Goal: Task Accomplishment & Management: Use online tool/utility

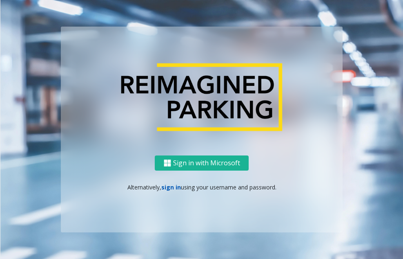
click at [171, 187] on link "sign in" at bounding box center [171, 187] width 20 height 8
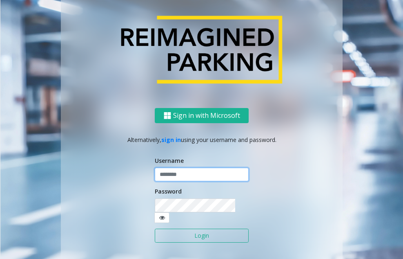
click at [201, 178] on input "text" at bounding box center [202, 174] width 94 height 14
type input "*******"
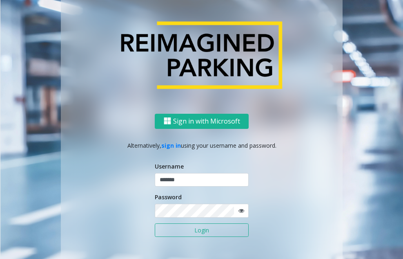
click at [196, 232] on button "Login" at bounding box center [202, 230] width 94 height 14
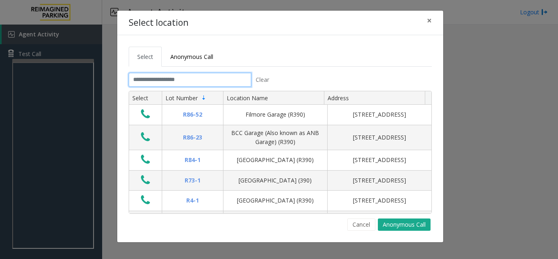
click at [174, 80] on input "text" at bounding box center [190, 80] width 123 height 14
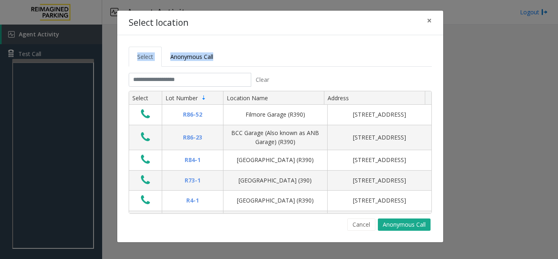
drag, startPoint x: 58, startPoint y: 60, endPoint x: 58, endPoint y: 76, distance: 16.3
click at [58, 76] on div "Select location × Select Anonymous Call Clear Select Lot Number Location Name A…" at bounding box center [279, 129] width 558 height 259
click at [267, 63] on ul "Select Anonymous Call" at bounding box center [280, 57] width 303 height 20
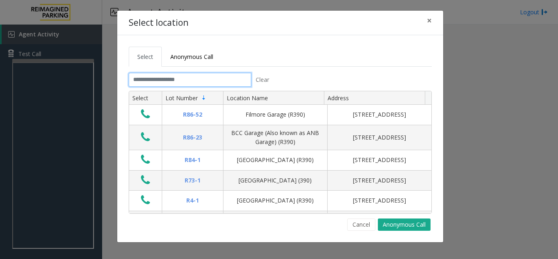
click at [215, 76] on input "text" at bounding box center [190, 80] width 123 height 14
click at [215, 78] on input "text" at bounding box center [190, 80] width 123 height 14
click at [267, 228] on button "Cancel" at bounding box center [361, 224] width 28 height 12
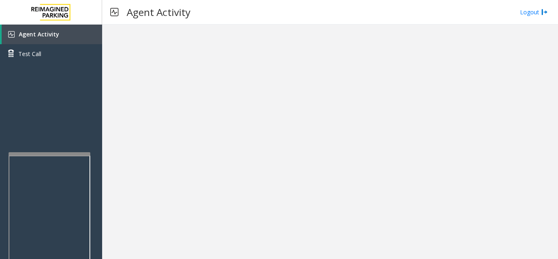
click at [44, 153] on div at bounding box center [50, 153] width 82 height 3
drag, startPoint x: 270, startPoint y: 229, endPoint x: 237, endPoint y: 176, distance: 62.8
click at [237, 176] on div at bounding box center [330, 142] width 456 height 234
drag, startPoint x: 457, startPoint y: 209, endPoint x: 232, endPoint y: 101, distance: 249.4
click at [232, 101] on div at bounding box center [330, 142] width 456 height 234
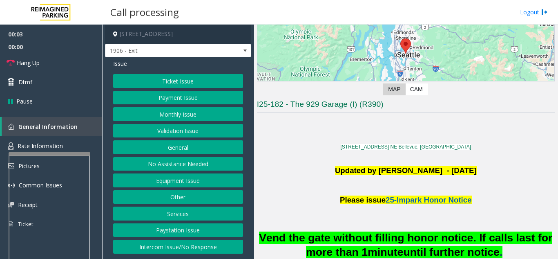
scroll to position [245, 0]
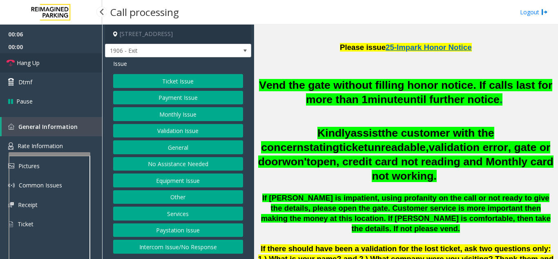
click at [73, 62] on link "Hang Up" at bounding box center [51, 62] width 102 height 19
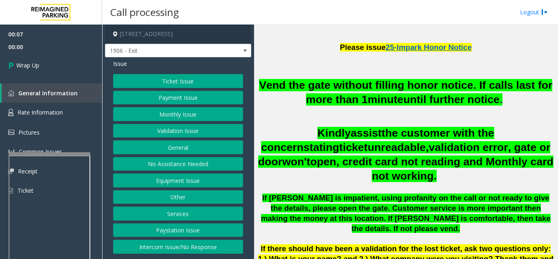
click at [172, 183] on button "Equipment Issue" at bounding box center [178, 180] width 130 height 14
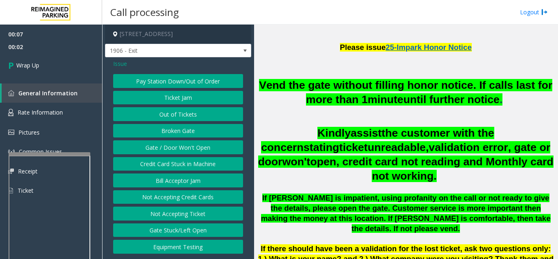
click at [174, 243] on button "Equipment Testing" at bounding box center [178, 246] width 130 height 14
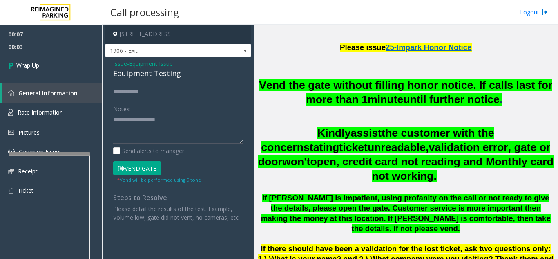
click at [142, 72] on div "Equipment Testing" at bounding box center [178, 73] width 130 height 11
copy div "Equipment Testing"
paste textarea "**********"
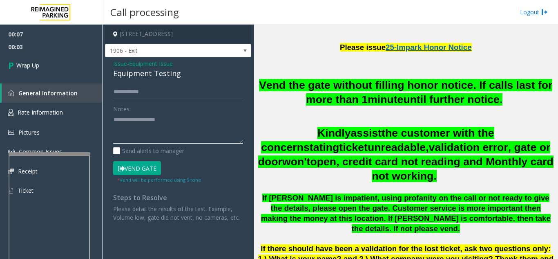
click at [145, 129] on textarea at bounding box center [178, 128] width 130 height 31
type textarea "**********"
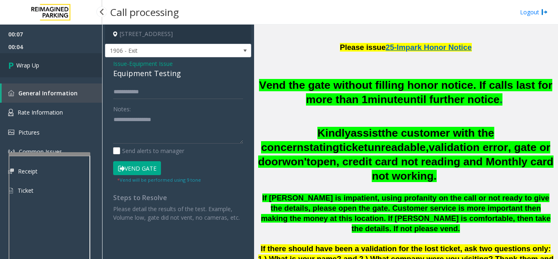
click at [83, 67] on link "Wrap Up" at bounding box center [51, 65] width 102 height 24
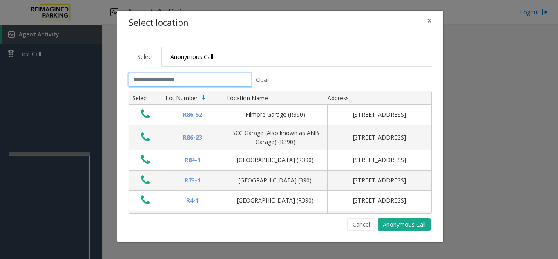
click at [195, 78] on input "text" at bounding box center [190, 80] width 123 height 14
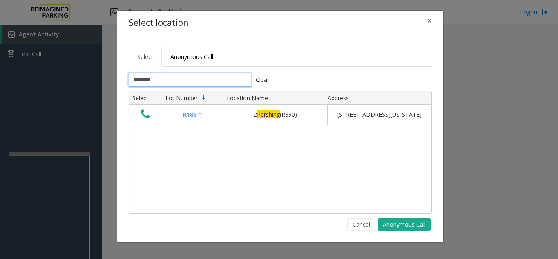
type input "********"
click at [267, 224] on button "Cancel" at bounding box center [361, 224] width 28 height 12
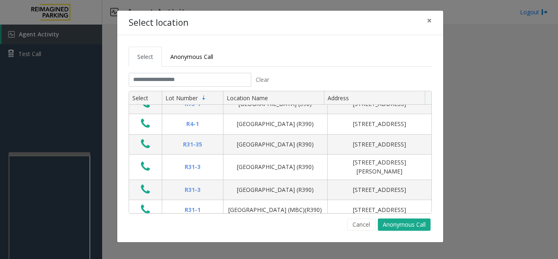
scroll to position [204, 0]
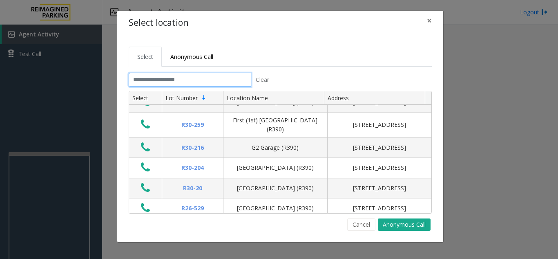
click at [241, 73] on input "text" at bounding box center [190, 80] width 123 height 14
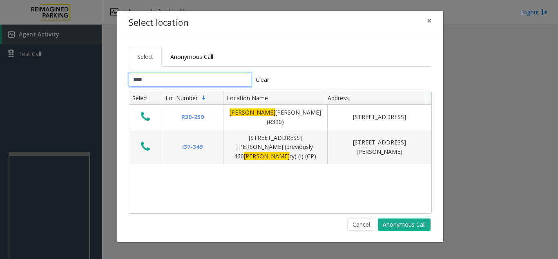
scroll to position [0, 0]
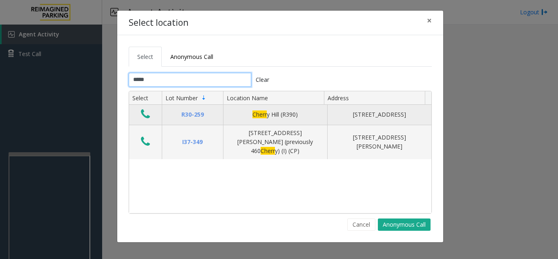
type input "*****"
click at [147, 112] on icon "Data table" at bounding box center [145, 113] width 9 height 11
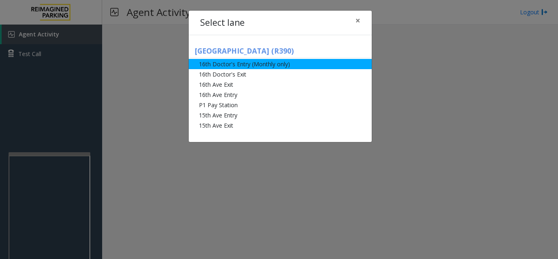
click at [267, 61] on li "16th Doctor's Entry (Monthly only)" at bounding box center [280, 64] width 183 height 10
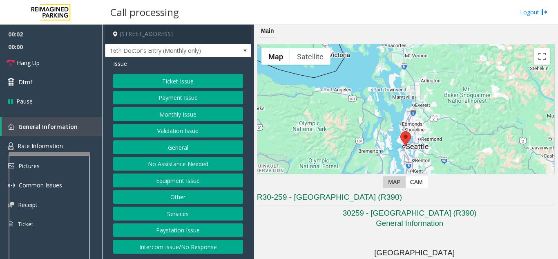
click at [191, 109] on button "Monthly Issue" at bounding box center [178, 114] width 130 height 14
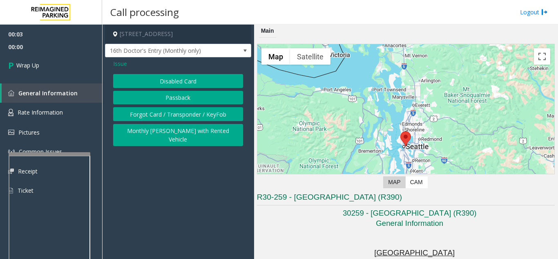
click at [183, 80] on button "Disabled Card" at bounding box center [178, 81] width 130 height 14
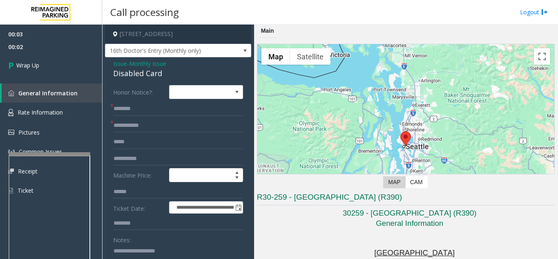
paste textarea "**********"
click at [176, 247] on textarea at bounding box center [175, 259] width 124 height 31
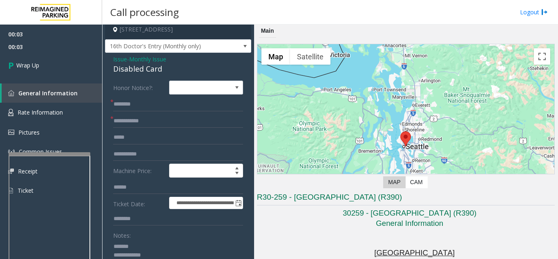
click at [141, 69] on div "Disabled Card" at bounding box center [178, 68] width 130 height 11
copy div "Disabled Card"
click at [150, 247] on textarea at bounding box center [175, 254] width 124 height 31
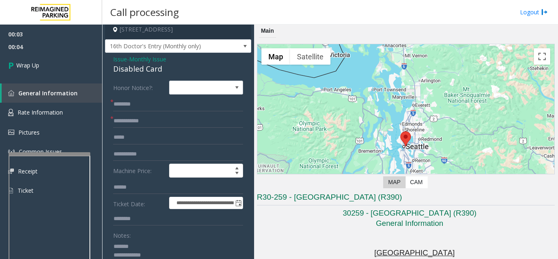
paste textarea "**********"
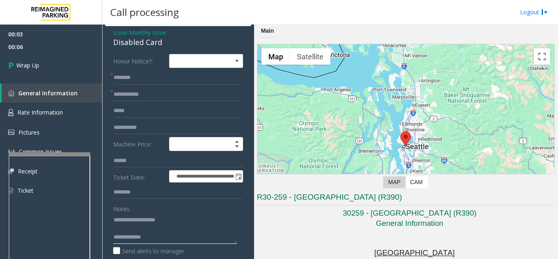
scroll to position [45, 0]
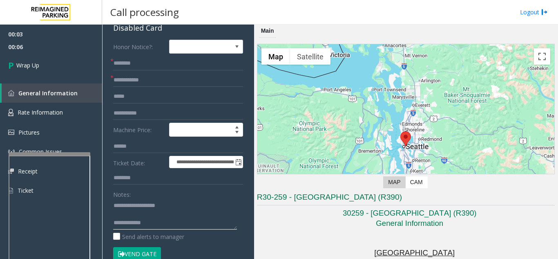
click at [174, 227] on textarea at bounding box center [175, 214] width 124 height 31
type textarea "**********"
click at [125, 62] on input "text" at bounding box center [178, 63] width 130 height 14
type input "**"
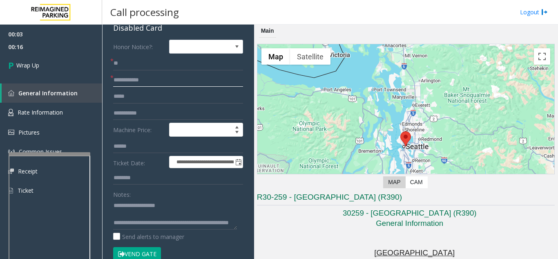
click at [158, 79] on input "text" at bounding box center [178, 80] width 130 height 14
type input "**"
drag, startPoint x: 81, startPoint y: 49, endPoint x: 85, endPoint y: 54, distance: 6.1
click at [81, 49] on span "00:16" at bounding box center [51, 46] width 102 height 13
click at [89, 60] on link "Wrap Up" at bounding box center [51, 65] width 102 height 24
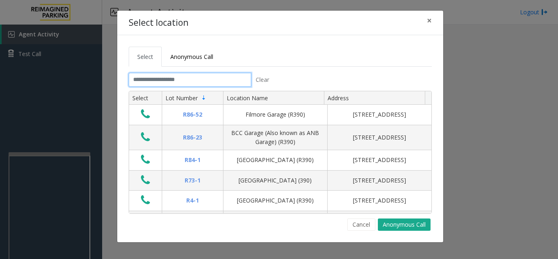
click at [206, 81] on input "text" at bounding box center [190, 80] width 123 height 14
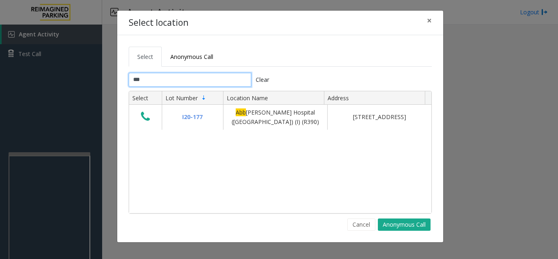
type input "***"
click at [267, 24] on span "×" at bounding box center [429, 20] width 5 height 11
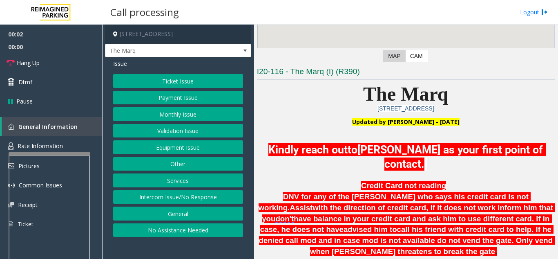
scroll to position [245, 0]
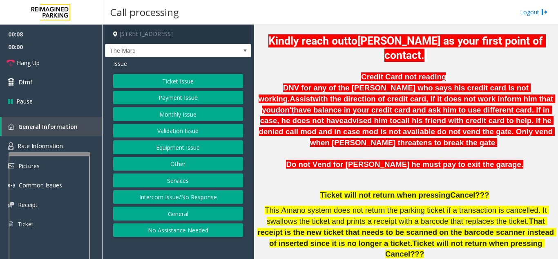
click at [156, 203] on button "Intercom Issue/No Response" at bounding box center [178, 197] width 130 height 14
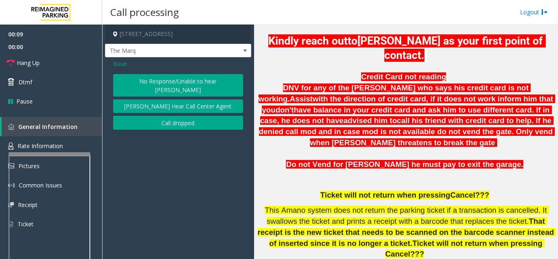
click at [170, 86] on button "No Response/Unable to hear [PERSON_NAME]" at bounding box center [178, 85] width 130 height 22
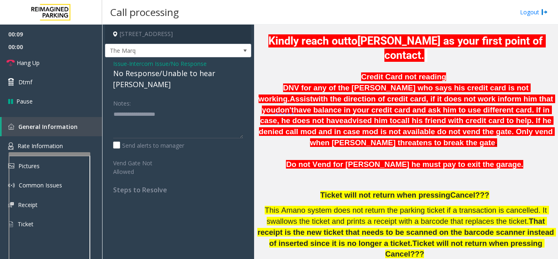
click at [167, 83] on div "No Response/Unable to hear [PERSON_NAME]" at bounding box center [178, 79] width 130 height 22
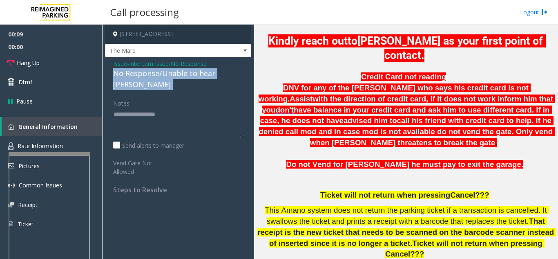
click at [167, 83] on div "No Response/Unable to hear [PERSON_NAME]" at bounding box center [178, 79] width 130 height 22
copy div "No Response/Unable to hear [PERSON_NAME]"
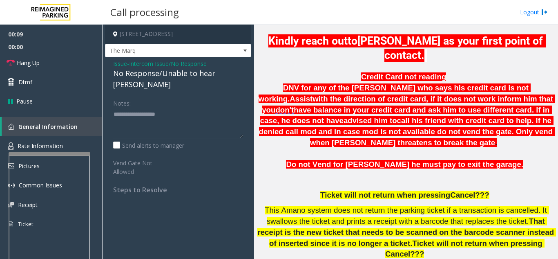
drag, startPoint x: 194, startPoint y: 114, endPoint x: 183, endPoint y: 114, distance: 11.0
click at [193, 114] on textarea at bounding box center [178, 122] width 130 height 31
paste textarea "**********"
type textarea "**********"
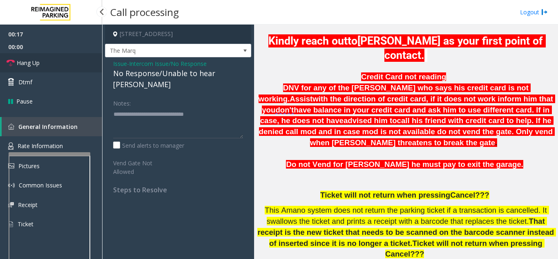
click at [64, 61] on link "Hang Up" at bounding box center [51, 62] width 102 height 19
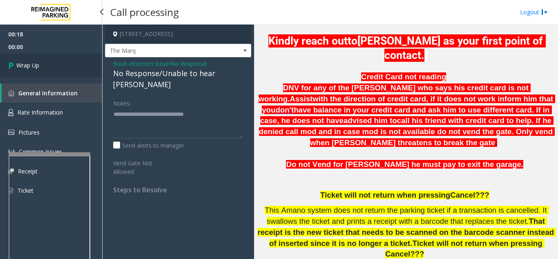
click at [63, 71] on link "Wrap Up" at bounding box center [51, 65] width 102 height 24
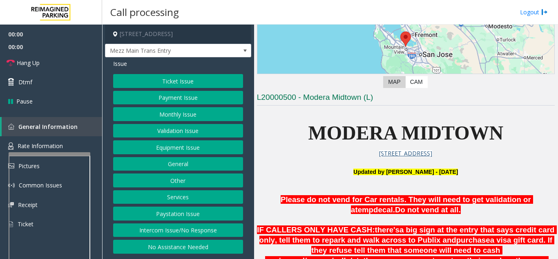
scroll to position [245, 0]
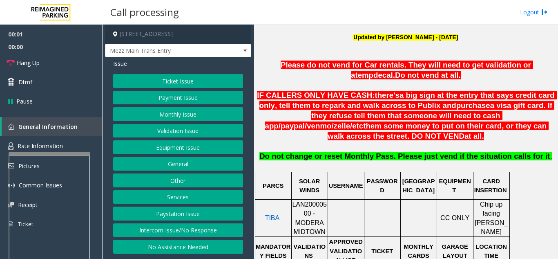
click at [267, 201] on span "LAN20000500 - MODERA MIDTOWN" at bounding box center [309, 218] width 35 height 34
copy span "LAN20000500"
click at [232, 230] on button "Intercom Issue/No Response" at bounding box center [178, 230] width 130 height 14
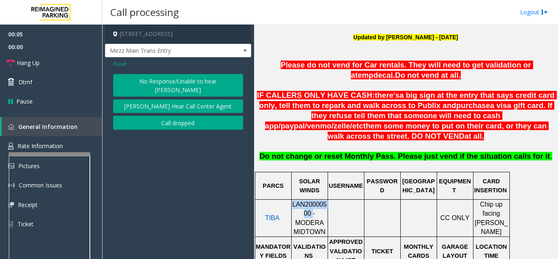
click at [203, 79] on button "No Response/Unable to hear [PERSON_NAME]" at bounding box center [178, 85] width 130 height 22
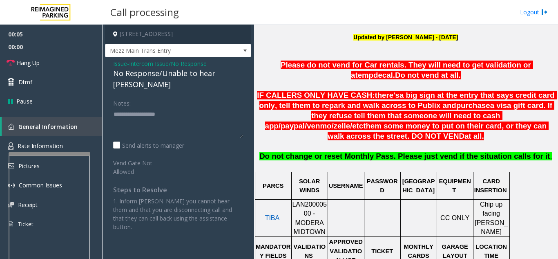
click at [170, 75] on div "No Response/Unable to hear [PERSON_NAME]" at bounding box center [178, 79] width 130 height 22
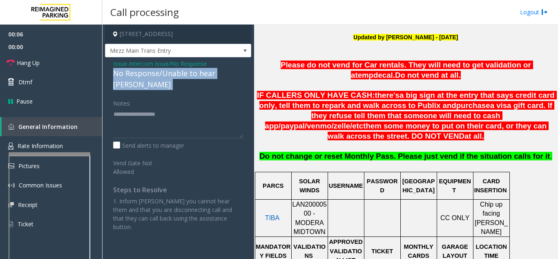
drag, startPoint x: 170, startPoint y: 75, endPoint x: 181, endPoint y: 105, distance: 31.9
click at [173, 79] on div "Issue - Intercom Issue/No Response No Response/Unable to hear parker Notes: Sen…" at bounding box center [178, 148] width 146 height 182
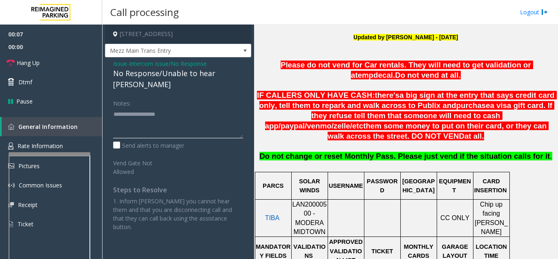
click at [176, 108] on textarea at bounding box center [178, 122] width 130 height 31
click at [166, 76] on div "No Response/Unable to hear [PERSON_NAME]" at bounding box center [178, 79] width 130 height 22
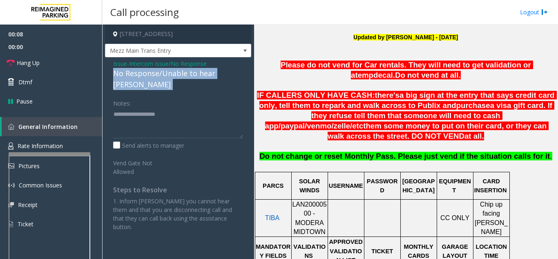
click at [166, 76] on div "No Response/Unable to hear [PERSON_NAME]" at bounding box center [178, 79] width 130 height 22
copy div "No Response/Unable to hear [PERSON_NAME]"
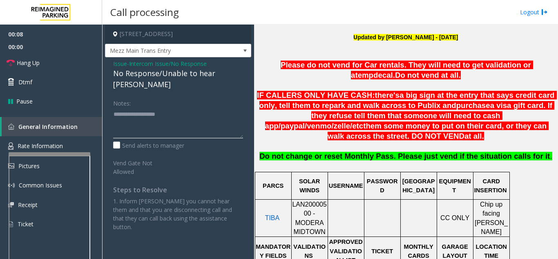
click at [166, 120] on textarea at bounding box center [178, 122] width 130 height 31
paste textarea "**********"
type textarea "**********"
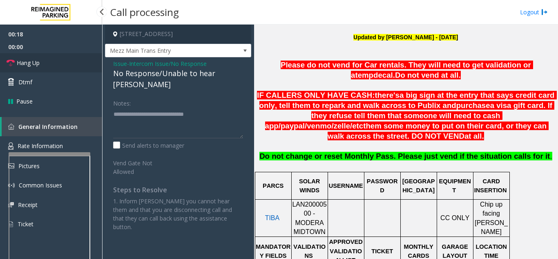
click at [53, 57] on link "Hang Up" at bounding box center [51, 62] width 102 height 19
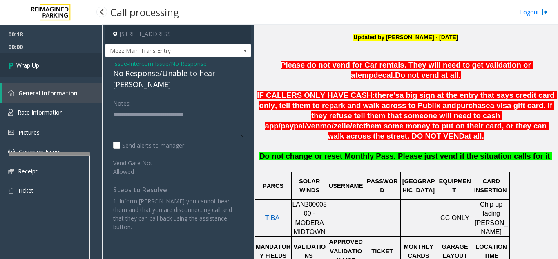
click at [53, 57] on link "Wrap Up" at bounding box center [51, 65] width 102 height 24
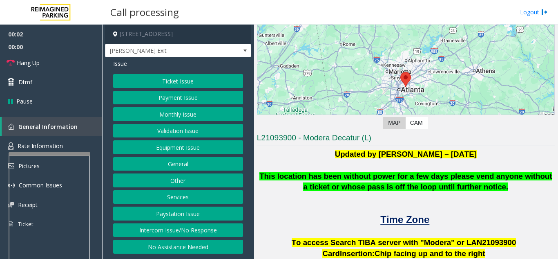
scroll to position [123, 0]
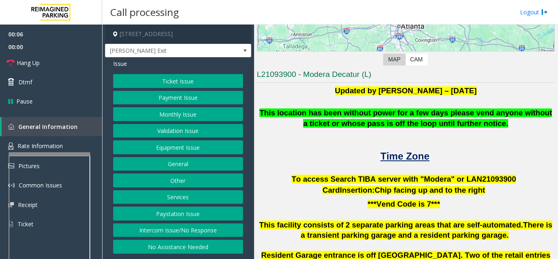
click at [267, 178] on span "To access Search TIBA server with "Modera" or LAN21093" at bounding box center [398, 178] width 212 height 9
copy p "LAN21093 900"
click at [186, 85] on button "Ticket Issue" at bounding box center [178, 81] width 130 height 14
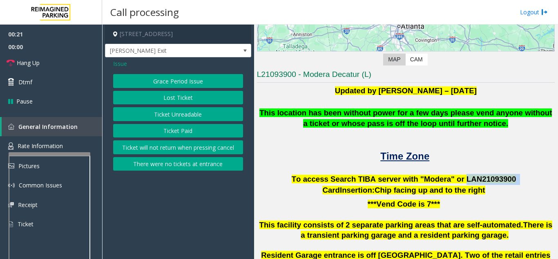
click at [188, 97] on button "Lost Ticket" at bounding box center [178, 98] width 130 height 14
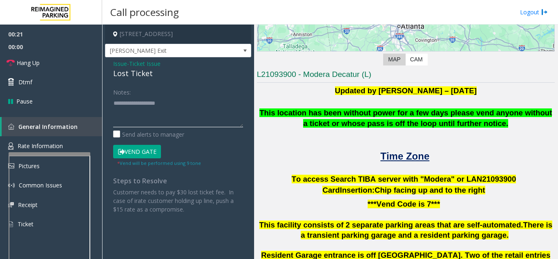
click at [184, 122] on textarea at bounding box center [178, 111] width 130 height 31
click at [181, 116] on textarea at bounding box center [178, 111] width 130 height 31
paste textarea "**********"
type textarea "**********"
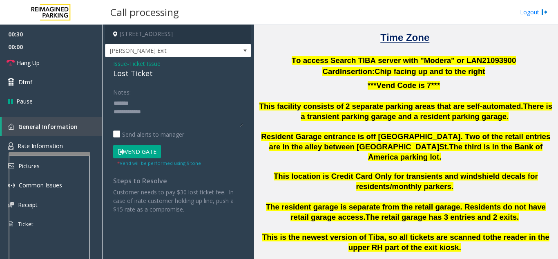
scroll to position [245, 0]
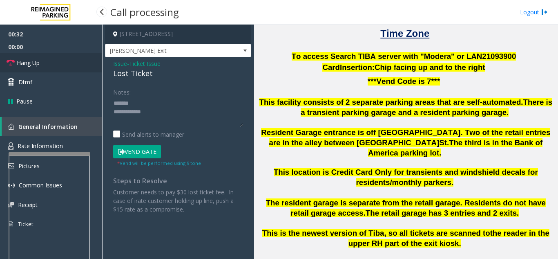
click at [58, 62] on link "Hang Up" at bounding box center [51, 62] width 102 height 19
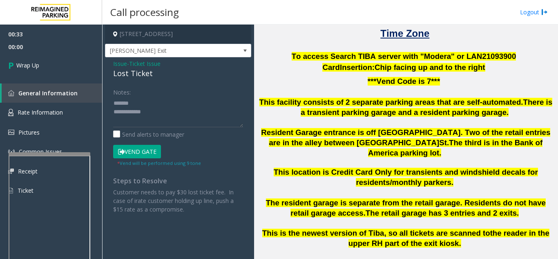
click at [120, 65] on span "Issue" at bounding box center [120, 63] width 14 height 9
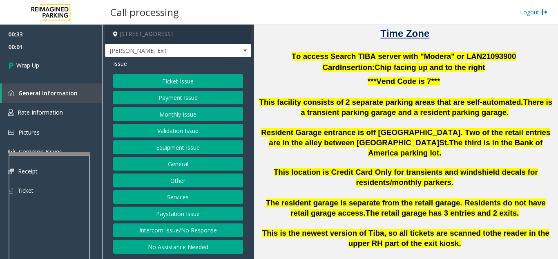
click at [186, 149] on button "Equipment Issue" at bounding box center [178, 147] width 130 height 14
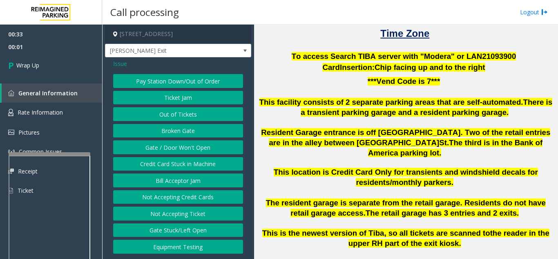
click at [186, 148] on button "Gate / Door Won't Open" at bounding box center [178, 147] width 130 height 14
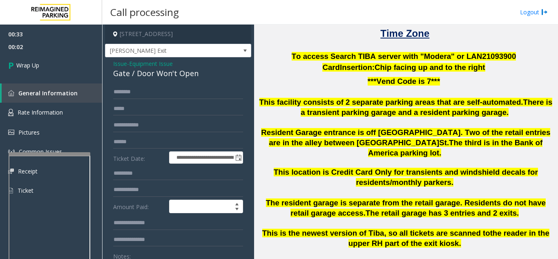
scroll to position [82, 0]
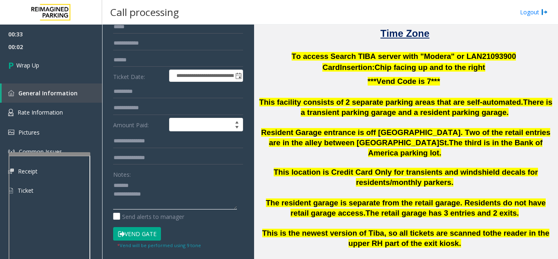
click at [171, 187] on textarea at bounding box center [175, 194] width 124 height 31
click at [212, 203] on textarea at bounding box center [175, 194] width 124 height 31
type textarea "**********"
click at [69, 78] on div "00:33 00:31 Wrap Up General Information Rate Information Pictures Common Issues…" at bounding box center [51, 116] width 102 height 182
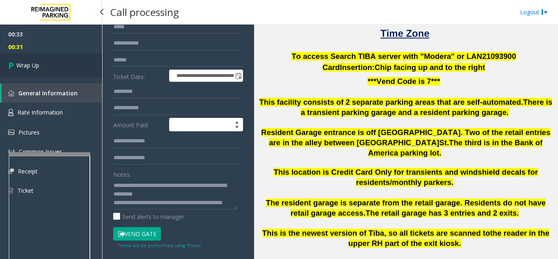
click at [66, 69] on link "Wrap Up" at bounding box center [51, 65] width 102 height 24
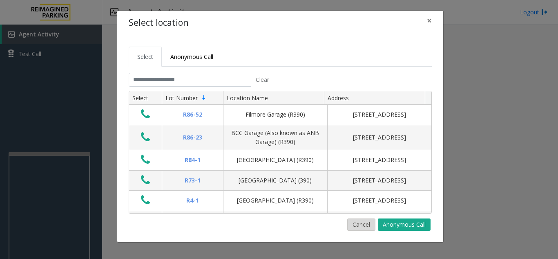
click at [267, 222] on button "Cancel" at bounding box center [361, 224] width 28 height 12
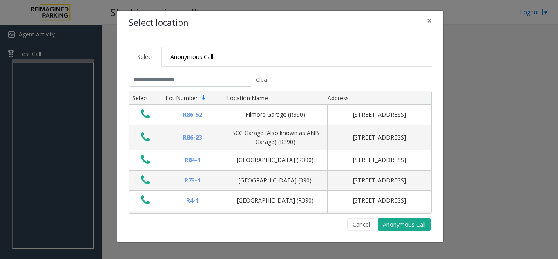
click at [49, 58] on div "Select location × Select Anonymous Call Clear Select Lot Number Location Name A…" at bounding box center [279, 129] width 558 height 259
click at [368, 226] on button "Cancel" at bounding box center [361, 224] width 28 height 12
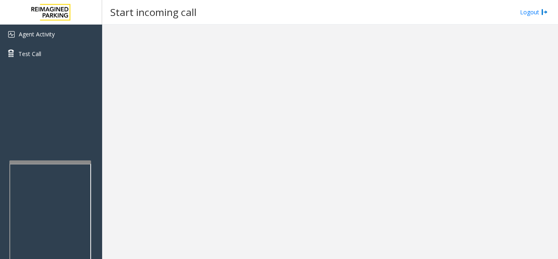
click at [49, 161] on div at bounding box center [50, 161] width 82 height 3
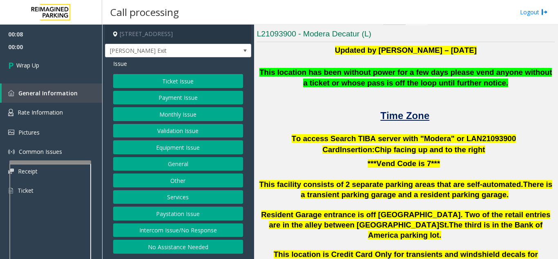
scroll to position [163, 0]
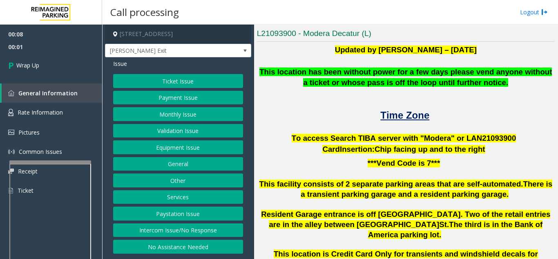
drag, startPoint x: 190, startPoint y: 227, endPoint x: 172, endPoint y: 161, distance: 68.1
click at [190, 226] on button "Intercom Issue/No Response" at bounding box center [178, 230] width 130 height 14
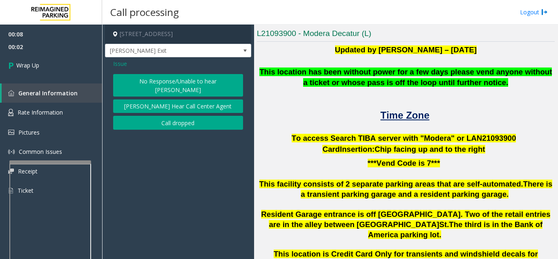
click at [161, 119] on button "Call dropped" at bounding box center [178, 123] width 130 height 14
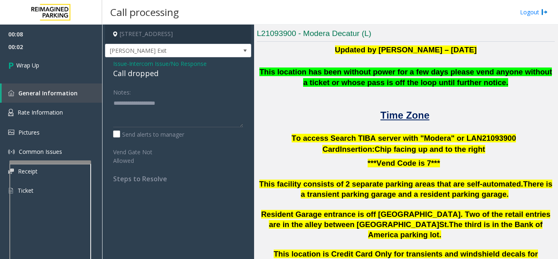
click at [133, 66] on span "Intercom Issue/No Response" at bounding box center [168, 63] width 78 height 9
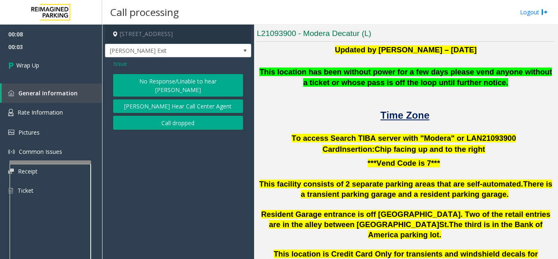
click at [152, 116] on button "Call dropped" at bounding box center [178, 123] width 130 height 14
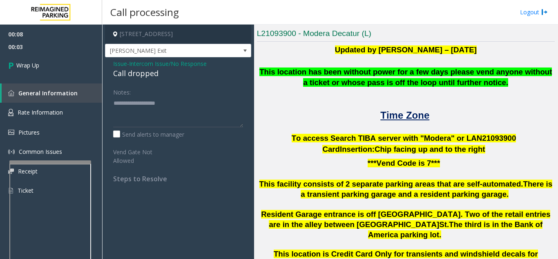
click at [145, 73] on div "Call dropped" at bounding box center [178, 73] width 130 height 11
copy div "Call dropped"
click at [159, 117] on textarea at bounding box center [178, 111] width 130 height 31
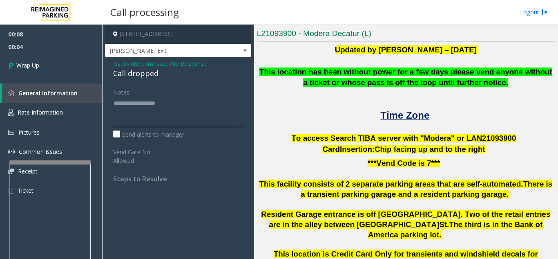
paste textarea "**********"
type textarea "**********"
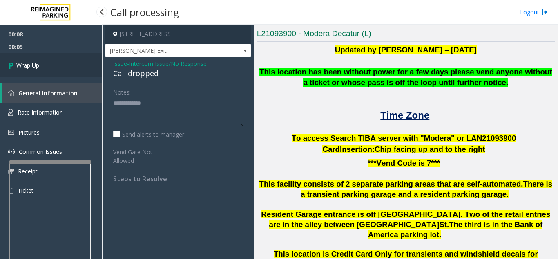
click at [39, 65] on span "Wrap Up" at bounding box center [27, 65] width 23 height 9
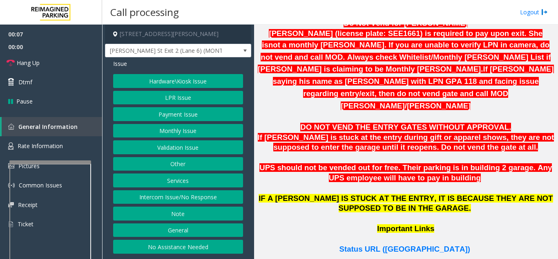
scroll to position [572, 0]
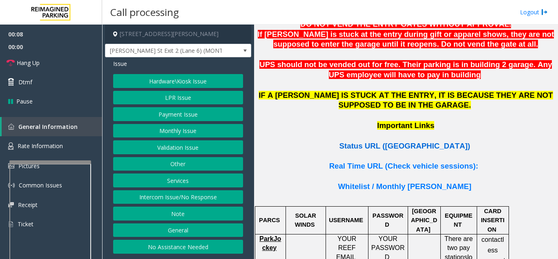
click at [390, 141] on span "Status URL (Vend Gate)" at bounding box center [404, 145] width 131 height 9
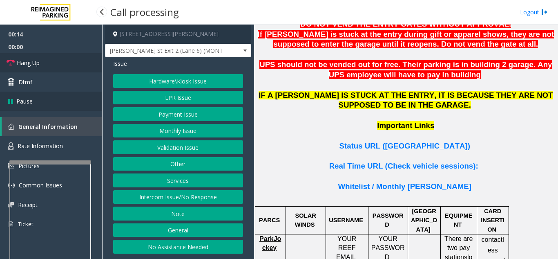
drag, startPoint x: 34, startPoint y: 65, endPoint x: 95, endPoint y: 93, distance: 67.1
click at [34, 65] on span "Hang Up" at bounding box center [28, 62] width 23 height 9
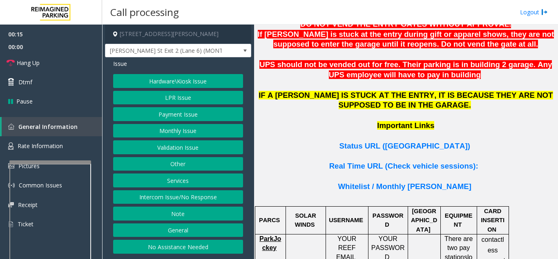
click at [173, 243] on button "No Assistance Needed" at bounding box center [178, 246] width 130 height 14
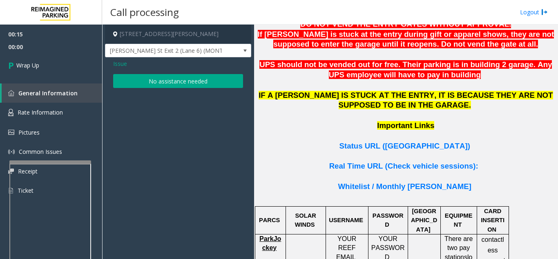
click at [166, 74] on div "Issue No assistance needed" at bounding box center [178, 74] width 146 height 35
click at [166, 80] on button "No assistance needed" at bounding box center [178, 81] width 130 height 14
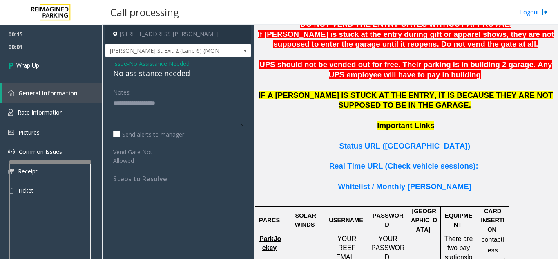
click at [162, 76] on div "No assistance needed" at bounding box center [178, 73] width 130 height 11
copy div "No assistance needed"
click at [160, 110] on textarea at bounding box center [178, 111] width 130 height 31
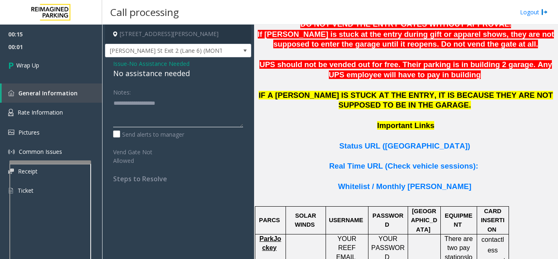
paste textarea "**********"
type textarea "**********"
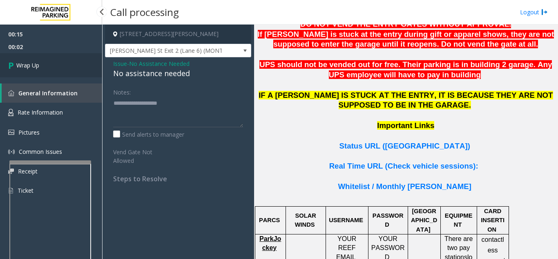
click at [44, 67] on link "Wrap Up" at bounding box center [51, 65] width 102 height 24
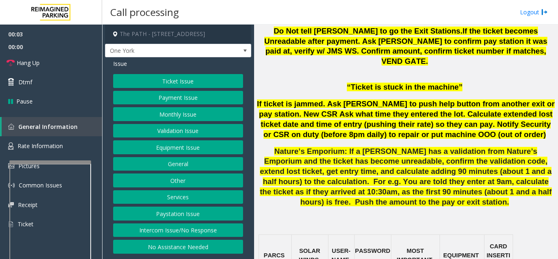
scroll to position [654, 0]
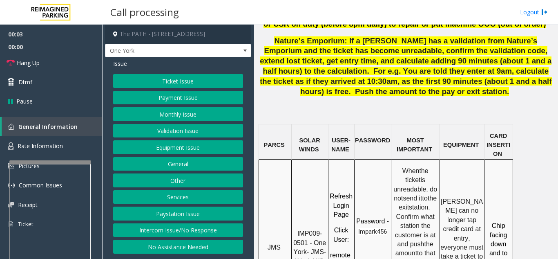
click at [193, 83] on button "Ticket Issue" at bounding box center [178, 81] width 130 height 14
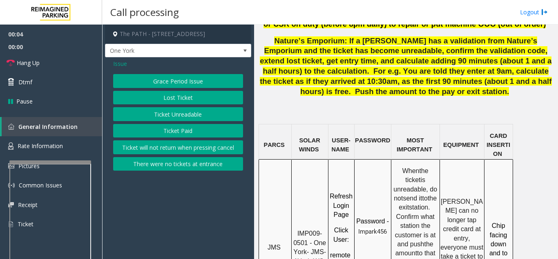
click at [191, 111] on button "Ticket Unreadable" at bounding box center [178, 114] width 130 height 14
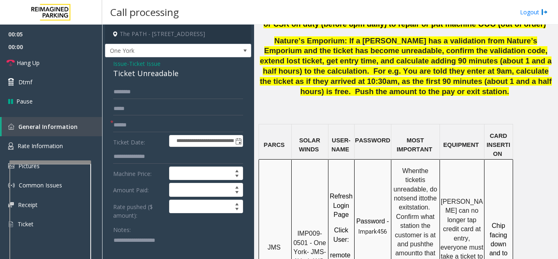
paste textarea "**********"
click at [164, 245] on textarea at bounding box center [175, 249] width 124 height 31
type textarea "**********"
click at [307, 230] on span "IMP009-0501 - One York- JMS-1York-WS" at bounding box center [310, 247] width 35 height 34
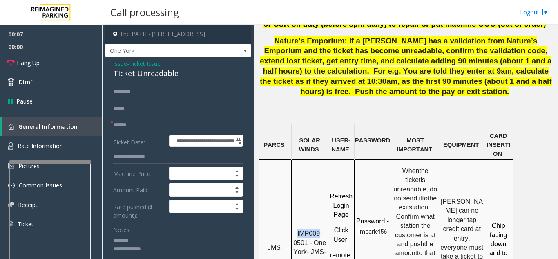
click at [317, 222] on div "IMP009-0501 - One York- JMS-1York-WS" at bounding box center [310, 244] width 36 height 44
drag, startPoint x: 295, startPoint y: 151, endPoint x: 310, endPoint y: 161, distance: 17.8
click at [310, 229] on p "IMP009-0501 - One York- JMS-1York-WS" at bounding box center [310, 247] width 36 height 37
copy span "IMP009-0501"
click at [116, 67] on span "Issue" at bounding box center [120, 63] width 14 height 9
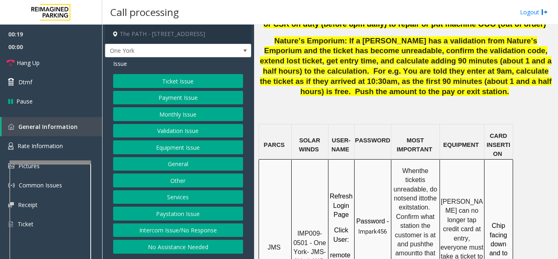
click at [176, 145] on button "Equipment Issue" at bounding box center [178, 147] width 130 height 14
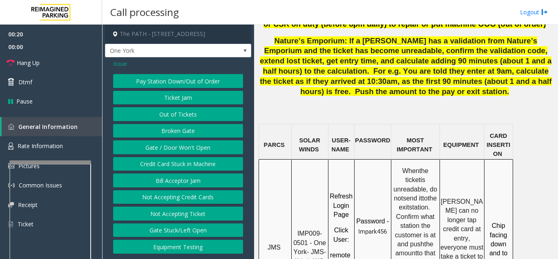
click at [176, 145] on button "Gate / Door Won't Open" at bounding box center [178, 147] width 130 height 14
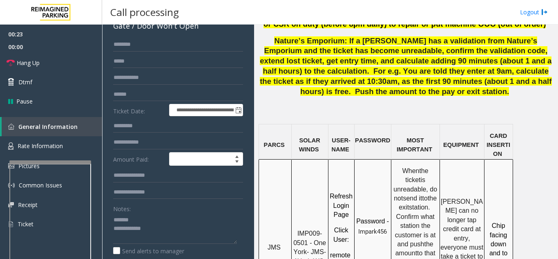
scroll to position [123, 0]
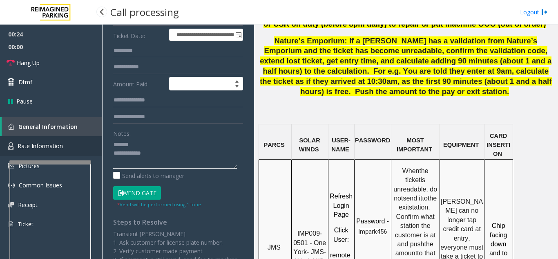
drag, startPoint x: 174, startPoint y: 161, endPoint x: 43, endPoint y: 137, distance: 133.7
click at [43, 137] on app-root "**********" at bounding box center [279, 129] width 558 height 259
paste textarea "*"
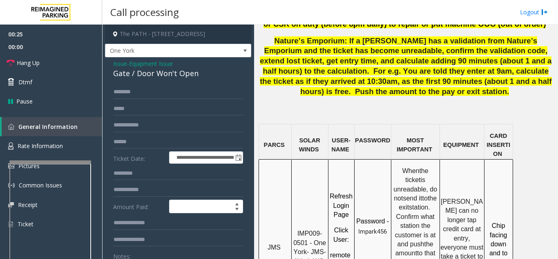
type textarea "**********"
click at [140, 144] on input "text" at bounding box center [178, 142] width 130 height 14
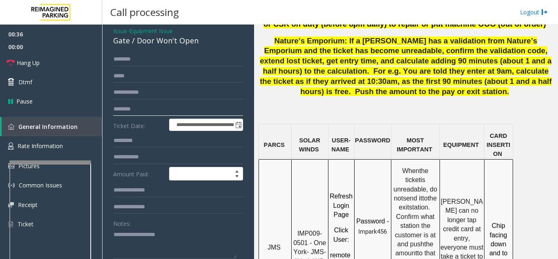
scroll to position [82, 0]
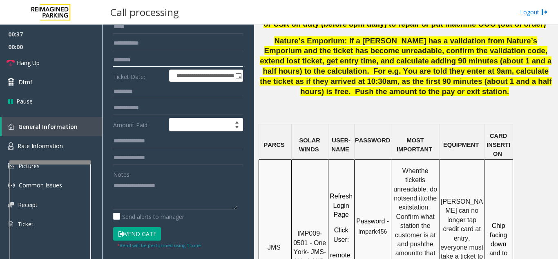
type input "********"
click at [159, 187] on textarea at bounding box center [175, 194] width 124 height 31
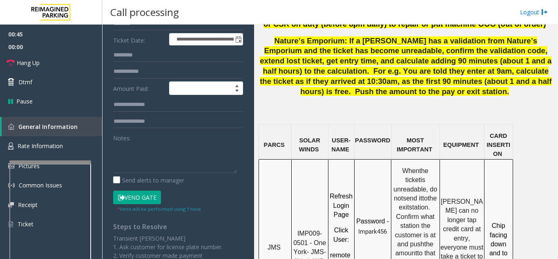
scroll to position [123, 0]
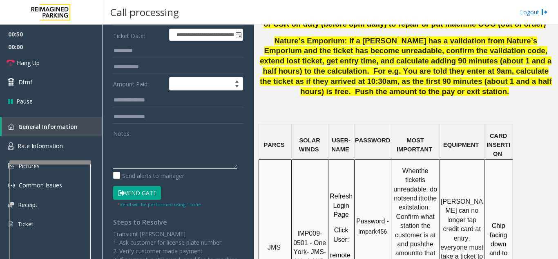
click at [182, 157] on textarea at bounding box center [175, 153] width 124 height 31
paste textarea "**********"
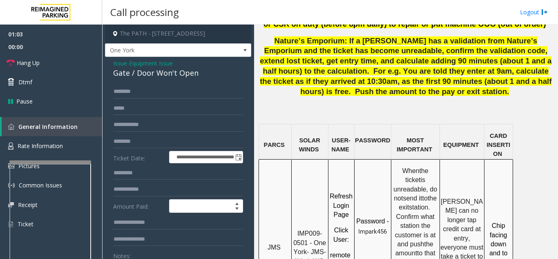
scroll to position [0, 0]
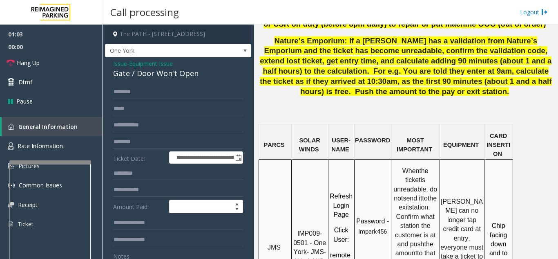
type textarea "**********"
click at [127, 69] on div "Gate / Door Won't Open" at bounding box center [178, 73] width 130 height 11
click at [125, 67] on span "Issue" at bounding box center [120, 63] width 14 height 9
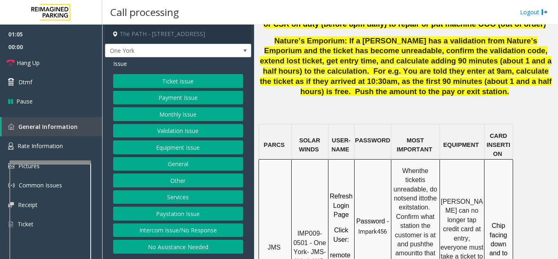
click at [163, 85] on button "Ticket Issue" at bounding box center [178, 81] width 130 height 14
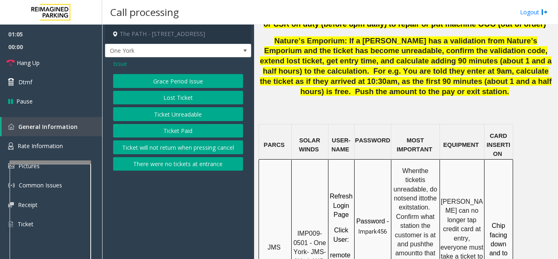
click at [167, 112] on button "Ticket Unreadable" at bounding box center [178, 114] width 130 height 14
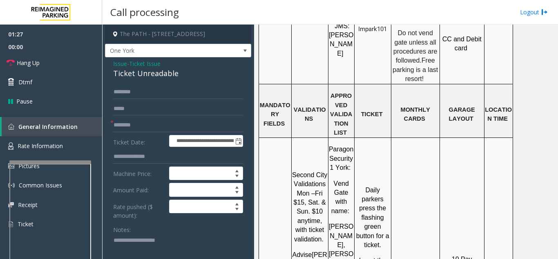
scroll to position [899, 0]
click at [182, 243] on textarea at bounding box center [175, 249] width 124 height 31
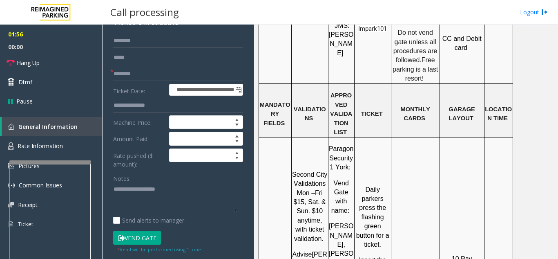
scroll to position [0, 0]
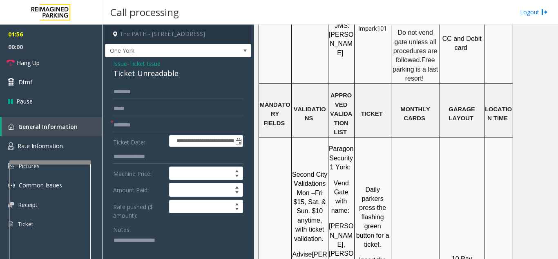
click at [118, 64] on span "Issue" at bounding box center [120, 63] width 14 height 9
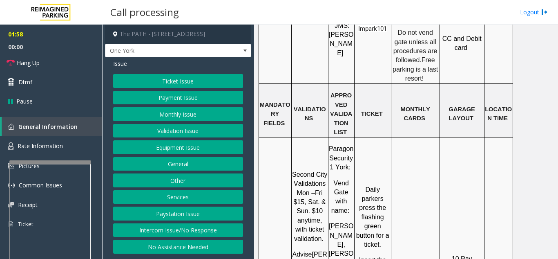
click at [189, 76] on button "Ticket Issue" at bounding box center [178, 81] width 130 height 14
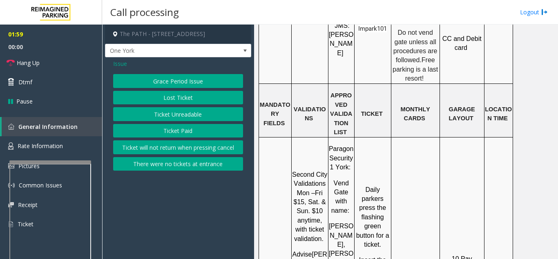
click at [183, 111] on button "Ticket Unreadable" at bounding box center [178, 114] width 130 height 14
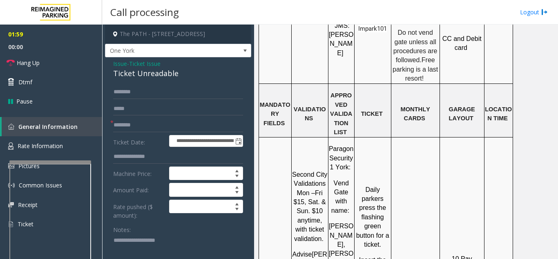
click at [150, 68] on div "Ticket Unreadable" at bounding box center [178, 73] width 130 height 11
copy div "Ticket Unreadable"
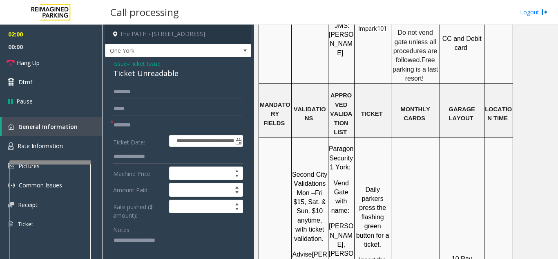
drag, startPoint x: 193, startPoint y: 247, endPoint x: 106, endPoint y: 238, distance: 87.5
paste textarea "**********"
click at [155, 244] on textarea at bounding box center [175, 249] width 124 height 31
click at [138, 73] on div "Ticket Unreadable" at bounding box center [178, 73] width 130 height 11
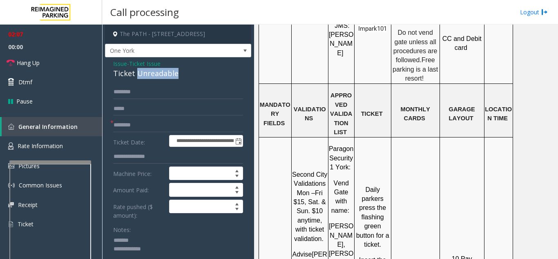
click at [138, 73] on div "Ticket Unreadable" at bounding box center [178, 73] width 130 height 11
copy div "Ticket Unreadable"
paste textarea "**********"
click at [138, 244] on textarea at bounding box center [175, 249] width 124 height 31
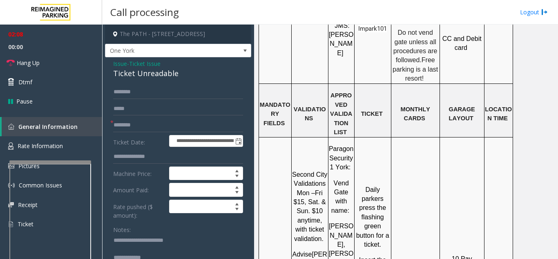
click at [181, 256] on textarea at bounding box center [175, 249] width 124 height 31
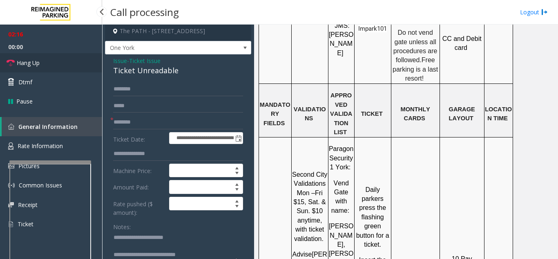
click at [59, 67] on link "Hang Up" at bounding box center [51, 62] width 102 height 19
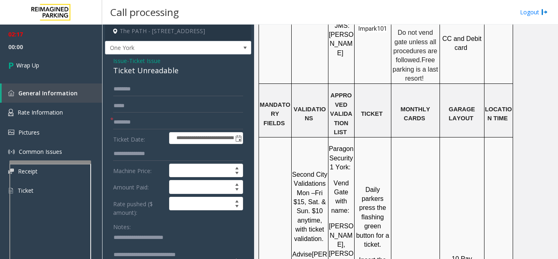
click at [203, 254] on textarea at bounding box center [175, 246] width 124 height 31
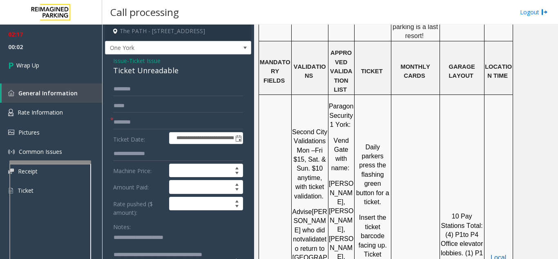
scroll to position [980, 0]
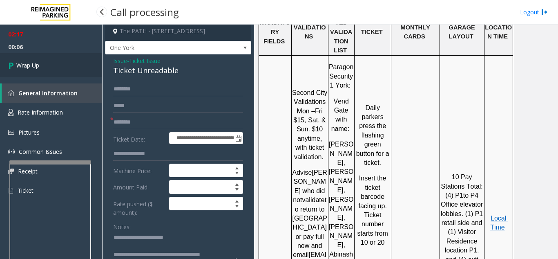
type textarea "**********"
click at [55, 65] on link "Wrap Up" at bounding box center [51, 65] width 102 height 24
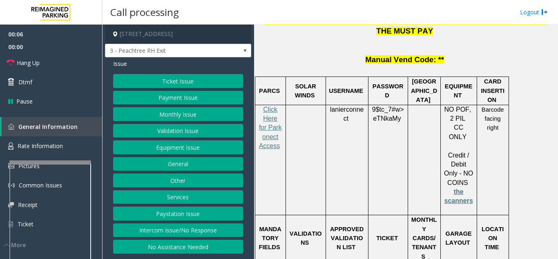
scroll to position [1185, 0]
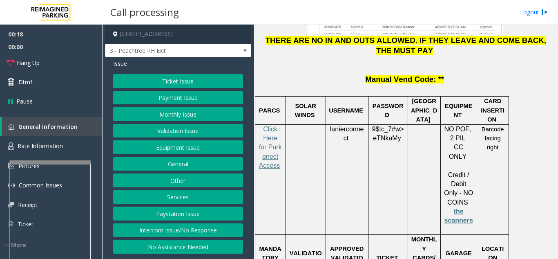
click at [143, 87] on button "Ticket Issue" at bounding box center [178, 81] width 130 height 14
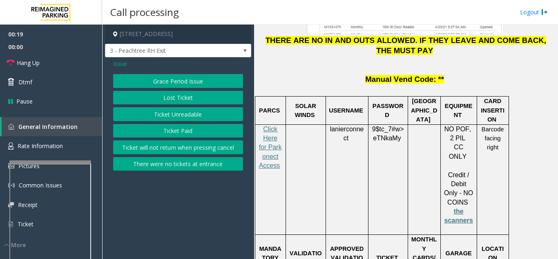
click at [168, 116] on button "Ticket Unreadable" at bounding box center [178, 114] width 130 height 14
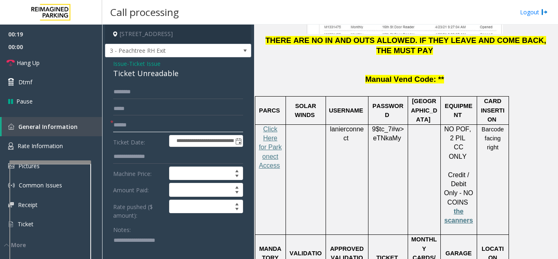
click at [151, 131] on input "text" at bounding box center [178, 125] width 130 height 14
type input "*****"
click at [120, 68] on span "Issue" at bounding box center [120, 63] width 14 height 9
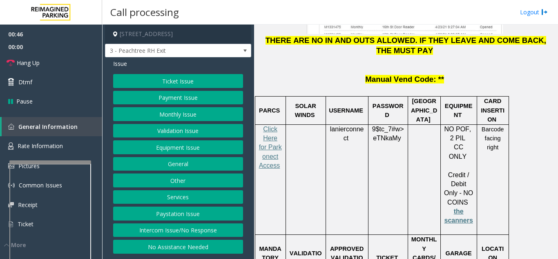
click at [158, 100] on button "Payment Issue" at bounding box center [178, 98] width 130 height 14
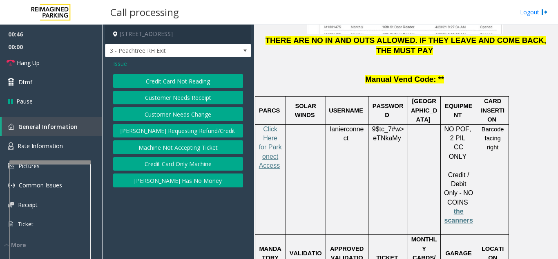
click at [172, 85] on button "Credit Card Not Reading" at bounding box center [178, 81] width 130 height 14
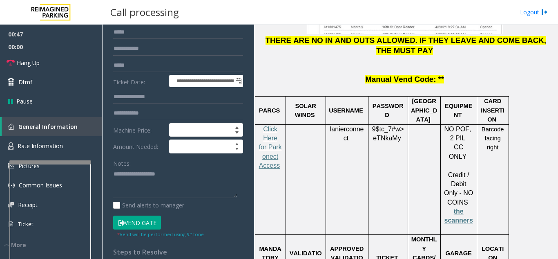
scroll to position [0, 0]
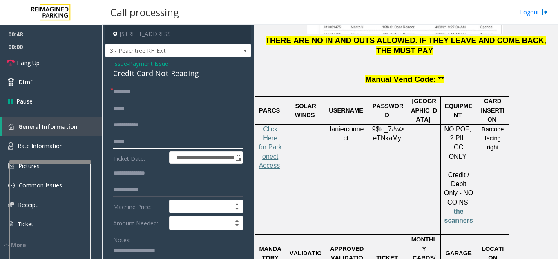
click at [143, 148] on input "*****" at bounding box center [178, 142] width 130 height 14
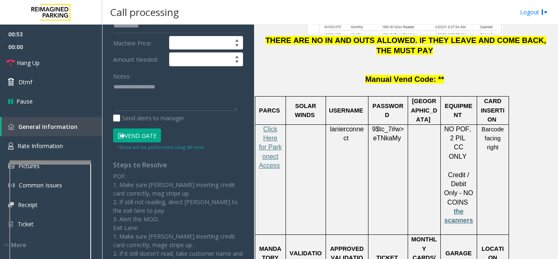
type input "**********"
click at [138, 142] on button "Vend Gate" at bounding box center [137, 135] width 48 height 14
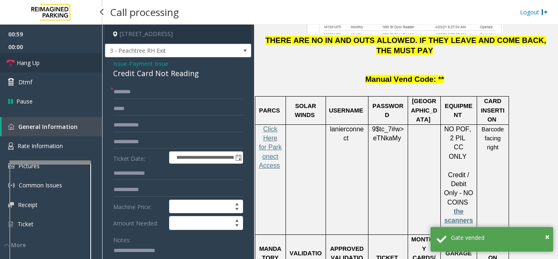
click at [57, 59] on link "Hang Up" at bounding box center [51, 62] width 102 height 19
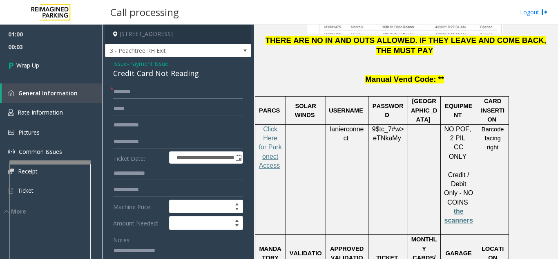
click at [140, 99] on input "text" at bounding box center [178, 92] width 130 height 14
type input "******"
drag, startPoint x: 131, startPoint y: 151, endPoint x: 281, endPoint y: 170, distance: 151.1
click at [206, 149] on input "**********" at bounding box center [178, 142] width 130 height 14
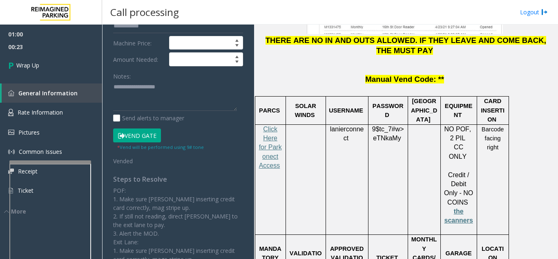
type input "**********"
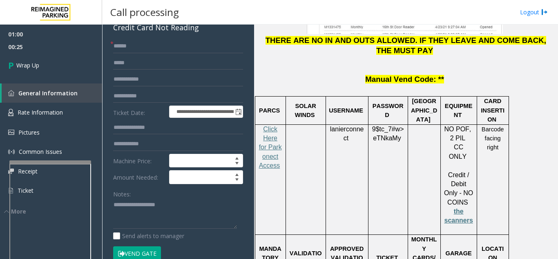
scroll to position [0, 0]
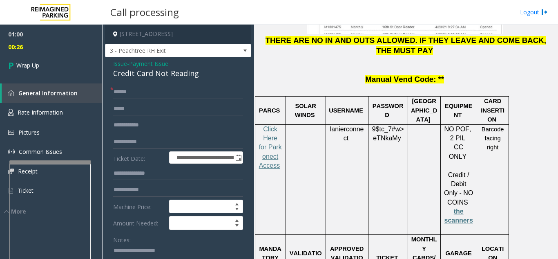
click at [119, 68] on span "Issue" at bounding box center [120, 63] width 14 height 9
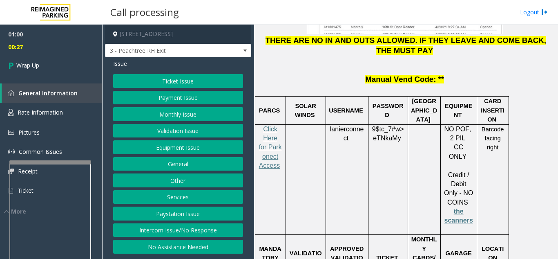
click at [167, 99] on button "Payment Issue" at bounding box center [178, 98] width 130 height 14
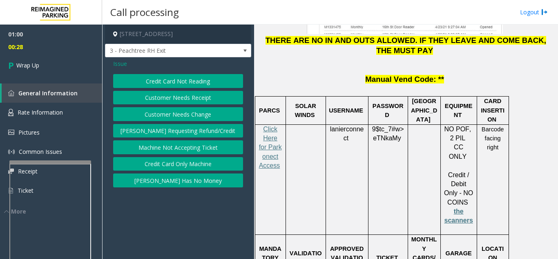
click at [175, 163] on button "Credit Card Only Machine" at bounding box center [178, 164] width 130 height 14
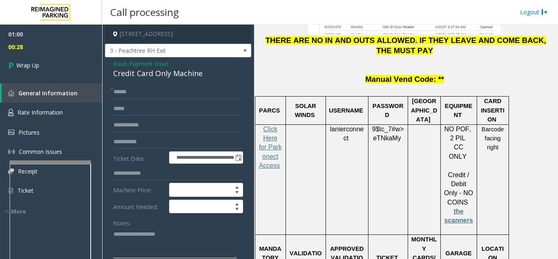
click at [164, 240] on textarea at bounding box center [175, 242] width 124 height 31
paste textarea "**********"
click at [156, 79] on div "Credit Card Only Machine" at bounding box center [178, 73] width 130 height 11
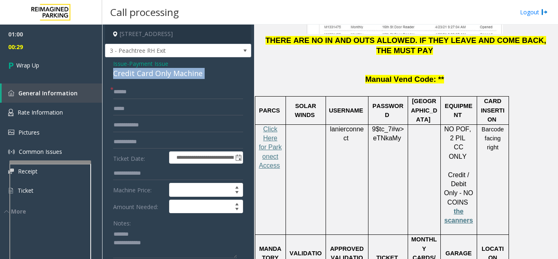
click at [156, 79] on div "Credit Card Only Machine" at bounding box center [178, 73] width 130 height 11
copy div "Credit Card Only Machine"
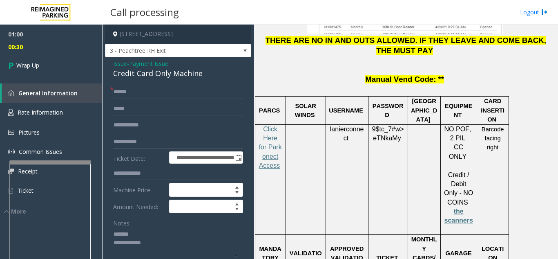
paste textarea "**********"
click at [146, 240] on textarea at bounding box center [175, 242] width 124 height 31
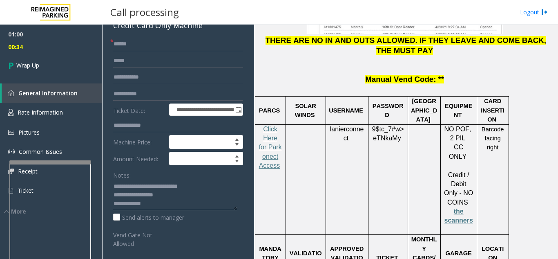
scroll to position [82, 0]
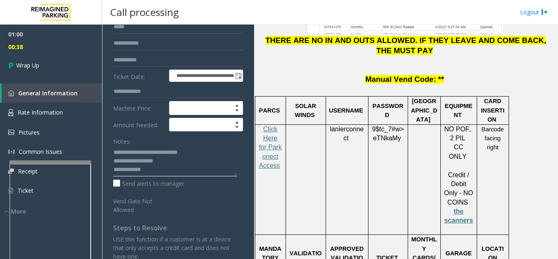
paste textarea "**********"
drag, startPoint x: 170, startPoint y: 179, endPoint x: 160, endPoint y: 176, distance: 9.6
click at [170, 176] on textarea at bounding box center [175, 160] width 124 height 31
click at [154, 167] on textarea at bounding box center [175, 160] width 124 height 31
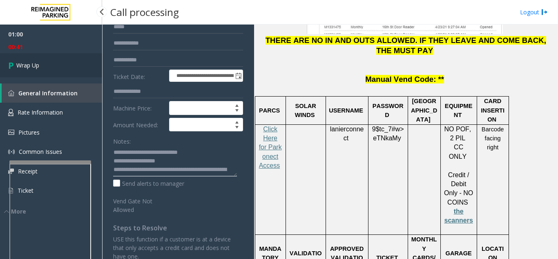
type textarea "**********"
click at [67, 68] on link "Wrap Up" at bounding box center [51, 65] width 102 height 24
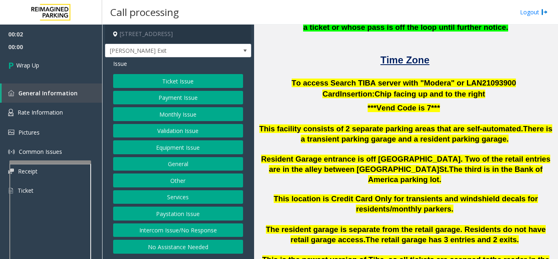
scroll to position [204, 0]
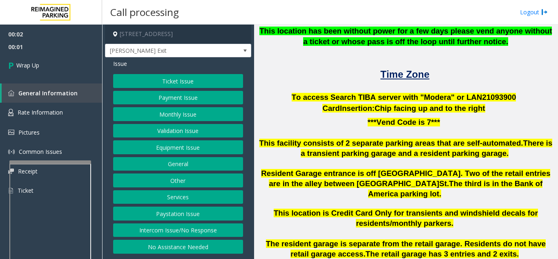
drag, startPoint x: 221, startPoint y: 226, endPoint x: 202, endPoint y: 174, distance: 55.7
click at [221, 226] on button "Intercom Issue/No Response" at bounding box center [178, 230] width 130 height 14
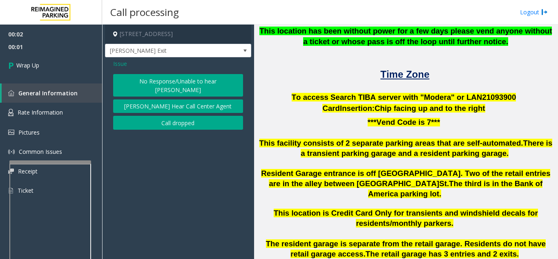
click at [183, 105] on div "No Response/Unable to hear [PERSON_NAME] Cannot Hear Call Center Agent Call dro…" at bounding box center [178, 102] width 130 height 56
click at [176, 116] on button "Call dropped" at bounding box center [178, 123] width 130 height 14
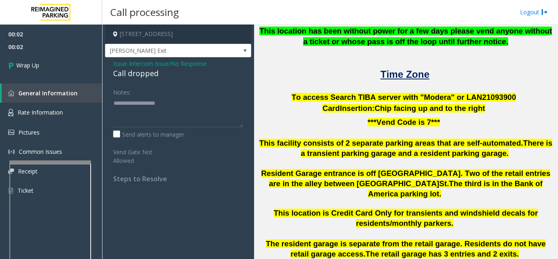
click at [145, 74] on div "Call dropped" at bounding box center [178, 73] width 130 height 11
drag, startPoint x: 145, startPoint y: 74, endPoint x: 149, endPoint y: 125, distance: 51.7
click at [145, 74] on div "Call dropped" at bounding box center [178, 73] width 130 height 11
copy div "Call dropped"
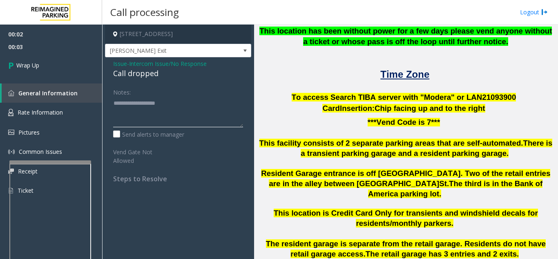
paste textarea "**********"
click at [149, 125] on textarea at bounding box center [178, 111] width 130 height 31
type textarea "**********"
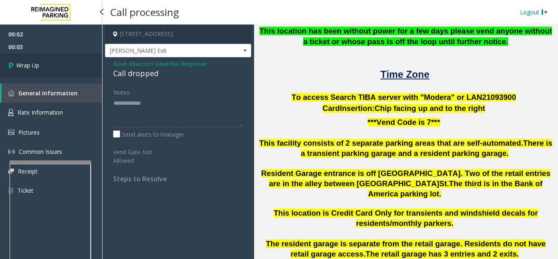
click at [54, 71] on link "Wrap Up" at bounding box center [51, 65] width 102 height 24
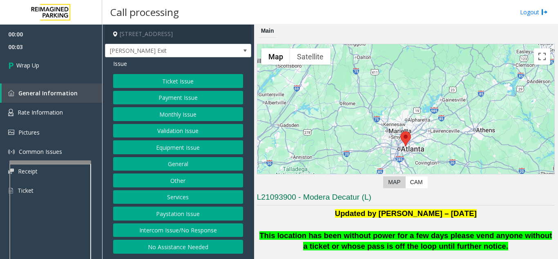
click at [197, 235] on button "Intercom Issue/No Response" at bounding box center [178, 230] width 130 height 14
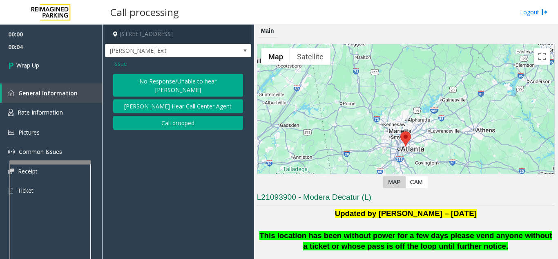
click at [171, 120] on button "Call dropped" at bounding box center [178, 123] width 130 height 14
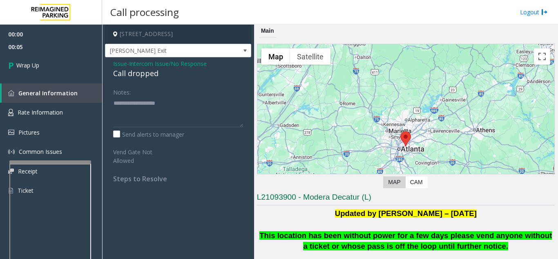
click at [138, 70] on div "Call dropped" at bounding box center [178, 73] width 130 height 11
copy div "Call dropped"
click at [144, 93] on div "Notes:" at bounding box center [178, 106] width 130 height 42
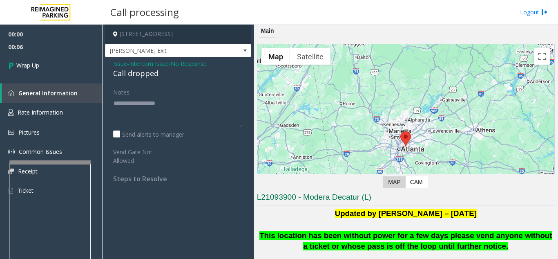
click at [120, 105] on textarea at bounding box center [178, 111] width 130 height 31
paste textarea "**********"
type textarea "**********"
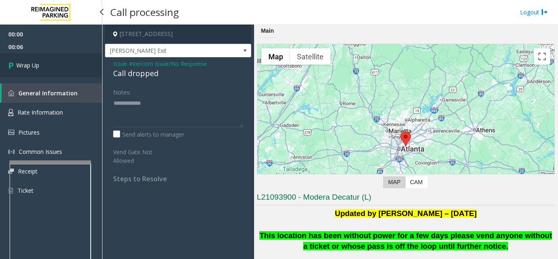
click at [48, 69] on link "Wrap Up" at bounding box center [51, 65] width 102 height 24
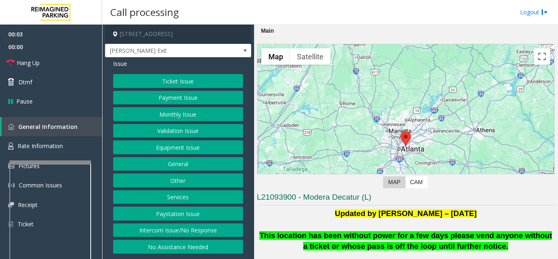
click at [219, 230] on button "Intercom Issue/No Response" at bounding box center [178, 230] width 130 height 14
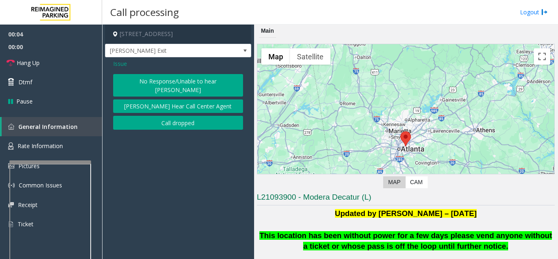
click at [136, 80] on button "No Response/Unable to hear [PERSON_NAME]" at bounding box center [178, 85] width 130 height 22
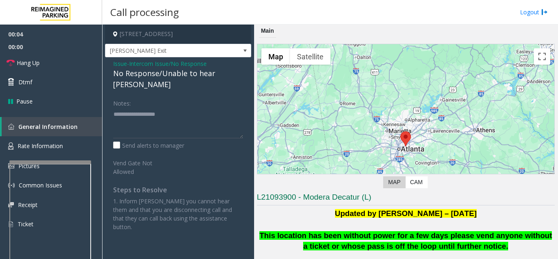
click at [136, 74] on div "No Response/Unable to hear [PERSON_NAME]" at bounding box center [178, 79] width 130 height 22
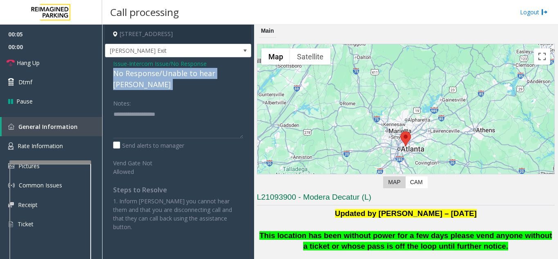
click at [136, 74] on div "No Response/Unable to hear [PERSON_NAME]" at bounding box center [178, 79] width 130 height 22
copy div "No Response/Unable to hear [PERSON_NAME]"
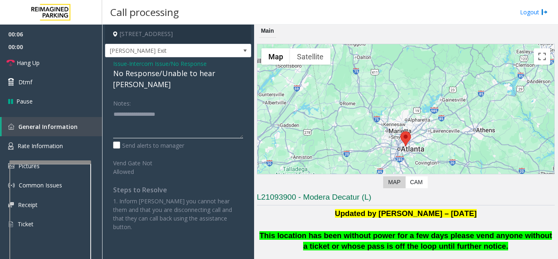
paste textarea "**********"
click at [147, 113] on textarea at bounding box center [178, 122] width 130 height 31
type textarea "**********"
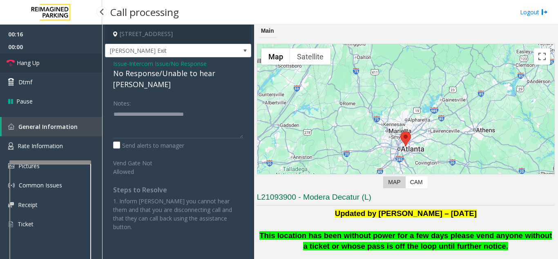
click at [71, 58] on link "Hang Up" at bounding box center [51, 62] width 102 height 19
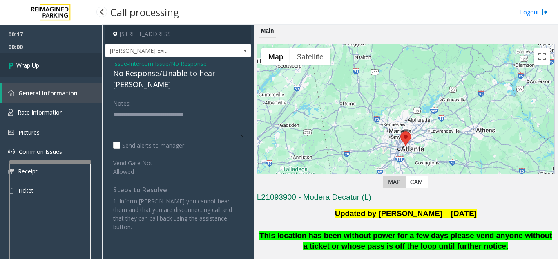
click at [71, 58] on link "Wrap Up" at bounding box center [51, 65] width 102 height 24
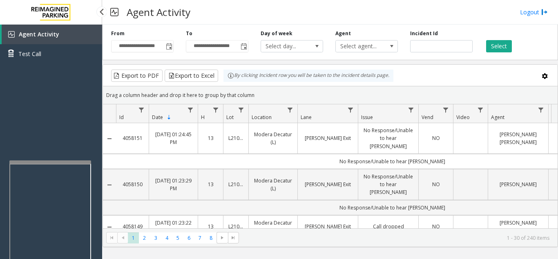
drag, startPoint x: 71, startPoint y: 110, endPoint x: 50, endPoint y: 128, distance: 28.1
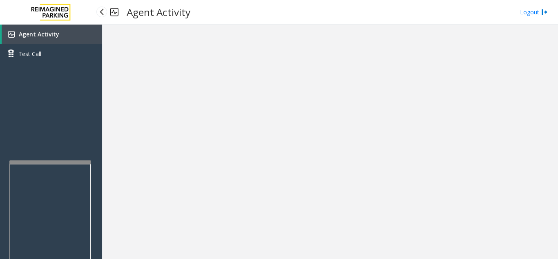
drag, startPoint x: 50, startPoint y: 128, endPoint x: 42, endPoint y: 135, distance: 10.4
click at [42, 135] on div "Agent Activity Test Call" at bounding box center [51, 154] width 102 height 259
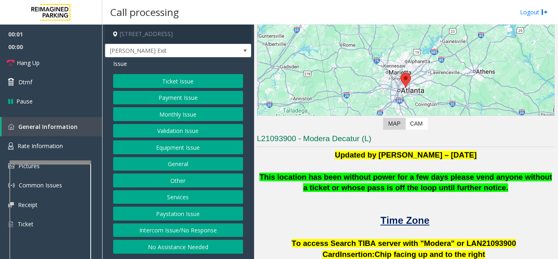
scroll to position [204, 0]
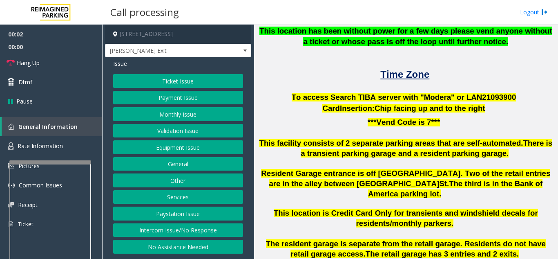
click at [201, 228] on button "Intercom Issue/No Response" at bounding box center [178, 230] width 130 height 14
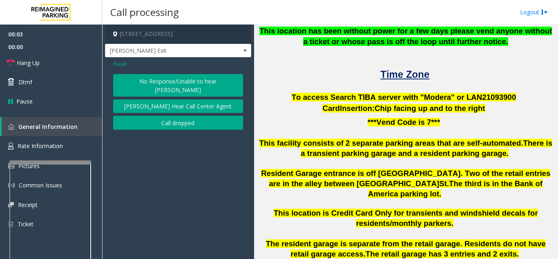
click at [176, 79] on button "No Response/Unable to hear [PERSON_NAME]" at bounding box center [178, 85] width 130 height 22
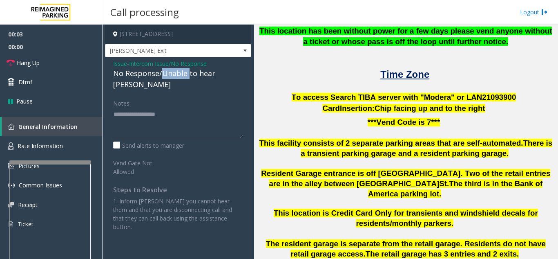
click at [176, 78] on div "No Response/Unable to hear [PERSON_NAME]" at bounding box center [178, 79] width 130 height 22
click at [176, 74] on div "No Response/Unable to hear [PERSON_NAME]" at bounding box center [178, 79] width 130 height 22
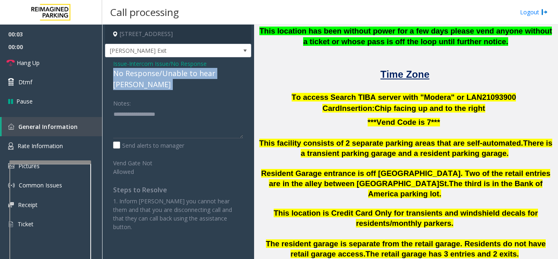
click at [176, 74] on div "No Response/Unable to hear [PERSON_NAME]" at bounding box center [178, 79] width 130 height 22
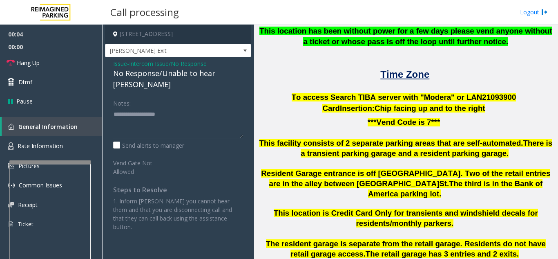
click at [173, 107] on textarea at bounding box center [178, 122] width 130 height 31
paste textarea "**********"
type textarea "**********"
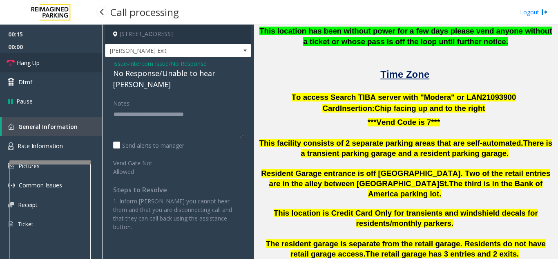
click at [61, 59] on link "Hang Up" at bounding box center [51, 62] width 102 height 19
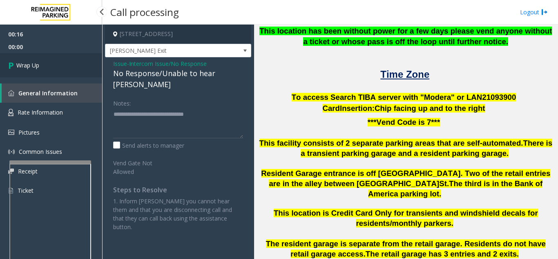
click at [61, 58] on link "Wrap Up" at bounding box center [51, 65] width 102 height 24
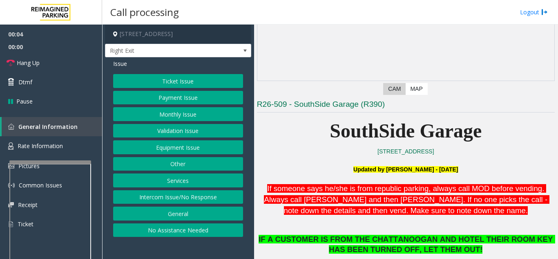
scroll to position [163, 0]
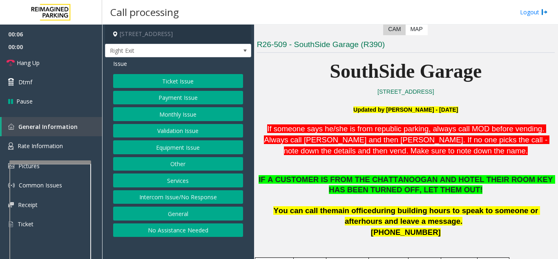
click at [193, 182] on button "Services" at bounding box center [178, 180] width 130 height 14
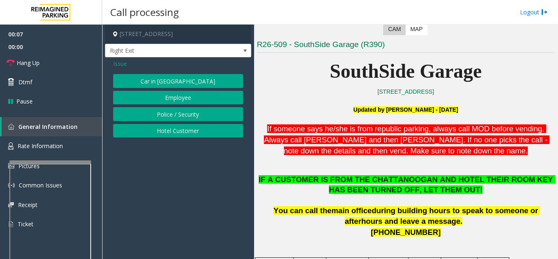
click at [190, 132] on button "Hotel Customer" at bounding box center [178, 131] width 130 height 14
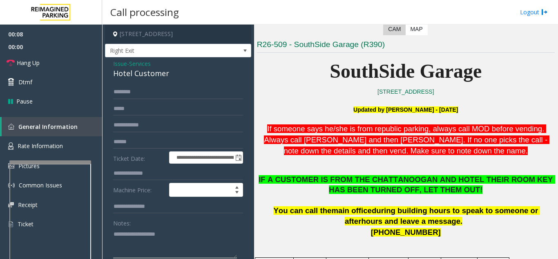
click at [162, 235] on textarea at bounding box center [175, 242] width 124 height 31
paste textarea "**********"
type textarea "**********"
paste textarea "**********"
drag, startPoint x: 185, startPoint y: 240, endPoint x: 172, endPoint y: 233, distance: 14.4
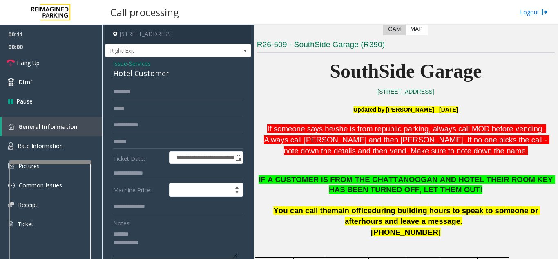
click at [185, 240] on textarea at bounding box center [175, 242] width 124 height 31
click at [148, 78] on div "Hotel Customer" at bounding box center [178, 73] width 130 height 11
click at [149, 78] on div "Hotel Customer" at bounding box center [178, 73] width 130 height 11
copy div "Hotel Customer"
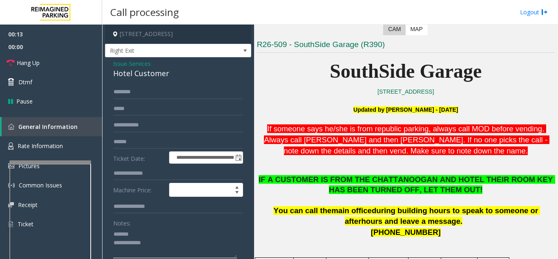
click at [137, 239] on textarea at bounding box center [175, 242] width 124 height 31
paste textarea "**********"
click at [149, 235] on textarea at bounding box center [175, 242] width 124 height 31
paste textarea "**********"
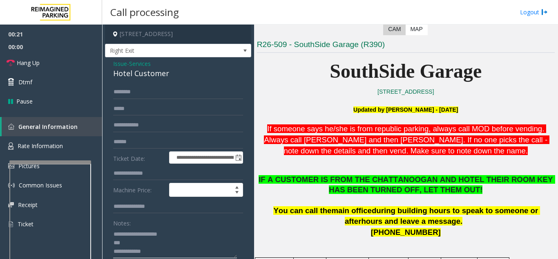
click at [172, 252] on textarea at bounding box center [175, 242] width 124 height 31
type textarea "**********"
click at [154, 96] on input "text" at bounding box center [178, 92] width 130 height 14
type input "*"
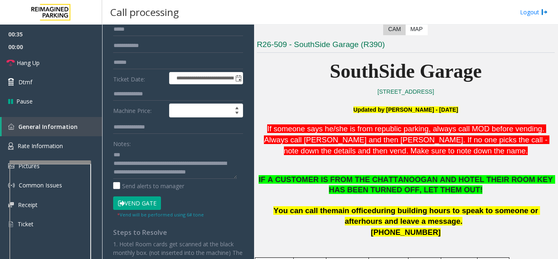
scroll to position [163, 0]
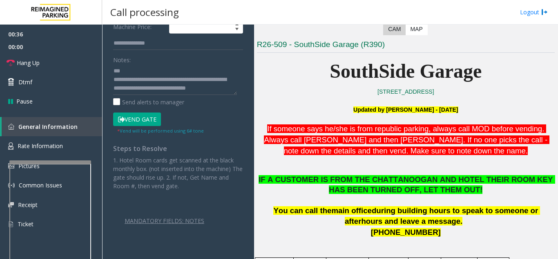
type input "******"
click at [140, 116] on button "Vend Gate" at bounding box center [137, 119] width 48 height 14
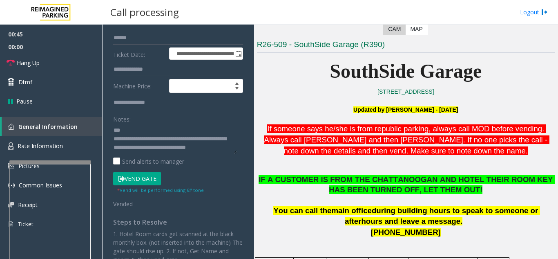
scroll to position [40, 0]
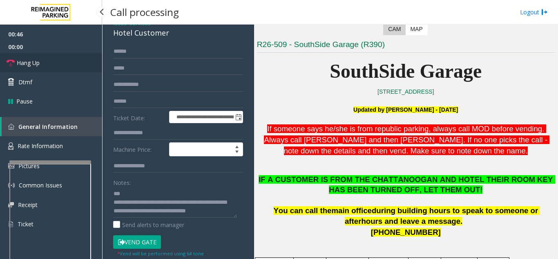
click at [81, 66] on link "Hang Up" at bounding box center [51, 62] width 102 height 19
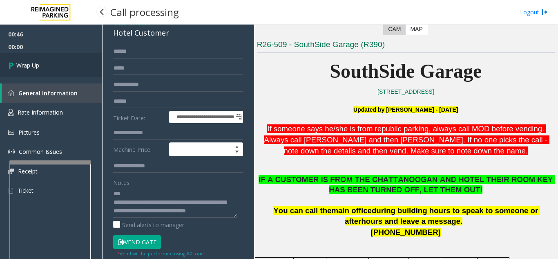
click at [87, 66] on link "Wrap Up" at bounding box center [51, 65] width 102 height 24
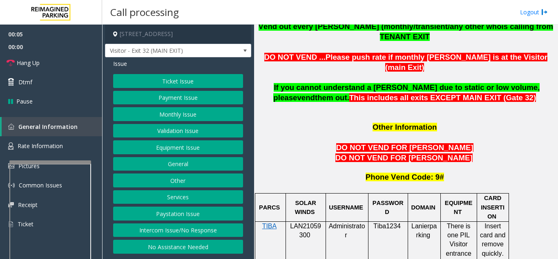
scroll to position [735, 0]
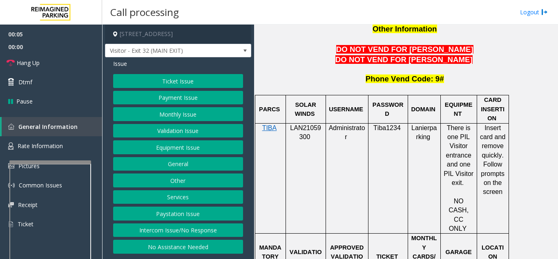
click at [310, 133] on span at bounding box center [311, 136] width 2 height 7
click at [196, 126] on button "Validation Issue" at bounding box center [178, 131] width 130 height 14
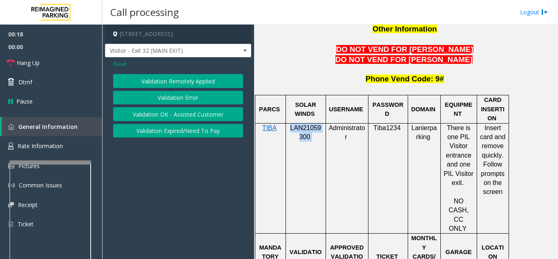
click at [196, 95] on button "Validation Error" at bounding box center [178, 98] width 130 height 14
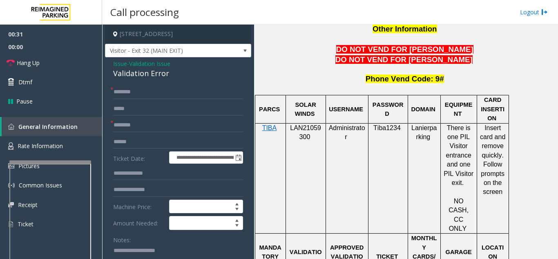
click at [155, 248] on textarea at bounding box center [175, 259] width 124 height 31
paste textarea "**********"
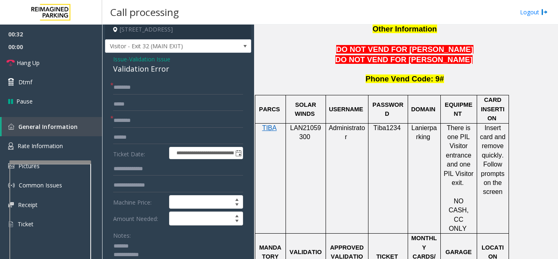
click at [139, 73] on div "Validation Error" at bounding box center [178, 68] width 130 height 11
paste textarea "**********"
click at [148, 245] on textarea at bounding box center [175, 254] width 124 height 31
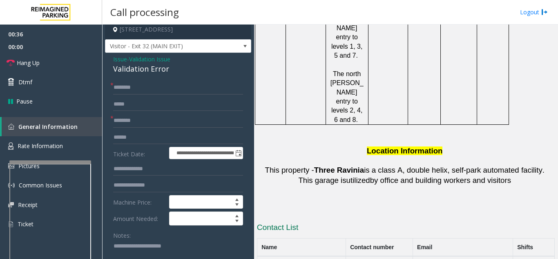
scroll to position [1266, 0]
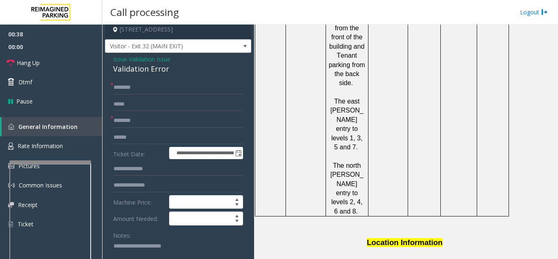
type textarea "**********"
click at [159, 120] on input "text" at bounding box center [178, 121] width 130 height 14
type input "*******"
click at [207, 141] on input "text" at bounding box center [178, 137] width 130 height 14
type input "*******"
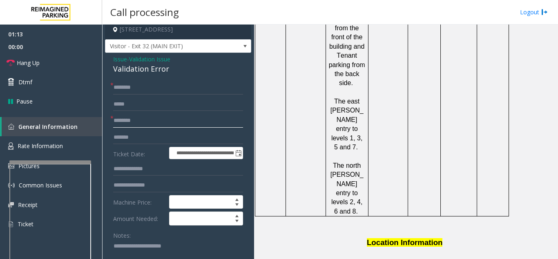
click at [196, 119] on input "*******" at bounding box center [178, 121] width 130 height 14
type input "**********"
click at [155, 89] on input "text" at bounding box center [178, 87] width 130 height 14
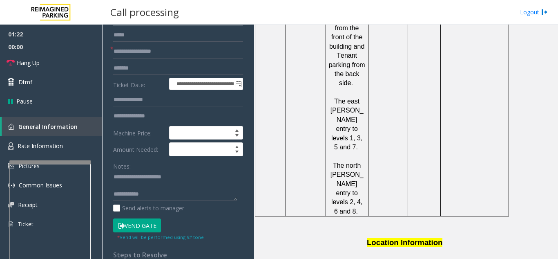
scroll to position [86, 0]
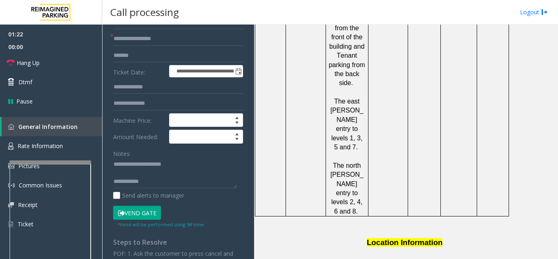
type input "****"
click at [169, 180] on textarea at bounding box center [175, 173] width 124 height 31
type textarea "**********"
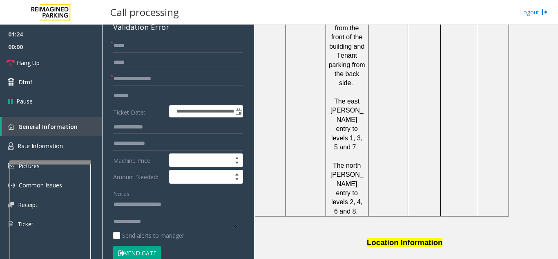
scroll to position [0, 0]
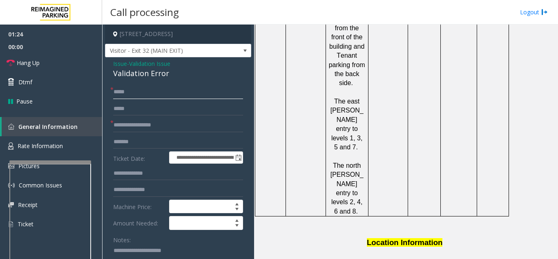
click at [154, 94] on input "****" at bounding box center [178, 92] width 130 height 14
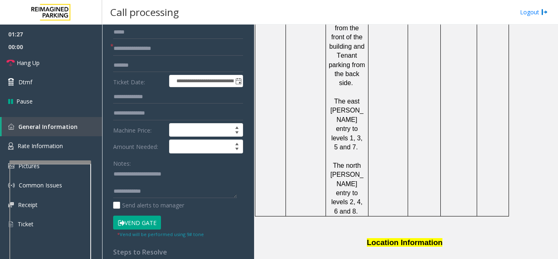
scroll to position [82, 0]
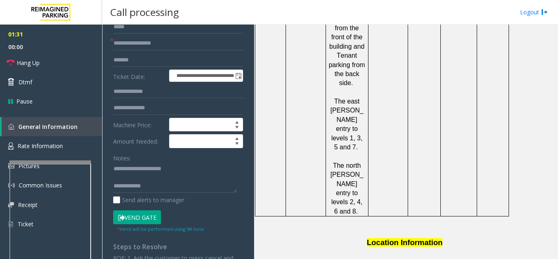
type input "*****"
click at [178, 187] on textarea at bounding box center [175, 177] width 124 height 31
paste textarea "**********"
click at [144, 178] on textarea at bounding box center [175, 177] width 124 height 31
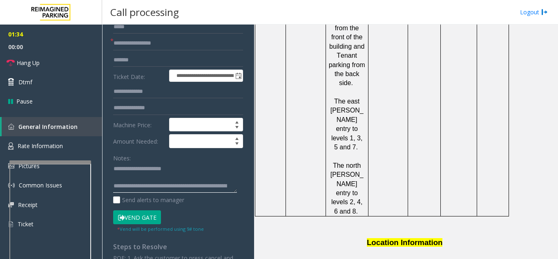
type textarea "**********"
click at [149, 88] on input "text" at bounding box center [178, 92] width 130 height 14
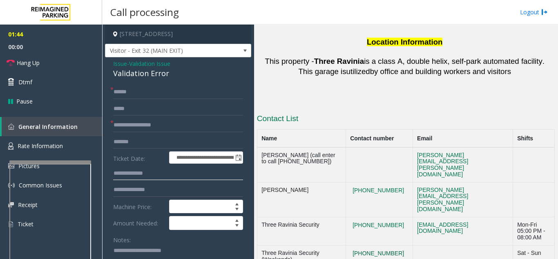
scroll to position [1463, 0]
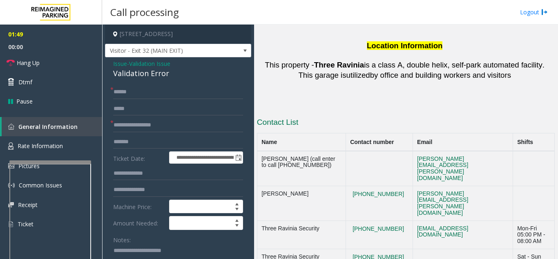
drag, startPoint x: 377, startPoint y: 173, endPoint x: 336, endPoint y: 161, distance: 43.0
drag, startPoint x: 371, startPoint y: 86, endPoint x: 325, endPoint y: 82, distance: 45.9
click at [325, 186] on tr "Matt Raway (404)901-1316 matt.raway@reimaginedparking.com" at bounding box center [405, 203] width 297 height 35
drag, startPoint x: 367, startPoint y: 91, endPoint x: 327, endPoint y: 80, distance: 41.6
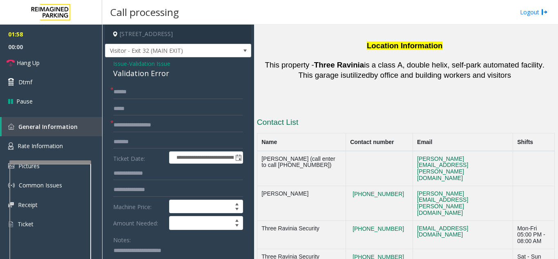
click at [327, 186] on tr "Matt Raway (404)901-1316 matt.raway@reimaginedparking.com" at bounding box center [405, 203] width 297 height 35
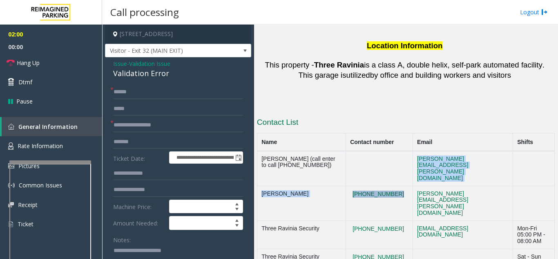
drag, startPoint x: 341, startPoint y: 71, endPoint x: 368, endPoint y: 89, distance: 32.4
click at [368, 151] on tbody "Mohammed Ismael (call enter to call 678-332-6922) mohammed.ismael@reimaginedpar…" at bounding box center [405, 232] width 297 height 163
click at [352, 151] on td at bounding box center [379, 168] width 67 height 35
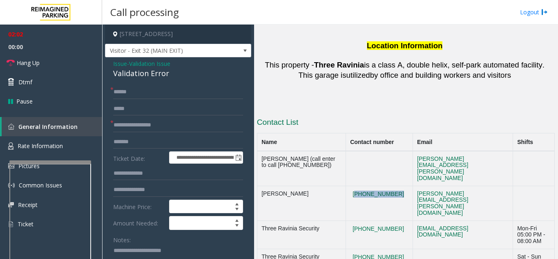
drag, startPoint x: 352, startPoint y: 79, endPoint x: 369, endPoint y: 87, distance: 19.2
click at [369, 186] on td "[PHONE_NUMBER]" at bounding box center [379, 203] width 67 height 35
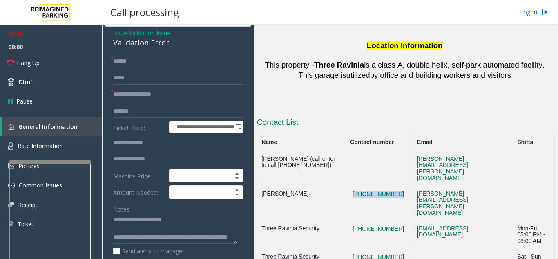
scroll to position [82, 0]
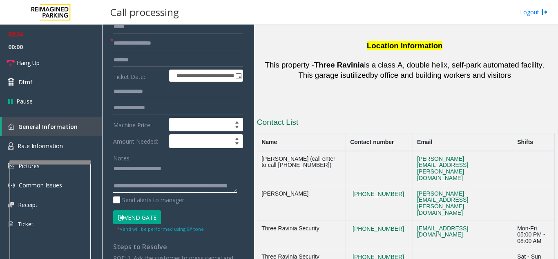
drag, startPoint x: 164, startPoint y: 187, endPoint x: 236, endPoint y: 208, distance: 74.3
click at [231, 206] on form "**********" at bounding box center [178, 117] width 130 height 229
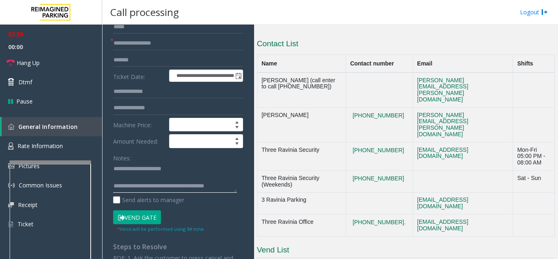
scroll to position [1544, 0]
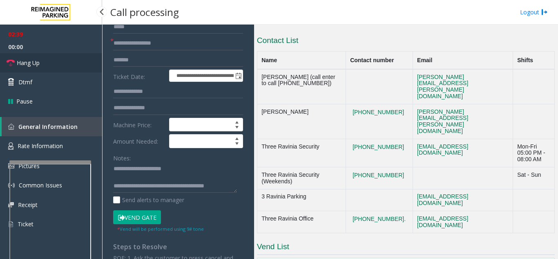
click at [41, 64] on link "Hang Up" at bounding box center [51, 62] width 102 height 19
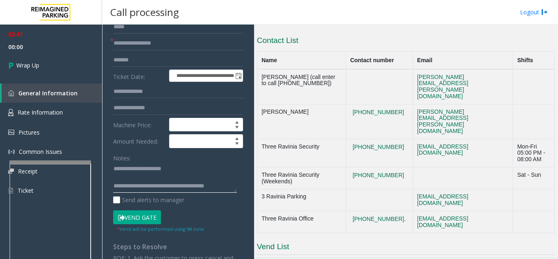
click at [221, 182] on textarea at bounding box center [175, 177] width 124 height 31
click at [167, 190] on textarea at bounding box center [175, 177] width 124 height 31
click at [146, 190] on textarea at bounding box center [175, 177] width 124 height 31
type textarea "**********"
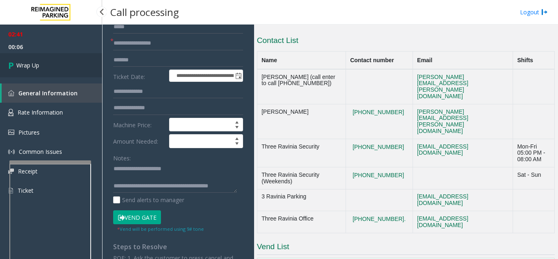
click at [74, 66] on link "Wrap Up" at bounding box center [51, 65] width 102 height 24
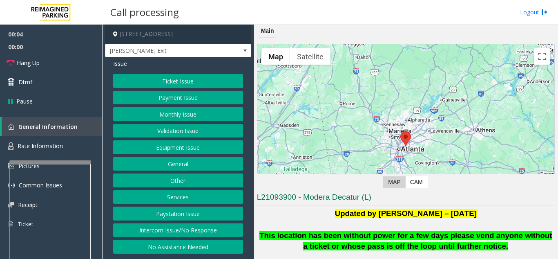
drag, startPoint x: 220, startPoint y: 230, endPoint x: 210, endPoint y: 208, distance: 24.1
click at [220, 230] on button "Intercom Issue/No Response" at bounding box center [178, 230] width 130 height 14
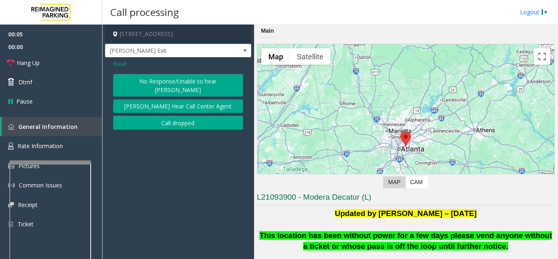
click at [162, 80] on button "No Response/Unable to hear [PERSON_NAME]" at bounding box center [178, 85] width 130 height 22
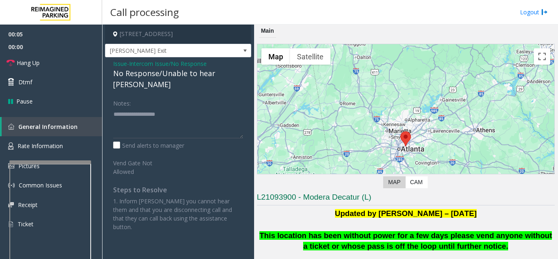
click at [158, 74] on div "No Response/Unable to hear [PERSON_NAME]" at bounding box center [178, 79] width 130 height 22
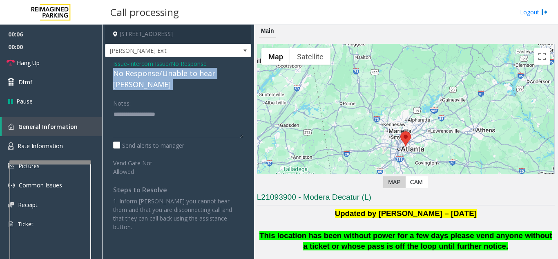
click at [158, 74] on div "No Response/Unable to hear [PERSON_NAME]" at bounding box center [178, 79] width 130 height 22
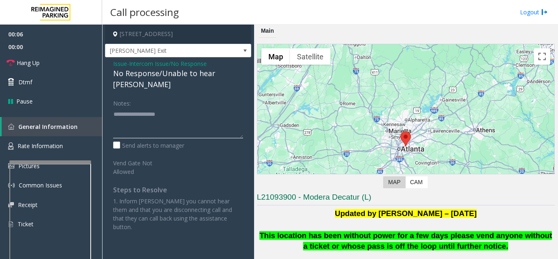
click at [161, 108] on textarea at bounding box center [178, 122] width 130 height 31
paste textarea "**********"
type textarea "**********"
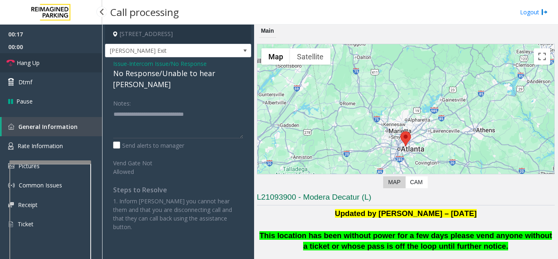
click at [55, 60] on link "Hang Up" at bounding box center [51, 62] width 102 height 19
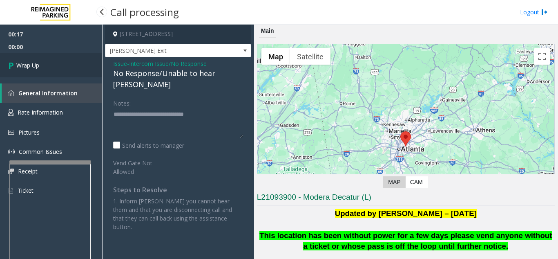
click at [55, 64] on link "Wrap Up" at bounding box center [51, 65] width 102 height 24
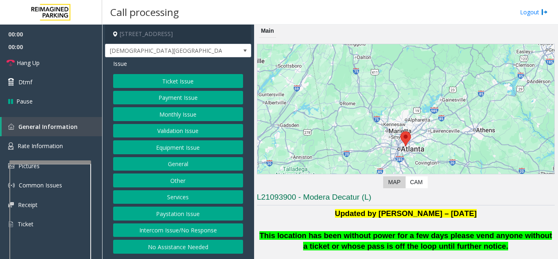
scroll to position [204, 0]
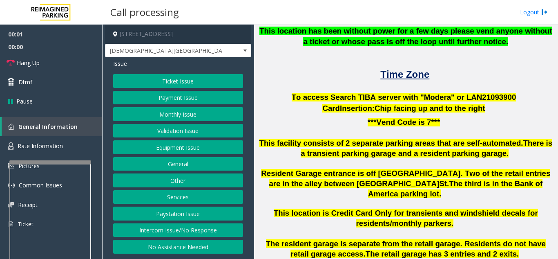
drag, startPoint x: 201, startPoint y: 228, endPoint x: 199, endPoint y: 214, distance: 14.1
click at [201, 228] on button "Intercom Issue/No Response" at bounding box center [178, 230] width 130 height 14
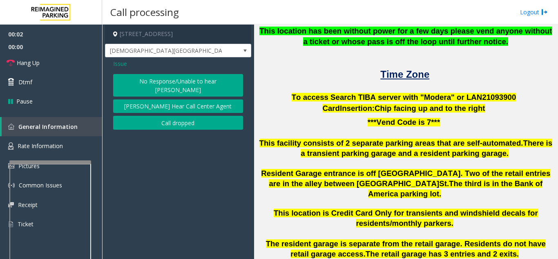
click at [160, 78] on button "No Response/Unable to hear [PERSON_NAME]" at bounding box center [178, 85] width 130 height 22
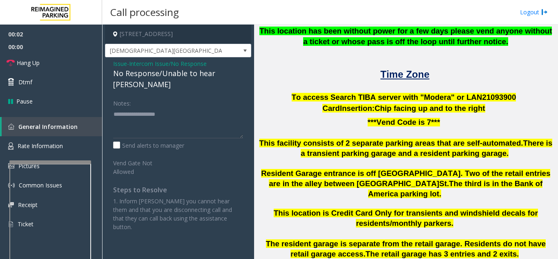
click at [156, 73] on div "No Response/Unable to hear [PERSON_NAME]" at bounding box center [178, 79] width 130 height 22
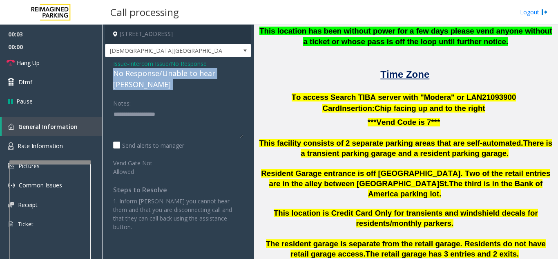
click at [156, 73] on div "No Response/Unable to hear [PERSON_NAME]" at bounding box center [178, 79] width 130 height 22
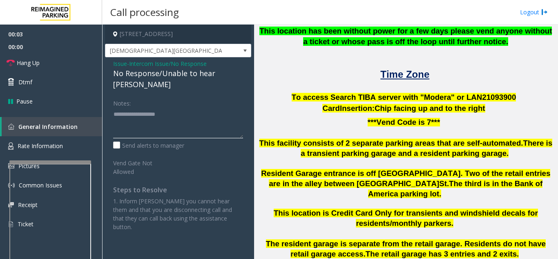
click at [168, 118] on textarea at bounding box center [178, 122] width 130 height 31
paste textarea "**********"
type textarea "**********"
click at [171, 69] on div "No Response/Unable to hear [PERSON_NAME]" at bounding box center [178, 79] width 130 height 22
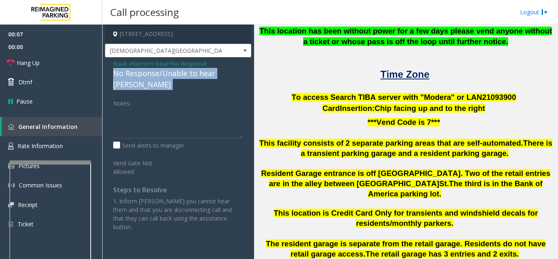
click at [171, 69] on div "No Response/Unable to hear [PERSON_NAME]" at bounding box center [178, 79] width 130 height 22
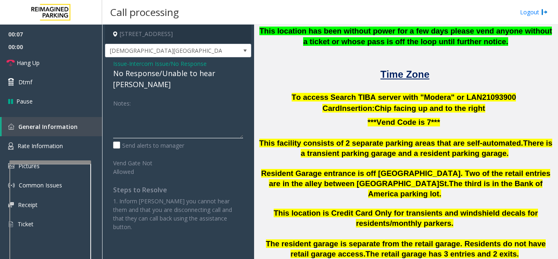
paste textarea "**********"
click at [172, 107] on textarea at bounding box center [178, 122] width 130 height 31
type textarea "**********"
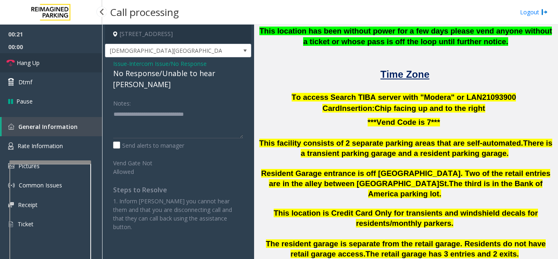
click at [64, 58] on link "Hang Up" at bounding box center [51, 62] width 102 height 19
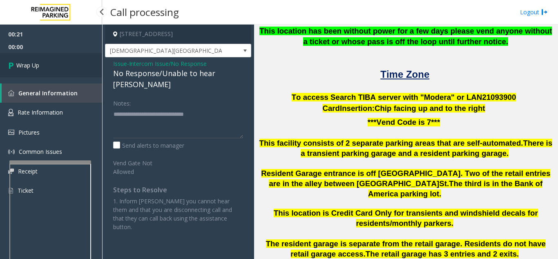
click at [64, 58] on link "Wrap Up" at bounding box center [51, 65] width 102 height 24
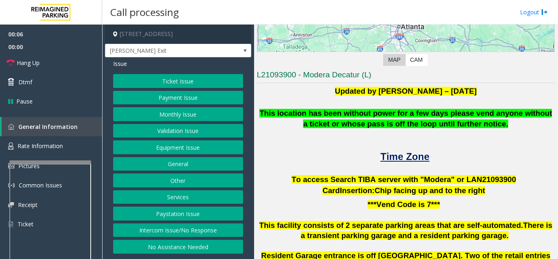
scroll to position [123, 0]
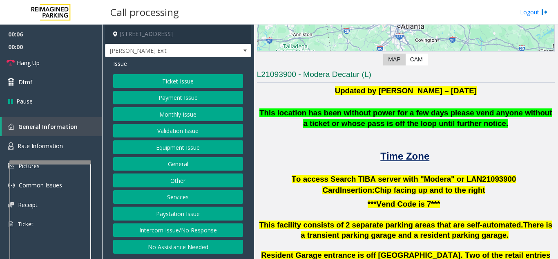
drag, startPoint x: 472, startPoint y: 181, endPoint x: 471, endPoint y: 175, distance: 6.2
click at [472, 181] on span "To access Search TIBA server with "Modera" or LAN21093" at bounding box center [398, 178] width 212 height 9
click at [471, 174] on span "To access Search TIBA server with "Modera" or LAN21093" at bounding box center [398, 178] width 212 height 9
click at [471, 174] on p "To access Search TIBA server with "Modera" or LAN21093 900" at bounding box center [406, 179] width 298 height 11
click at [193, 132] on button "Validation Issue" at bounding box center [178, 131] width 130 height 14
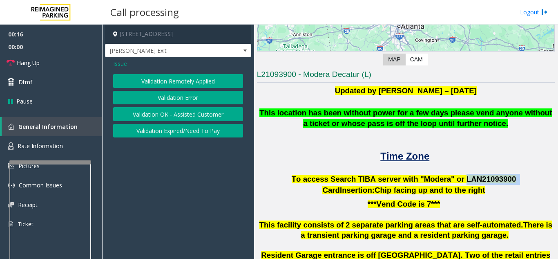
drag, startPoint x: 201, startPoint y: 98, endPoint x: 287, endPoint y: 98, distance: 86.6
click at [202, 98] on button "Validation Error" at bounding box center [178, 98] width 130 height 14
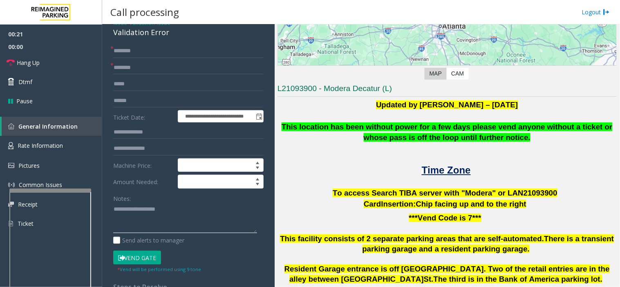
click at [158, 232] on textarea at bounding box center [185, 218] width 144 height 31
paste textarea "**********"
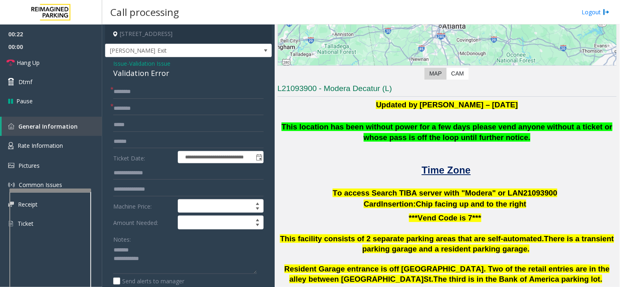
click at [139, 76] on div "Validation Error" at bounding box center [188, 73] width 150 height 11
paste textarea "**********"
click at [140, 249] on textarea at bounding box center [185, 259] width 144 height 31
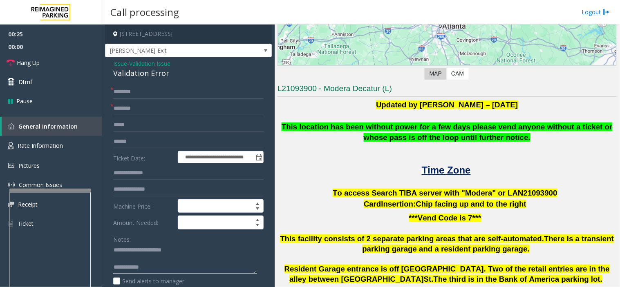
click at [173, 258] on textarea at bounding box center [185, 259] width 144 height 31
paste textarea "**********"
type textarea "**********"
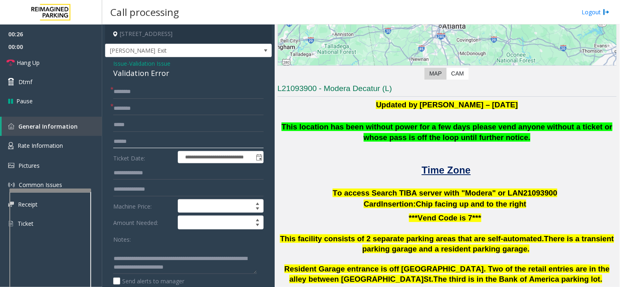
click at [154, 140] on input "text" at bounding box center [188, 142] width 150 height 14
click at [176, 133] on form "**********" at bounding box center [188, 199] width 150 height 229
click at [214, 142] on input "text" at bounding box center [188, 142] width 150 height 14
type input "*****"
drag, startPoint x: 215, startPoint y: 91, endPoint x: 210, endPoint y: 91, distance: 5.7
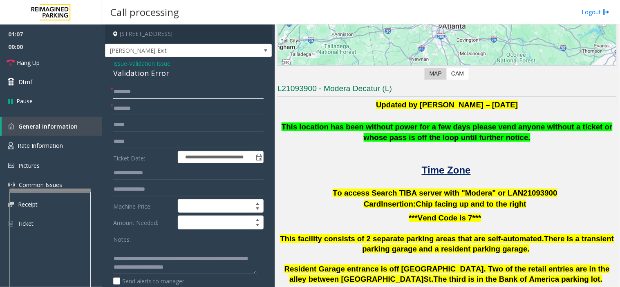
drag, startPoint x: 210, startPoint y: 91, endPoint x: 168, endPoint y: 88, distance: 41.4
click at [190, 89] on input "text" at bounding box center [188, 92] width 150 height 14
click at [124, 60] on span "Issue" at bounding box center [120, 63] width 14 height 9
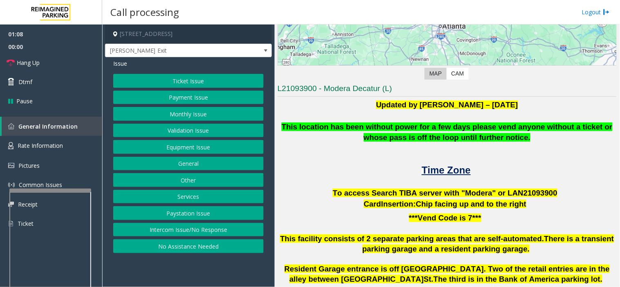
click at [166, 79] on button "Ticket Issue" at bounding box center [188, 81] width 150 height 14
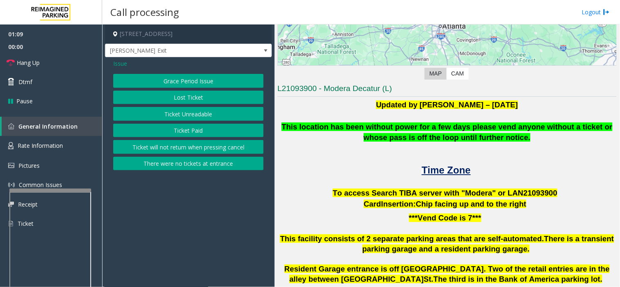
click at [170, 163] on button "There were no tickets at entrance" at bounding box center [188, 164] width 150 height 14
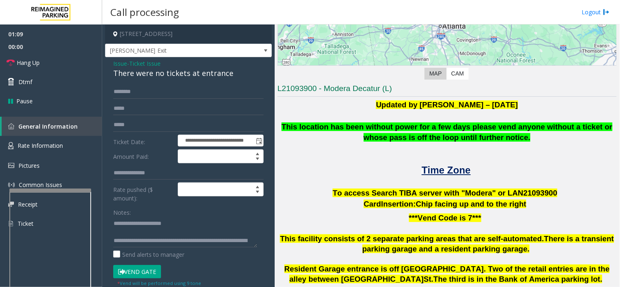
click at [148, 75] on div "There were no tickets at entrance" at bounding box center [188, 73] width 150 height 11
drag, startPoint x: 135, startPoint y: 223, endPoint x: 214, endPoint y: 223, distance: 78.8
click at [214, 223] on textarea at bounding box center [185, 232] width 144 height 31
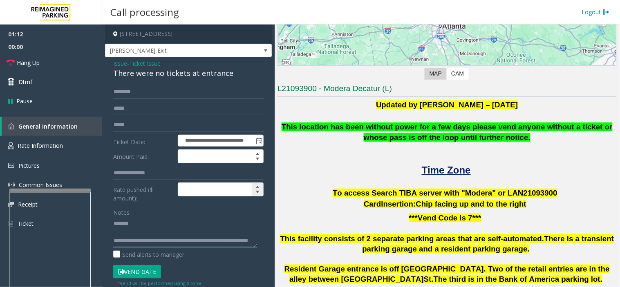
paste textarea "**********"
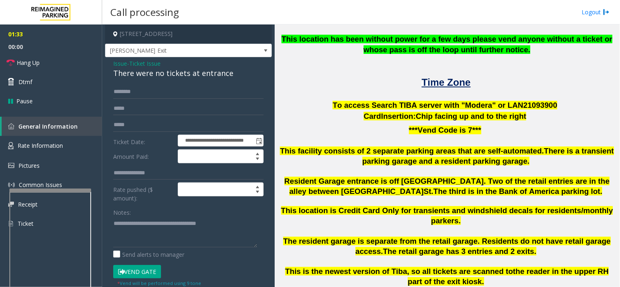
scroll to position [213, 0]
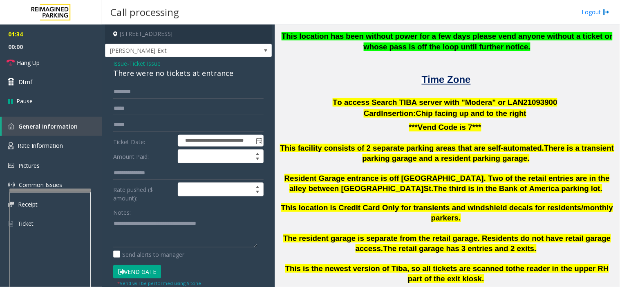
click at [132, 258] on button "Vend Gate" at bounding box center [137, 272] width 48 height 14
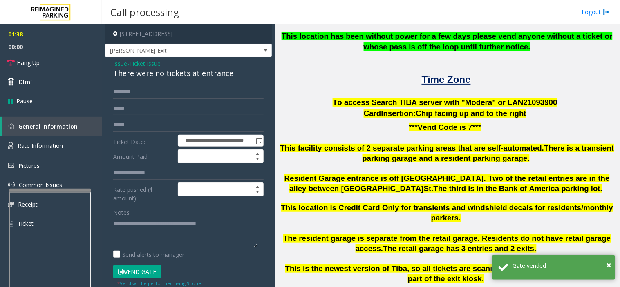
click at [134, 236] on textarea at bounding box center [185, 232] width 144 height 31
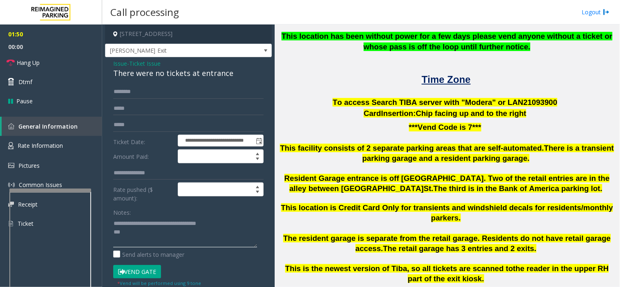
click at [167, 241] on textarea at bounding box center [185, 232] width 144 height 31
click at [147, 230] on textarea at bounding box center [185, 232] width 144 height 31
click at [44, 51] on span "00:00" at bounding box center [51, 46] width 102 height 13
click at [58, 74] on link "Dtmf" at bounding box center [51, 81] width 102 height 19
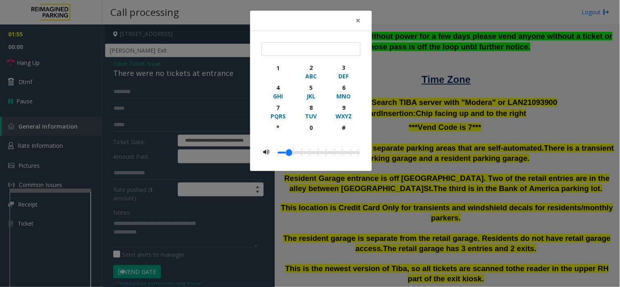
click at [50, 54] on div "× 1 2 ABC 3 DEF 4 GHI 5 JKL 6 MNO 7 PQRS 8 TUV 9 WXYZ * 0 #" at bounding box center [310, 143] width 620 height 287
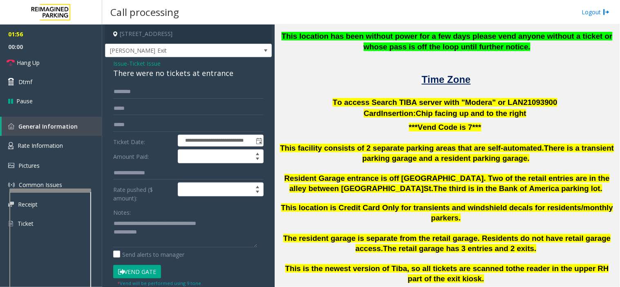
click at [49, 58] on bs-modal-backdrop at bounding box center [310, 143] width 620 height 287
click at [49, 59] on link "Hang Up" at bounding box center [51, 62] width 102 height 19
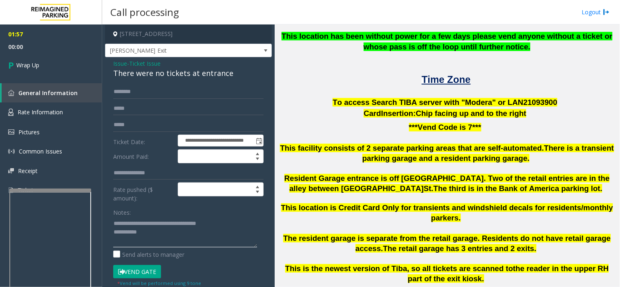
click at [172, 236] on textarea at bounding box center [185, 232] width 144 height 31
click at [156, 237] on textarea at bounding box center [185, 232] width 144 height 31
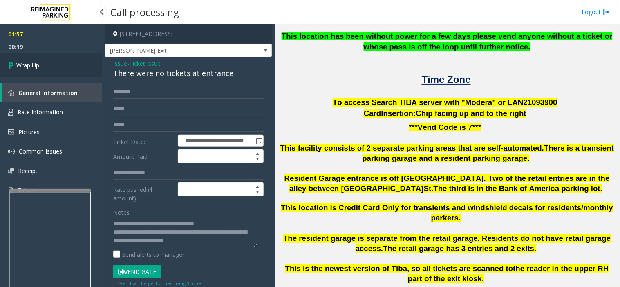
type textarea "**********"
click at [50, 65] on link "Wrap Up" at bounding box center [51, 65] width 102 height 24
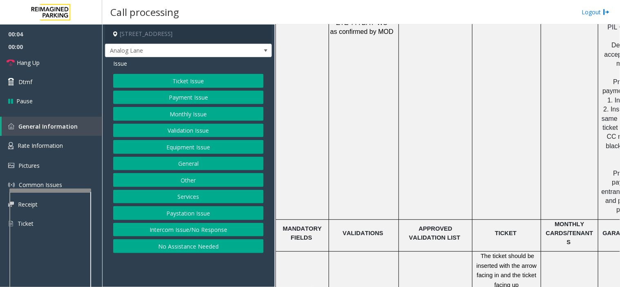
scroll to position [1134, 0]
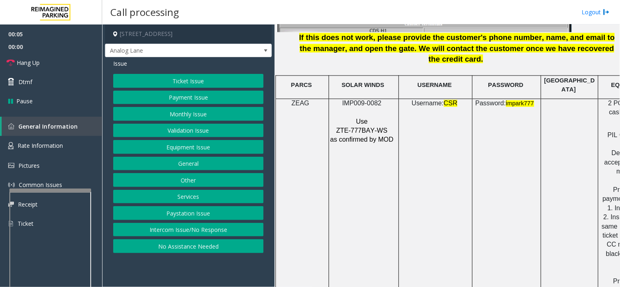
click at [364, 108] on p at bounding box center [363, 112] width 66 height 9
click at [363, 100] on span "IMP009-0082" at bounding box center [361, 103] width 39 height 7
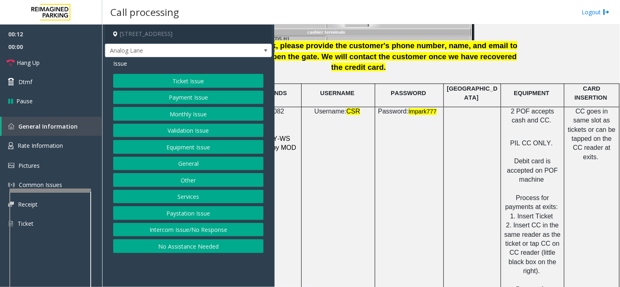
scroll to position [1178, 104]
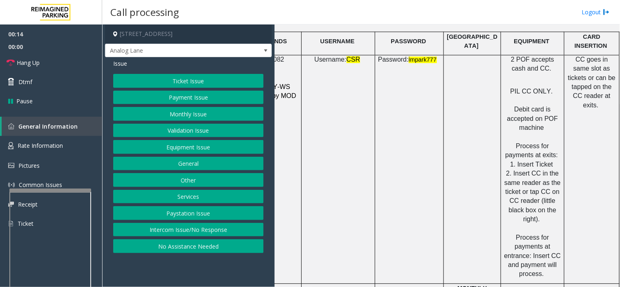
click at [205, 98] on button "Payment Issue" at bounding box center [188, 98] width 150 height 14
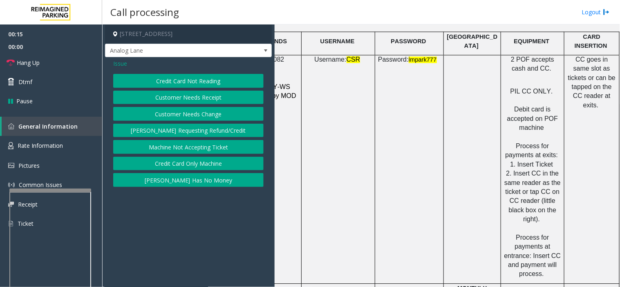
click at [200, 80] on button "Credit Card Not Reading" at bounding box center [188, 81] width 150 height 14
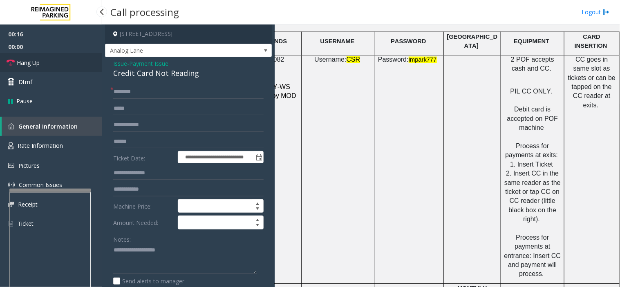
drag, startPoint x: 55, startPoint y: 66, endPoint x: 74, endPoint y: 64, distance: 18.5
click at [55, 66] on link "Hang Up" at bounding box center [51, 62] width 102 height 19
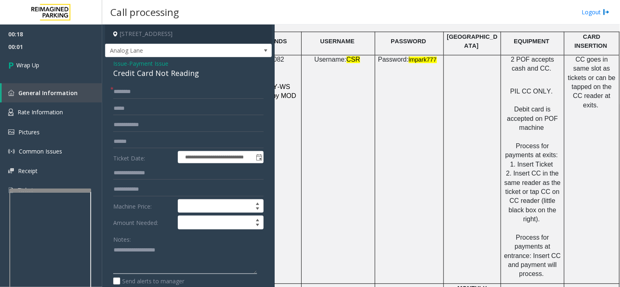
paste textarea "**********"
click at [168, 258] on textarea at bounding box center [185, 259] width 144 height 31
click at [161, 76] on div "Credit Card Not Reading" at bounding box center [188, 73] width 150 height 11
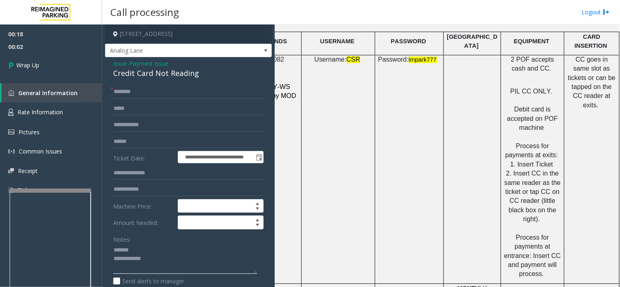
drag, startPoint x: 154, startPoint y: 248, endPoint x: 158, endPoint y: 249, distance: 4.6
click at [154, 249] on textarea at bounding box center [185, 259] width 144 height 31
paste textarea "**********"
click at [184, 258] on textarea at bounding box center [185, 259] width 144 height 31
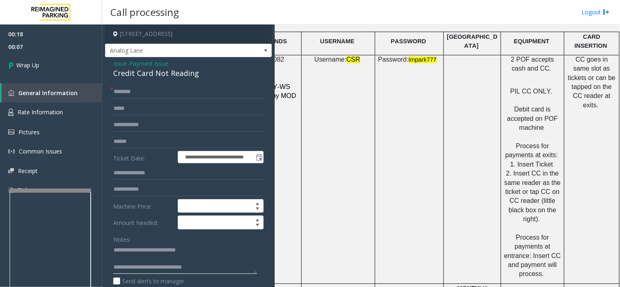
type textarea "**********"
click at [150, 93] on input "text" at bounding box center [188, 92] width 150 height 14
type input "**"
click at [60, 68] on link "Wrap Up" at bounding box center [51, 65] width 102 height 24
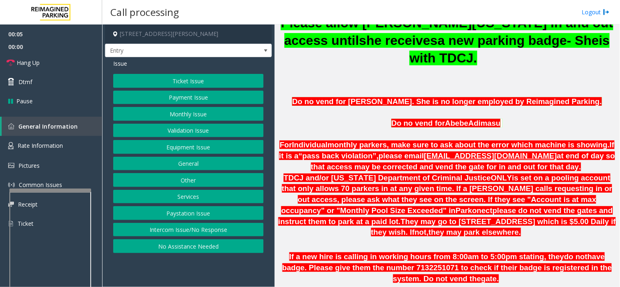
scroll to position [499, 0]
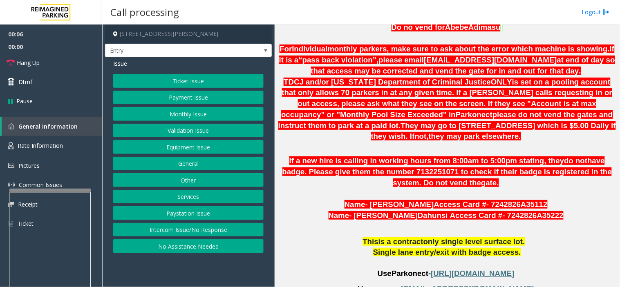
drag, startPoint x: 379, startPoint y: 196, endPoint x: 357, endPoint y: 203, distance: 22.5
click at [357, 237] on p "This is a contract only single level surface lot ." at bounding box center [446, 242] width 339 height 11
click at [208, 184] on button "Other" at bounding box center [188, 180] width 150 height 14
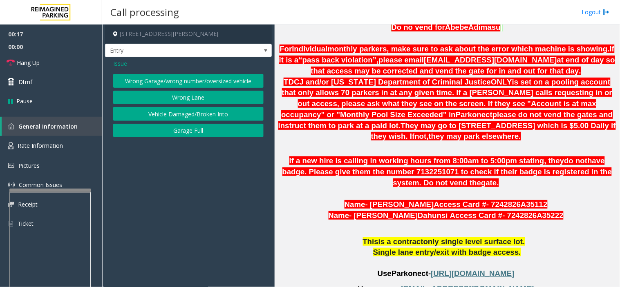
click at [198, 85] on button "Wrong Garage/wrong number/oversized vehicle" at bounding box center [188, 81] width 150 height 14
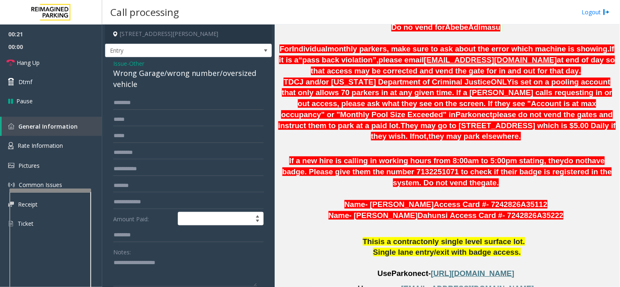
click at [118, 63] on span "Issue" at bounding box center [120, 63] width 14 height 9
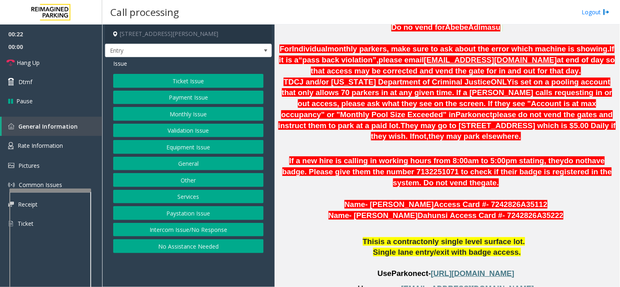
click at [176, 116] on button "Monthly Issue" at bounding box center [188, 114] width 150 height 14
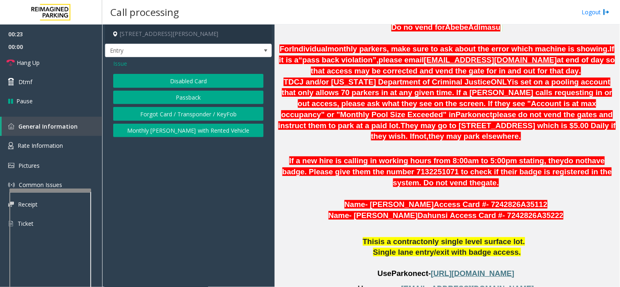
click at [182, 80] on button "Disabled Card" at bounding box center [188, 81] width 150 height 14
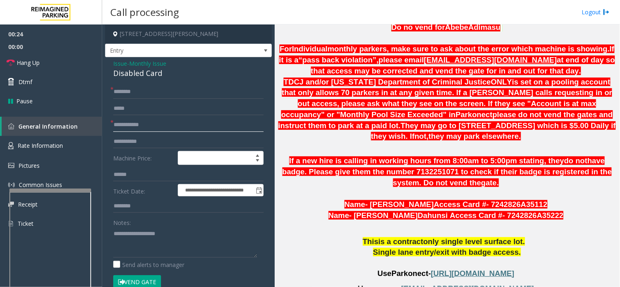
drag, startPoint x: 151, startPoint y: 127, endPoint x: 168, endPoint y: 132, distance: 17.7
click at [152, 125] on input "text" at bounding box center [188, 125] width 150 height 14
type input "********"
paste textarea "**********"
click at [183, 238] on textarea at bounding box center [185, 242] width 144 height 31
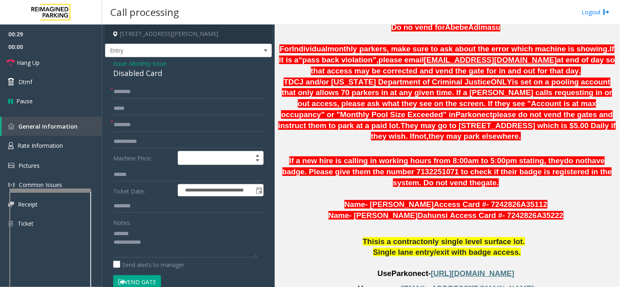
click at [138, 75] on div "Disabled Card" at bounding box center [188, 73] width 150 height 11
click at [149, 236] on textarea at bounding box center [185, 242] width 144 height 31
paste textarea "**********"
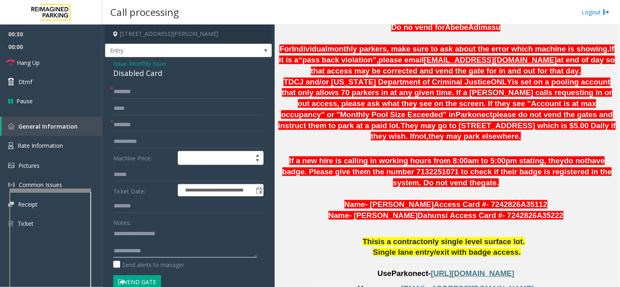
click at [170, 252] on textarea at bounding box center [185, 242] width 144 height 31
type textarea "**********"
click at [195, 90] on input "text" at bounding box center [188, 92] width 150 height 14
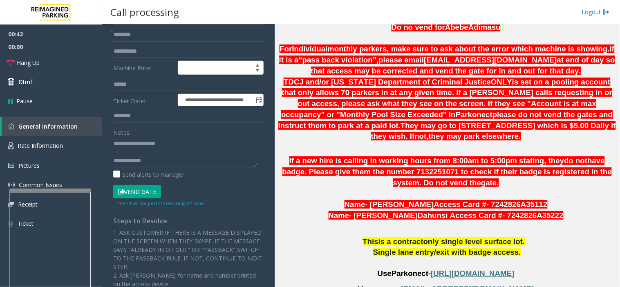
scroll to position [181, 0]
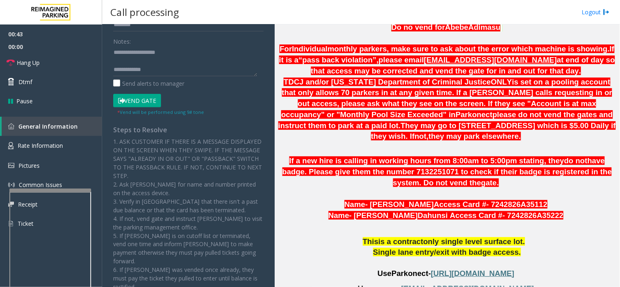
type input "******"
click at [135, 104] on button "Vend Gate" at bounding box center [137, 101] width 48 height 14
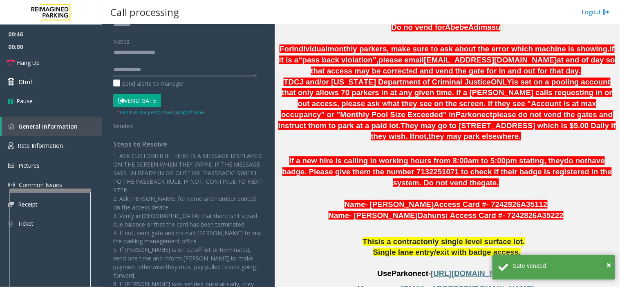
click at [186, 75] on textarea at bounding box center [185, 61] width 144 height 31
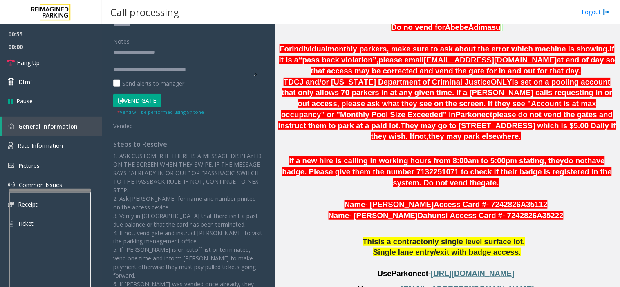
click at [184, 74] on textarea at bounding box center [185, 61] width 144 height 31
click at [175, 71] on textarea at bounding box center [185, 61] width 144 height 31
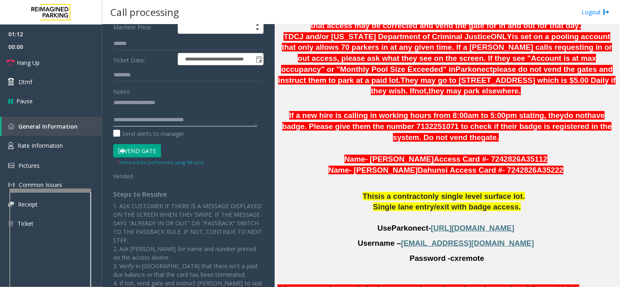
scroll to position [91, 0]
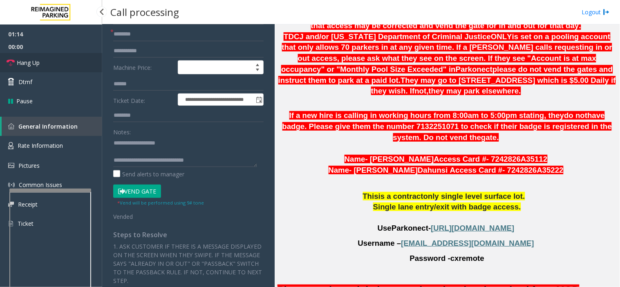
drag, startPoint x: 62, startPoint y: 53, endPoint x: 66, endPoint y: 60, distance: 8.2
click at [62, 53] on link "Hang Up" at bounding box center [51, 62] width 102 height 19
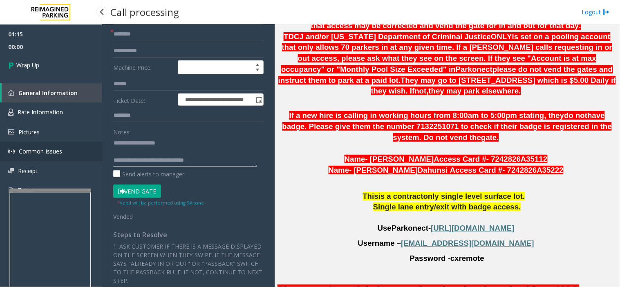
drag, startPoint x: 80, startPoint y: 148, endPoint x: 60, endPoint y: 145, distance: 20.6
click at [60, 145] on app-root "**********" at bounding box center [310, 143] width 620 height 287
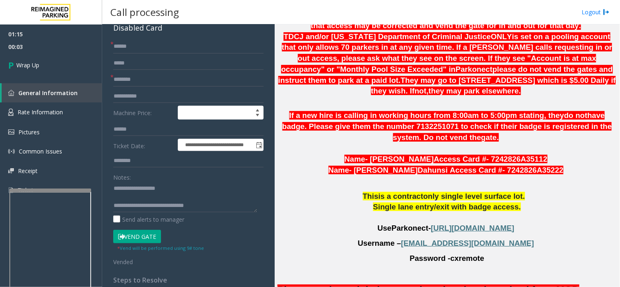
drag, startPoint x: 123, startPoint y: 146, endPoint x: 181, endPoint y: 35, distance: 125.5
click at [181, 35] on div "**********" at bounding box center [188, 252] width 167 height 481
click at [174, 208] on textarea at bounding box center [185, 197] width 144 height 31
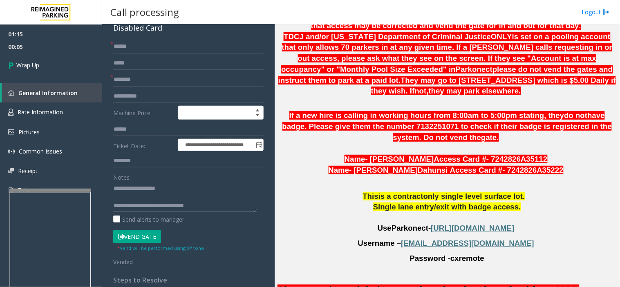
click at [177, 210] on textarea at bounding box center [185, 197] width 144 height 31
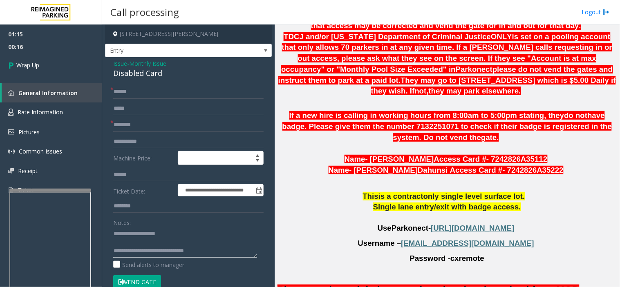
drag, startPoint x: 163, startPoint y: 250, endPoint x: 327, endPoint y: 250, distance: 163.4
click at [327, 250] on div "**********" at bounding box center [360, 156] width 517 height 263
drag, startPoint x: 196, startPoint y: 251, endPoint x: 195, endPoint y: 214, distance: 36.8
drag, startPoint x: 195, startPoint y: 214, endPoint x: 202, endPoint y: 256, distance: 42.2
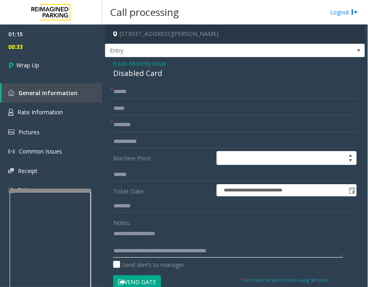
click at [202, 248] on textarea at bounding box center [228, 242] width 230 height 31
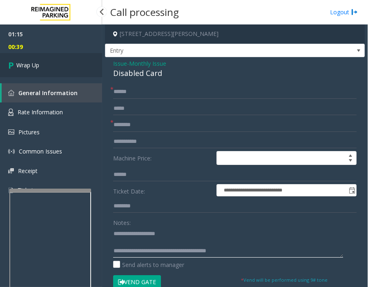
type textarea "**********"
click at [89, 67] on link "Wrap Up" at bounding box center [51, 65] width 102 height 24
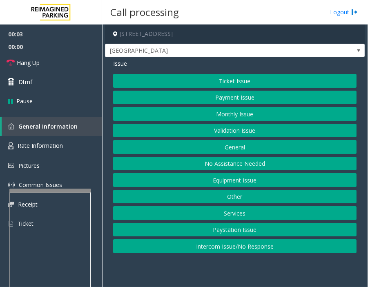
drag, startPoint x: 320, startPoint y: 32, endPoint x: 351, endPoint y: 30, distance: 31.5
click at [319, 31] on h4 "[STREET_ADDRESS]" at bounding box center [235, 34] width 260 height 19
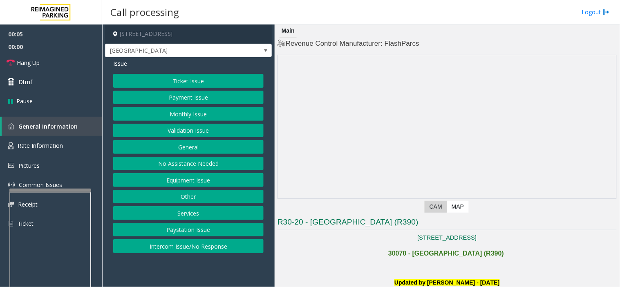
click at [192, 248] on button "Intercom Issue/No Response" at bounding box center [188, 246] width 150 height 14
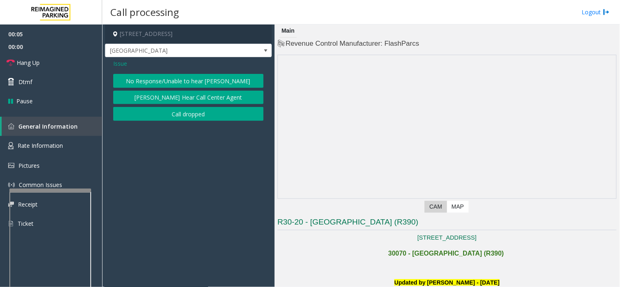
click at [194, 80] on button "No Response/Unable to hear [PERSON_NAME]" at bounding box center [188, 81] width 150 height 14
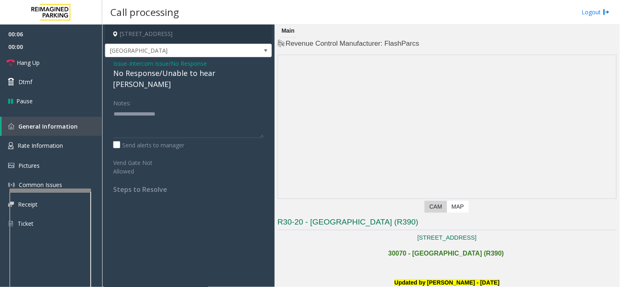
click at [194, 73] on div "No Response/Unable to hear [PERSON_NAME]" at bounding box center [188, 79] width 150 height 22
paste textarea "**********"
click at [149, 126] on textarea at bounding box center [188, 122] width 150 height 31
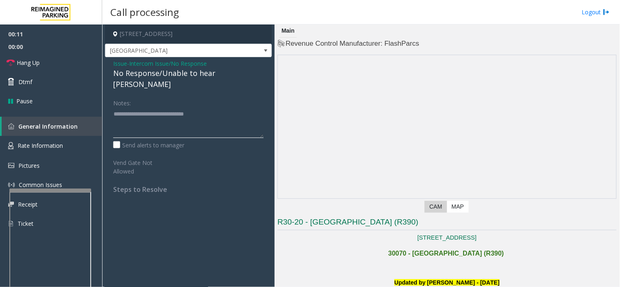
type textarea "**********"
click at [63, 56] on link "Hang Up" at bounding box center [51, 62] width 102 height 19
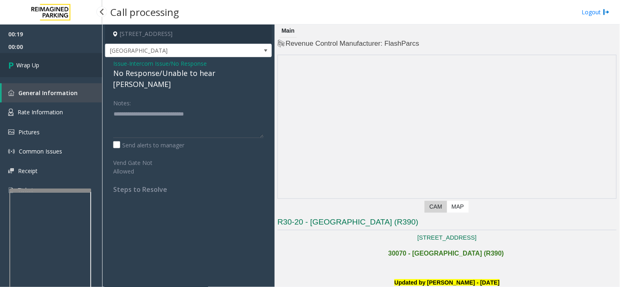
click at [68, 60] on link "Wrap Up" at bounding box center [51, 65] width 102 height 24
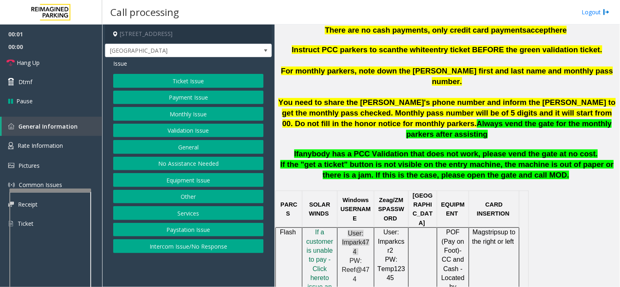
scroll to position [317, 0]
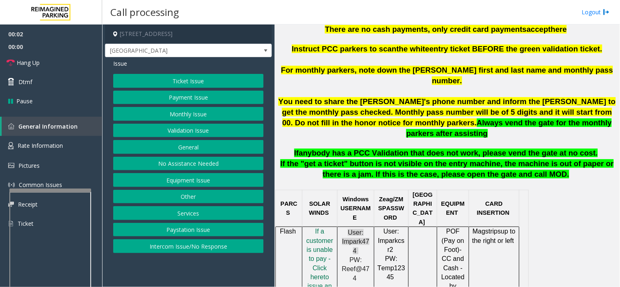
drag, startPoint x: 187, startPoint y: 263, endPoint x: 176, endPoint y: 266, distance: 10.7
click at [176, 258] on app-call-processing-form "[STREET_ADDRESS] Exit Center Lane Issue Ticket Issue Payment Issue Monthly Issu…" at bounding box center [188, 156] width 172 height 263
click at [183, 238] on div "Ticket Issue Payment Issue Monthly Issue Validation Issue General No Assistance…" at bounding box center [188, 163] width 150 height 179
click at [183, 241] on button "Intercom Issue/No Response" at bounding box center [188, 246] width 150 height 14
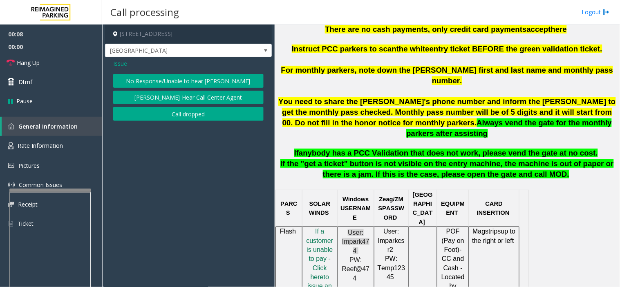
click at [143, 79] on button "No Response/Unable to hear [PERSON_NAME]" at bounding box center [188, 81] width 150 height 14
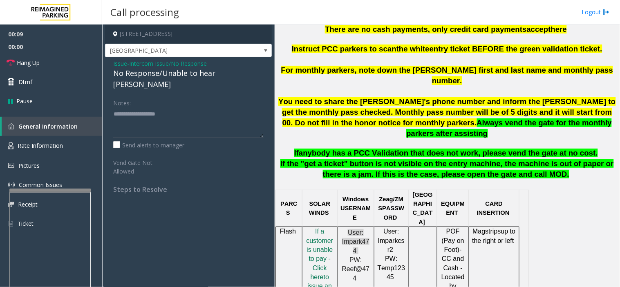
click at [143, 68] on div "No Response/Unable to hear [PERSON_NAME]" at bounding box center [188, 79] width 150 height 22
click at [143, 67] on div "Issue - Intercom Issue/No Response No Response/Unable to hear parker" at bounding box center [188, 74] width 150 height 31
click at [149, 73] on div "No Response/Unable to hear [PERSON_NAME]" at bounding box center [188, 79] width 150 height 22
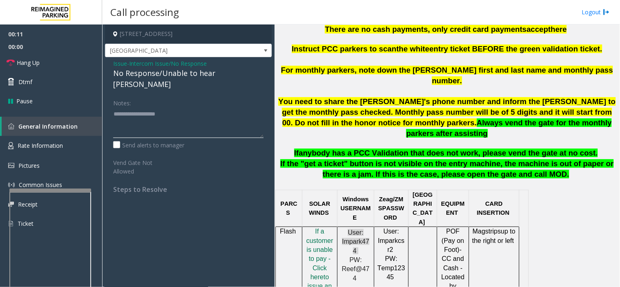
paste textarea "**********"
click at [153, 120] on textarea at bounding box center [188, 122] width 150 height 31
type textarea "**********"
click at [70, 56] on link "Hang Up" at bounding box center [51, 62] width 102 height 19
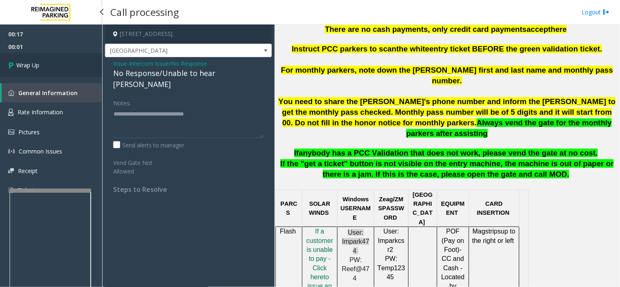
click at [53, 65] on link "Wrap Up" at bounding box center [51, 65] width 102 height 24
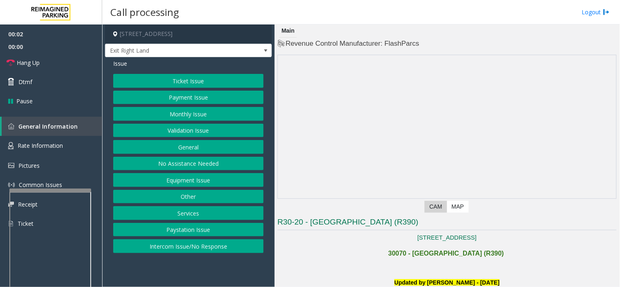
drag, startPoint x: 169, startPoint y: 248, endPoint x: 158, endPoint y: 208, distance: 41.7
click at [169, 248] on button "Intercom Issue/No Response" at bounding box center [188, 246] width 150 height 14
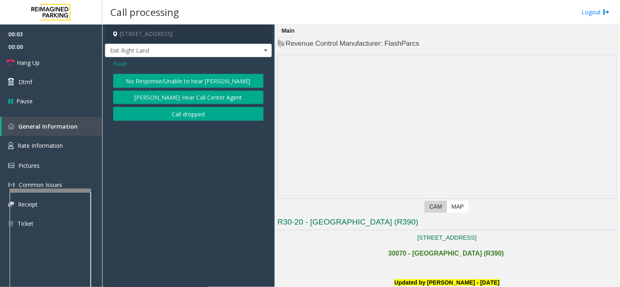
click at [160, 75] on button "No Response/Unable to hear [PERSON_NAME]" at bounding box center [188, 81] width 150 height 14
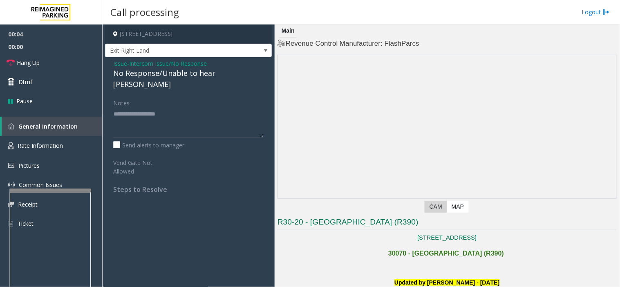
click at [150, 72] on div "No Response/Unable to hear [PERSON_NAME]" at bounding box center [188, 79] width 150 height 22
click at [116, 64] on span "Issue" at bounding box center [120, 63] width 14 height 9
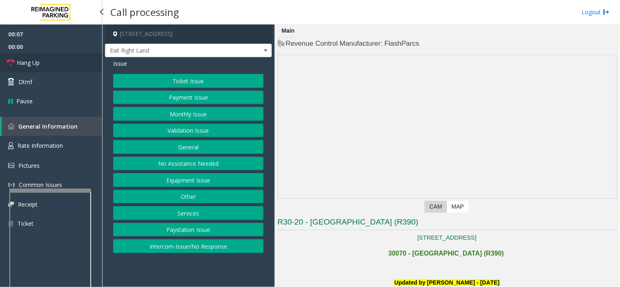
click at [42, 52] on span "00:00" at bounding box center [51, 46] width 102 height 13
click at [42, 55] on link "Hang Up" at bounding box center [51, 62] width 102 height 19
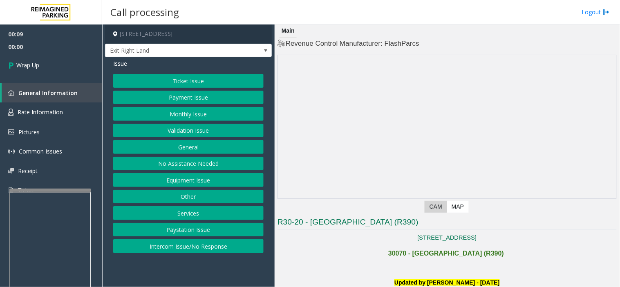
click at [176, 131] on button "Validation Issue" at bounding box center [188, 131] width 150 height 14
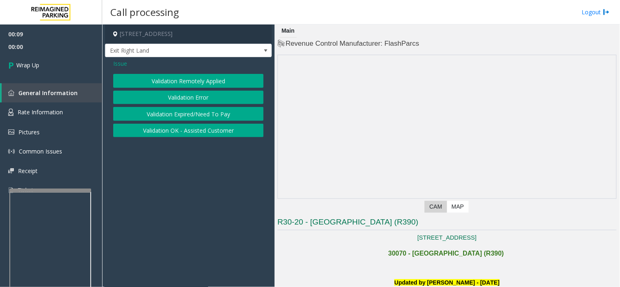
click at [119, 60] on span "Issue" at bounding box center [120, 63] width 14 height 9
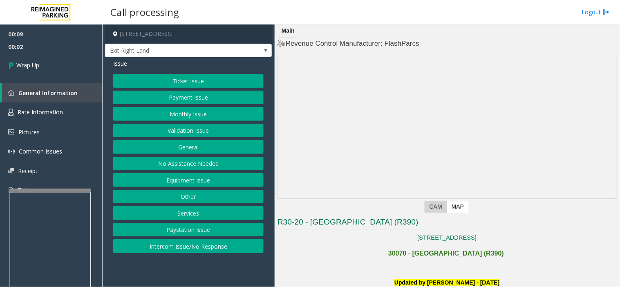
click at [187, 166] on button "No Assistance Needed" at bounding box center [188, 164] width 150 height 14
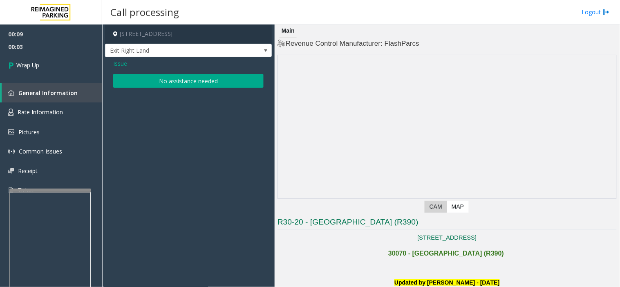
click at [122, 59] on span "Issue" at bounding box center [120, 63] width 14 height 9
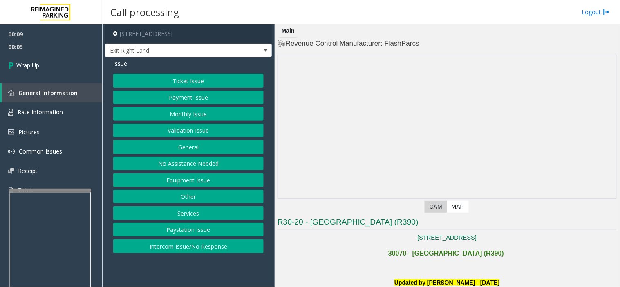
click at [186, 178] on button "Equipment Issue" at bounding box center [188, 180] width 150 height 14
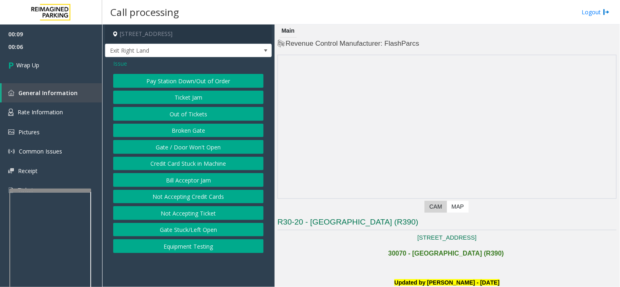
click at [199, 239] on div "Pay Station Down/Out of Order Ticket Jam Out of Tickets Broken Gate Gate / Door…" at bounding box center [188, 163] width 150 height 179
click at [158, 251] on button "Equipment Testing" at bounding box center [188, 246] width 150 height 14
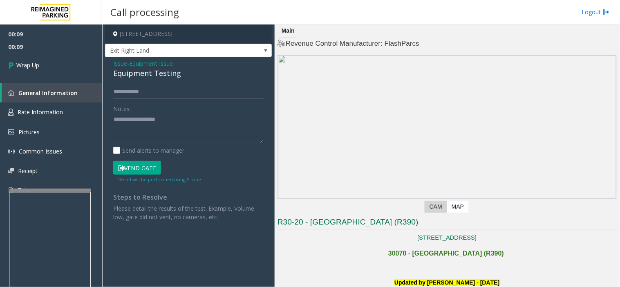
click at [133, 73] on div "Equipment Testing" at bounding box center [188, 73] width 150 height 11
paste textarea "**********"
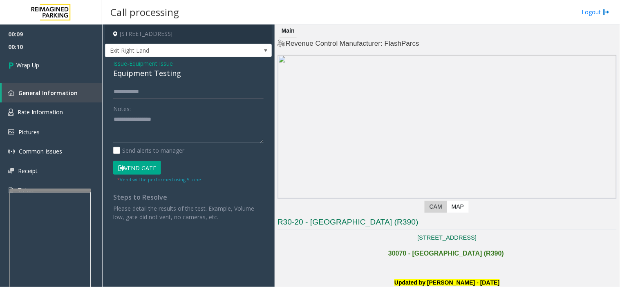
click at [136, 133] on textarea at bounding box center [188, 128] width 150 height 31
type textarea "**********"
click at [47, 71] on link "Wrap Up" at bounding box center [51, 65] width 102 height 24
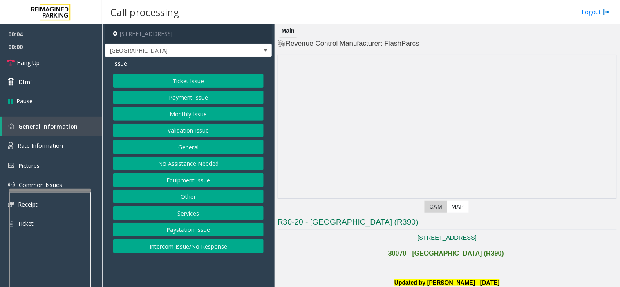
drag, startPoint x: 199, startPoint y: 253, endPoint x: 194, endPoint y: 235, distance: 18.4
click at [199, 253] on button "Intercom Issue/No Response" at bounding box center [188, 246] width 150 height 14
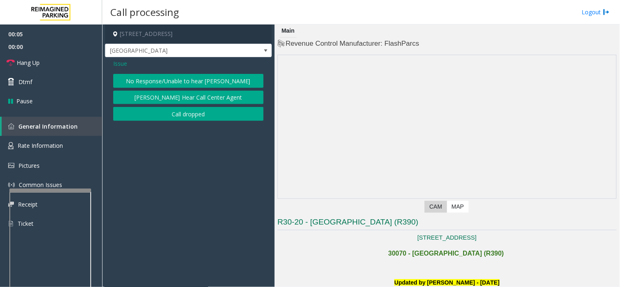
click at [162, 79] on button "No Response/Unable to hear [PERSON_NAME]" at bounding box center [188, 81] width 150 height 14
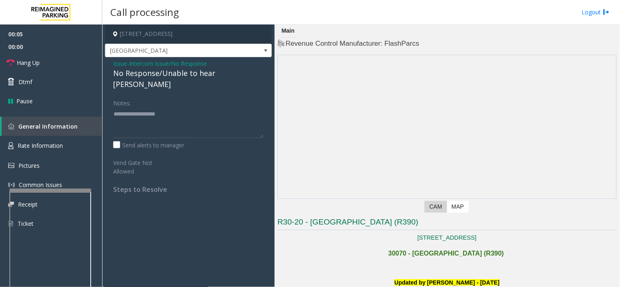
click at [160, 71] on div "No Response/Unable to hear [PERSON_NAME]" at bounding box center [188, 79] width 150 height 22
type textarea "**********"
click at [56, 60] on link "Hang Up" at bounding box center [51, 62] width 102 height 19
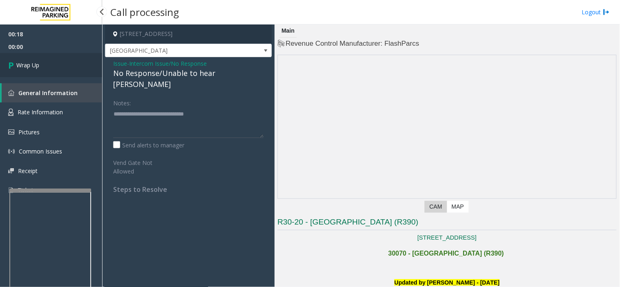
click at [65, 55] on link "Wrap Up" at bounding box center [51, 65] width 102 height 24
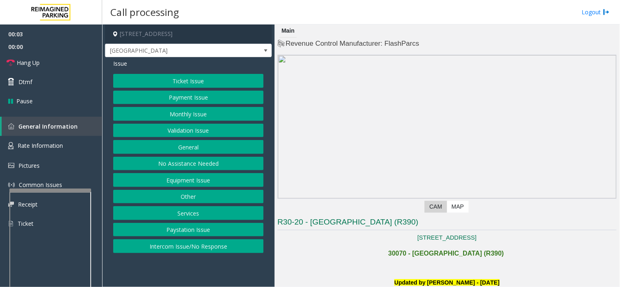
drag, startPoint x: 165, startPoint y: 248, endPoint x: 168, endPoint y: 239, distance: 9.3
click at [166, 244] on button "Intercom Issue/No Response" at bounding box center [188, 246] width 150 height 14
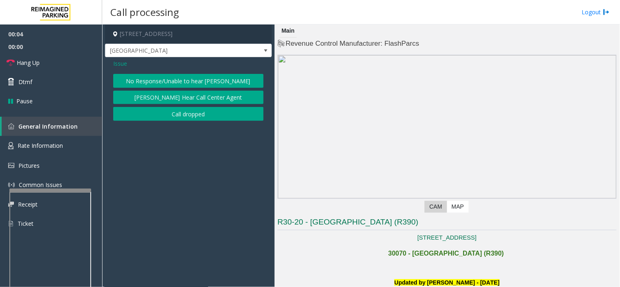
click at [141, 81] on button "No Response/Unable to hear [PERSON_NAME]" at bounding box center [188, 81] width 150 height 14
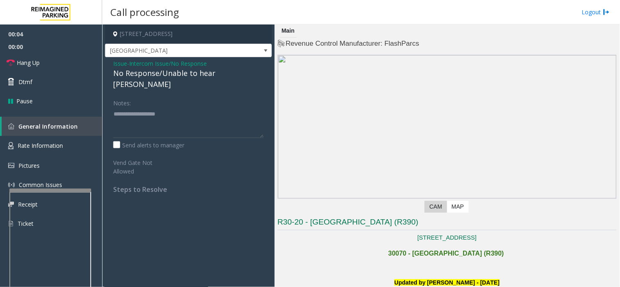
click at [141, 66] on span "Intercom Issue/No Response" at bounding box center [168, 63] width 78 height 9
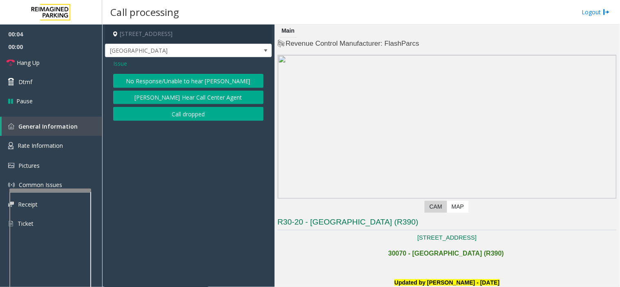
click at [141, 66] on div "Issue" at bounding box center [188, 63] width 150 height 9
click at [141, 79] on button "No Response/Unable to hear [PERSON_NAME]" at bounding box center [188, 81] width 150 height 14
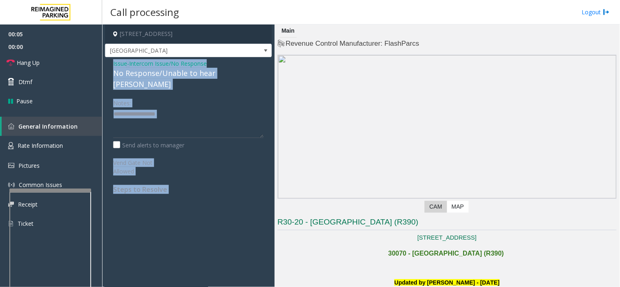
click at [136, 70] on div "No Response/Unable to hear [PERSON_NAME]" at bounding box center [188, 79] width 150 height 22
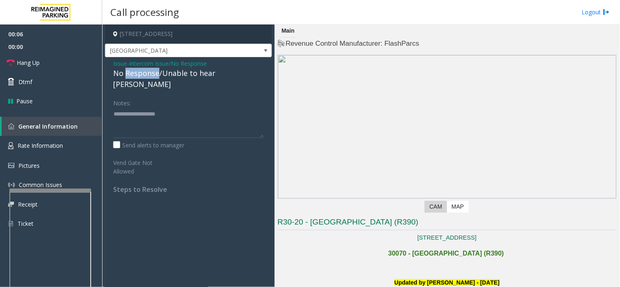
click at [136, 70] on div "No Response/Unable to hear [PERSON_NAME]" at bounding box center [188, 79] width 150 height 22
paste textarea "**********"
click at [153, 107] on textarea at bounding box center [188, 122] width 150 height 31
type textarea "**********"
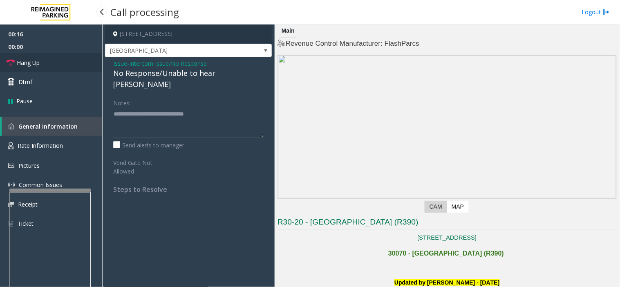
click at [66, 56] on link "Hang Up" at bounding box center [51, 62] width 102 height 19
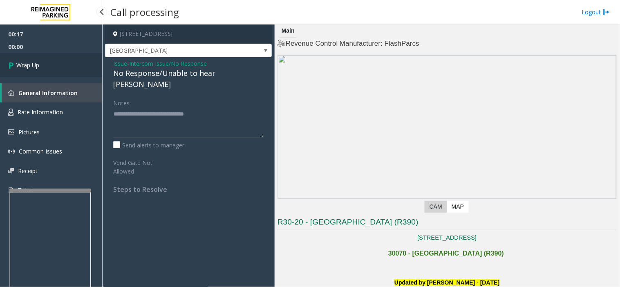
click at [66, 56] on link "Wrap Up" at bounding box center [51, 65] width 102 height 24
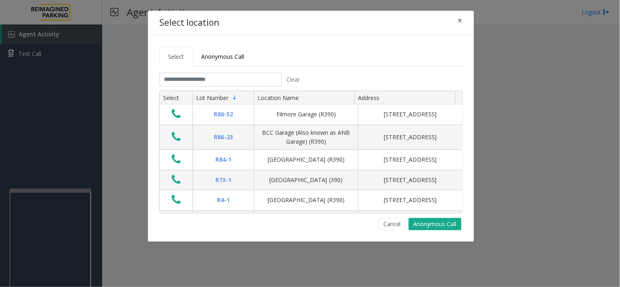
click at [62, 51] on div "Select location × Select Anonymous Call Clear Select Lot Number Location Name A…" at bounding box center [310, 143] width 620 height 287
drag, startPoint x: 31, startPoint y: 52, endPoint x: 29, endPoint y: 7, distance: 44.6
click at [31, 17] on div "Select location × Select Anonymous Call Clear Select Lot Number Location Name A…" at bounding box center [310, 143] width 620 height 287
drag, startPoint x: 70, startPoint y: 34, endPoint x: 67, endPoint y: 38, distance: 5.2
click at [69, 34] on div "Select location × Select Anonymous Call Clear Select Lot Number Location Name A…" at bounding box center [310, 143] width 620 height 287
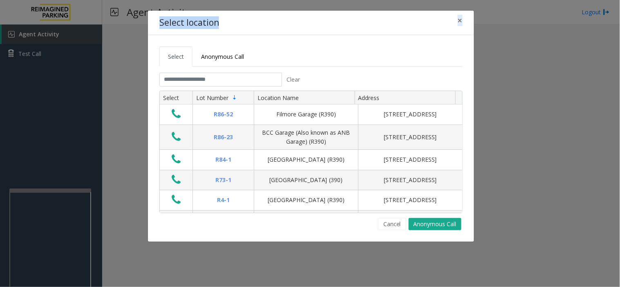
click at [49, 52] on div "Select location × Select Anonymous Call Clear Select Lot Number Location Name A…" at bounding box center [310, 143] width 620 height 287
drag, startPoint x: 327, startPoint y: 66, endPoint x: 320, endPoint y: 62, distance: 7.7
drag, startPoint x: 320, startPoint y: 62, endPoint x: 129, endPoint y: 71, distance: 191.4
click at [309, 64] on ul "Select Anonymous Call" at bounding box center [310, 57] width 303 height 20
click at [47, 58] on div "Select location × Select Anonymous Call Clear Select Lot Number Location Name A…" at bounding box center [310, 143] width 620 height 287
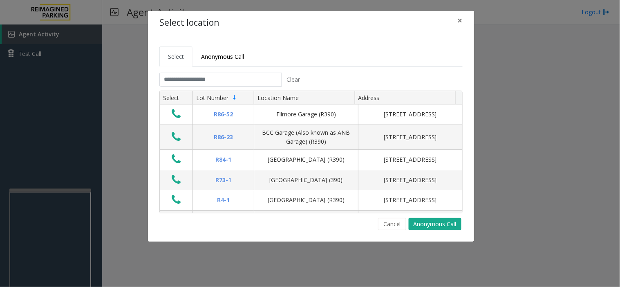
click at [74, 50] on div "Select location × Select Anonymous Call Clear Select Lot Number Location Name A…" at bounding box center [310, 143] width 620 height 287
click at [71, 36] on div "Select location × Select Anonymous Call Clear Select Lot Number Location Name A…" at bounding box center [310, 143] width 620 height 287
click at [176, 80] on input "text" at bounding box center [220, 80] width 123 height 14
click at [74, 54] on div "Select location × Select Anonymous Call Clear Select Lot Number Location Name A…" at bounding box center [310, 143] width 620 height 287
click at [386, 230] on div "Select Anonymous Call Clear Select Lot Number Location Name Address R86-52 Film…" at bounding box center [311, 138] width 326 height 207
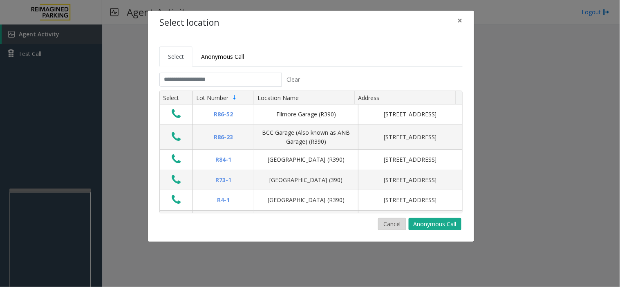
click at [395, 227] on button "Cancel" at bounding box center [392, 224] width 28 height 12
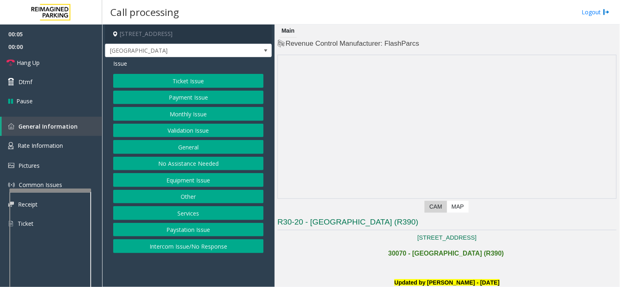
click at [198, 244] on button "Intercom Issue/No Response" at bounding box center [188, 246] width 150 height 14
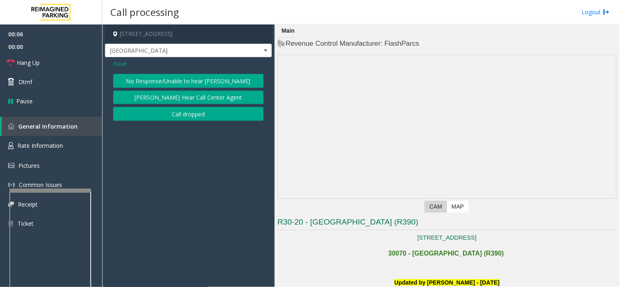
click at [169, 75] on button "No Response/Unable to hear [PERSON_NAME]" at bounding box center [188, 81] width 150 height 14
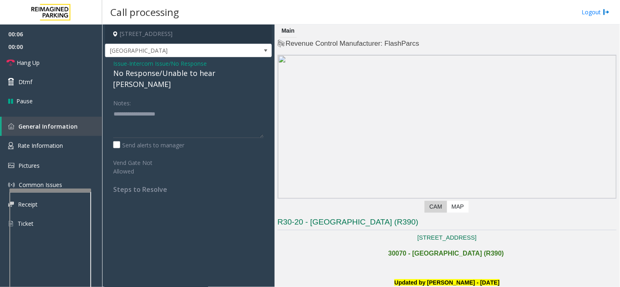
click at [169, 71] on div "No Response/Unable to hear [PERSON_NAME]" at bounding box center [188, 79] width 150 height 22
copy div "No Response/Unable to hear [PERSON_NAME]"
click at [157, 107] on textarea at bounding box center [188, 122] width 150 height 31
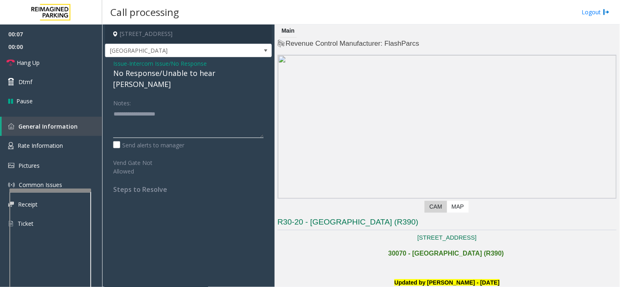
paste textarea "**********"
type textarea "**********"
click at [62, 54] on link "Hang Up" at bounding box center [51, 62] width 102 height 19
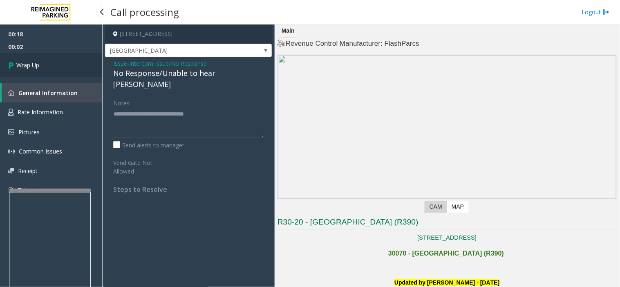
click at [53, 64] on link "Wrap Up" at bounding box center [51, 65] width 102 height 24
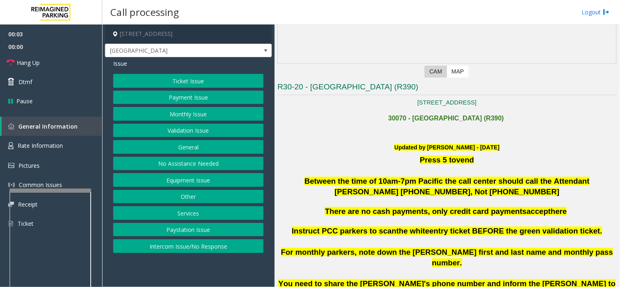
scroll to position [272, 0]
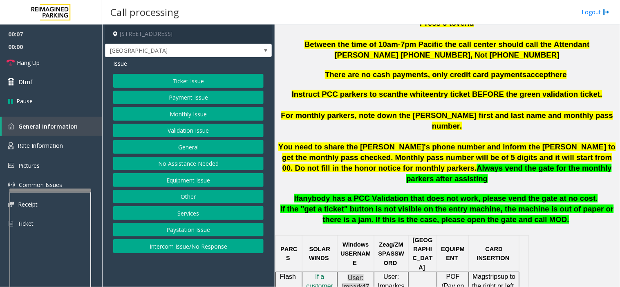
click at [223, 241] on button "Intercom Issue/No Response" at bounding box center [188, 246] width 150 height 14
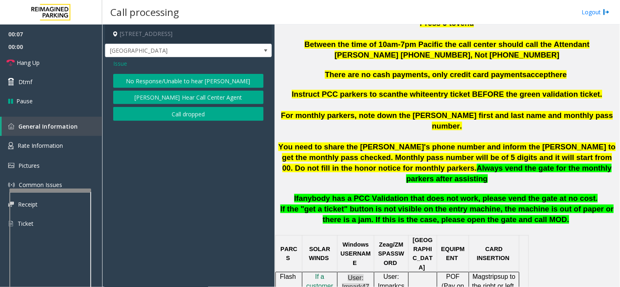
click at [179, 89] on div "No Response/Unable to hear [PERSON_NAME] Cannot Hear Call Center Agent Call dro…" at bounding box center [188, 97] width 150 height 47
click at [175, 72] on div "Issue No Response/Unable to hear [PERSON_NAME] Cannot Hear Call Center Agent Ca…" at bounding box center [188, 91] width 167 height 68
click at [174, 80] on button "No Response/Unable to hear [PERSON_NAME]" at bounding box center [188, 81] width 150 height 14
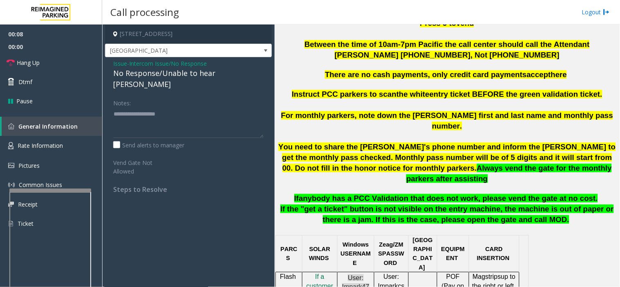
click at [172, 73] on div "No Response/Unable to hear [PERSON_NAME]" at bounding box center [188, 79] width 150 height 22
type textarea "**********"
click at [66, 57] on link "Hang Up" at bounding box center [51, 62] width 102 height 19
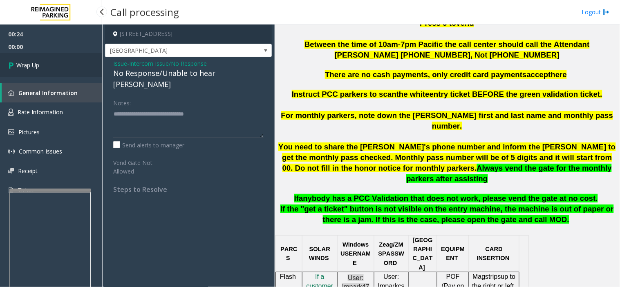
click at [70, 62] on link "Wrap Up" at bounding box center [51, 65] width 102 height 24
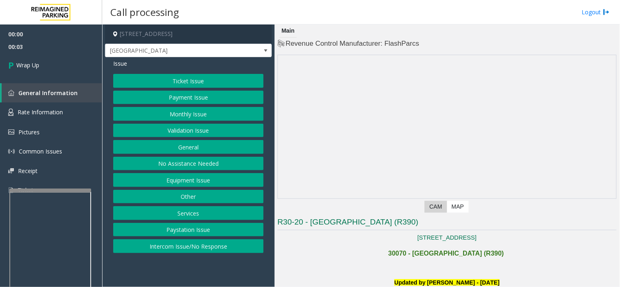
drag, startPoint x: 209, startPoint y: 250, endPoint x: 192, endPoint y: 217, distance: 36.9
click at [209, 248] on button "Intercom Issue/No Response" at bounding box center [188, 246] width 150 height 14
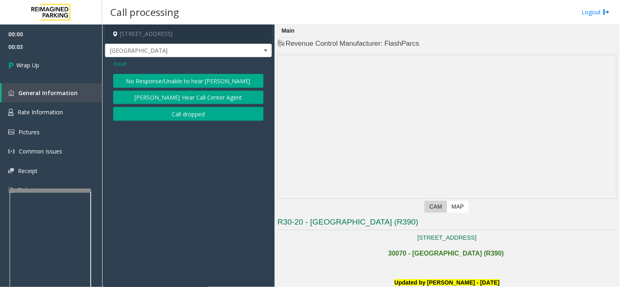
click at [178, 114] on button "Call dropped" at bounding box center [188, 114] width 150 height 14
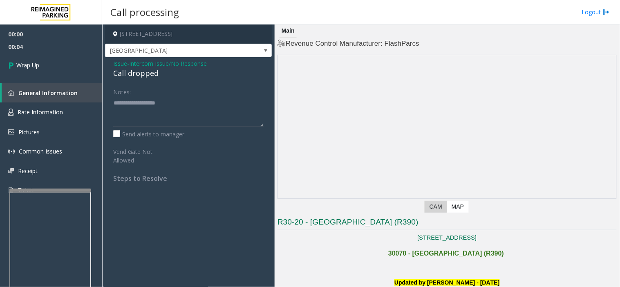
click at [143, 74] on div "Call dropped" at bounding box center [188, 73] width 150 height 11
copy div "Call dropped"
paste textarea "**********"
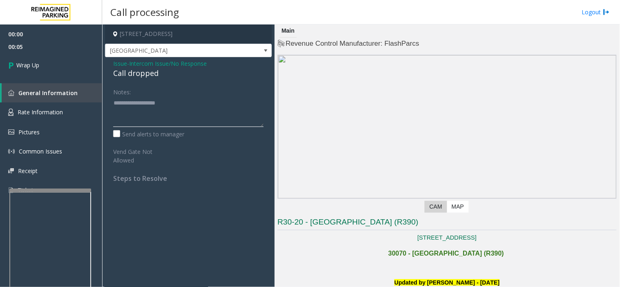
click at [145, 118] on textarea at bounding box center [188, 111] width 150 height 31
type textarea "**********"
click at [58, 59] on link "Wrap Up" at bounding box center [51, 65] width 102 height 24
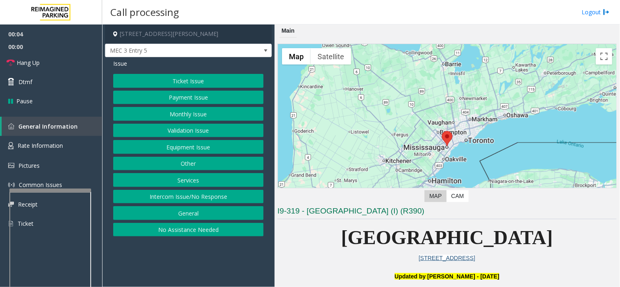
click at [185, 145] on button "Equipment Issue" at bounding box center [188, 147] width 150 height 14
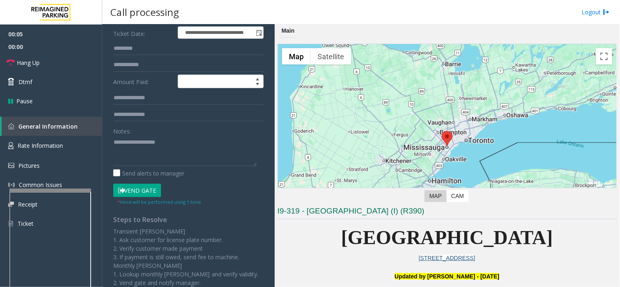
scroll to position [181, 0]
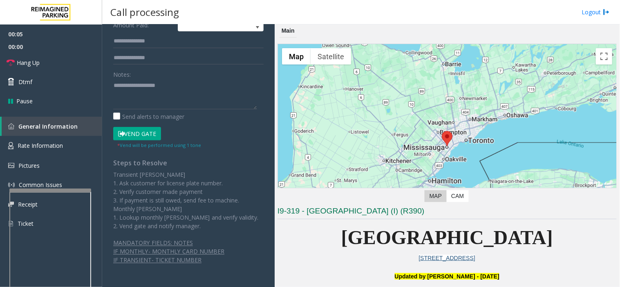
click at [145, 133] on button "Vend Gate" at bounding box center [137, 134] width 48 height 14
click at [173, 91] on textarea at bounding box center [185, 94] width 144 height 31
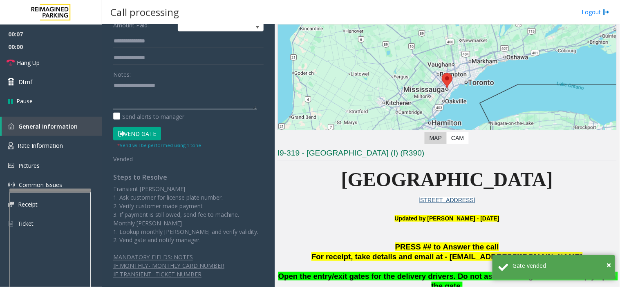
scroll to position [91, 0]
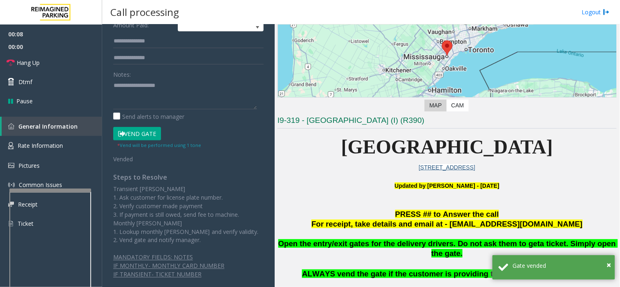
click at [398, 248] on span "Open the entry/exit gates for the delivery drivers. Do not ask them to get" at bounding box center [409, 243] width 262 height 9
click at [124, 91] on textarea at bounding box center [185, 94] width 144 height 31
paste textarea "**********"
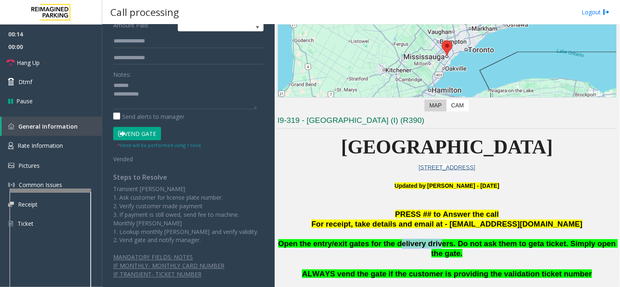
drag, startPoint x: 391, startPoint y: 243, endPoint x: 426, endPoint y: 241, distance: 35.2
click at [426, 241] on span "Open the entry/exit gates for the delivery drivers. Do not ask them to get" at bounding box center [409, 243] width 262 height 9
click at [424, 242] on span "Open the entry/exit gates for the delivery drivers. Do not ask them to get" at bounding box center [409, 243] width 262 height 9
drag, startPoint x: 386, startPoint y: 245, endPoint x: 435, endPoint y: 244, distance: 48.2
click at [435, 244] on span "Open the entry/exit gates for the delivery drivers. Do not ask them to get" at bounding box center [409, 243] width 262 height 9
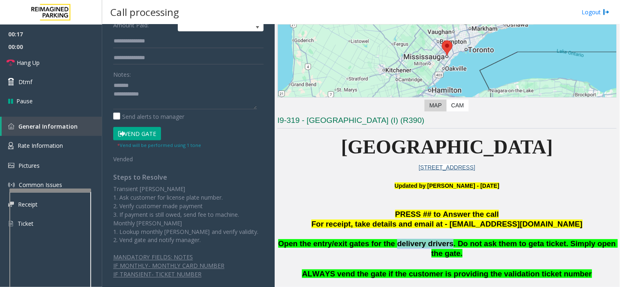
copy span "delivery drivers"
click at [143, 87] on textarea at bounding box center [185, 94] width 144 height 31
paste textarea "**********"
click at [172, 92] on textarea at bounding box center [185, 94] width 144 height 31
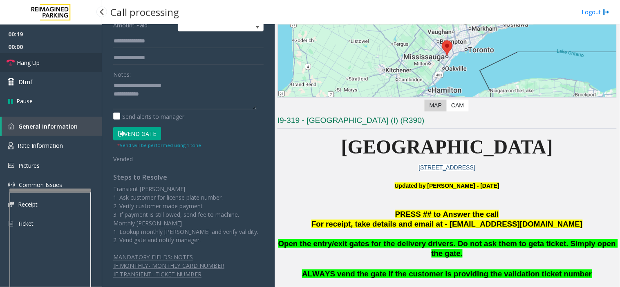
click at [60, 64] on link "Hang Up" at bounding box center [51, 62] width 102 height 19
click at [194, 91] on textarea at bounding box center [185, 94] width 144 height 31
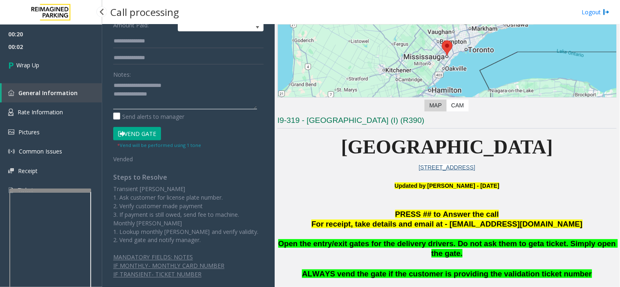
type textarea "**********"
drag, startPoint x: 45, startPoint y: 51, endPoint x: 50, endPoint y: 59, distance: 9.2
click at [47, 52] on span "00:02" at bounding box center [51, 46] width 102 height 13
click at [50, 59] on link "Wrap Up" at bounding box center [51, 65] width 102 height 24
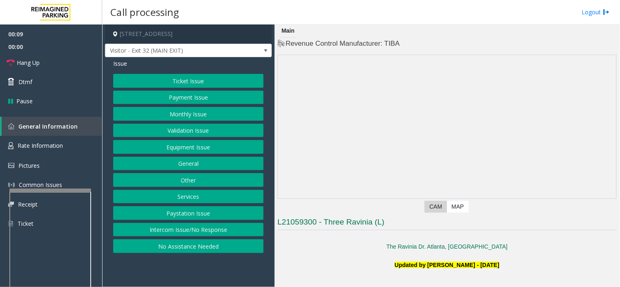
click at [221, 129] on button "Validation Issue" at bounding box center [188, 131] width 150 height 14
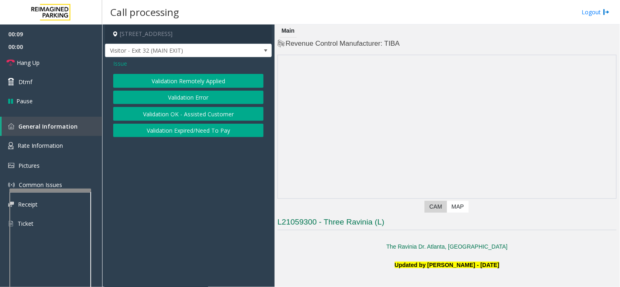
click at [206, 92] on button "Validation Error" at bounding box center [188, 98] width 150 height 14
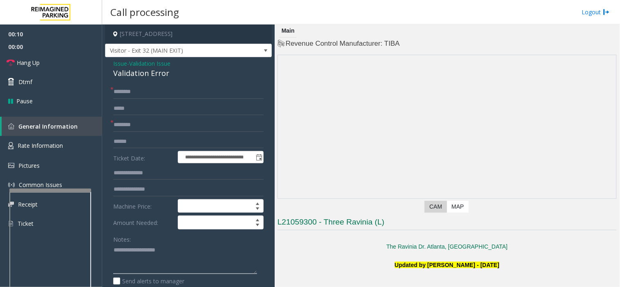
paste textarea "**********"
click at [177, 262] on textarea at bounding box center [185, 259] width 144 height 31
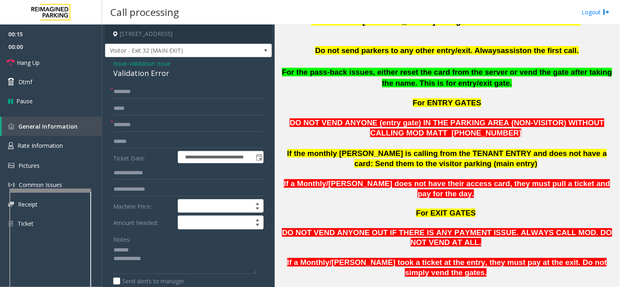
scroll to position [590, 0]
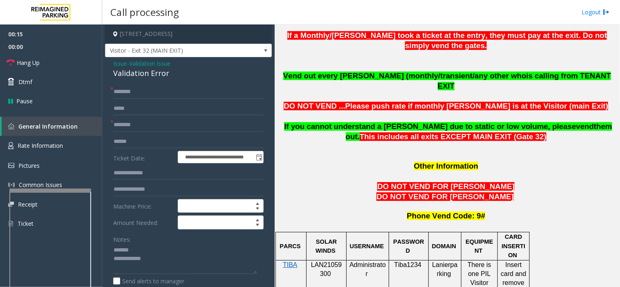
click at [324, 261] on span "LAN21059300" at bounding box center [326, 269] width 31 height 16
copy p "LAN21059300"
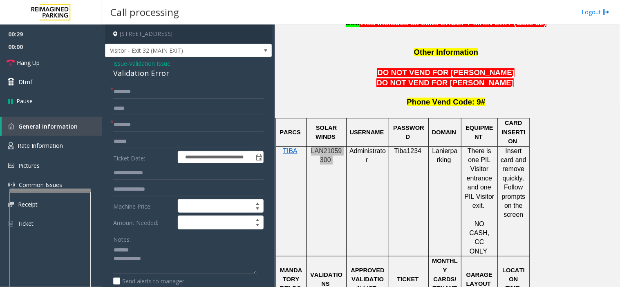
scroll to position [681, 0]
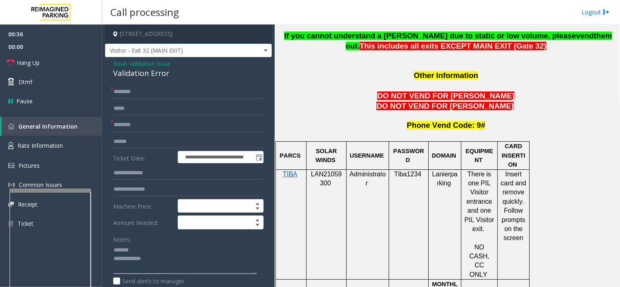
click at [173, 261] on textarea at bounding box center [185, 259] width 144 height 31
click at [169, 267] on textarea at bounding box center [185, 259] width 144 height 31
paste textarea "**********"
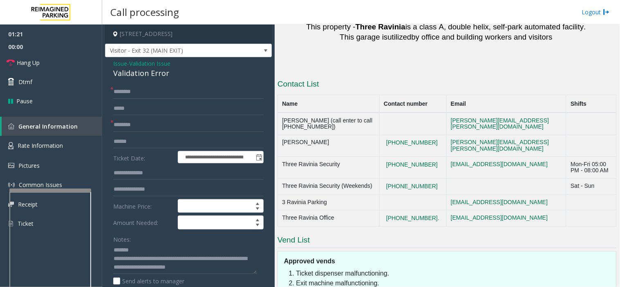
scroll to position [1439, 0]
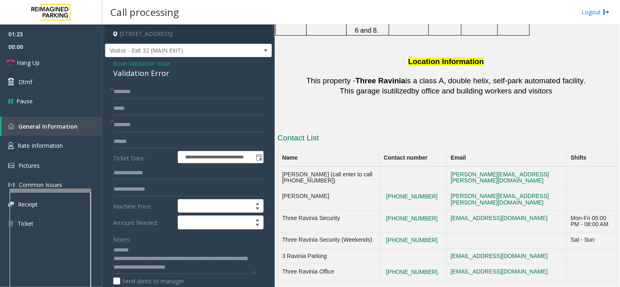
drag, startPoint x: 426, startPoint y: 179, endPoint x: 364, endPoint y: 164, distance: 64.3
click at [364, 264] on tr "Three Ravinia Office [PHONE_NUMBER]. [EMAIL_ADDRESS][DOMAIN_NAME]" at bounding box center [447, 272] width 339 height 16
copy tr "[PHONE_NUMBER]."
drag, startPoint x: 152, startPoint y: 256, endPoint x: 279, endPoint y: 278, distance: 128.9
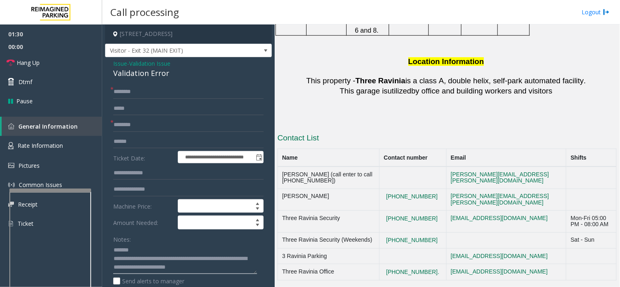
click at [279, 278] on div "**********" at bounding box center [360, 156] width 517 height 263
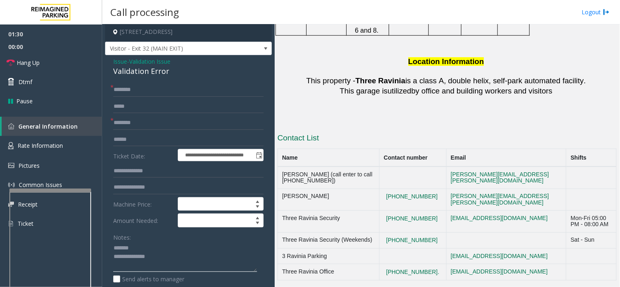
scroll to position [0, 0]
click at [133, 267] on textarea at bounding box center [185, 257] width 144 height 31
click at [132, 267] on textarea at bounding box center [185, 257] width 144 height 31
type textarea "**********"
drag, startPoint x: 422, startPoint y: 94, endPoint x: 385, endPoint y: 86, distance: 37.7
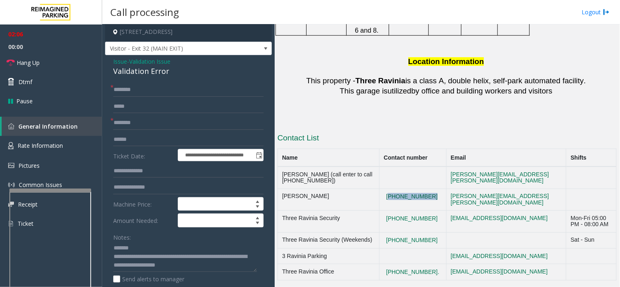
click at [385, 189] on td "[PHONE_NUMBER]" at bounding box center [412, 200] width 67 height 22
copy button "[PHONE_NUMBER]"
click at [240, 267] on textarea at bounding box center [185, 257] width 144 height 31
click at [142, 124] on input "text" at bounding box center [188, 123] width 150 height 14
type input "**"
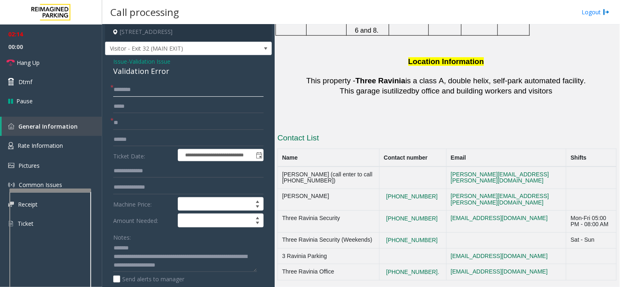
click at [164, 87] on input "text" at bounding box center [188, 90] width 150 height 14
type input "**"
drag, startPoint x: 113, startPoint y: 67, endPoint x: 174, endPoint y: 73, distance: 61.5
click at [174, 73] on div "Validation Error" at bounding box center [188, 71] width 150 height 11
copy div "Validation Error"
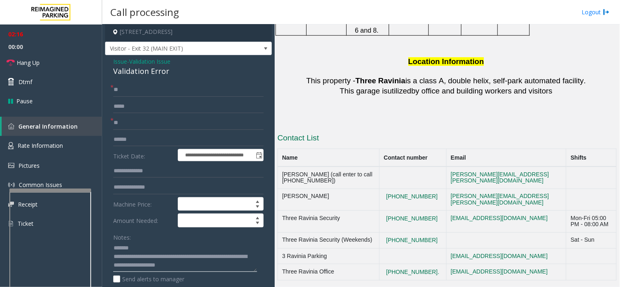
click at [150, 245] on textarea at bounding box center [185, 257] width 144 height 31
paste textarea "**********"
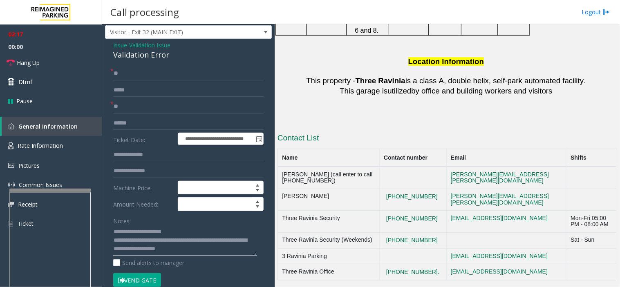
scroll to position [47, 0]
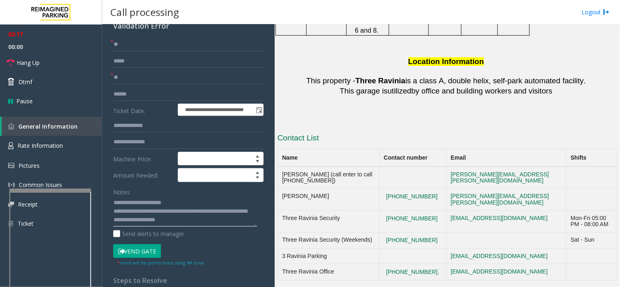
click at [223, 220] on textarea at bounding box center [185, 211] width 144 height 31
type textarea "**********"
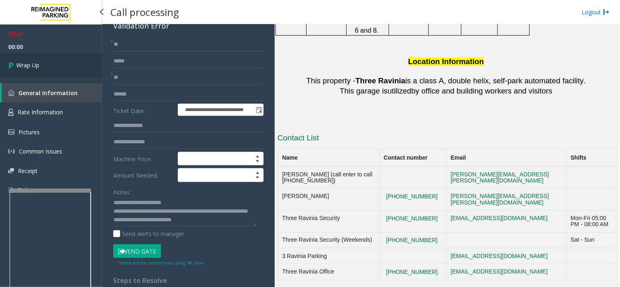
click at [65, 61] on link "Wrap Up" at bounding box center [51, 65] width 102 height 24
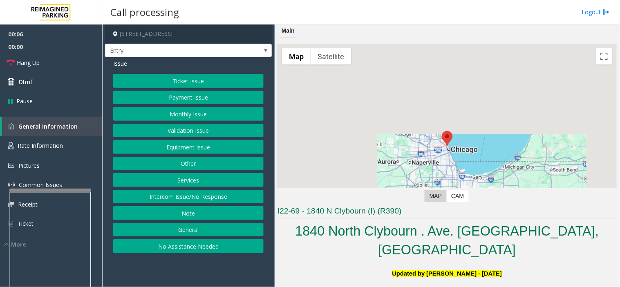
scroll to position [227, 0]
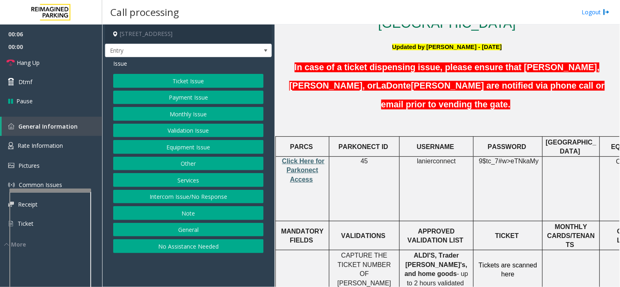
click at [297, 158] on span "Click Here for Parkonect Access" at bounding box center [303, 170] width 42 height 25
click at [180, 148] on button "Equipment Issue" at bounding box center [188, 147] width 150 height 14
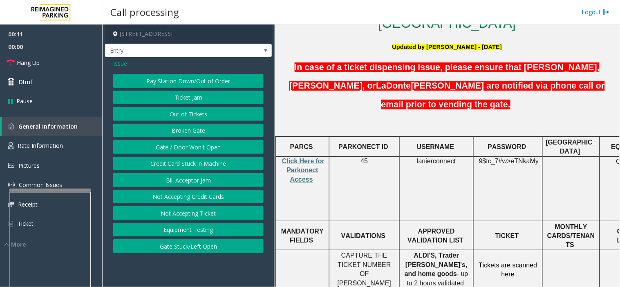
click at [194, 98] on button "Ticket Jam" at bounding box center [188, 98] width 150 height 14
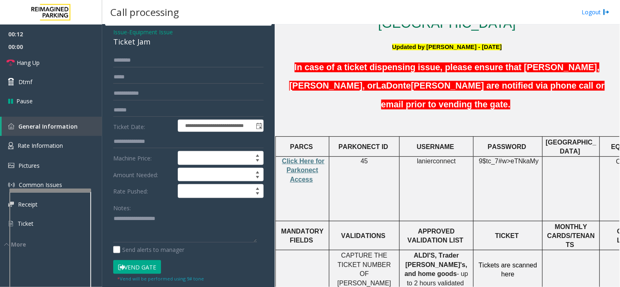
scroll to position [136, 0]
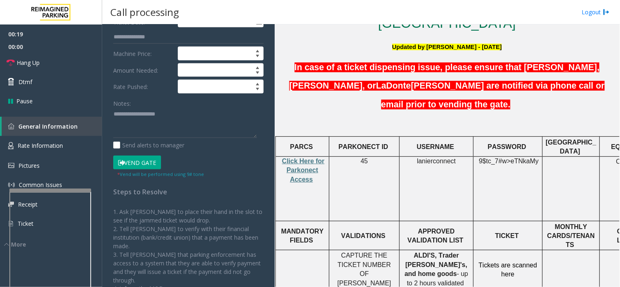
click at [383, 58] on h5 "In case of a ticket dispensing issue, please ensure that [PERSON_NAME], [PERSON…" at bounding box center [446, 85] width 339 height 56
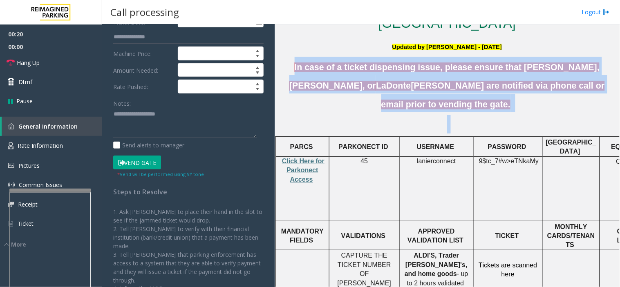
click at [383, 58] on h5 "In case of a ticket dispensing issue, please ensure that [PERSON_NAME], [PERSON…" at bounding box center [446, 85] width 339 height 56
click at [366, 91] on h5 "In case of a ticket dispensing issue, please ensure that [PERSON_NAME], [PERSON…" at bounding box center [446, 85] width 339 height 56
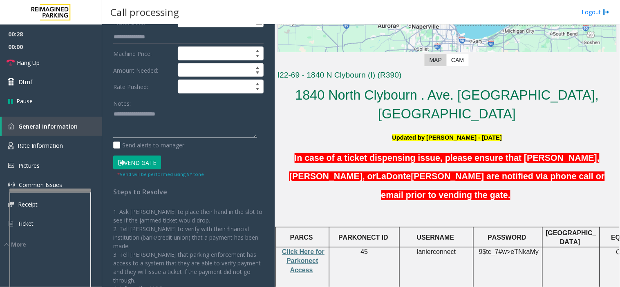
paste textarea "**********"
click at [139, 123] on textarea at bounding box center [185, 123] width 144 height 31
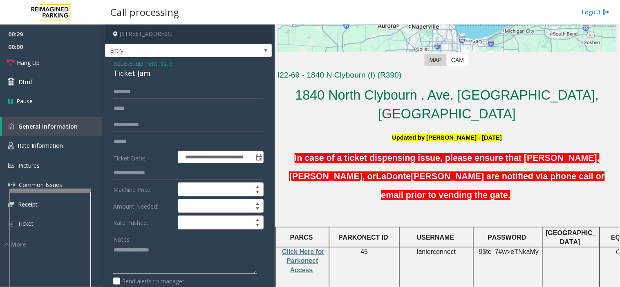
type textarea "**********"
paste textarea "**********"
drag, startPoint x: 135, startPoint y: 272, endPoint x: 132, endPoint y: 266, distance: 7.0
click at [135, 272] on textarea at bounding box center [185, 259] width 144 height 31
type textarea "**********"
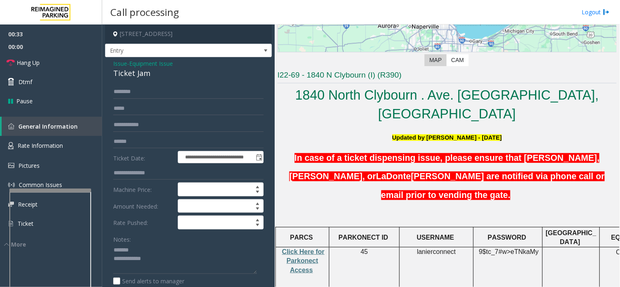
click at [130, 72] on div "Ticket Jam" at bounding box center [188, 73] width 150 height 11
copy div "Ticket Jam"
click at [148, 250] on textarea at bounding box center [185, 259] width 144 height 31
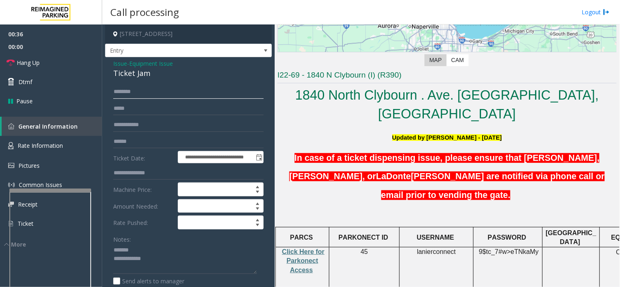
click at [141, 91] on input "text" at bounding box center [188, 92] width 150 height 14
type input "****"
click at [179, 256] on textarea at bounding box center [185, 259] width 144 height 31
click at [176, 250] on textarea at bounding box center [185, 259] width 144 height 31
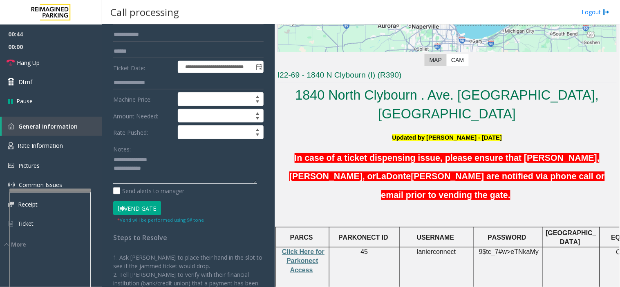
scroll to position [91, 0]
type textarea "**********"
click at [132, 207] on button "Vend Gate" at bounding box center [137, 208] width 48 height 14
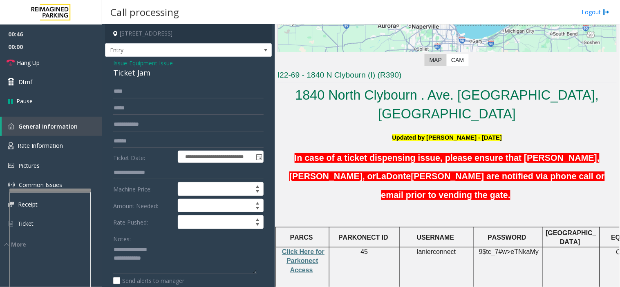
scroll to position [0, 0]
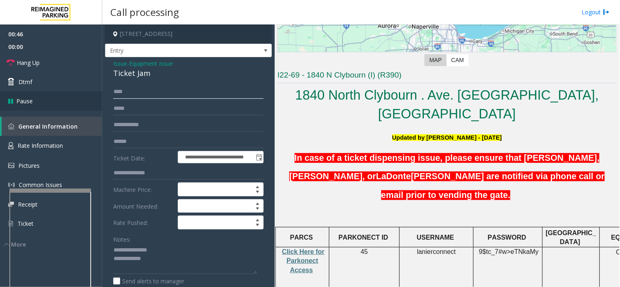
drag, startPoint x: 145, startPoint y: 95, endPoint x: 29, endPoint y: 95, distance: 115.2
click at [33, 95] on app-root "**********" at bounding box center [310, 143] width 620 height 287
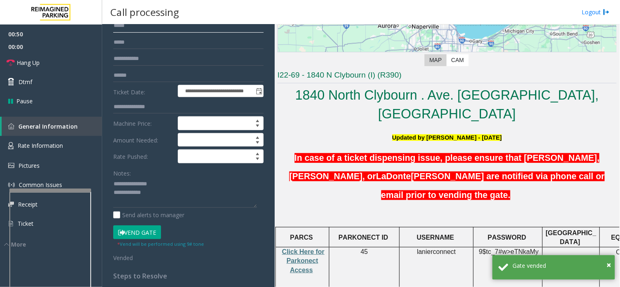
scroll to position [136, 0]
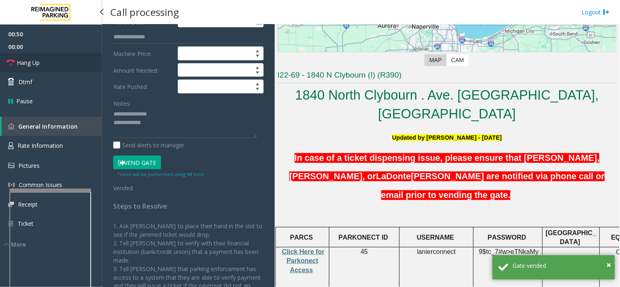
type input "*****"
click at [64, 63] on link "Hang Up" at bounding box center [51, 62] width 102 height 19
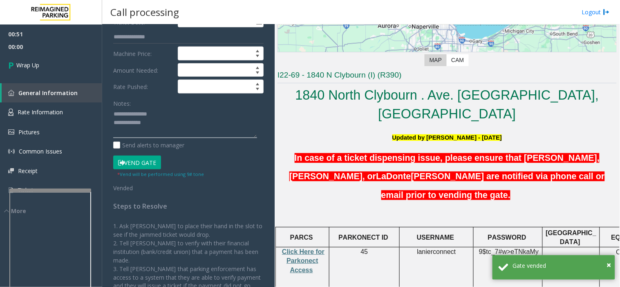
click at [194, 125] on textarea at bounding box center [185, 123] width 144 height 31
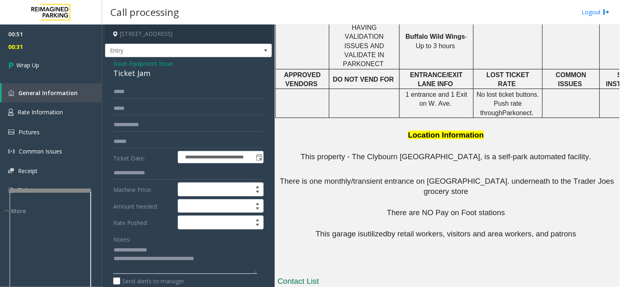
scroll to position [529, 0]
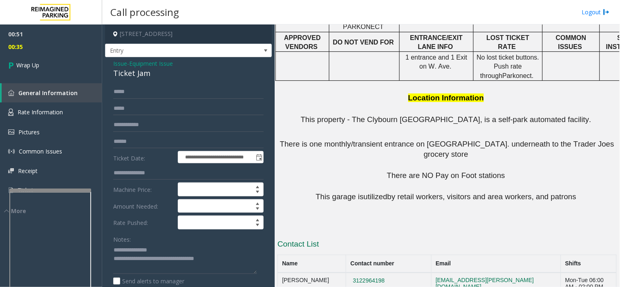
drag, startPoint x: 390, startPoint y: 241, endPoint x: 336, endPoint y: 230, distance: 55.1
copy button "[PHONE_NUMBER]"
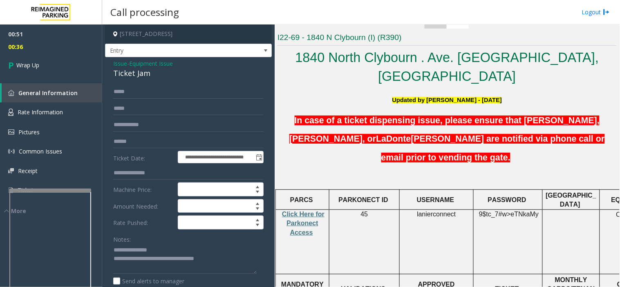
scroll to position [75, 0]
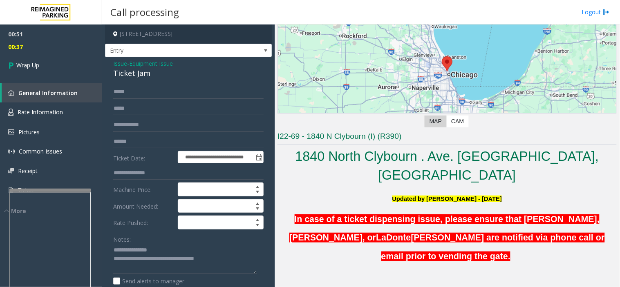
click at [443, 214] on span "In case of a ticket dispensing issue, please ensure that [PERSON_NAME], [PERSON…" at bounding box center [444, 228] width 310 height 28
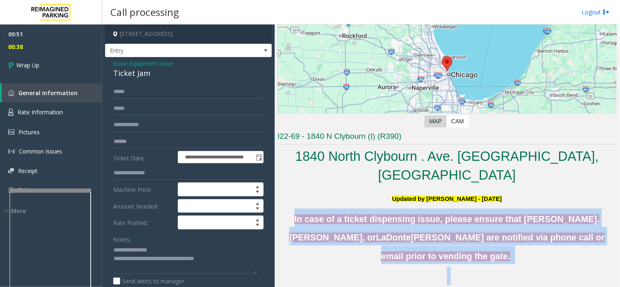
click at [443, 214] on span "In case of a ticket dispensing issue, please ensure that [PERSON_NAME], [PERSON…" at bounding box center [444, 228] width 310 height 28
click at [450, 230] on h5 "In case of a ticket dispensing issue, please ensure that [PERSON_NAME], [PERSON…" at bounding box center [446, 237] width 339 height 56
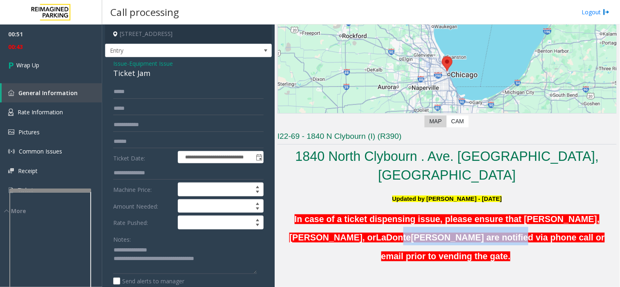
drag, startPoint x: 366, startPoint y: 221, endPoint x: 469, endPoint y: 227, distance: 103.5
click at [469, 227] on h5 "In case of a ticket dispensing issue, please ensure that [PERSON_NAME], [PERSON…" at bounding box center [446, 237] width 339 height 56
click at [469, 233] on span "[PERSON_NAME] are notified via phone call or email prior to vending the gate." at bounding box center [492, 247] width 223 height 28
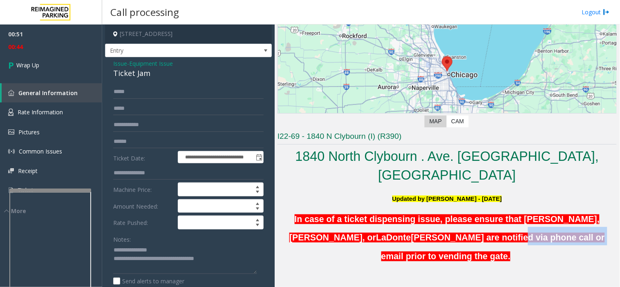
drag, startPoint x: 471, startPoint y: 226, endPoint x: 565, endPoint y: 214, distance: 94.3
click at [562, 214] on h5 "In case of a ticket dispensing issue, please ensure that [PERSON_NAME], [PERSON…" at bounding box center [446, 237] width 339 height 56
drag, startPoint x: 573, startPoint y: 212, endPoint x: 511, endPoint y: 218, distance: 62.4
click at [573, 214] on h5 "In case of a ticket dispensing issue, please ensure that [PERSON_NAME], [PERSON…" at bounding box center [446, 237] width 339 height 56
click at [510, 233] on span "[PERSON_NAME] are notified via phone call or email prior to vending the gate." at bounding box center [492, 247] width 223 height 28
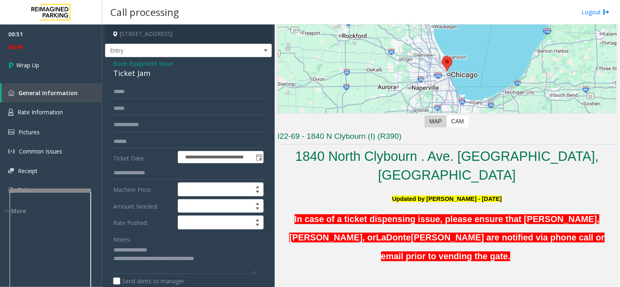
click at [500, 227] on h5 "In case of a ticket dispensing issue, please ensure that [PERSON_NAME], [PERSON…" at bounding box center [446, 237] width 339 height 56
click at [420, 233] on span "[PERSON_NAME] are notified via phone call or email prior to vending the gate." at bounding box center [492, 247] width 223 height 28
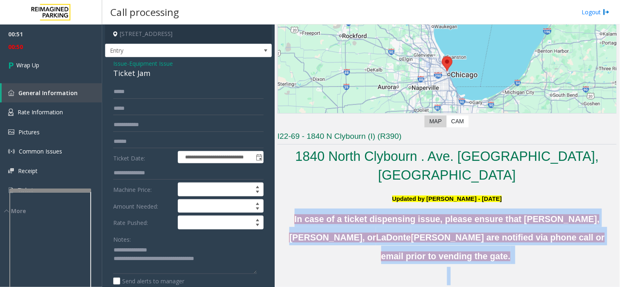
click at [420, 233] on span "[PERSON_NAME] are notified via phone call or email prior to vending the gate." at bounding box center [492, 247] width 223 height 28
click at [426, 267] on h5 at bounding box center [446, 276] width 339 height 18
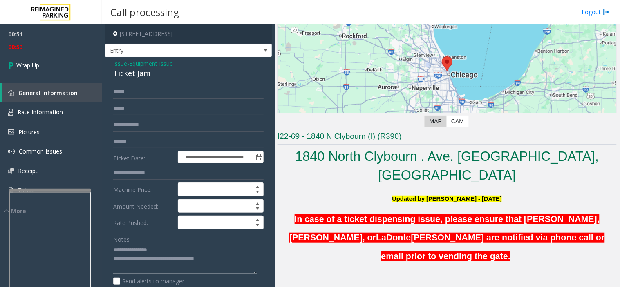
click at [225, 255] on textarea at bounding box center [185, 259] width 144 height 31
click at [193, 248] on textarea at bounding box center [185, 259] width 144 height 31
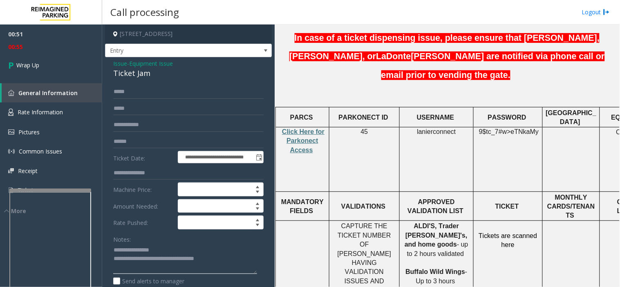
scroll to position [529, 0]
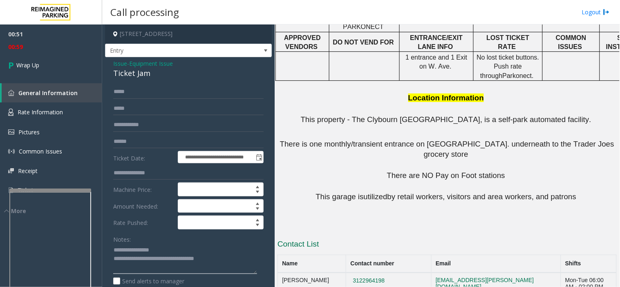
type textarea "**********"
drag, startPoint x: 538, startPoint y: 238, endPoint x: 413, endPoint y: 239, distance: 125.4
copy tr "[PERSON_NAME][EMAIL_ADDRESS][PERSON_NAME][DOMAIN_NAME]"
click at [76, 67] on link "Wrap Up" at bounding box center [51, 65] width 102 height 24
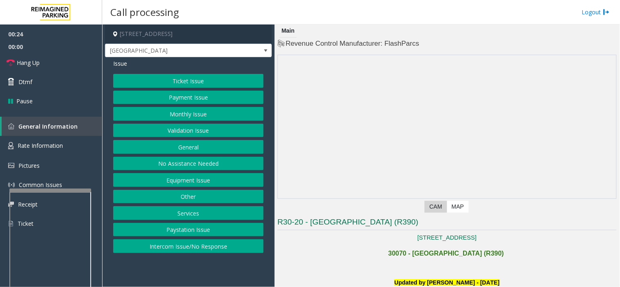
click at [190, 240] on button "Intercom Issue/No Response" at bounding box center [188, 246] width 150 height 14
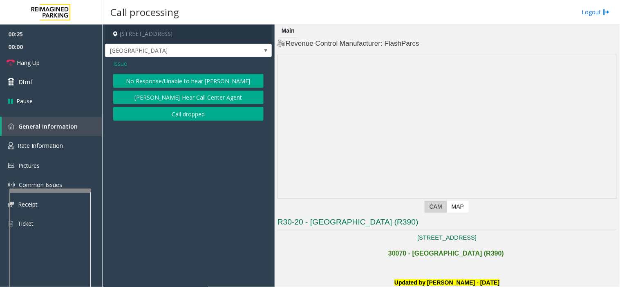
click at [156, 80] on button "No Response/Unable to hear [PERSON_NAME]" at bounding box center [188, 81] width 150 height 14
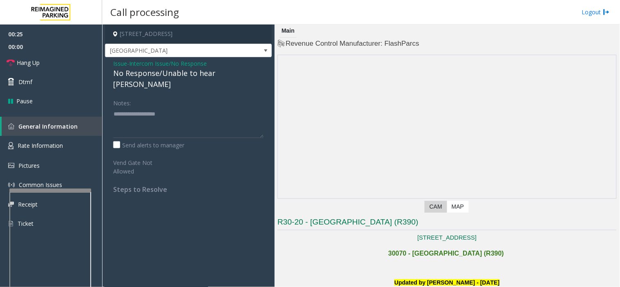
click at [156, 76] on div "No Response/Unable to hear [PERSON_NAME]" at bounding box center [188, 79] width 150 height 22
drag, startPoint x: 156, startPoint y: 80, endPoint x: 156, endPoint y: 76, distance: 4.1
click at [156, 76] on div "No Response/Unable to hear [PERSON_NAME]" at bounding box center [188, 79] width 150 height 22
drag, startPoint x: 168, startPoint y: 125, endPoint x: 105, endPoint y: 99, distance: 68.5
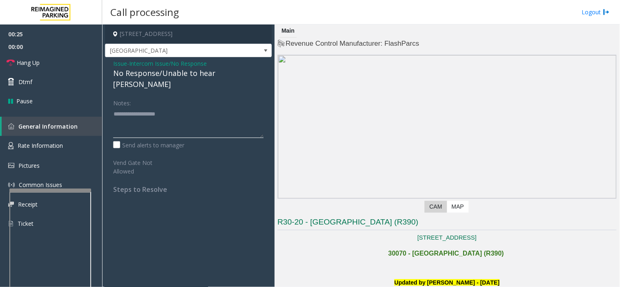
click at [168, 125] on textarea at bounding box center [188, 122] width 150 height 31
paste textarea "**********"
type textarea "**********"
click at [171, 79] on div "No Response/Unable to hear [PERSON_NAME]" at bounding box center [188, 79] width 150 height 22
click at [172, 74] on div "No Response/Unable to hear [PERSON_NAME]" at bounding box center [188, 79] width 150 height 22
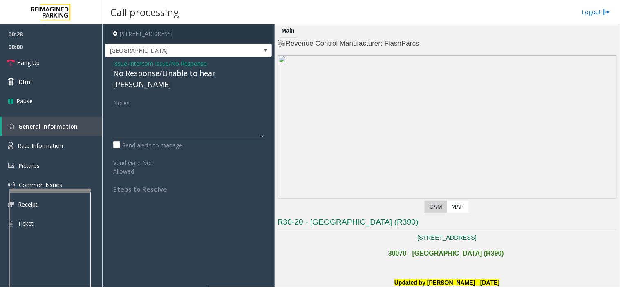
click at [172, 74] on div "No Response/Unable to hear [PERSON_NAME]" at bounding box center [188, 79] width 150 height 22
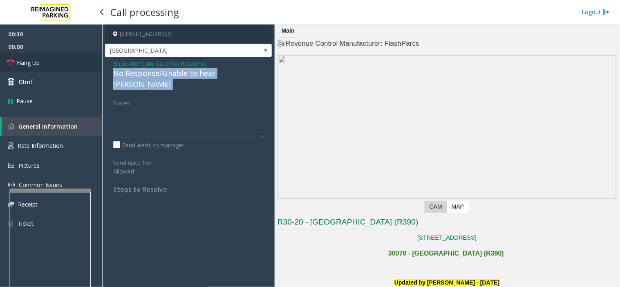
click at [67, 66] on link "Hang Up" at bounding box center [51, 62] width 102 height 19
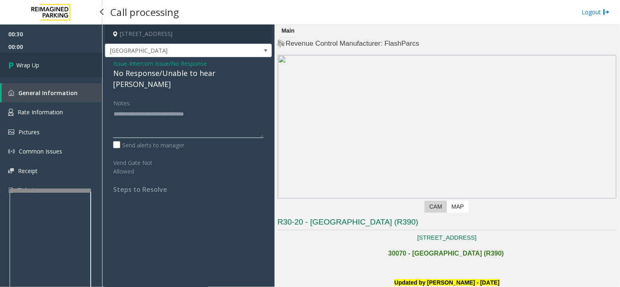
type textarea "**********"
click at [84, 66] on link "Wrap Up" at bounding box center [51, 65] width 102 height 24
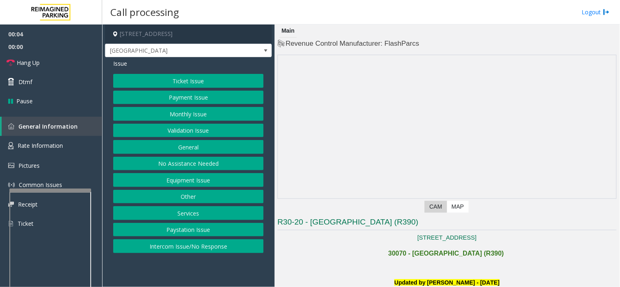
drag, startPoint x: 185, startPoint y: 281, endPoint x: 173, endPoint y: 279, distance: 12.0
click at [173, 279] on app-call-processing-form "[STREET_ADDRESS] Exit Center Lane Issue Ticket Issue Payment Issue Monthly Issu…" at bounding box center [188, 156] width 172 height 263
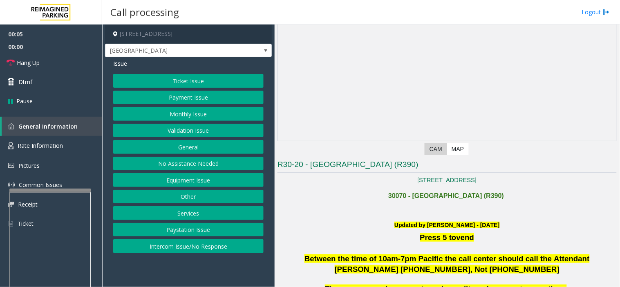
scroll to position [136, 0]
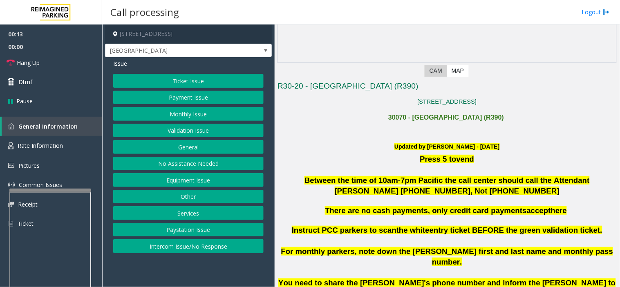
click at [197, 237] on button "Paystation Issue" at bounding box center [188, 230] width 150 height 14
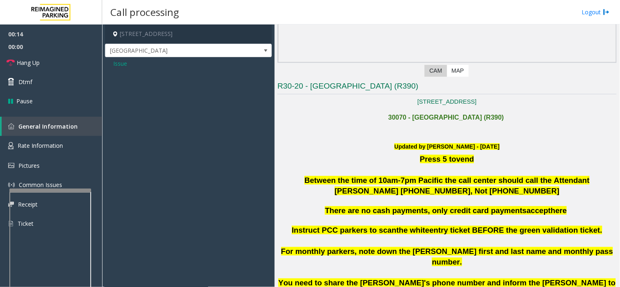
click at [120, 60] on span "Issue" at bounding box center [120, 63] width 14 height 9
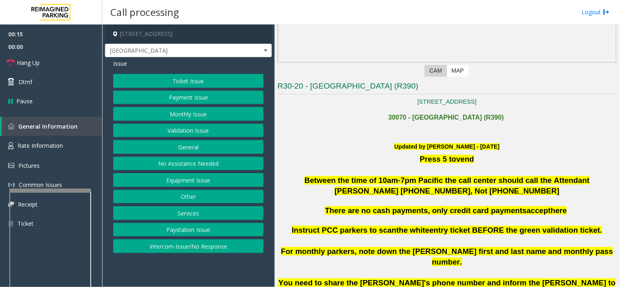
click at [207, 242] on button "Intercom Issue/No Response" at bounding box center [188, 246] width 150 height 14
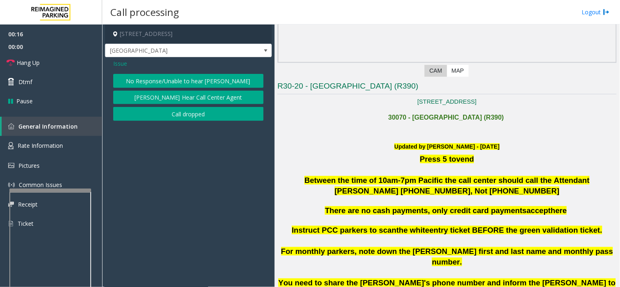
click at [172, 79] on button "No Response/Unable to hear [PERSON_NAME]" at bounding box center [188, 81] width 150 height 14
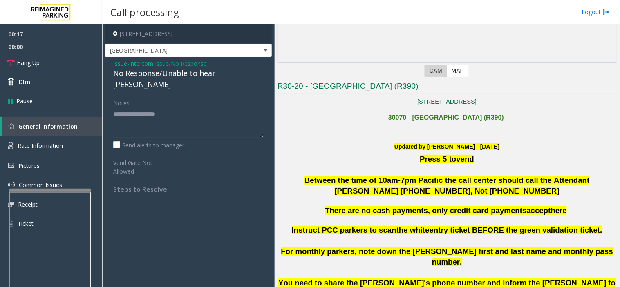
click at [171, 75] on div "No Response/Unable to hear [PERSON_NAME]" at bounding box center [188, 79] width 150 height 22
click at [158, 127] on div "Notes: Send alerts to manager" at bounding box center [188, 123] width 150 height 54
click at [162, 109] on textarea at bounding box center [188, 122] width 150 height 31
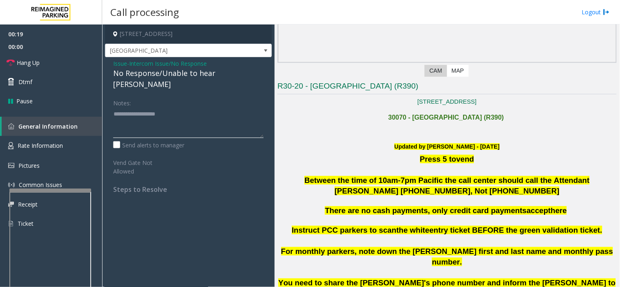
paste textarea "**********"
type textarea "**********"
click at [63, 62] on link "Hang Up" at bounding box center [51, 62] width 102 height 19
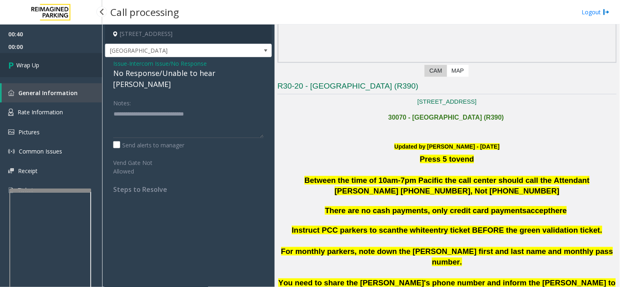
click at [69, 62] on link "Wrap Up" at bounding box center [51, 65] width 102 height 24
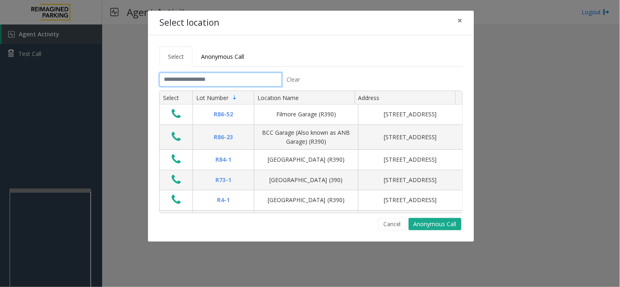
click at [257, 83] on input "text" at bounding box center [220, 80] width 123 height 14
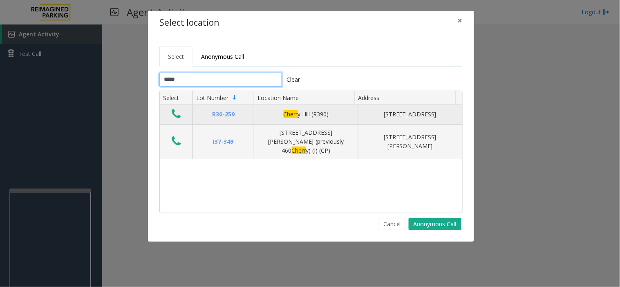
type input "*****"
click at [179, 120] on icon "Data table" at bounding box center [176, 113] width 9 height 11
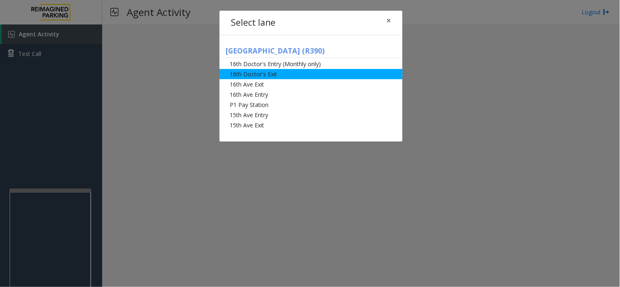
click at [263, 72] on li "16th Doctor's Exit" at bounding box center [310, 74] width 183 height 10
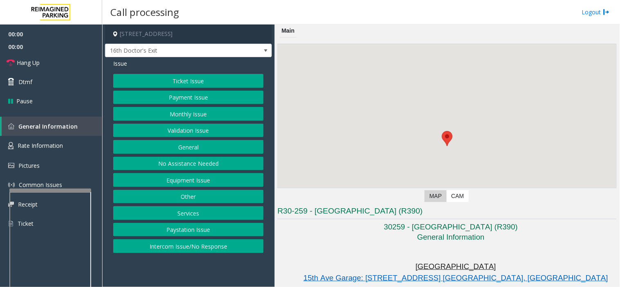
click at [199, 93] on button "Payment Issue" at bounding box center [188, 98] width 150 height 14
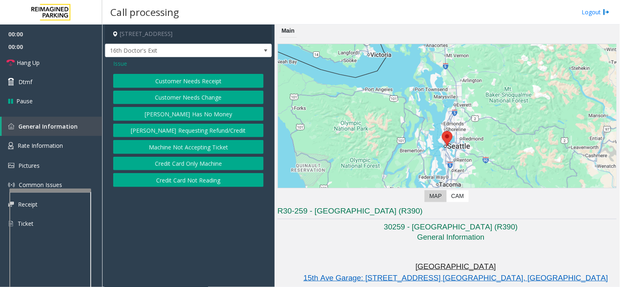
click at [195, 80] on button "Customer Needs Receipt" at bounding box center [188, 81] width 150 height 14
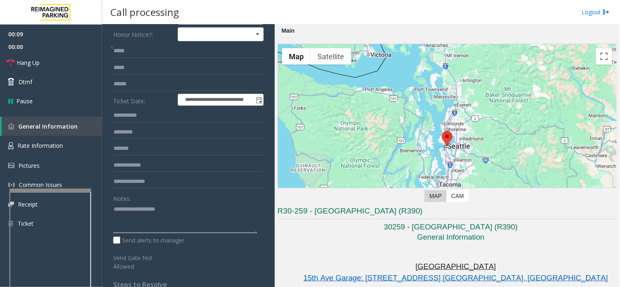
paste textarea "**********"
click at [150, 212] on textarea at bounding box center [185, 218] width 144 height 31
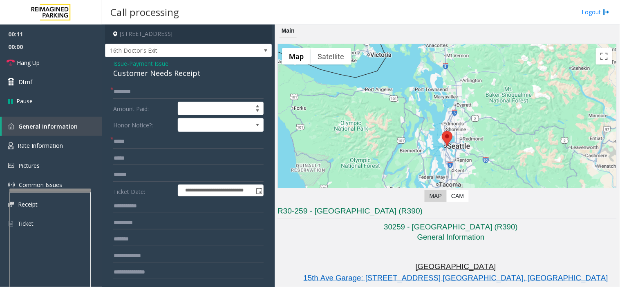
click at [128, 72] on div "Customer Needs Receipt" at bounding box center [188, 73] width 150 height 11
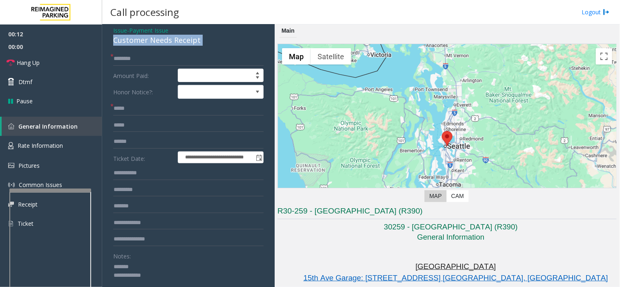
scroll to position [45, 0]
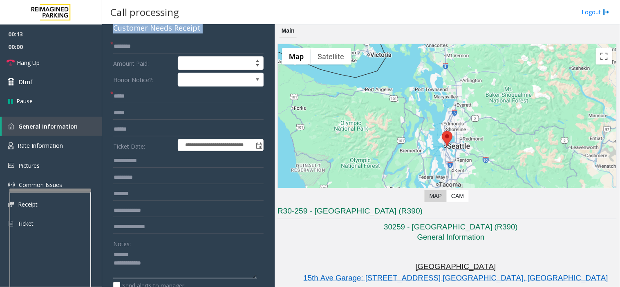
click at [154, 251] on textarea at bounding box center [185, 263] width 144 height 31
paste textarea "**********"
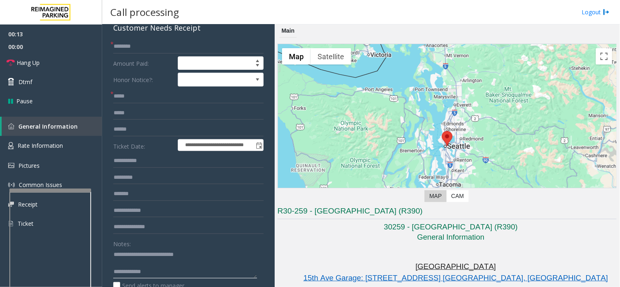
click at [170, 272] on textarea at bounding box center [185, 263] width 144 height 31
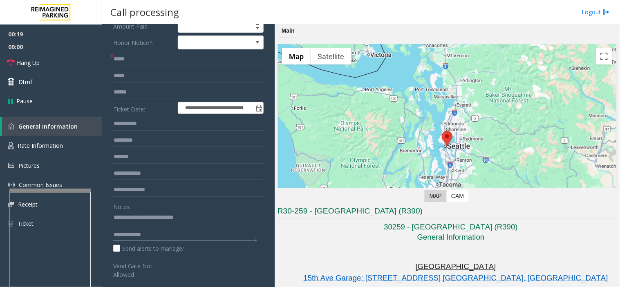
scroll to position [91, 0]
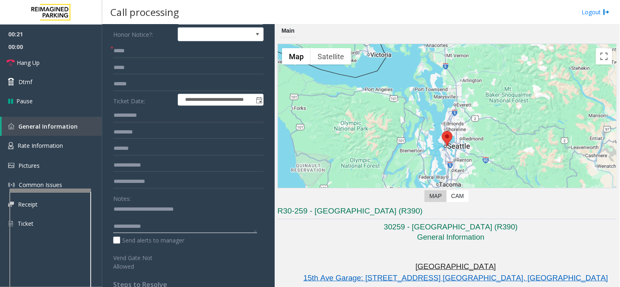
click at [161, 223] on textarea at bounding box center [185, 218] width 144 height 31
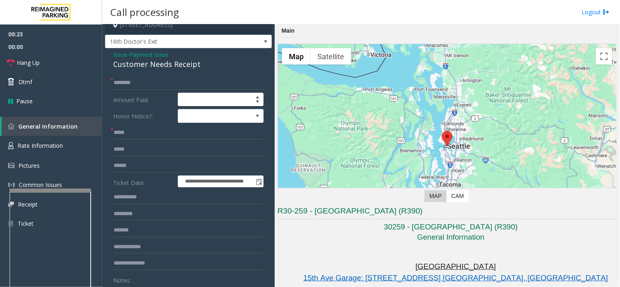
scroll to position [0, 0]
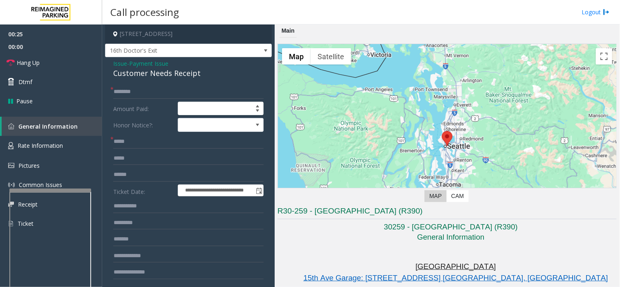
type textarea "**********"
click at [145, 90] on input "text" at bounding box center [188, 92] width 150 height 14
type input "*****"
click at [154, 141] on input "text" at bounding box center [188, 142] width 150 height 14
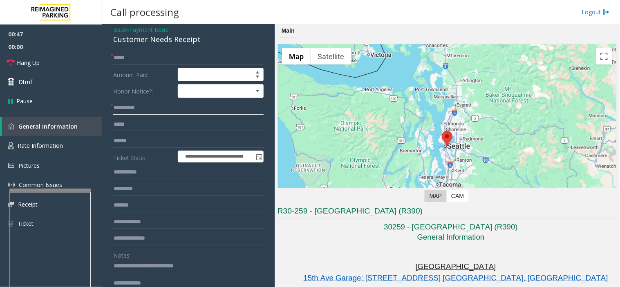
scroll to position [91, 0]
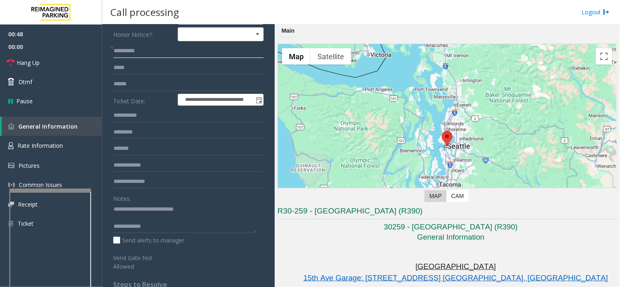
type input "**********"
click at [169, 63] on input "text" at bounding box center [188, 68] width 150 height 14
click at [212, 229] on textarea at bounding box center [185, 218] width 144 height 31
click at [165, 67] on input "text" at bounding box center [188, 68] width 150 height 14
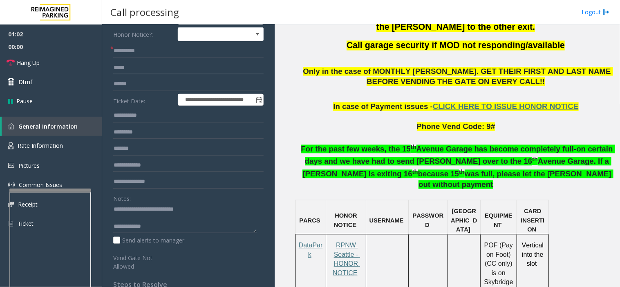
scroll to position [408, 0]
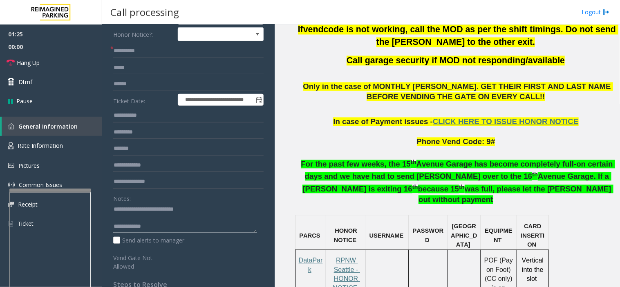
click at [183, 229] on textarea at bounding box center [185, 218] width 144 height 31
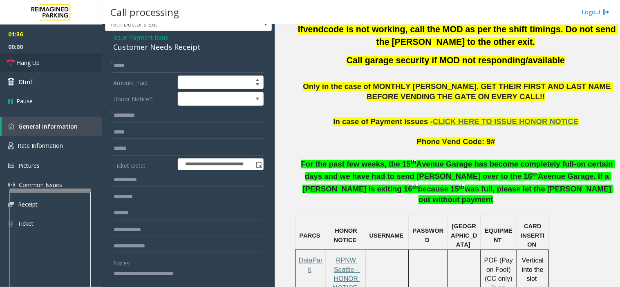
scroll to position [0, 0]
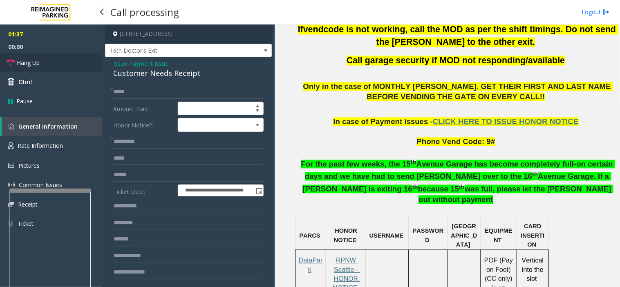
click at [70, 63] on link "Hang Up" at bounding box center [51, 62] width 102 height 19
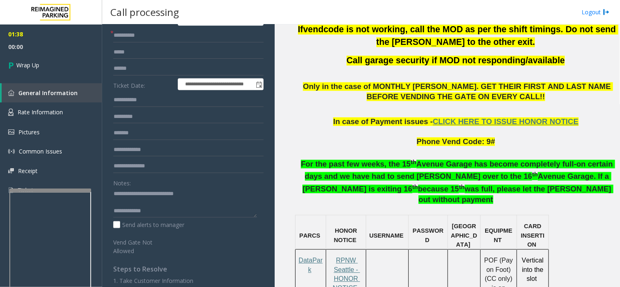
scroll to position [172, 0]
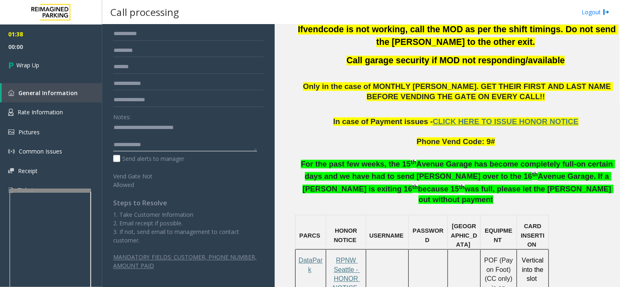
click at [172, 146] on textarea at bounding box center [185, 136] width 144 height 31
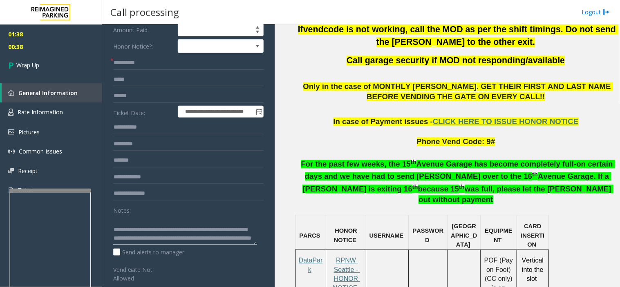
scroll to position [36, 0]
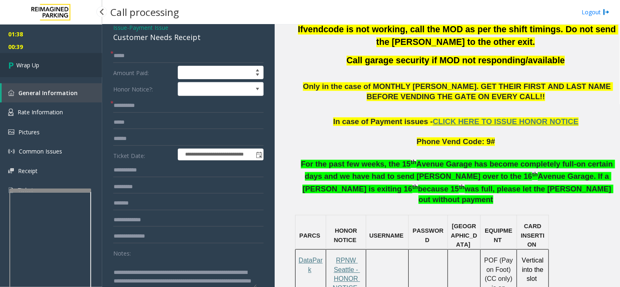
type textarea "**********"
drag, startPoint x: 65, startPoint y: 59, endPoint x: 87, endPoint y: 76, distance: 27.9
click at [65, 59] on link "Wrap Up" at bounding box center [51, 65] width 102 height 24
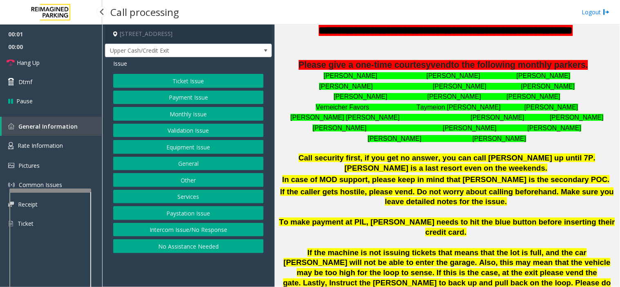
scroll to position [272, 0]
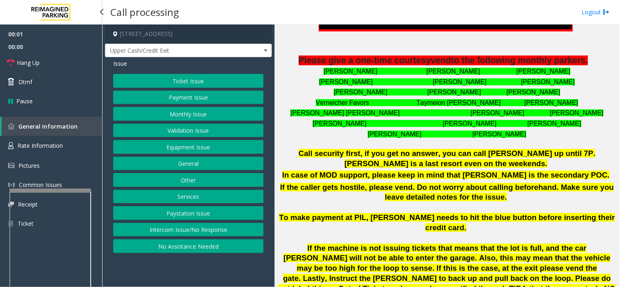
drag, startPoint x: 236, startPoint y: 275, endPoint x: 223, endPoint y: 278, distance: 12.9
drag, startPoint x: 223, startPoint y: 278, endPoint x: 218, endPoint y: 278, distance: 5.7
click at [218, 278] on app-call-processing-form "[STREET_ADDRESS] Upper Cash/Credit Exit Issue Ticket Issue Payment Issue Monthl…" at bounding box center [188, 156] width 172 height 263
drag, startPoint x: 444, startPoint y: 145, endPoint x: 385, endPoint y: 169, distance: 63.6
click at [385, 169] on p "In case of MOD support, please keep in mind that [PERSON_NAME] is the secondary…" at bounding box center [446, 175] width 339 height 12
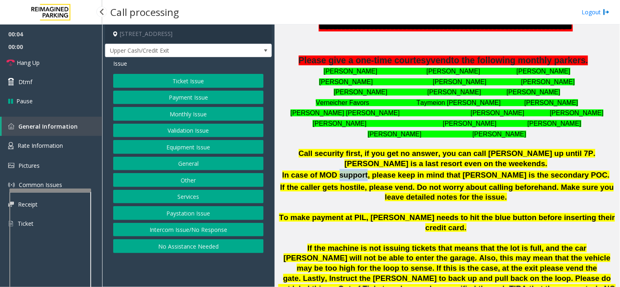
click at [385, 169] on p "In case of MOD support, please keep in mind that [PERSON_NAME] is the secondary…" at bounding box center [446, 175] width 339 height 12
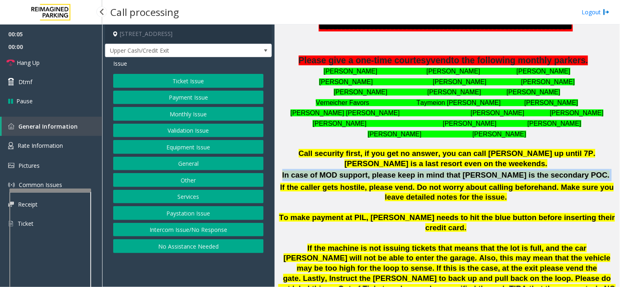
click at [385, 169] on p "In case of MOD support, please keep in mind that [PERSON_NAME] is the secondary…" at bounding box center [446, 175] width 339 height 12
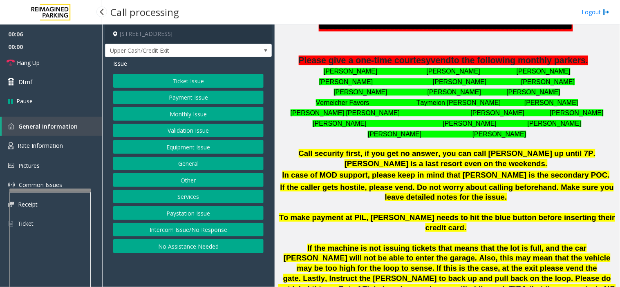
click at [421, 259] on span "If the machine is not issuing tickets that means that the lot is full, and the …" at bounding box center [446, 273] width 337 height 59
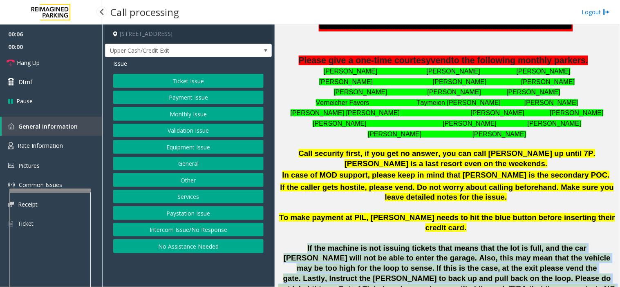
click at [421, 259] on span "If the machine is not issuing tickets that means that the lot is full, and the …" at bounding box center [446, 273] width 337 height 59
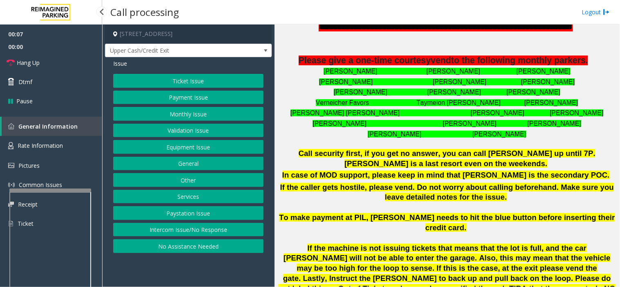
drag, startPoint x: 409, startPoint y: 227, endPoint x: 416, endPoint y: 233, distance: 9.5
click at [409, 227] on p "If the caller gets hostile, please vend. Do not worry about calling beforehand.…" at bounding box center [446, 244] width 339 height 122
click at [208, 131] on button "Validation Issue" at bounding box center [188, 131] width 150 height 14
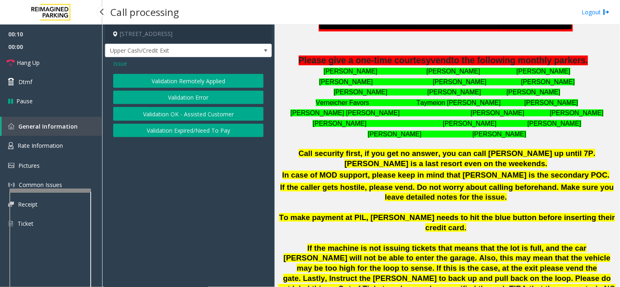
click at [194, 107] on button "Validation OK - Assisted Customer" at bounding box center [188, 114] width 150 height 14
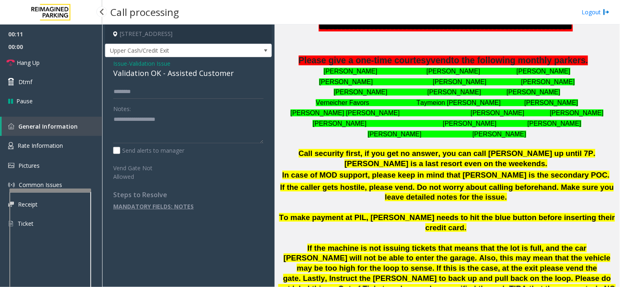
click at [146, 61] on span "Validation Issue" at bounding box center [149, 63] width 41 height 9
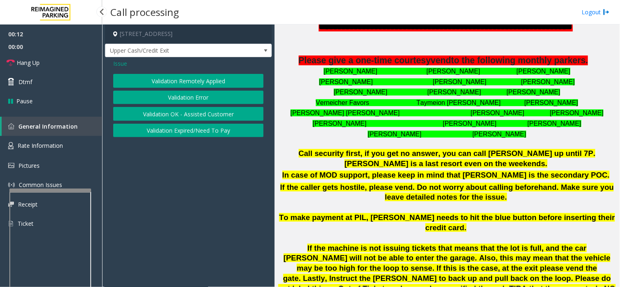
click at [190, 99] on button "Validation Error" at bounding box center [188, 98] width 150 height 14
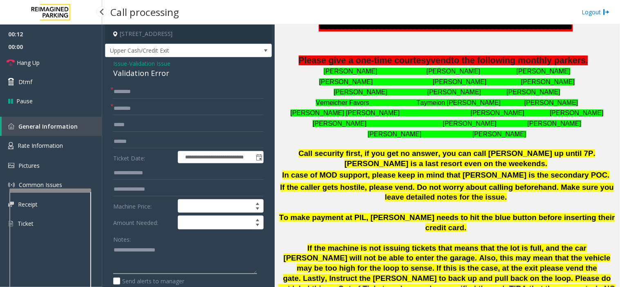
click at [158, 258] on textarea at bounding box center [185, 259] width 144 height 31
paste textarea "**********"
click at [134, 70] on div "Validation Error" at bounding box center [188, 73] width 150 height 11
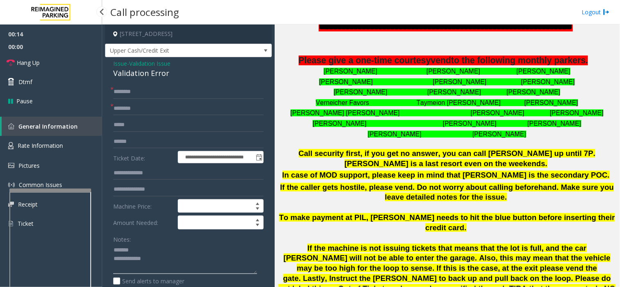
click at [151, 253] on textarea at bounding box center [185, 259] width 144 height 31
paste textarea "**********"
click at [175, 274] on textarea at bounding box center [185, 259] width 144 height 31
paste textarea "**********"
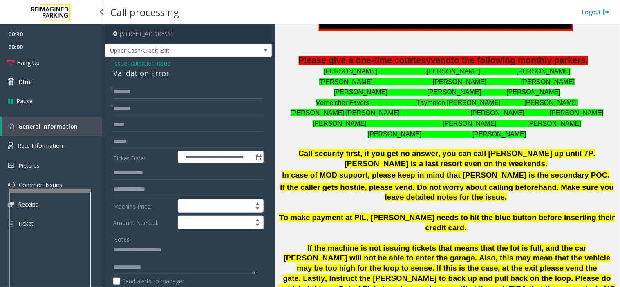
click at [193, 276] on div "Notes: Send alerts to manager" at bounding box center [188, 259] width 150 height 54
click at [190, 270] on textarea at bounding box center [185, 259] width 144 height 31
paste textarea "**********"
type textarea "**********"
click at [164, 107] on input "text" at bounding box center [188, 109] width 150 height 14
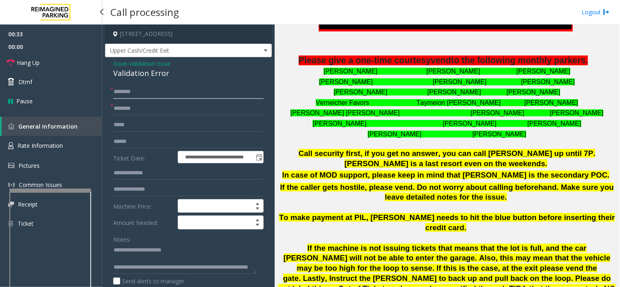
click at [165, 92] on input "text" at bounding box center [188, 92] width 150 height 14
click at [162, 107] on input "text" at bounding box center [188, 109] width 150 height 14
drag, startPoint x: 162, startPoint y: 107, endPoint x: 156, endPoint y: 107, distance: 6.5
drag, startPoint x: 156, startPoint y: 107, endPoint x: 148, endPoint y: 107, distance: 7.4
click at [148, 107] on input "text" at bounding box center [188, 109] width 150 height 14
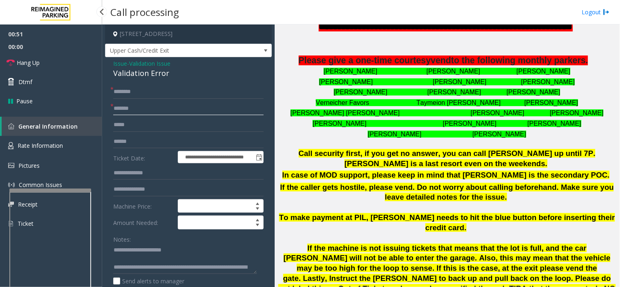
type input "*******"
click at [221, 89] on input "text" at bounding box center [188, 92] width 150 height 14
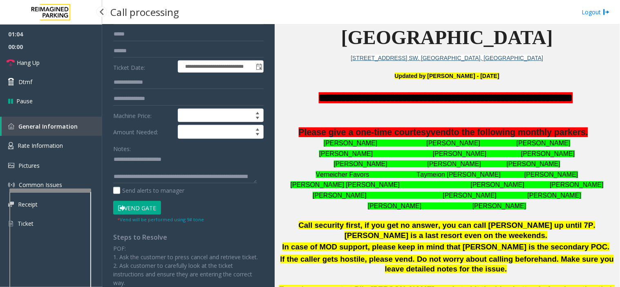
scroll to position [136, 0]
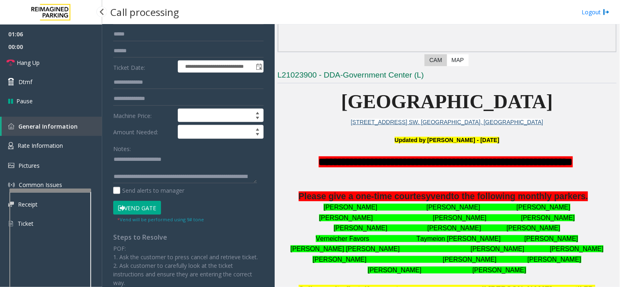
type input "******"
click at [143, 206] on button "Vend Gate" at bounding box center [137, 208] width 48 height 14
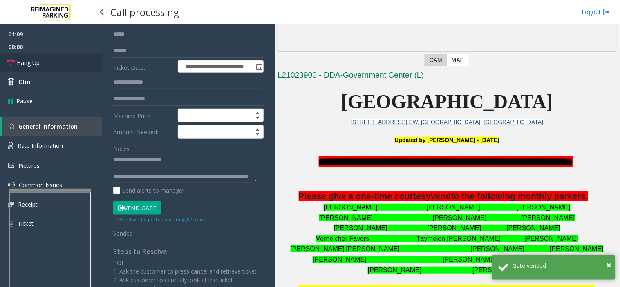
click at [78, 61] on link "Hang Up" at bounding box center [51, 62] width 102 height 19
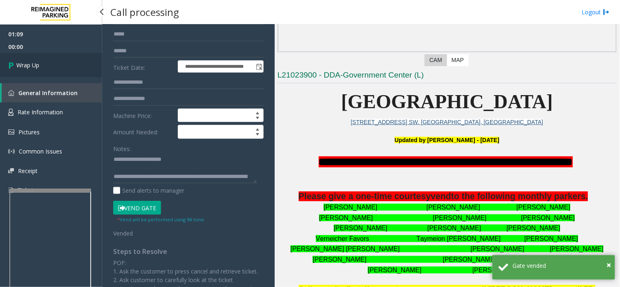
click at [78, 62] on link "Wrap Up" at bounding box center [51, 65] width 102 height 24
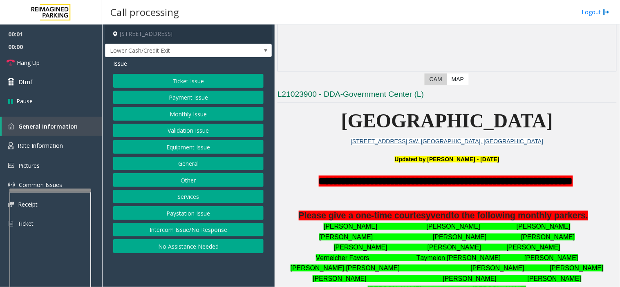
scroll to position [272, 0]
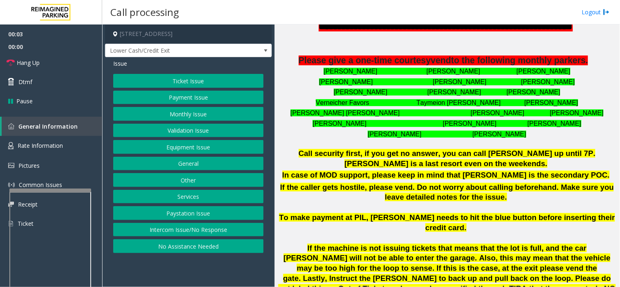
drag, startPoint x: 214, startPoint y: 268, endPoint x: 210, endPoint y: 270, distance: 4.4
drag, startPoint x: 210, startPoint y: 270, endPoint x: 197, endPoint y: 274, distance: 12.9
click at [197, 274] on app-call-processing-form "[STREET_ADDRESS] Lower Cash/Credit Exit Issue Ticket Issue Payment Issue Monthl…" at bounding box center [188, 156] width 172 height 263
click at [161, 221] on div "Ticket Issue Payment Issue Monthly Issue Validation Issue Equipment Issue Gener…" at bounding box center [188, 163] width 150 height 179
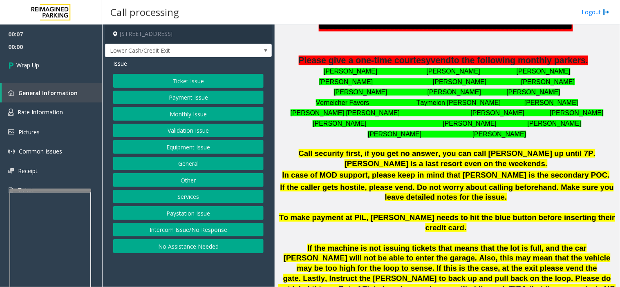
drag, startPoint x: 160, startPoint y: 229, endPoint x: 156, endPoint y: 213, distance: 16.4
click at [159, 229] on button "Intercom Issue/No Response" at bounding box center [188, 230] width 150 height 14
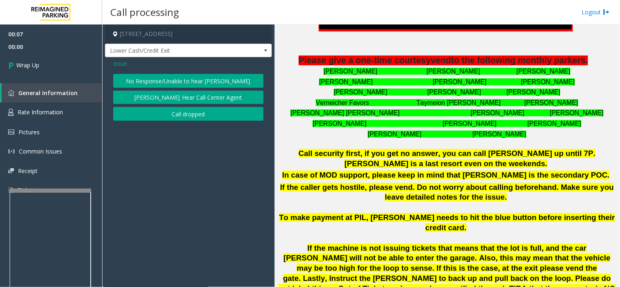
click at [150, 113] on button "Call dropped" at bounding box center [188, 114] width 150 height 14
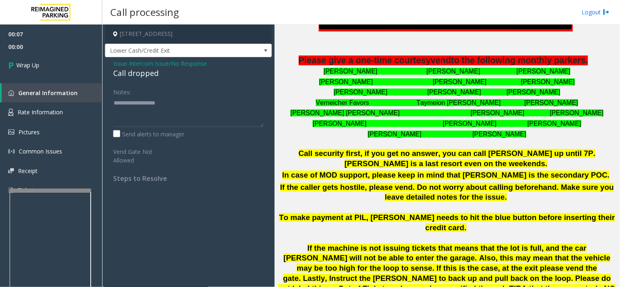
click at [137, 78] on div "Call dropped" at bounding box center [188, 73] width 150 height 11
click at [137, 74] on div "Call dropped" at bounding box center [188, 73] width 150 height 11
paste textarea "**********"
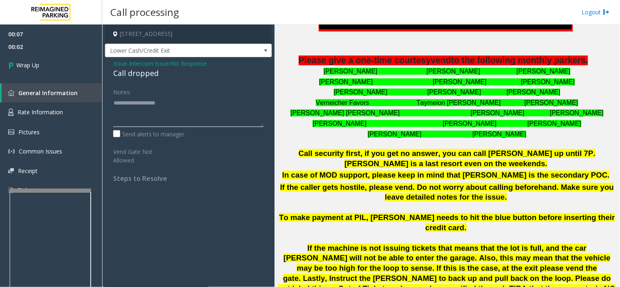
click at [152, 116] on textarea at bounding box center [188, 111] width 150 height 31
type textarea "**********"
click at [96, 62] on link "Wrap Up" at bounding box center [51, 65] width 102 height 24
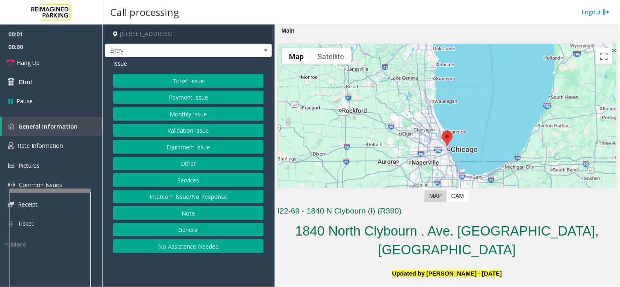
click at [203, 268] on app-call-processing-form "[STREET_ADDRESS] Entry Issue Ticket Issue Payment Issue Monthly Issue Validatio…" at bounding box center [188, 156] width 172 height 263
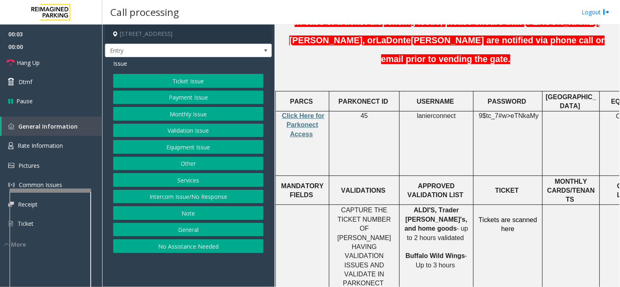
drag, startPoint x: 402, startPoint y: 169, endPoint x: 375, endPoint y: 182, distance: 30.3
click at [375, 207] on span "CAPTURE THE TICKET NUMBER OF [PERSON_NAME] HAVING VALIDATION ISSUES AND VALIDAT…" at bounding box center [364, 247] width 54 height 80
click at [217, 147] on button "Equipment Issue" at bounding box center [188, 147] width 150 height 14
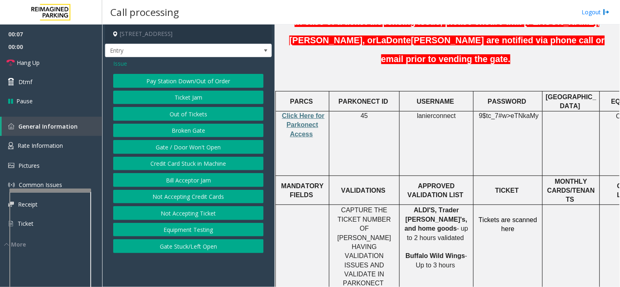
click at [216, 102] on button "Ticket Jam" at bounding box center [188, 98] width 150 height 14
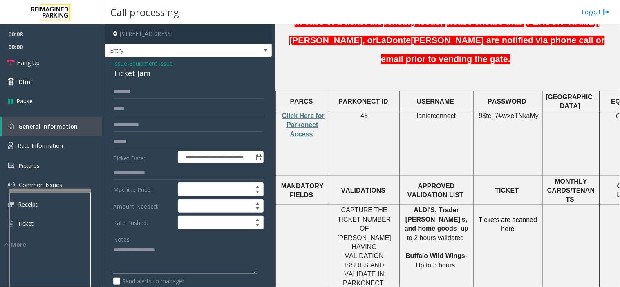
click at [183, 256] on textarea at bounding box center [185, 259] width 144 height 31
paste textarea "**********"
type textarea "**********"
click at [125, 66] on span "Issue" at bounding box center [120, 63] width 14 height 9
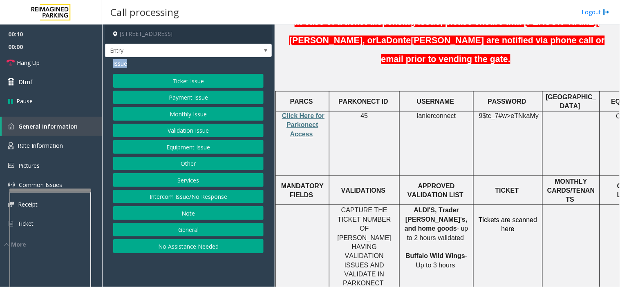
click at [125, 66] on span "Issue" at bounding box center [120, 63] width 14 height 9
click at [186, 132] on button "Validation Issue" at bounding box center [188, 131] width 150 height 14
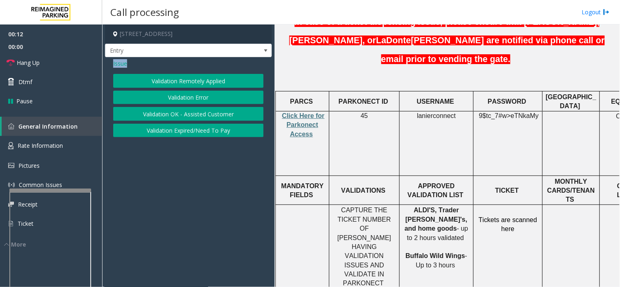
click at [116, 63] on span "Issue" at bounding box center [120, 63] width 14 height 9
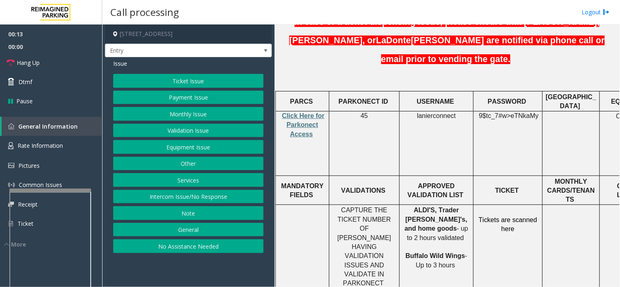
click at [192, 149] on button "Equipment Issue" at bounding box center [188, 147] width 150 height 14
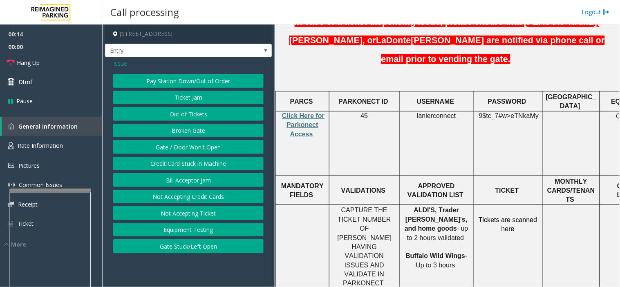
click at [192, 100] on button "Ticket Jam" at bounding box center [188, 98] width 150 height 14
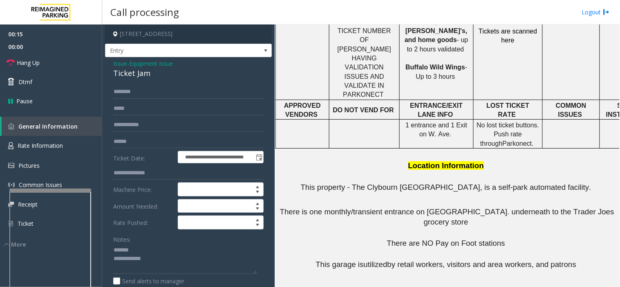
scroll to position [529, 0]
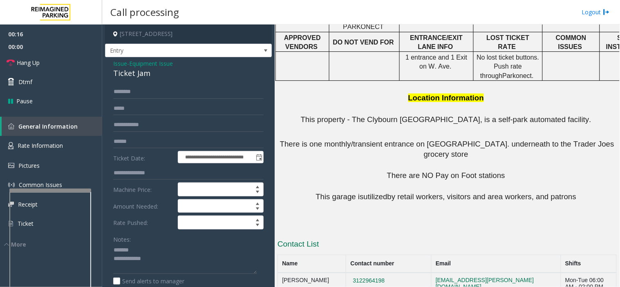
drag, startPoint x: 366, startPoint y: 213, endPoint x: 323, endPoint y: 212, distance: 42.9
click at [323, 273] on tr "[PERSON_NAME] 3122964198 [EMAIL_ADDRESS][PERSON_NAME][DOMAIN_NAME] Mon-Tue 06:0…" at bounding box center [447, 284] width 339 height 22
click at [394, 239] on h3 "Contact List" at bounding box center [446, 245] width 339 height 13
drag, startPoint x: 387, startPoint y: 234, endPoint x: 341, endPoint y: 234, distance: 45.7
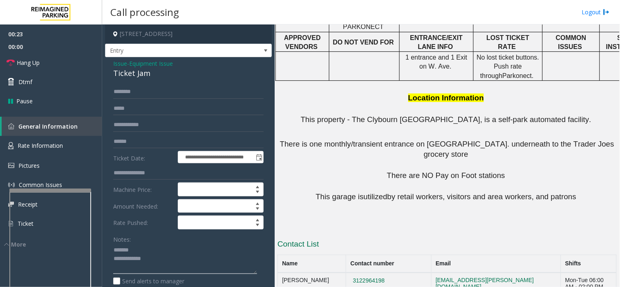
click at [170, 254] on textarea at bounding box center [185, 259] width 144 height 31
click at [177, 260] on textarea at bounding box center [185, 259] width 144 height 31
click at [127, 70] on div "Ticket Jam" at bounding box center [188, 73] width 150 height 11
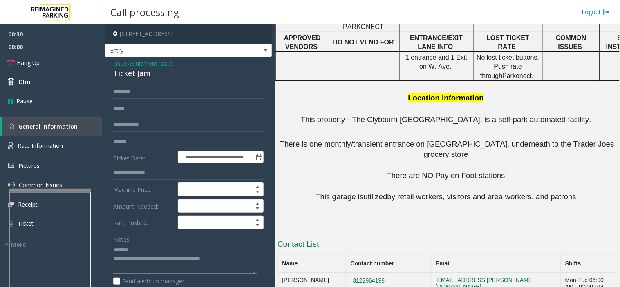
click at [159, 244] on textarea at bounding box center [185, 259] width 144 height 31
paste textarea "**********"
drag, startPoint x: 353, startPoint y: 211, endPoint x: 330, endPoint y: 213, distance: 23.8
click at [330, 273] on tr "[PERSON_NAME] 3122964198 [EMAIL_ADDRESS][PERSON_NAME][DOMAIN_NAME] Mon-Tue 06:0…" at bounding box center [447, 284] width 339 height 22
click at [352, 170] on div "I22-69 - 1840 N Clybourn (I) (R390) 1840 [GEOGRAPHIC_DATA] . Ave. [GEOGRAPHIC_D…" at bounding box center [446, 8] width 339 height 663
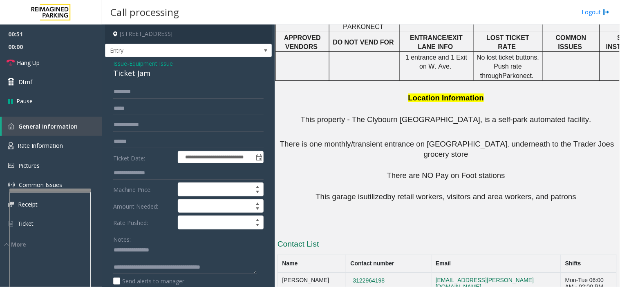
drag, startPoint x: 384, startPoint y: 213, endPoint x: 342, endPoint y: 208, distance: 42.3
click at [346, 273] on td "3122964198" at bounding box center [388, 284] width 85 height 22
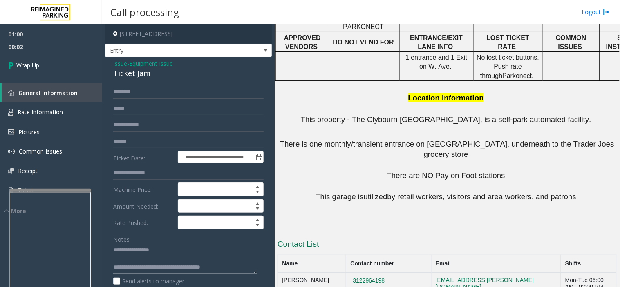
click at [233, 267] on textarea at bounding box center [185, 259] width 144 height 31
type textarea "**********"
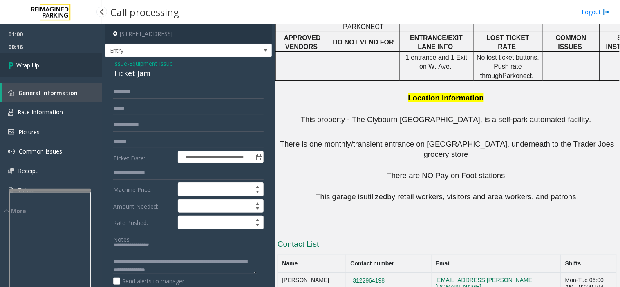
click at [39, 51] on span "00:16" at bounding box center [51, 46] width 102 height 13
click at [55, 68] on link "Wrap Up" at bounding box center [51, 65] width 102 height 24
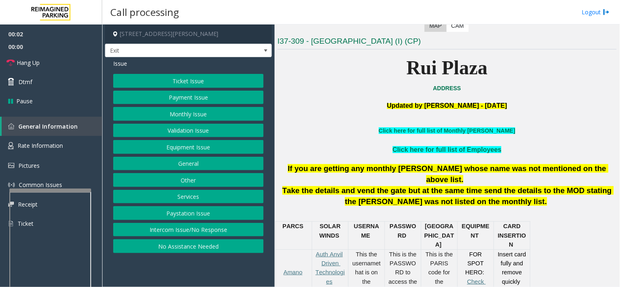
scroll to position [181, 0]
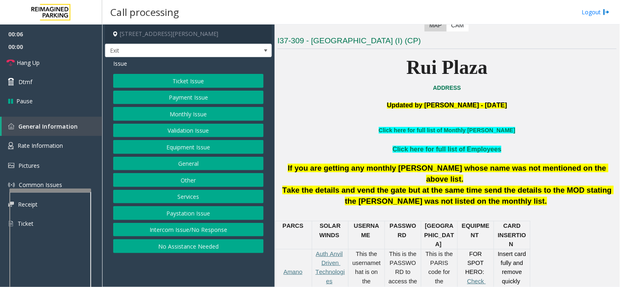
click at [208, 79] on button "Ticket Issue" at bounding box center [188, 81] width 150 height 14
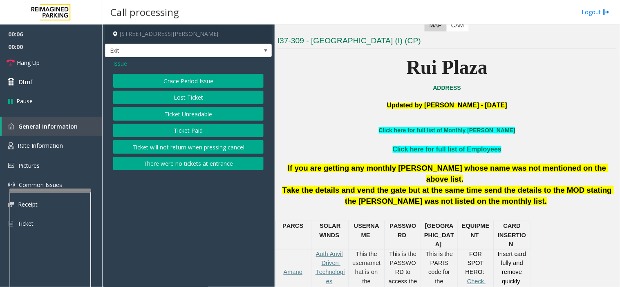
click at [229, 108] on button "Ticket Unreadable" at bounding box center [188, 114] width 150 height 14
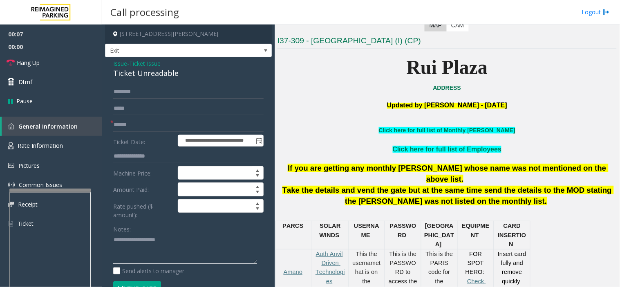
paste textarea "**********"
click at [171, 246] on textarea at bounding box center [185, 249] width 144 height 31
click at [161, 75] on div "Ticket Unreadable" at bounding box center [188, 73] width 150 height 11
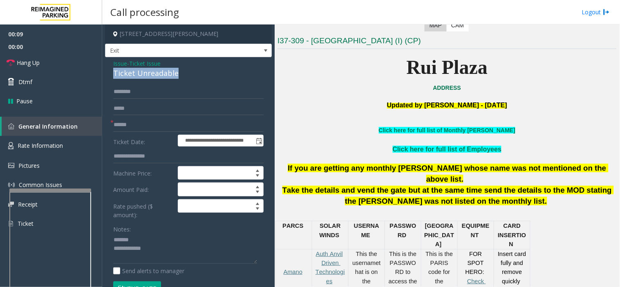
click at [161, 75] on div "Ticket Unreadable" at bounding box center [188, 73] width 150 height 11
click at [170, 241] on textarea at bounding box center [185, 249] width 144 height 31
paste textarea "**********"
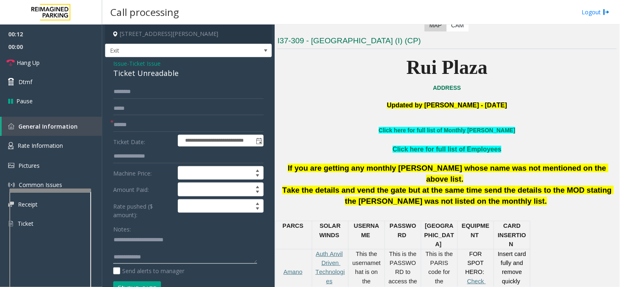
click at [194, 257] on textarea at bounding box center [185, 249] width 144 height 31
paste textarea "**********"
type textarea "**********"
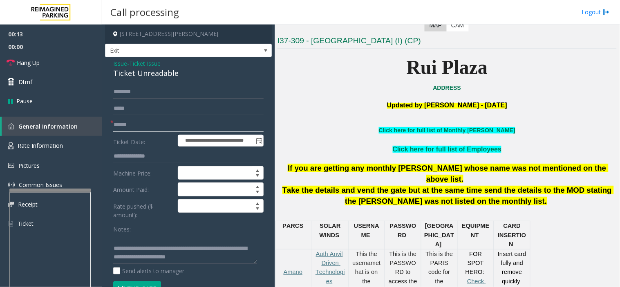
click at [168, 125] on input "text" at bounding box center [188, 125] width 150 height 14
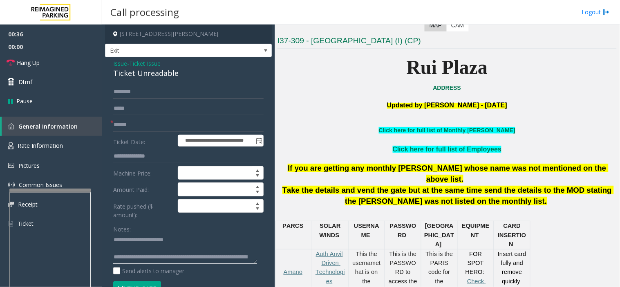
click at [199, 255] on textarea at bounding box center [185, 249] width 144 height 31
click at [197, 248] on textarea at bounding box center [185, 249] width 144 height 31
click at [165, 119] on input "text" at bounding box center [188, 125] width 150 height 14
click at [133, 125] on input "text" at bounding box center [188, 125] width 150 height 14
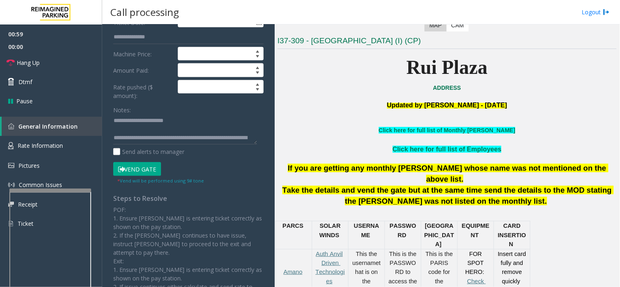
scroll to position [181, 0]
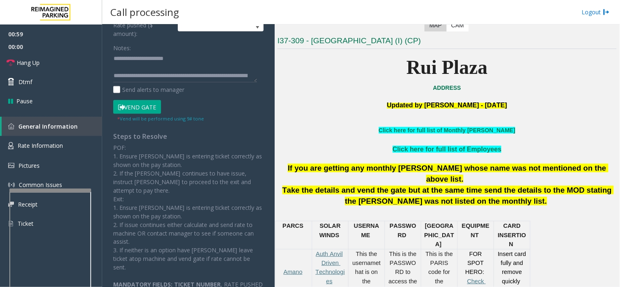
type input "******"
click at [136, 104] on button "Vend Gate" at bounding box center [137, 107] width 48 height 14
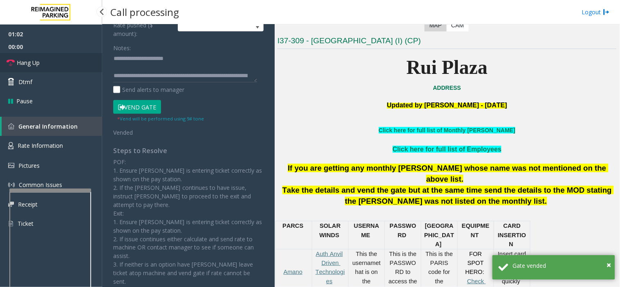
click at [60, 56] on link "Hang Up" at bounding box center [51, 62] width 102 height 19
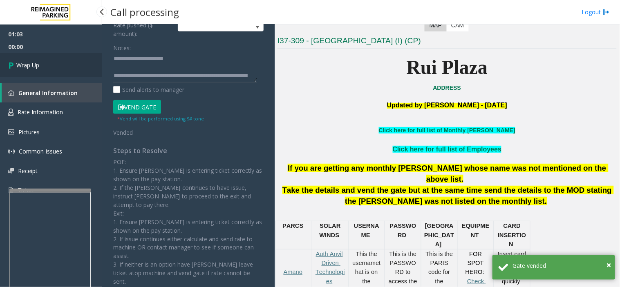
click at [63, 58] on link "Wrap Up" at bounding box center [51, 65] width 102 height 24
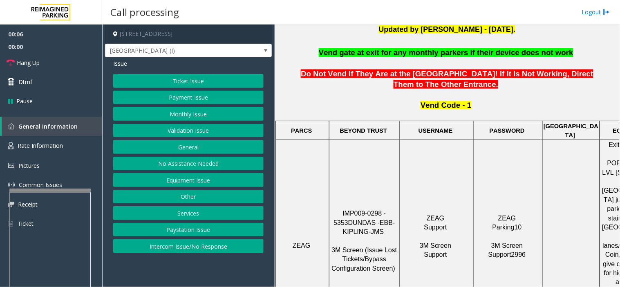
scroll to position [272, 0]
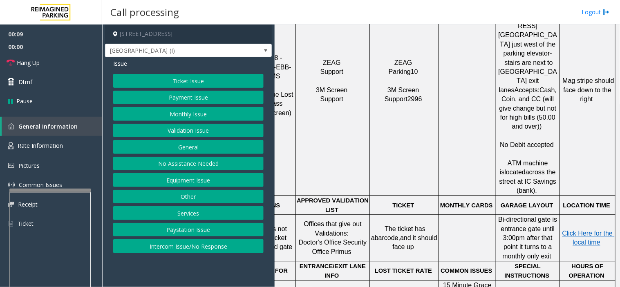
drag, startPoint x: 474, startPoint y: 254, endPoint x: 468, endPoint y: 251, distance: 6.8
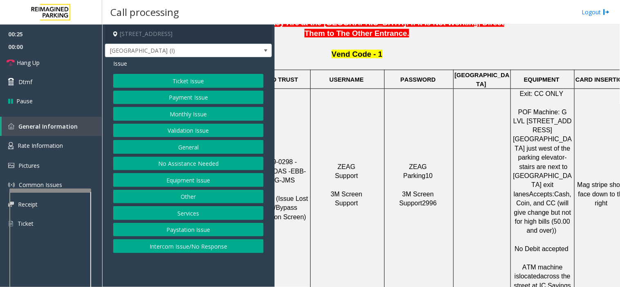
scroll to position [304, 110]
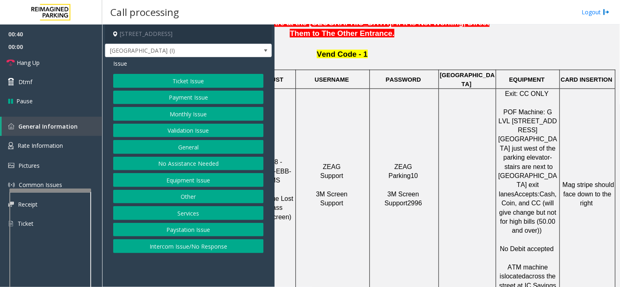
click at [197, 183] on button "Equipment Issue" at bounding box center [188, 180] width 150 height 14
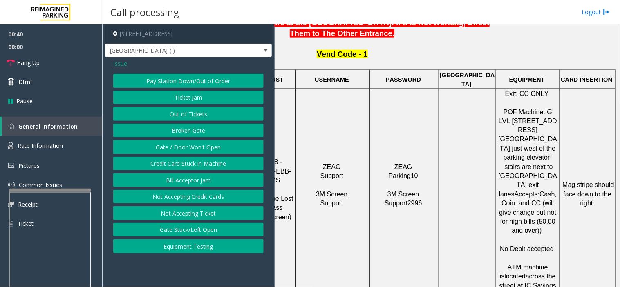
drag, startPoint x: 186, startPoint y: 144, endPoint x: 435, endPoint y: 203, distance: 255.3
click at [186, 143] on button "Gate / Door Won't Open" at bounding box center [188, 147] width 150 height 14
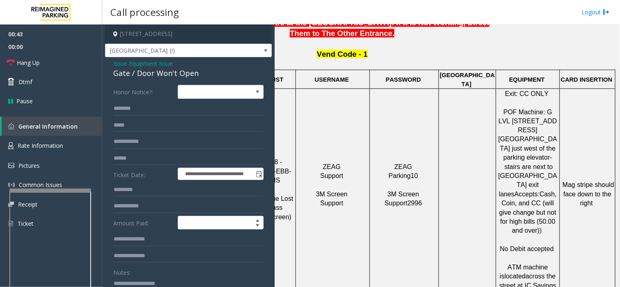
paste textarea "**********"
click at [205, 277] on textarea at bounding box center [185, 292] width 144 height 31
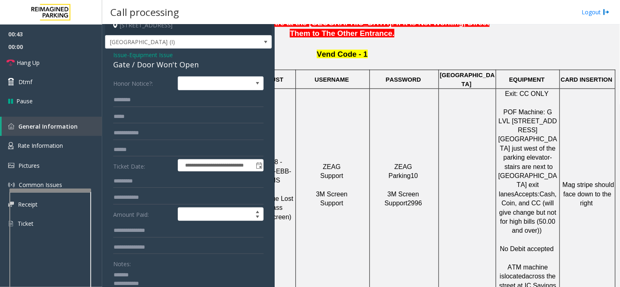
scroll to position [54, 0]
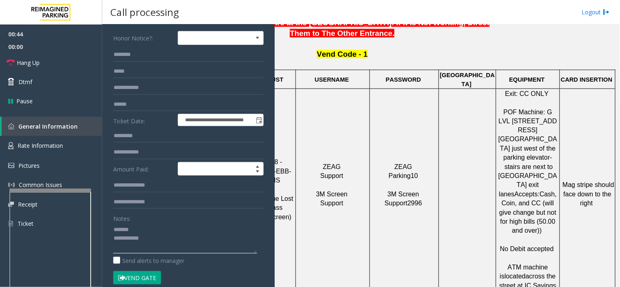
click at [193, 225] on textarea at bounding box center [185, 238] width 144 height 31
click at [173, 248] on textarea at bounding box center [185, 238] width 144 height 31
click at [50, 50] on span "00:00" at bounding box center [51, 46] width 102 height 13
click at [64, 56] on link "Hang Up" at bounding box center [51, 62] width 102 height 19
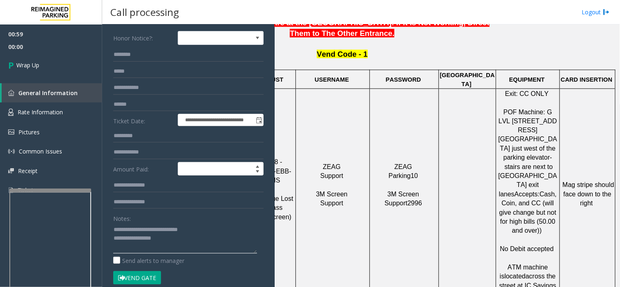
click at [192, 243] on textarea at bounding box center [185, 238] width 144 height 31
type textarea "**********"
click at [47, 66] on link "Wrap Up" at bounding box center [51, 65] width 102 height 24
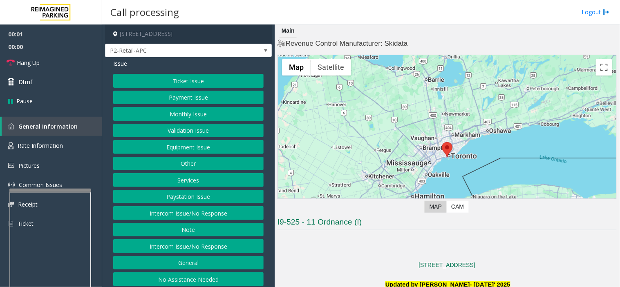
scroll to position [272, 0]
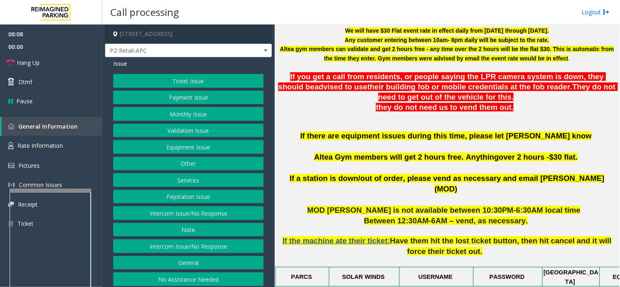
click at [206, 143] on button "Equipment Issue" at bounding box center [188, 147] width 150 height 14
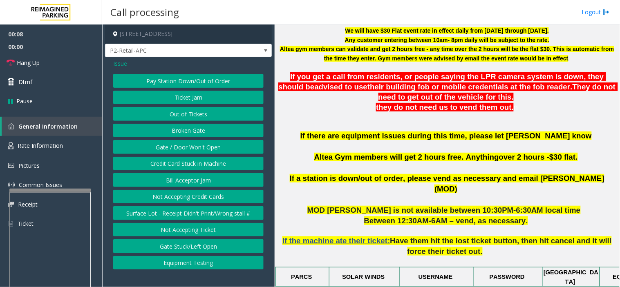
click at [206, 143] on button "Gate / Door Won't Open" at bounding box center [188, 147] width 150 height 14
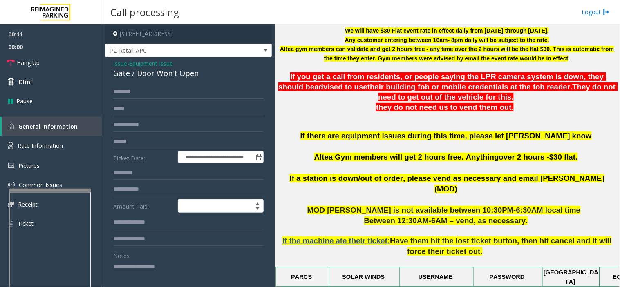
click at [227, 267] on textarea at bounding box center [185, 275] width 144 height 31
paste textarea "**********"
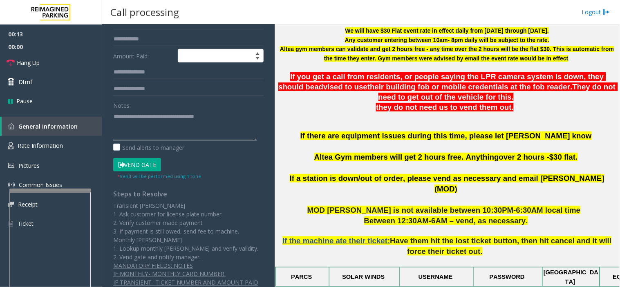
scroll to position [167, 0]
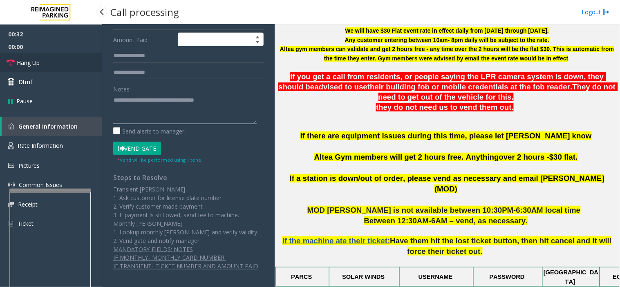
type textarea "**********"
click at [91, 63] on link "Hang Up" at bounding box center [51, 62] width 102 height 19
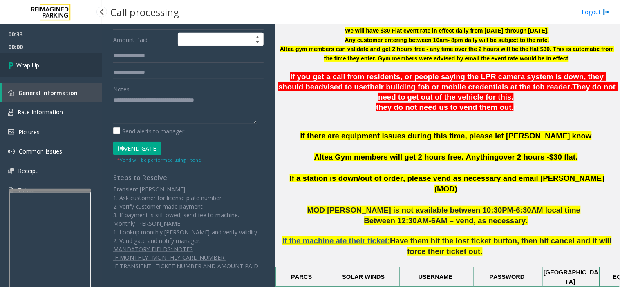
click at [91, 63] on link "Wrap Up" at bounding box center [51, 65] width 102 height 24
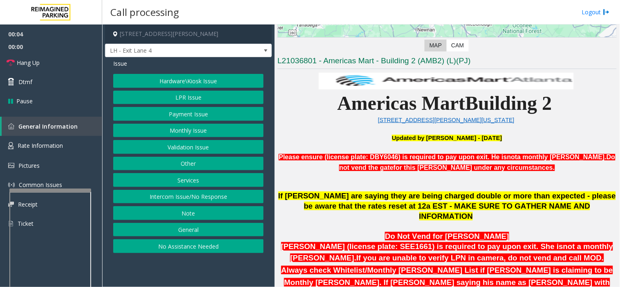
scroll to position [272, 0]
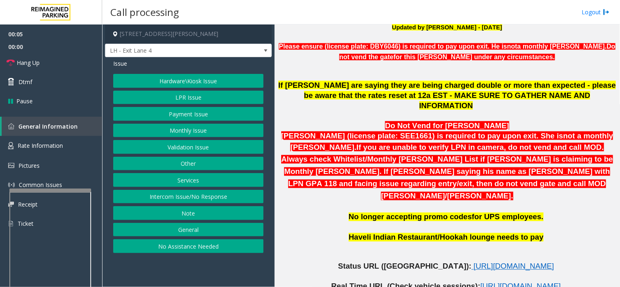
drag, startPoint x: 199, startPoint y: 268, endPoint x: 193, endPoint y: 269, distance: 6.6
drag, startPoint x: 193, startPoint y: 269, endPoint x: 163, endPoint y: 266, distance: 29.5
drag, startPoint x: 163, startPoint y: 266, endPoint x: 158, endPoint y: 274, distance: 10.0
click at [158, 274] on app-call-processing-form "[STREET_ADDRESS][PERSON_NAME] LH - Exit Lane 4 Issue Hardware\Kiosk Issue LPR I…" at bounding box center [188, 156] width 172 height 263
click at [473, 262] on span "[URL][DOMAIN_NAME]" at bounding box center [513, 266] width 80 height 9
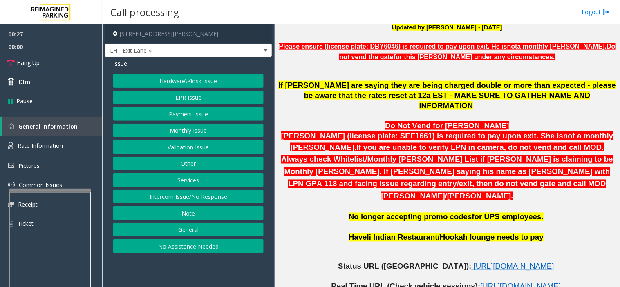
click at [201, 80] on button "Hardware\Kiosk Issue" at bounding box center [188, 81] width 150 height 14
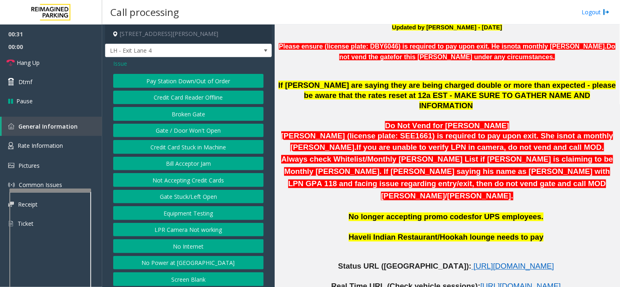
click at [197, 125] on button "Gate / Door Won't Open" at bounding box center [188, 131] width 150 height 14
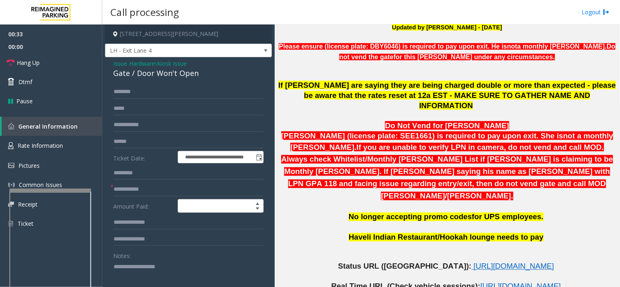
click at [173, 263] on textarea at bounding box center [185, 275] width 144 height 31
paste textarea "**********"
click at [156, 281] on textarea at bounding box center [185, 275] width 144 height 31
click at [155, 267] on textarea at bounding box center [185, 275] width 144 height 31
click at [74, 58] on link "Hang Up" at bounding box center [51, 62] width 102 height 19
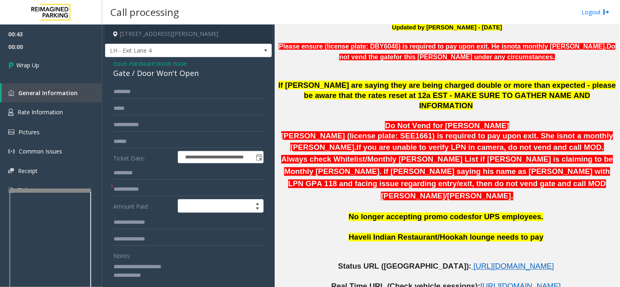
click at [188, 276] on textarea at bounding box center [185, 275] width 144 height 31
drag, startPoint x: 188, startPoint y: 276, endPoint x: 99, endPoint y: 274, distance: 89.1
click at [99, 274] on app-root "**********" at bounding box center [310, 143] width 620 height 287
type textarea "*"
paste textarea "**********"
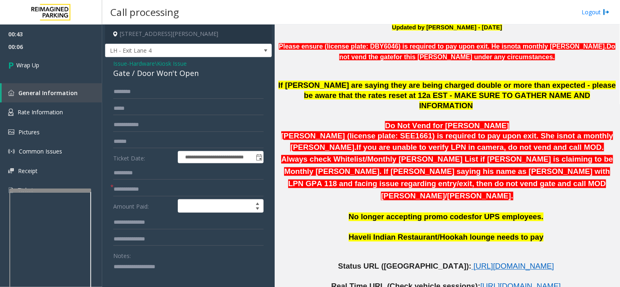
click at [136, 270] on textarea at bounding box center [185, 275] width 144 height 31
type textarea "**********"
click at [150, 188] on input "text" at bounding box center [188, 190] width 150 height 14
type input "*"
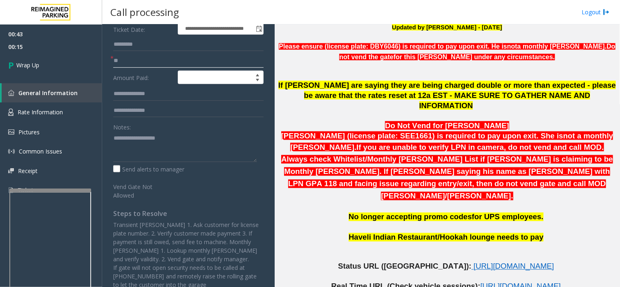
scroll to position [147, 0]
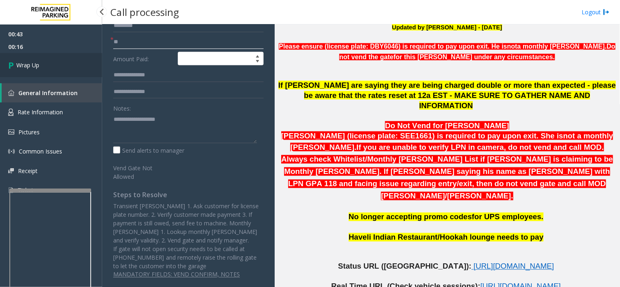
type input "**"
click at [87, 60] on link "Wrap Up" at bounding box center [51, 65] width 102 height 24
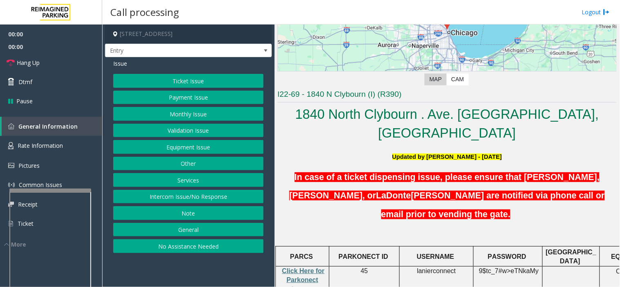
scroll to position [227, 0]
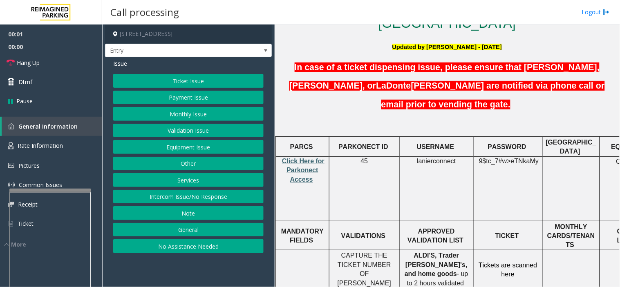
click at [312, 158] on span "Click Here for Parkonect Access" at bounding box center [303, 170] width 42 height 25
click at [193, 150] on button "Equipment Issue" at bounding box center [188, 147] width 150 height 14
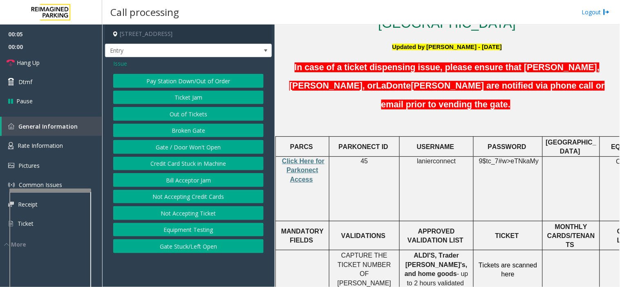
click at [199, 99] on button "Ticket Jam" at bounding box center [188, 98] width 150 height 14
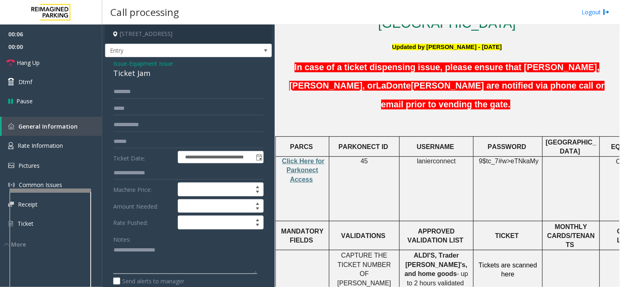
click at [195, 256] on textarea at bounding box center [185, 259] width 144 height 31
click at [198, 276] on div "Notes: Send alerts to manager" at bounding box center [188, 259] width 150 height 54
click at [184, 260] on textarea at bounding box center [185, 259] width 144 height 31
paste textarea "**********"
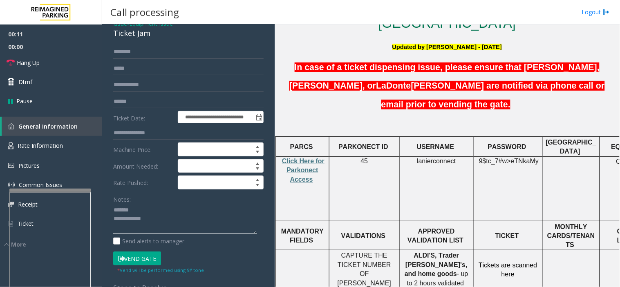
scroll to position [91, 0]
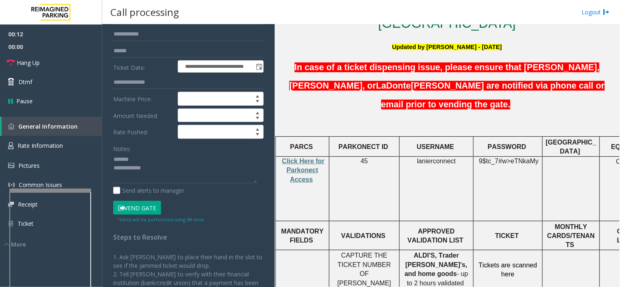
click at [138, 205] on button "Vend Gate" at bounding box center [137, 208] width 48 height 14
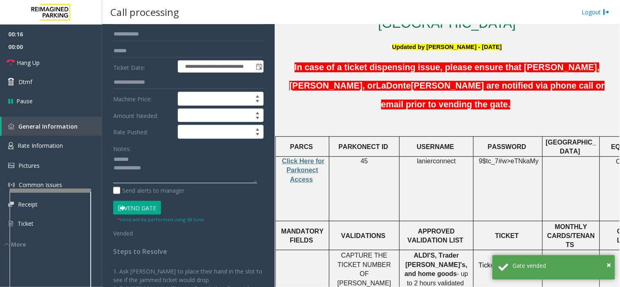
click at [196, 174] on textarea at bounding box center [185, 168] width 144 height 31
paste textarea "**********"
click at [186, 170] on textarea at bounding box center [185, 168] width 144 height 31
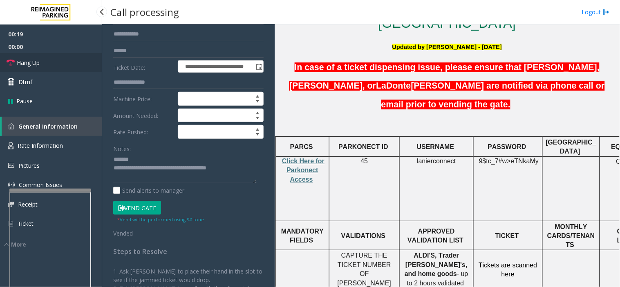
click at [70, 68] on link "Hang Up" at bounding box center [51, 62] width 102 height 19
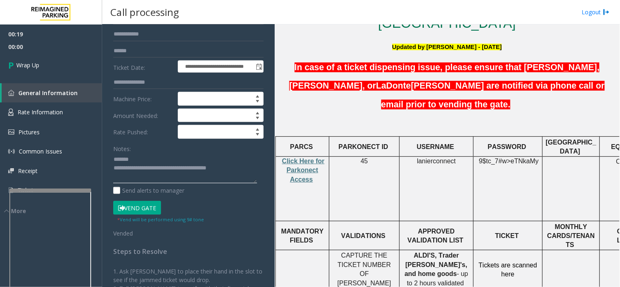
click at [189, 172] on textarea at bounding box center [185, 168] width 144 height 31
drag, startPoint x: 189, startPoint y: 172, endPoint x: 147, endPoint y: 167, distance: 41.5
click at [147, 167] on textarea at bounding box center [185, 168] width 144 height 31
click at [160, 156] on textarea at bounding box center [185, 168] width 144 height 31
type textarea "**********"
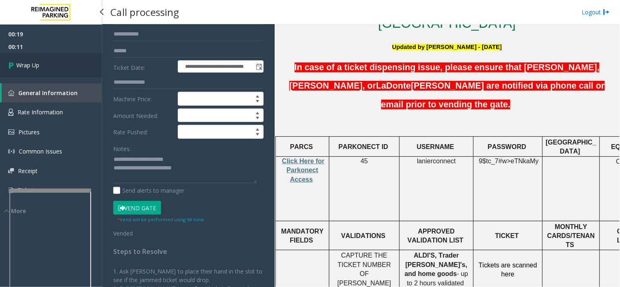
click at [54, 69] on link "Wrap Up" at bounding box center [51, 65] width 102 height 24
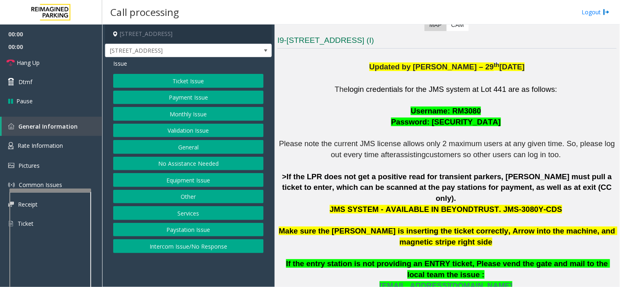
scroll to position [272, 0]
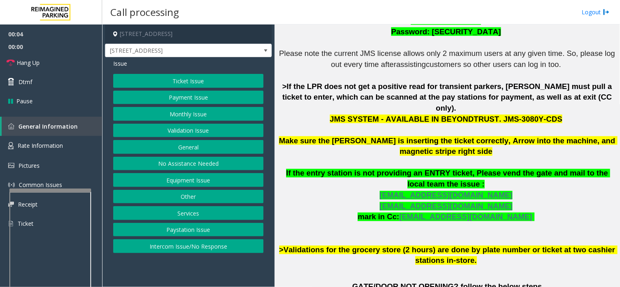
drag, startPoint x: 261, startPoint y: 276, endPoint x: 243, endPoint y: 274, distance: 18.1
click at [243, 274] on app-call-processing-form "[STREET_ADDRESS][GEOGRAPHIC_DATA][STREET_ADDRESS] Issue Ticket Issue Payment Is…" at bounding box center [188, 156] width 172 height 263
click at [201, 81] on button "Ticket Issue" at bounding box center [188, 81] width 150 height 14
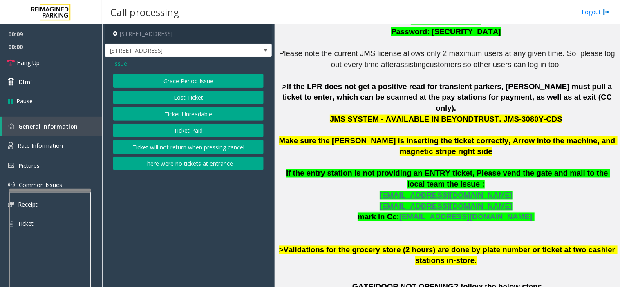
click at [201, 111] on button "Ticket Unreadable" at bounding box center [188, 114] width 150 height 14
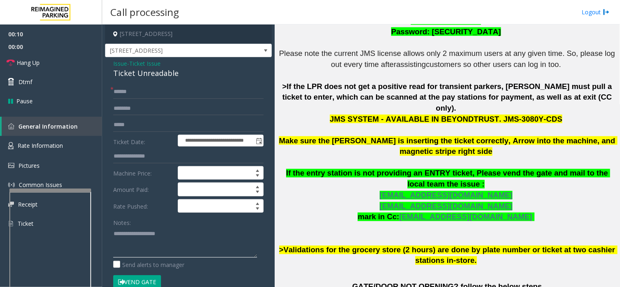
click at [180, 247] on textarea at bounding box center [185, 242] width 144 height 31
paste textarea "**********"
type textarea "**********"
click at [116, 63] on span "Issue" at bounding box center [120, 63] width 14 height 9
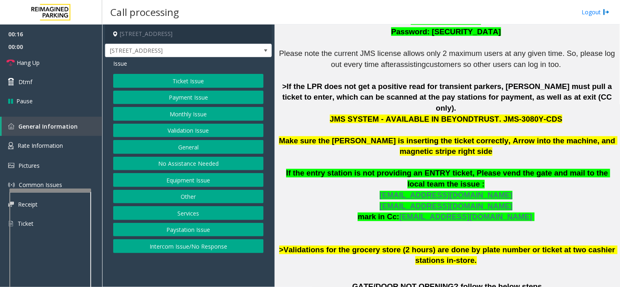
click at [199, 180] on button "Equipment Issue" at bounding box center [188, 180] width 150 height 14
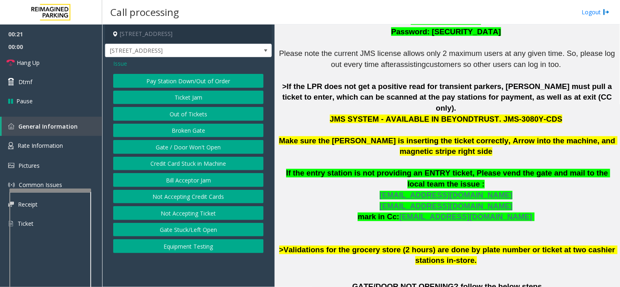
click at [116, 65] on span "Issue" at bounding box center [120, 63] width 14 height 9
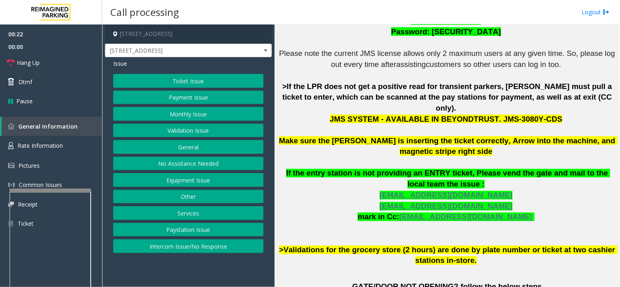
click at [198, 80] on button "Ticket Issue" at bounding box center [188, 81] width 150 height 14
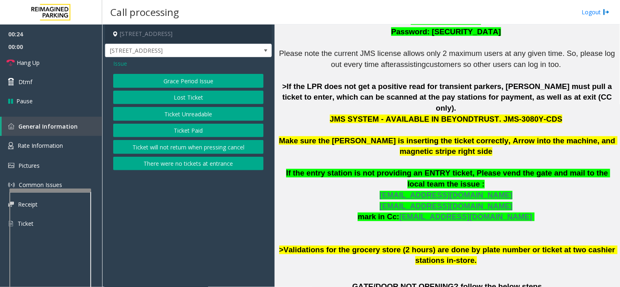
click at [119, 62] on span "Issue" at bounding box center [120, 63] width 14 height 9
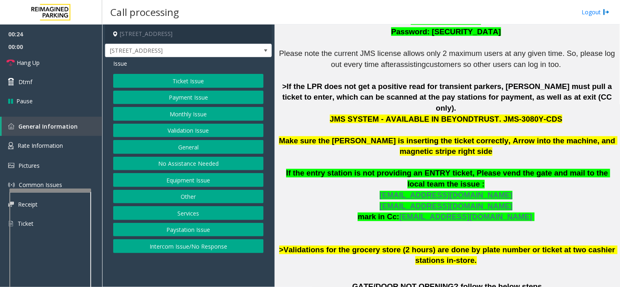
click at [189, 85] on button "Ticket Issue" at bounding box center [188, 81] width 150 height 14
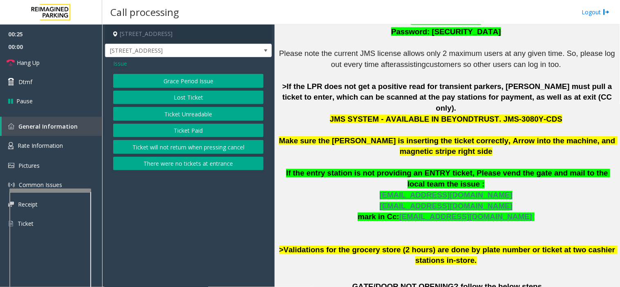
click at [187, 131] on button "Ticket Paid" at bounding box center [188, 131] width 150 height 14
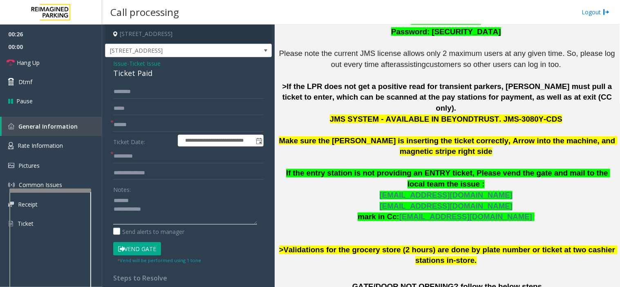
click at [168, 201] on textarea at bounding box center [185, 209] width 144 height 31
click at [137, 77] on div "Ticket Paid" at bounding box center [188, 73] width 150 height 11
paste textarea "**********"
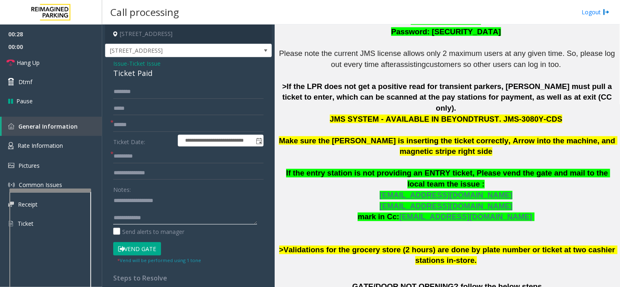
click at [147, 199] on textarea at bounding box center [185, 209] width 144 height 31
click at [116, 210] on textarea at bounding box center [185, 209] width 144 height 31
click at [123, 222] on textarea at bounding box center [185, 209] width 144 height 31
click at [174, 209] on textarea at bounding box center [185, 209] width 144 height 31
click at [161, 218] on textarea at bounding box center [185, 209] width 144 height 31
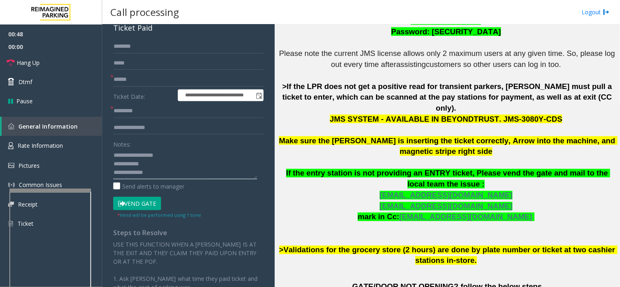
scroll to position [9, 0]
click at [182, 173] on textarea at bounding box center [185, 164] width 144 height 31
type textarea "**********"
drag, startPoint x: 139, startPoint y: 96, endPoint x: 137, endPoint y: 112, distance: 15.7
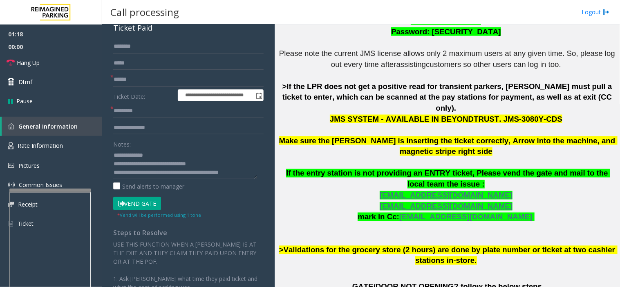
click at [139, 99] on label "Ticket Date:" at bounding box center [143, 95] width 65 height 12
click at [137, 112] on input "text" at bounding box center [188, 111] width 150 height 14
type input "**"
click at [144, 80] on input "text" at bounding box center [188, 80] width 150 height 14
type input "**"
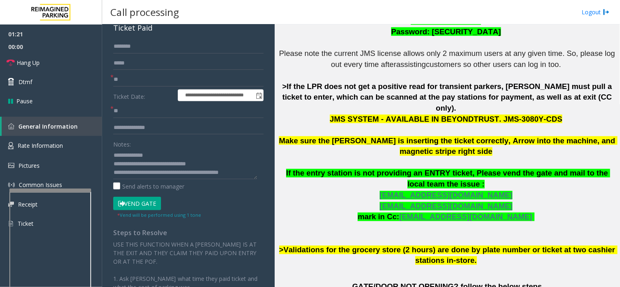
click at [152, 199] on button "Vend Gate" at bounding box center [137, 204] width 48 height 14
click at [157, 169] on textarea at bounding box center [185, 164] width 144 height 31
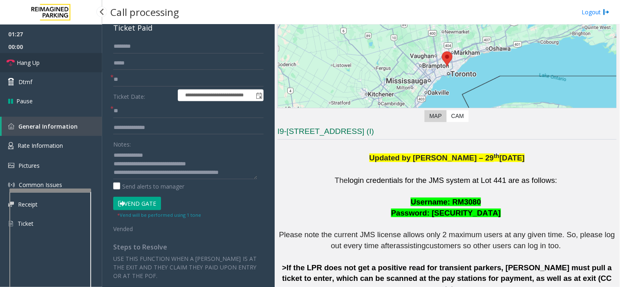
click at [76, 62] on link "Hang Up" at bounding box center [51, 62] width 102 height 19
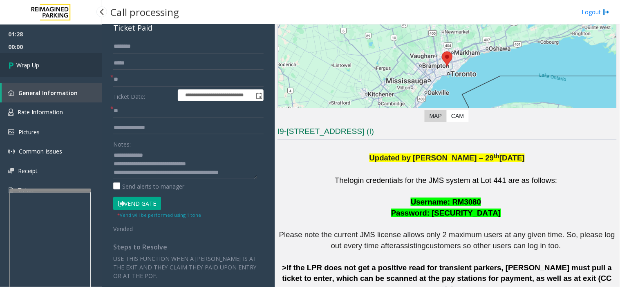
click at [60, 65] on link "Wrap Up" at bounding box center [51, 65] width 102 height 24
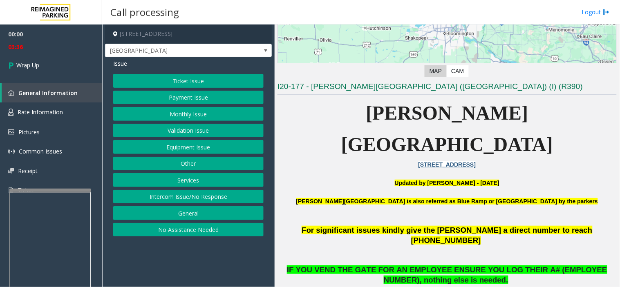
scroll to position [136, 0]
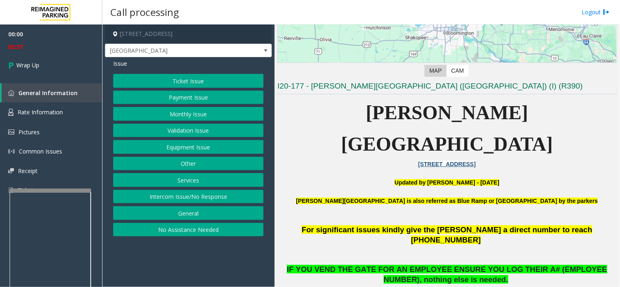
click at [165, 194] on button "Intercom Issue/No Response" at bounding box center [188, 197] width 150 height 14
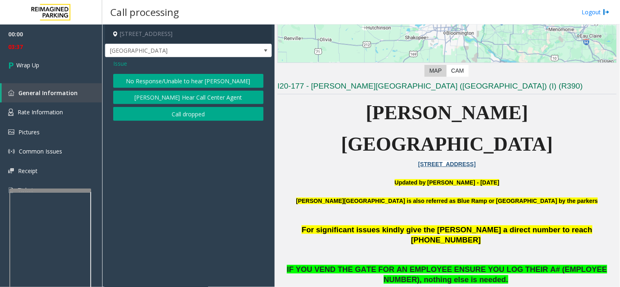
click at [157, 114] on button "Call dropped" at bounding box center [188, 114] width 150 height 14
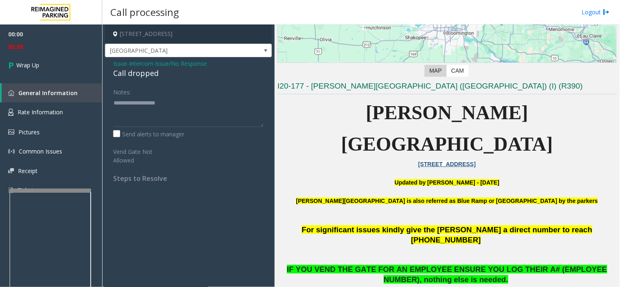
click at [129, 73] on div "Call dropped" at bounding box center [188, 73] width 150 height 11
type textarea "**********"
click at [115, 63] on span "Issue" at bounding box center [120, 63] width 14 height 9
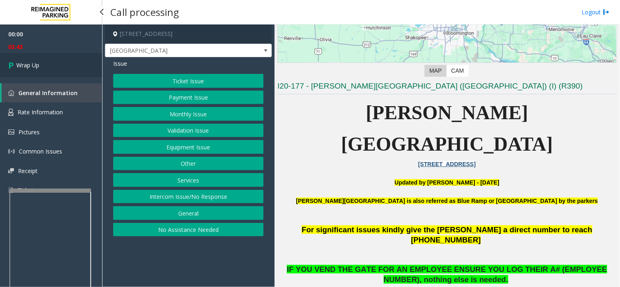
click at [62, 65] on link "Wrap Up" at bounding box center [51, 65] width 102 height 24
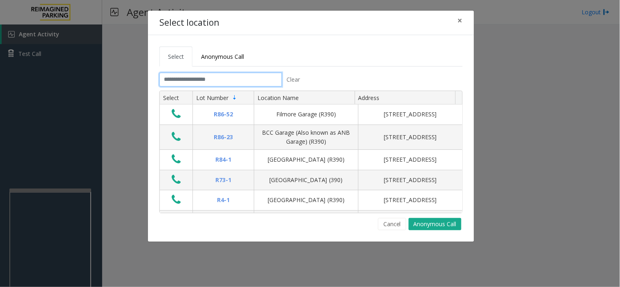
click at [239, 78] on input "text" at bounding box center [220, 80] width 123 height 14
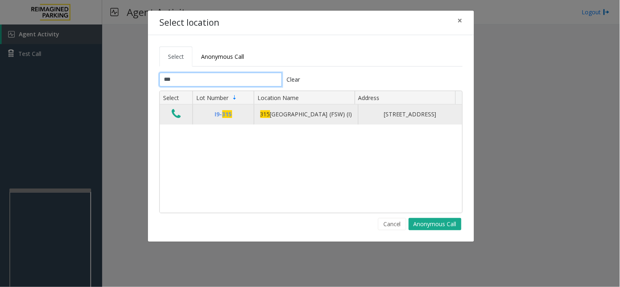
type input "***"
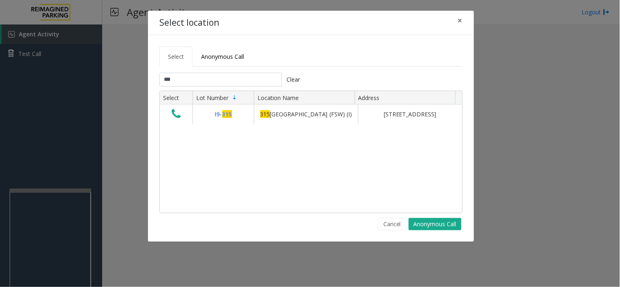
drag, startPoint x: 174, startPoint y: 120, endPoint x: 179, endPoint y: 123, distance: 4.6
click at [175, 120] on icon "Data table" at bounding box center [176, 113] width 9 height 11
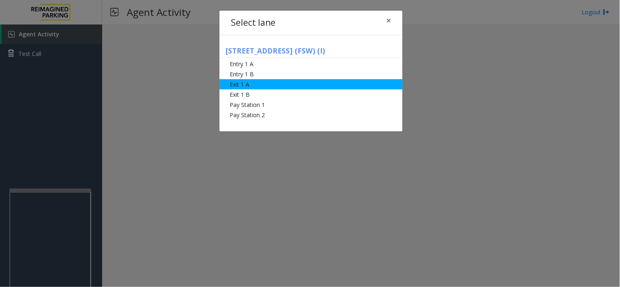
click at [275, 87] on li "Exit 1 A" at bounding box center [310, 84] width 183 height 10
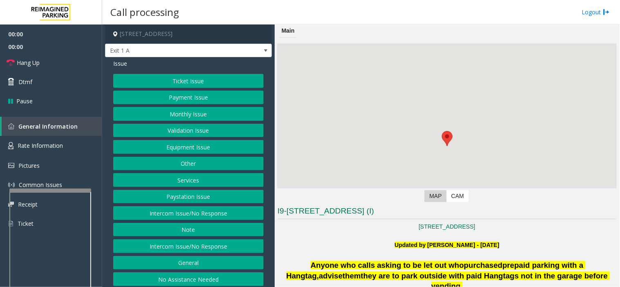
click at [169, 127] on button "Validation Issue" at bounding box center [188, 131] width 150 height 14
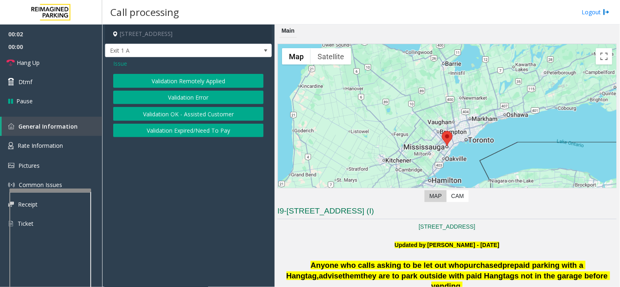
click at [117, 64] on span "Issue" at bounding box center [120, 63] width 14 height 9
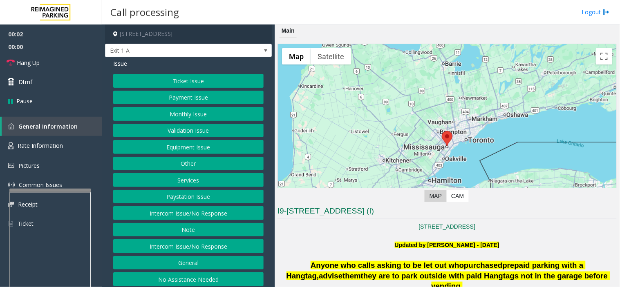
click at [166, 83] on button "Ticket Issue" at bounding box center [188, 81] width 150 height 14
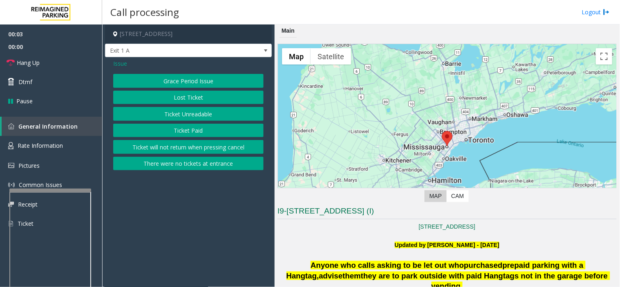
click at [185, 129] on button "Ticket Paid" at bounding box center [188, 131] width 150 height 14
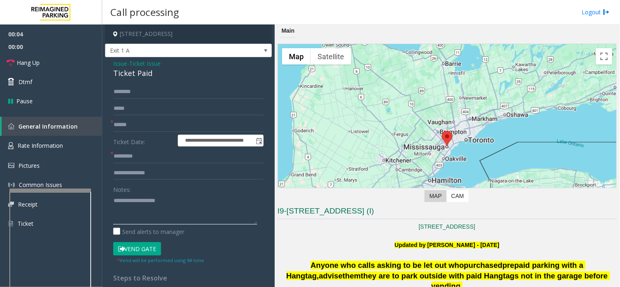
click at [167, 212] on textarea at bounding box center [185, 209] width 144 height 31
paste textarea "**********"
click at [136, 74] on div "Ticket Paid" at bounding box center [188, 73] width 150 height 11
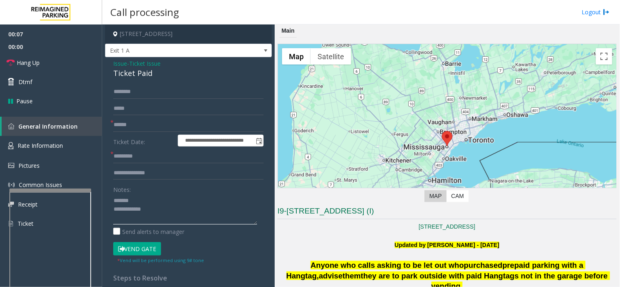
click at [149, 201] on textarea at bounding box center [185, 209] width 144 height 31
paste textarea "**********"
type textarea "**********"
click at [169, 122] on input "text" at bounding box center [188, 125] width 150 height 14
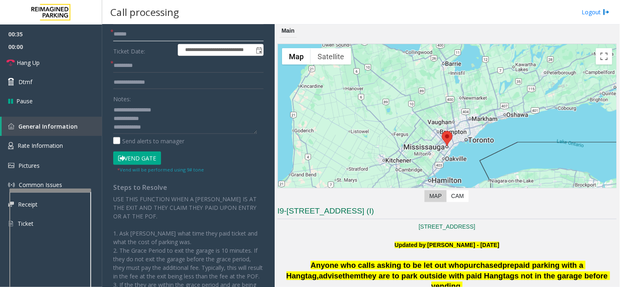
type input "******"
drag, startPoint x: 153, startPoint y: 157, endPoint x: 158, endPoint y: 139, distance: 18.7
click at [153, 157] on button "Vend Gate" at bounding box center [137, 159] width 48 height 14
click at [168, 127] on textarea at bounding box center [185, 118] width 144 height 31
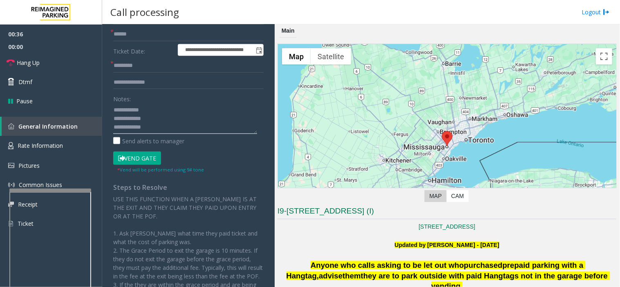
paste textarea "**********"
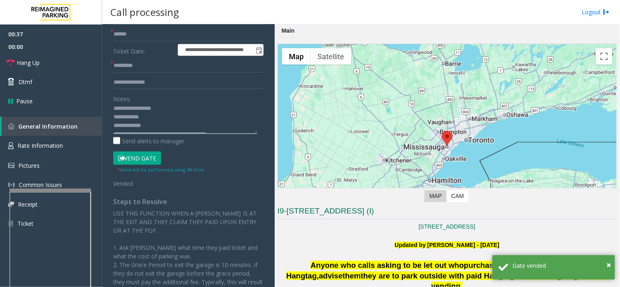
scroll to position [0, 0]
type textarea "**********"
click at [149, 67] on input "text" at bounding box center [188, 66] width 150 height 14
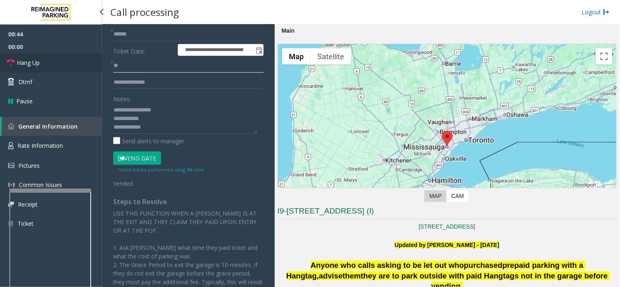
type input "**"
click at [76, 62] on link "Hang Up" at bounding box center [51, 62] width 102 height 19
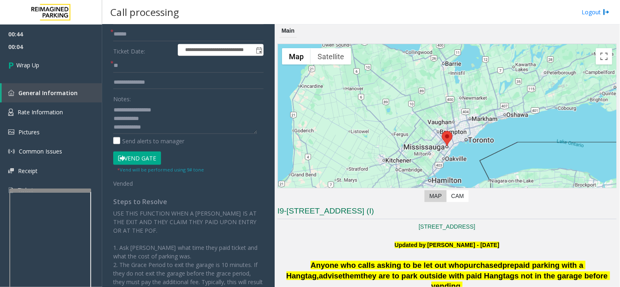
scroll to position [9, 0]
click at [67, 66] on link "Wrap Up" at bounding box center [51, 65] width 102 height 24
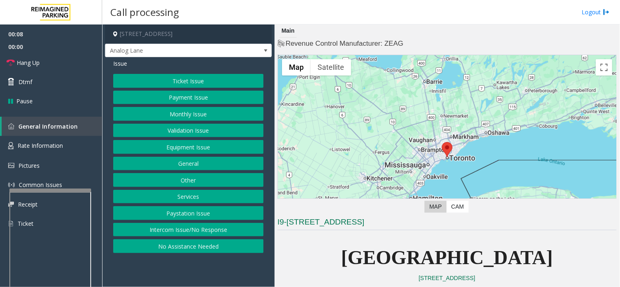
drag, startPoint x: 203, startPoint y: 278, endPoint x: 181, endPoint y: 275, distance: 23.1
click at [181, 275] on app-call-processing-form "[STREET_ADDRESS] Analog Lane Issue Ticket Issue Payment Issue Monthly Issue Val…" at bounding box center [188, 156] width 172 height 263
click at [212, 80] on button "Ticket Issue" at bounding box center [188, 81] width 150 height 14
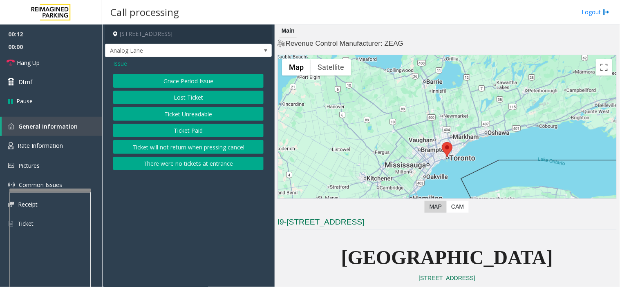
click at [199, 111] on button "Ticket Unreadable" at bounding box center [188, 114] width 150 height 14
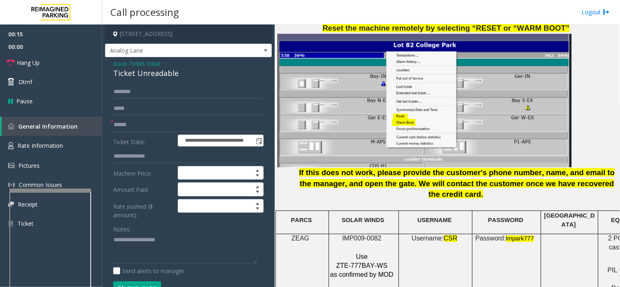
scroll to position [1089, 0]
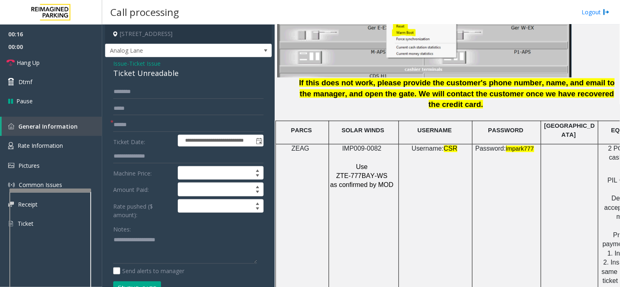
click at [366, 145] on span "IMP009-0082" at bounding box center [361, 148] width 39 height 7
click at [360, 154] on p at bounding box center [363, 158] width 66 height 9
click at [360, 145] on span "IMP009-0082" at bounding box center [361, 148] width 39 height 7
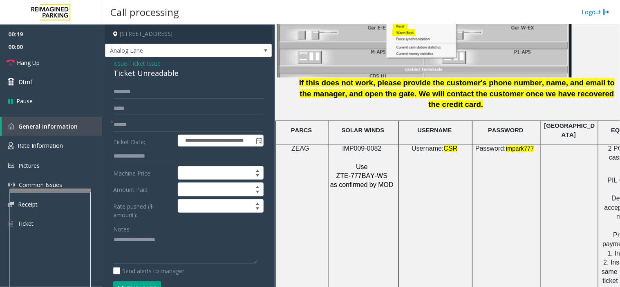
click at [369, 145] on span "IMP009-0082" at bounding box center [361, 148] width 39 height 7
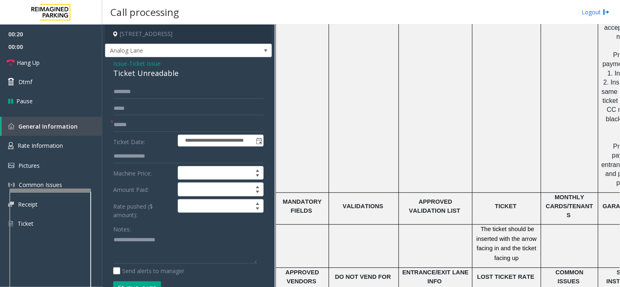
scroll to position [1271, 0]
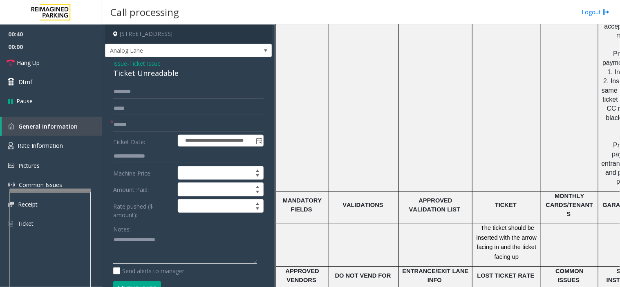
paste textarea "**********"
click at [196, 235] on textarea at bounding box center [185, 249] width 144 height 31
click at [145, 79] on div "Ticket Unreadable" at bounding box center [188, 73] width 150 height 11
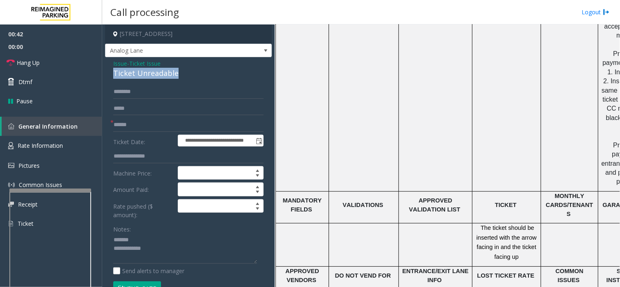
click at [145, 79] on div "Ticket Unreadable" at bounding box center [188, 73] width 150 height 11
click at [147, 237] on textarea at bounding box center [185, 249] width 144 height 31
paste textarea "**********"
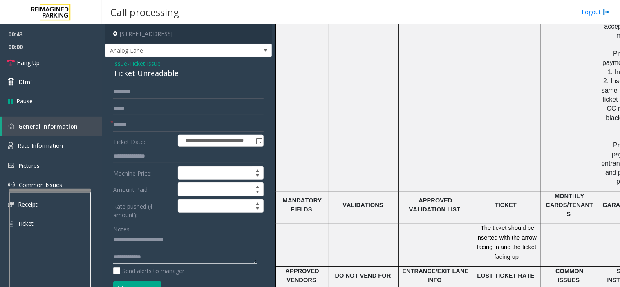
type textarea "**********"
click at [124, 118] on input "text" at bounding box center [188, 125] width 150 height 14
type input "********"
click at [181, 254] on textarea at bounding box center [185, 249] width 144 height 31
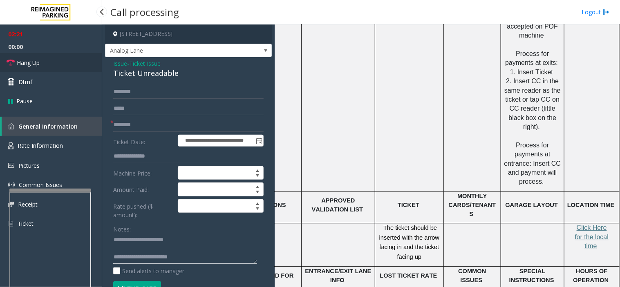
type textarea "**********"
click at [52, 62] on link "Hang Up" at bounding box center [51, 62] width 102 height 19
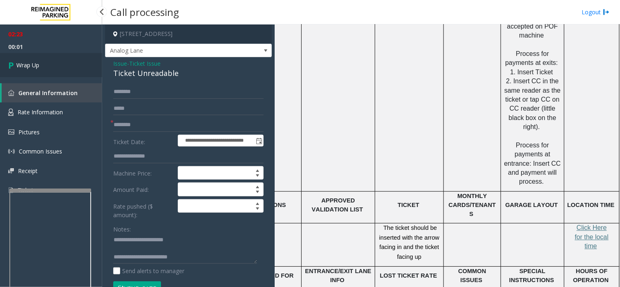
click at [65, 64] on link "Wrap Up" at bounding box center [51, 65] width 102 height 24
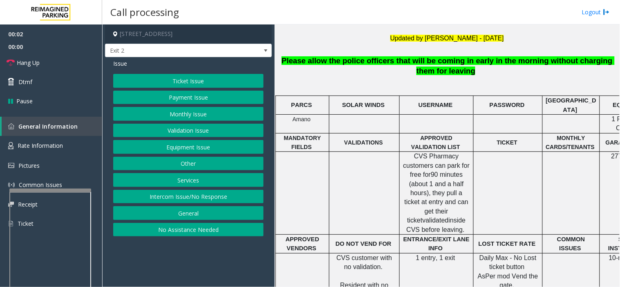
scroll to position [227, 0]
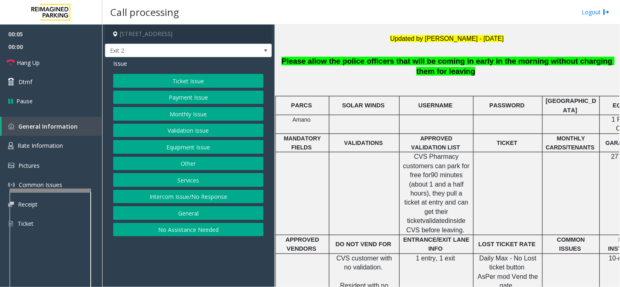
drag, startPoint x: 234, startPoint y: 198, endPoint x: 234, endPoint y: 185, distance: 12.7
click at [234, 198] on button "Intercom Issue/No Response" at bounding box center [188, 197] width 150 height 14
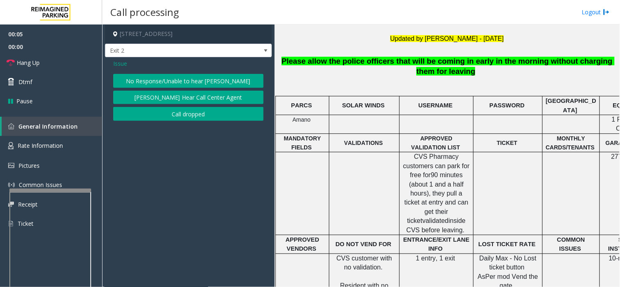
click at [215, 83] on button "No Response/Unable to hear [PERSON_NAME]" at bounding box center [188, 81] width 150 height 14
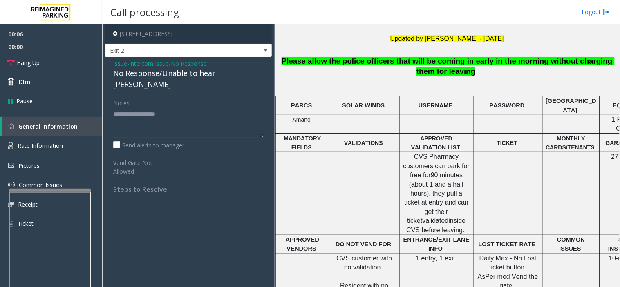
click at [181, 72] on div "No Response/Unable to hear [PERSON_NAME]" at bounding box center [188, 79] width 150 height 22
click at [185, 107] on textarea at bounding box center [188, 122] width 150 height 31
paste textarea "**********"
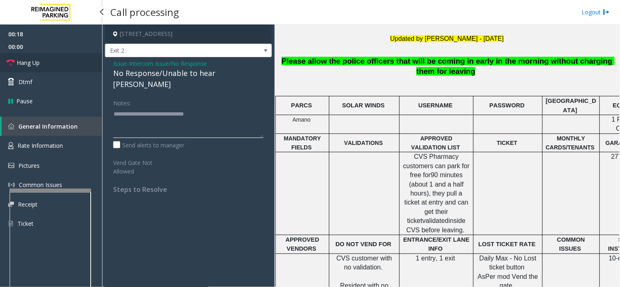
type textarea "**********"
click at [48, 59] on link "Hang Up" at bounding box center [51, 62] width 102 height 19
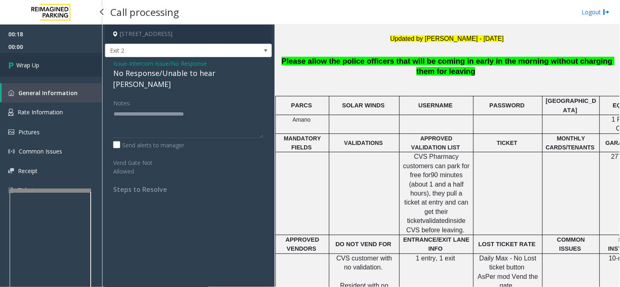
click at [48, 59] on link "Wrap Up" at bounding box center [51, 65] width 102 height 24
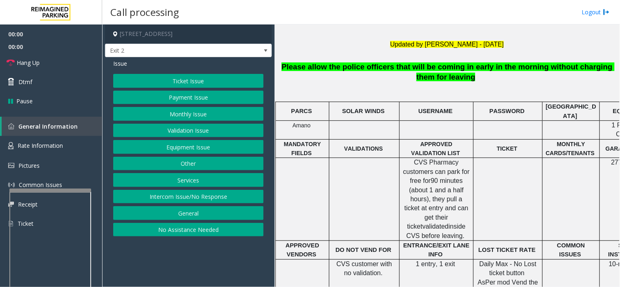
scroll to position [317, 0]
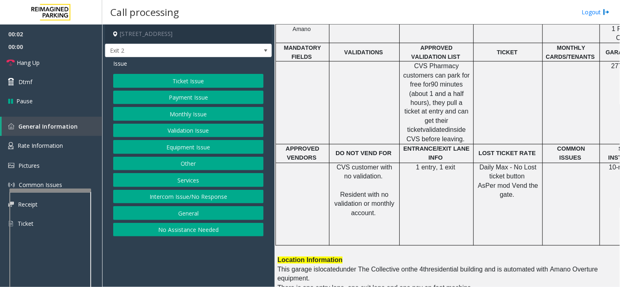
drag, startPoint x: 202, startPoint y: 262, endPoint x: 174, endPoint y: 262, distance: 28.6
click at [174, 262] on app-call-processing-form "[STREET_ADDRESS] Exit 2 Issue Ticket Issue Payment Issue Monthly Issue Validati…" at bounding box center [188, 156] width 172 height 263
click at [216, 201] on button "Intercom Issue/No Response" at bounding box center [188, 197] width 150 height 14
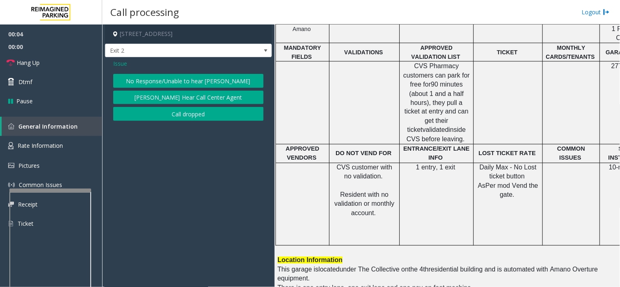
click at [180, 78] on button "No Response/Unable to hear [PERSON_NAME]" at bounding box center [188, 81] width 150 height 14
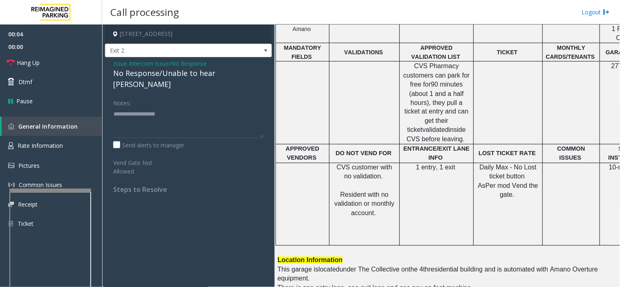
click at [174, 72] on div "No Response/Unable to hear [PERSON_NAME]" at bounding box center [188, 79] width 150 height 22
paste textarea "**********"
click at [174, 109] on textarea at bounding box center [188, 122] width 150 height 31
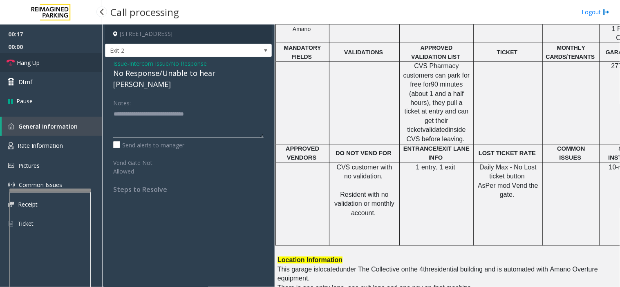
type textarea "**********"
click at [63, 56] on link "Hang Up" at bounding box center [51, 62] width 102 height 19
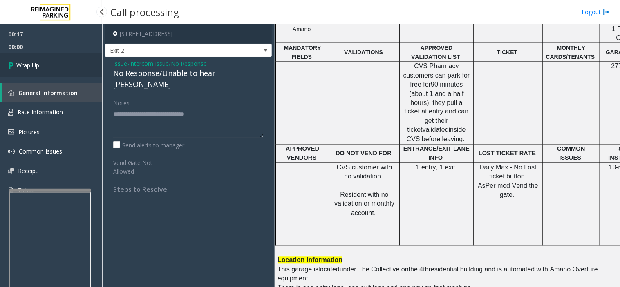
click at [63, 56] on link "Wrap Up" at bounding box center [51, 65] width 102 height 24
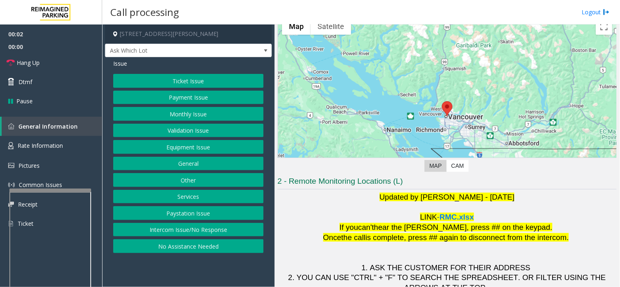
scroll to position [86, 0]
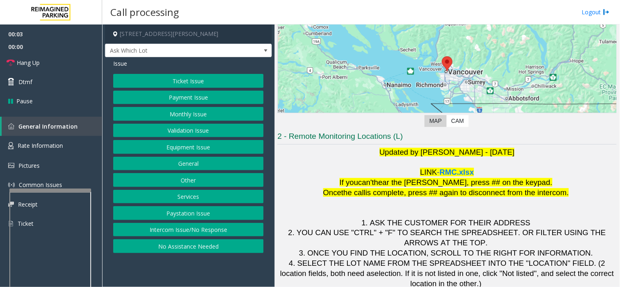
click at [191, 266] on app-call-processing-form "[STREET_ADDRESS][PERSON_NAME] Ask Which Lot Issue Ticket Issue Payment Issue Mo…" at bounding box center [188, 156] width 172 height 263
drag, startPoint x: 176, startPoint y: 260, endPoint x: 166, endPoint y: 263, distance: 10.7
click at [166, 263] on app-call-processing-form "[STREET_ADDRESS][PERSON_NAME] Ask Which Lot Issue Ticket Issue Payment Issue Mo…" at bounding box center [188, 156] width 172 height 263
drag, startPoint x: 340, startPoint y: 194, endPoint x: 328, endPoint y: 202, distance: 15.1
click at [326, 202] on p at bounding box center [446, 208] width 339 height 20
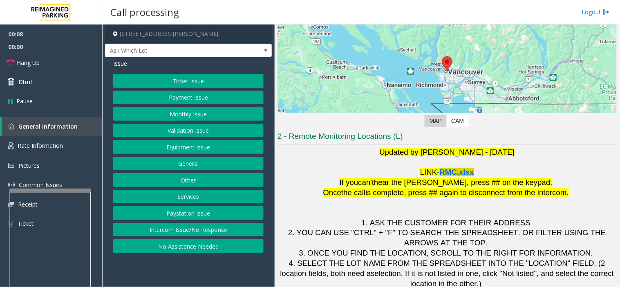
click at [446, 174] on span "RMC.xlsx" at bounding box center [457, 172] width 34 height 9
drag, startPoint x: 172, startPoint y: 272, endPoint x: 147, endPoint y: 271, distance: 24.9
click at [147, 271] on app-call-processing-form "[STREET_ADDRESS][PERSON_NAME] Ask Which Lot Issue Ticket Issue Payment Issue Mo…" at bounding box center [188, 156] width 172 height 263
drag, startPoint x: 186, startPoint y: 260, endPoint x: 172, endPoint y: 266, distance: 14.5
click at [170, 266] on app-call-processing-form "[STREET_ADDRESS][PERSON_NAME] Ask Which Lot Issue Ticket Issue Payment Issue Mo…" at bounding box center [188, 156] width 172 height 263
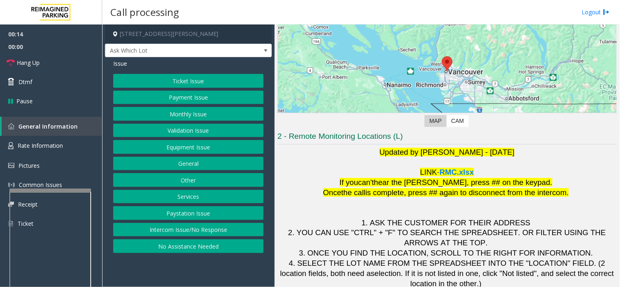
drag, startPoint x: 181, startPoint y: 266, endPoint x: 170, endPoint y: 267, distance: 10.7
click at [170, 267] on app-call-processing-form "[STREET_ADDRESS][PERSON_NAME] Ask Which Lot Issue Ticket Issue Payment Issue Mo…" at bounding box center [188, 156] width 172 height 263
drag, startPoint x: 329, startPoint y: 196, endPoint x: 319, endPoint y: 192, distance: 10.6
drag, startPoint x: 319, startPoint y: 192, endPoint x: 303, endPoint y: 192, distance: 15.9
click at [303, 192] on p "Once the call is complete, press ## again to disconnect from the intercom." at bounding box center [446, 193] width 339 height 10
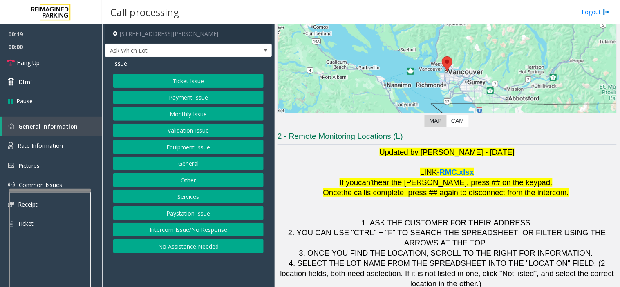
click at [208, 101] on button "Payment Issue" at bounding box center [188, 98] width 150 height 14
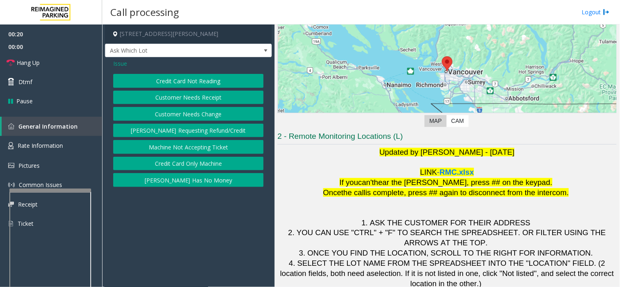
click at [208, 85] on button "Credit Card Not Reading" at bounding box center [188, 81] width 150 height 14
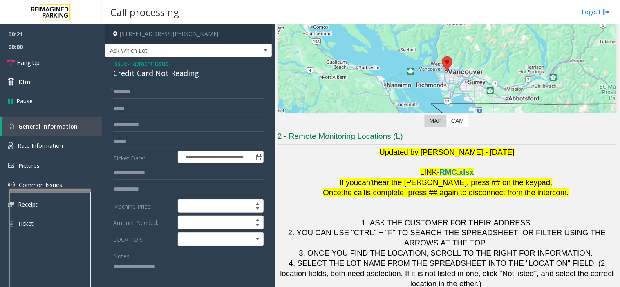
click at [169, 269] on textarea at bounding box center [185, 276] width 144 height 31
paste textarea "**********"
click at [159, 275] on textarea at bounding box center [185, 276] width 144 height 31
click at [177, 75] on div "Credit Card Not Reading" at bounding box center [188, 73] width 150 height 11
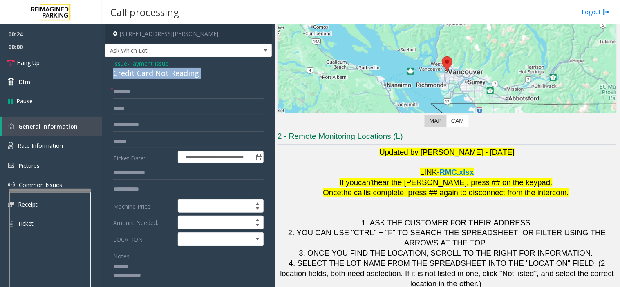
click at [177, 75] on div "Credit Card Not Reading" at bounding box center [188, 73] width 150 height 11
click at [148, 267] on textarea at bounding box center [185, 276] width 144 height 31
paste textarea "**********"
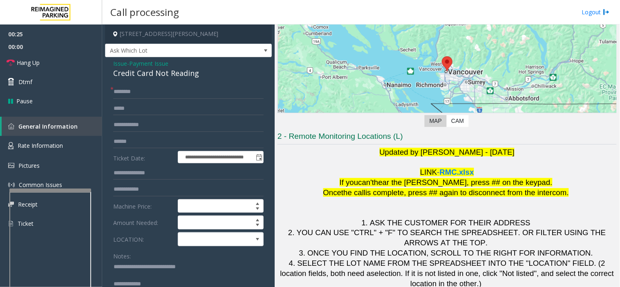
click at [181, 284] on textarea at bounding box center [185, 276] width 144 height 31
click at [158, 285] on textarea at bounding box center [185, 276] width 144 height 31
paste textarea "**********"
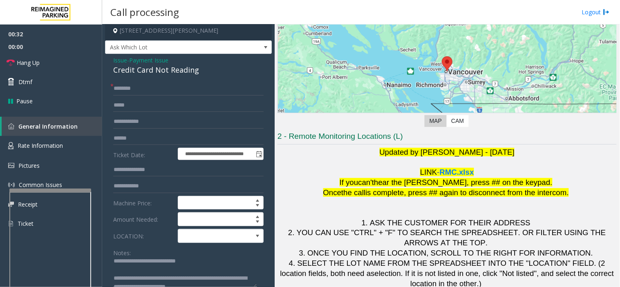
scroll to position [0, 0]
click at [170, 271] on textarea at bounding box center [185, 272] width 144 height 31
type textarea "**********"
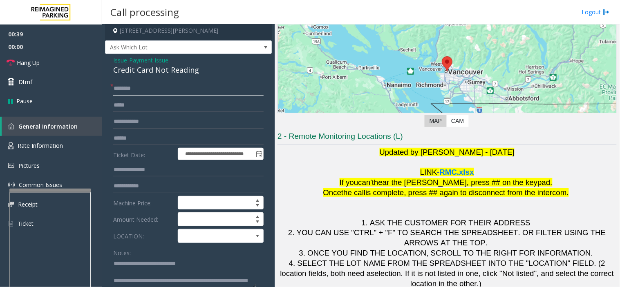
click at [172, 84] on input "text" at bounding box center [188, 89] width 150 height 14
type input "**"
drag, startPoint x: 322, startPoint y: 220, endPoint x: 306, endPoint y: 227, distance: 17.9
click at [308, 227] on p "1. ASK THE CUSTOMER FOR THEIR ADDRESS" at bounding box center [446, 223] width 339 height 10
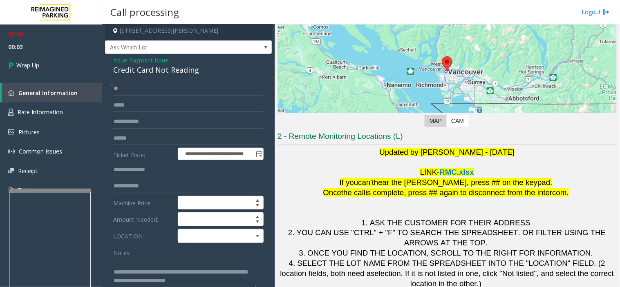
scroll to position [17, 0]
drag, startPoint x: 146, startPoint y: 266, endPoint x: 263, endPoint y: 301, distance: 122.5
click at [263, 287] on html "**********" at bounding box center [310, 143] width 620 height 287
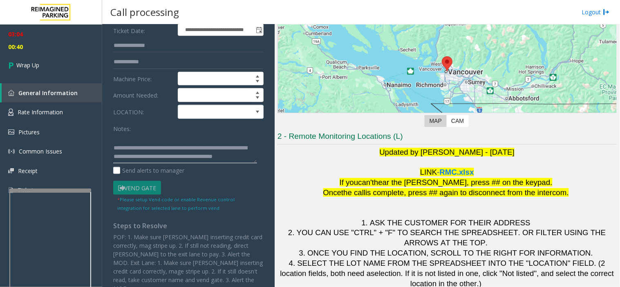
scroll to position [0, 0]
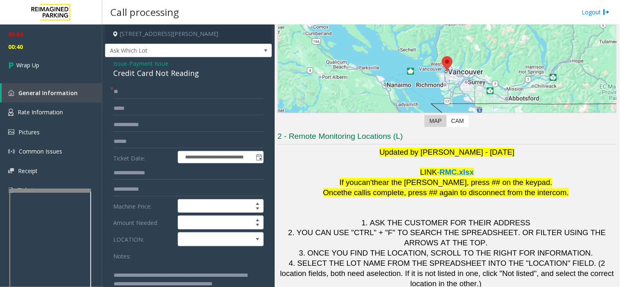
type textarea "**********"
click at [141, 93] on input "**" at bounding box center [188, 92] width 150 height 14
click at [203, 243] on span at bounding box center [212, 239] width 68 height 13
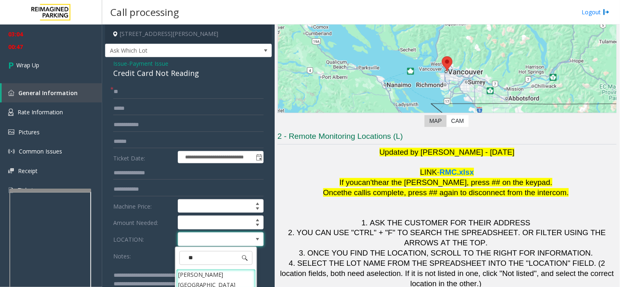
type input "***"
click at [212, 274] on Dundas "[PERSON_NAME][GEOGRAPHIC_DATA]" at bounding box center [216, 279] width 80 height 21
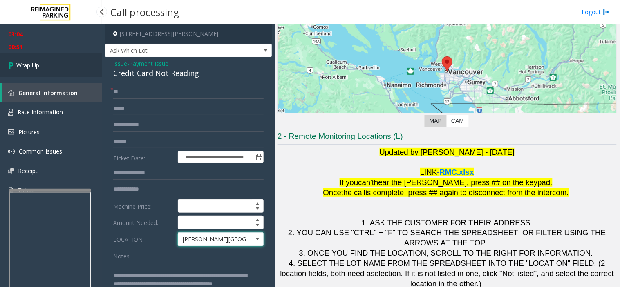
click at [76, 69] on link "Wrap Up" at bounding box center [51, 65] width 102 height 24
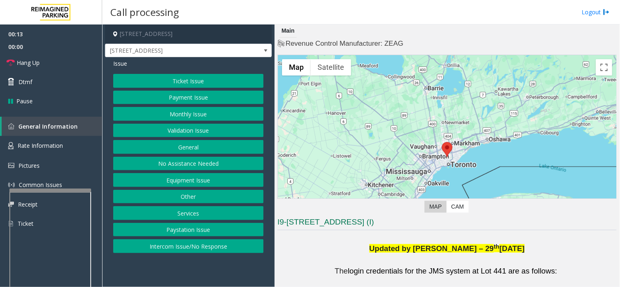
click at [194, 244] on button "Intercom Issue/No Response" at bounding box center [188, 246] width 150 height 14
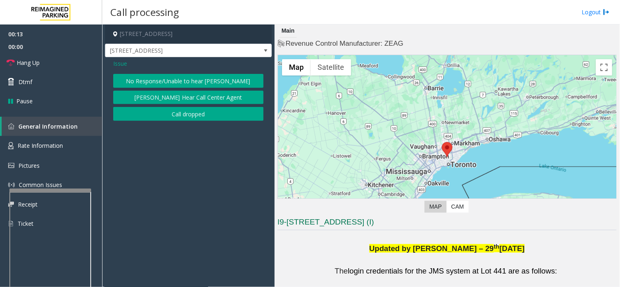
click at [176, 80] on button "No Response/Unable to hear [PERSON_NAME]" at bounding box center [188, 81] width 150 height 14
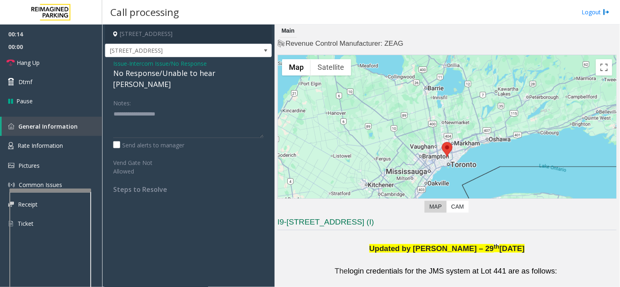
click at [172, 76] on div "No Response/Unable to hear [PERSON_NAME]" at bounding box center [188, 79] width 150 height 22
click at [177, 107] on textarea at bounding box center [188, 122] width 150 height 31
paste textarea "**********"
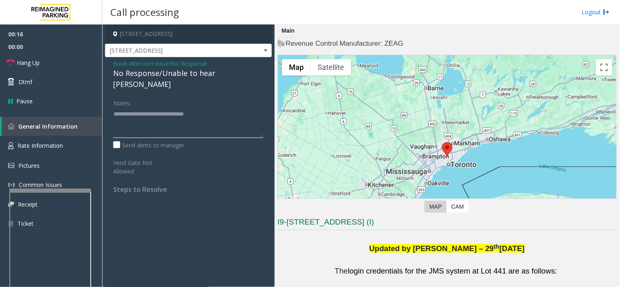
type textarea "**********"
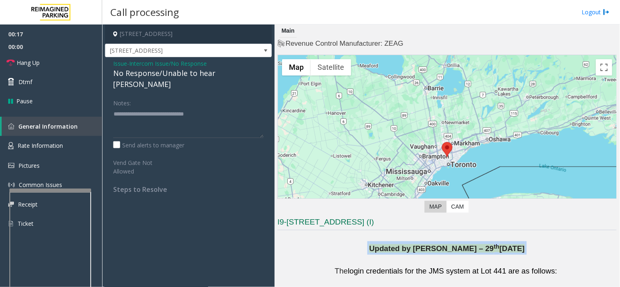
drag, startPoint x: 370, startPoint y: 247, endPoint x: 515, endPoint y: 245, distance: 144.6
click at [515, 245] on div "Updated by [PERSON_NAME] – [DATE]" at bounding box center [446, 247] width 339 height 13
click at [463, 250] on span "Updated by [PERSON_NAME] – 29" at bounding box center [431, 248] width 125 height 9
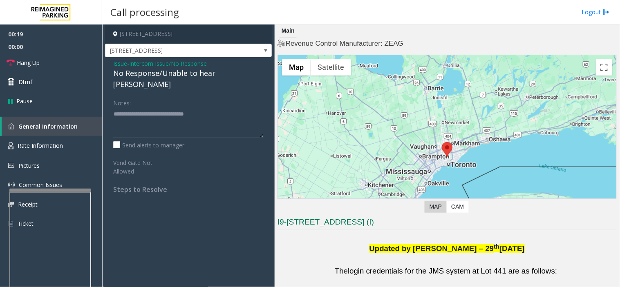
click at [431, 249] on span "Updated by [PERSON_NAME] – 29" at bounding box center [431, 248] width 125 height 9
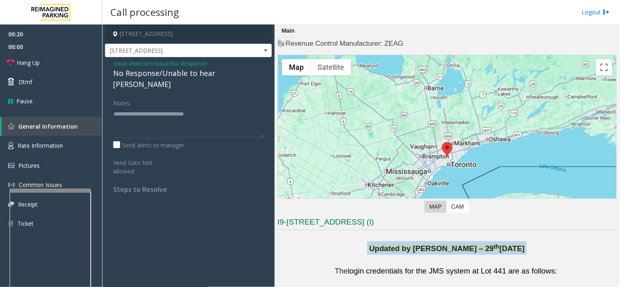
click at [431, 249] on span "Updated by [PERSON_NAME] – 29" at bounding box center [431, 248] width 125 height 9
click at [62, 58] on link "Hang Up" at bounding box center [51, 62] width 102 height 19
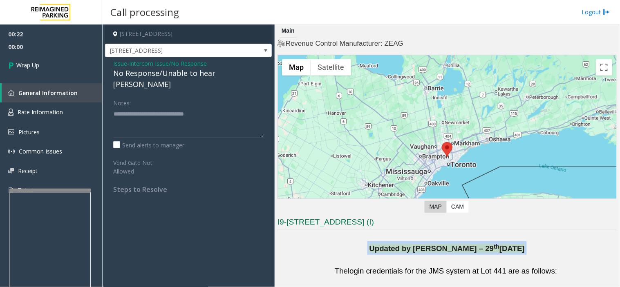
click at [392, 252] on span "Updated by [PERSON_NAME] – 29" at bounding box center [431, 248] width 125 height 9
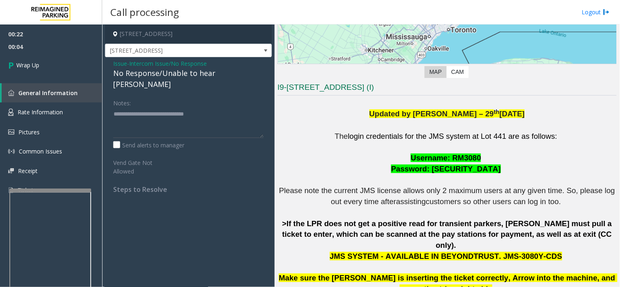
scroll to position [136, 0]
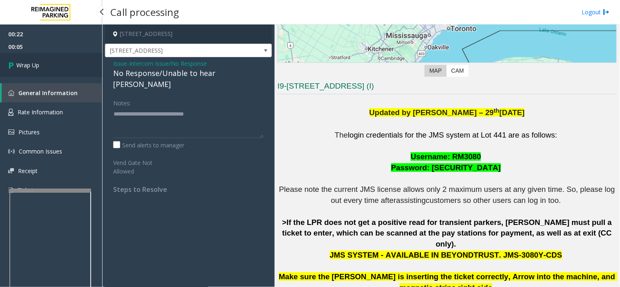
click at [37, 61] on span "Wrap Up" at bounding box center [27, 65] width 23 height 9
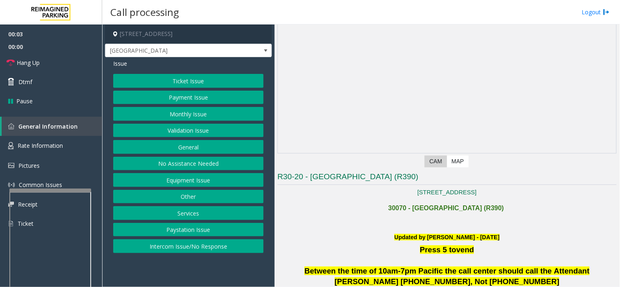
scroll to position [227, 0]
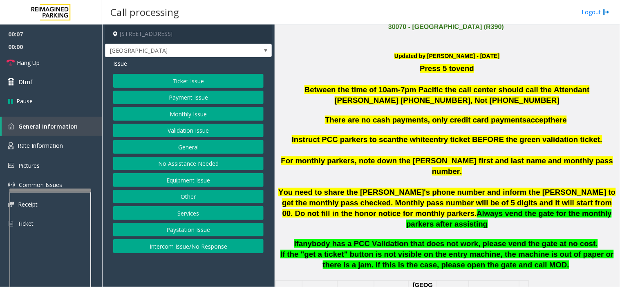
drag, startPoint x: 190, startPoint y: 244, endPoint x: 168, endPoint y: 137, distance: 109.4
click at [190, 244] on button "Intercom Issue/No Response" at bounding box center [188, 246] width 150 height 14
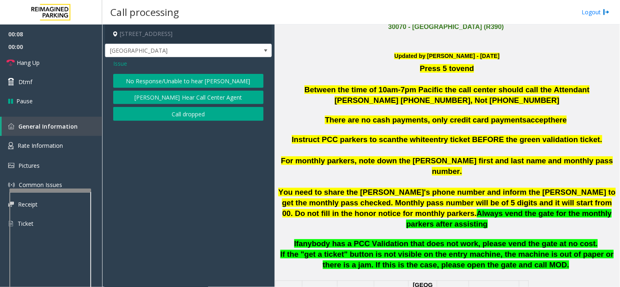
click at [167, 74] on button "No Response/Unable to hear [PERSON_NAME]" at bounding box center [188, 81] width 150 height 14
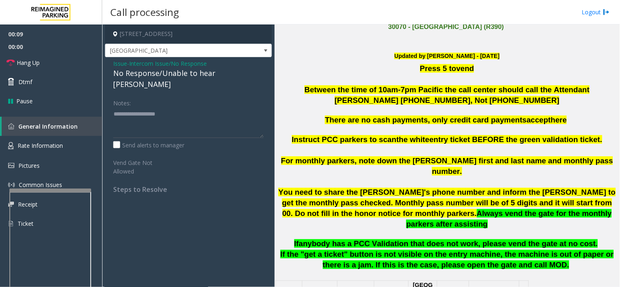
click at [168, 68] on div "No Response/Unable to hear [PERSON_NAME]" at bounding box center [188, 79] width 150 height 22
click at [170, 76] on div "No Response/Unable to hear [PERSON_NAME]" at bounding box center [188, 79] width 150 height 22
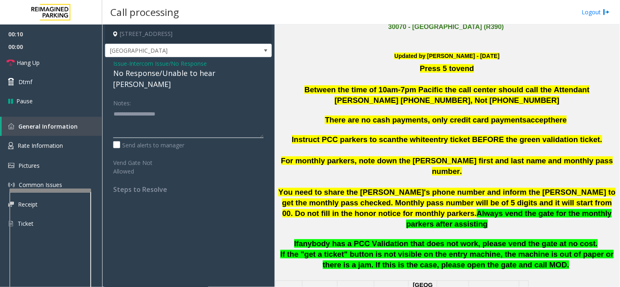
click at [169, 116] on textarea at bounding box center [188, 122] width 150 height 31
paste textarea "**********"
type textarea "**********"
click at [67, 62] on link "Hang Up" at bounding box center [51, 62] width 102 height 19
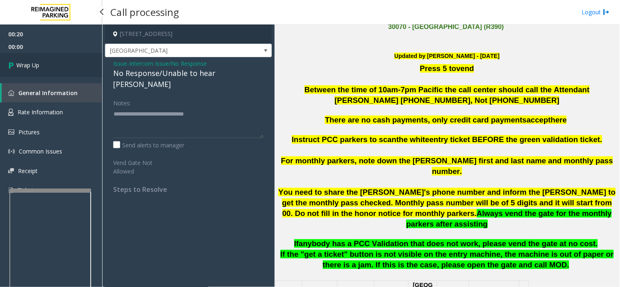
click at [58, 67] on link "Wrap Up" at bounding box center [51, 65] width 102 height 24
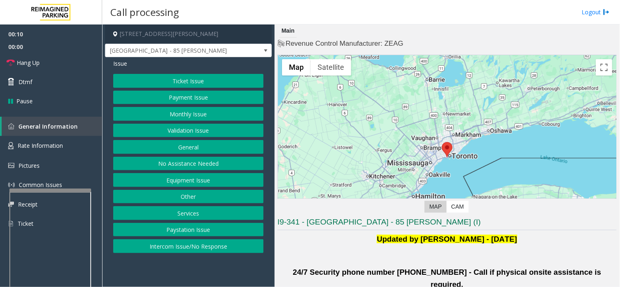
scroll to position [181, 0]
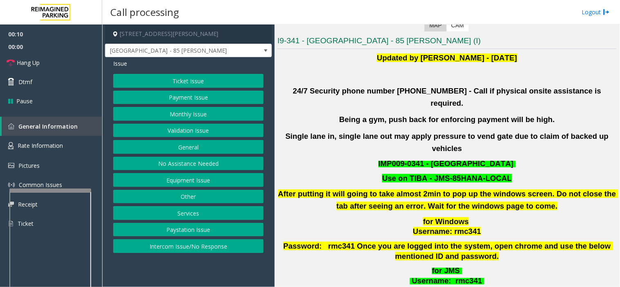
click at [203, 126] on button "Validation Issue" at bounding box center [188, 131] width 150 height 14
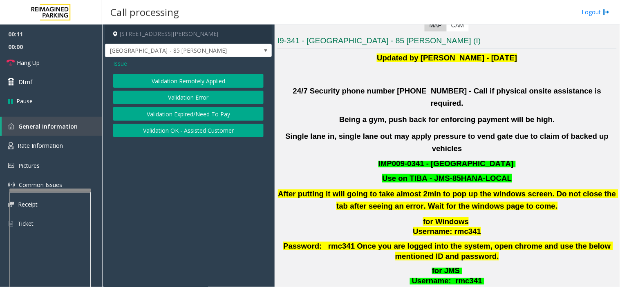
click at [208, 103] on button "Validation Error" at bounding box center [188, 98] width 150 height 14
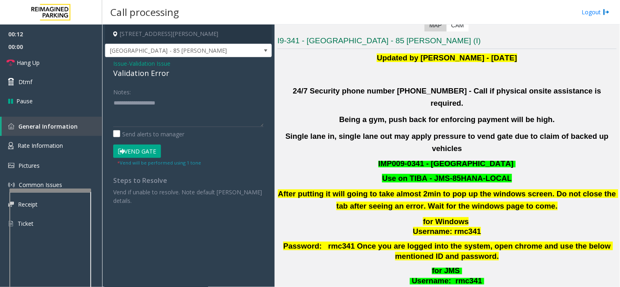
click at [196, 127] on div "Notes: Send alerts to manager" at bounding box center [188, 112] width 150 height 54
paste textarea "**********"
click at [194, 118] on textarea at bounding box center [188, 111] width 150 height 31
click at [141, 78] on div "Validation Error" at bounding box center [188, 73] width 150 height 11
click at [143, 78] on div "Validation Error" at bounding box center [188, 73] width 150 height 11
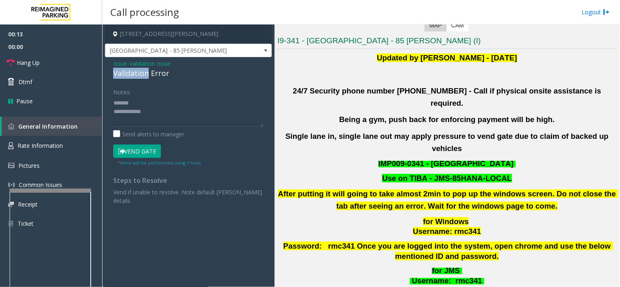
click at [143, 78] on div "Validation Error" at bounding box center [188, 73] width 150 height 11
click at [147, 72] on div "Validation Error" at bounding box center [188, 73] width 150 height 11
click at [150, 100] on textarea at bounding box center [188, 111] width 150 height 31
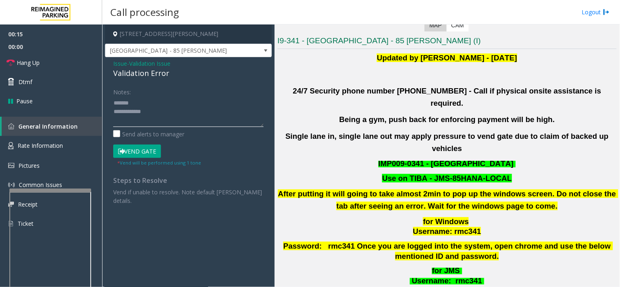
paste textarea "**********"
click at [178, 123] on textarea at bounding box center [188, 111] width 150 height 31
paste textarea "**********"
click at [123, 123] on textarea at bounding box center [188, 111] width 150 height 31
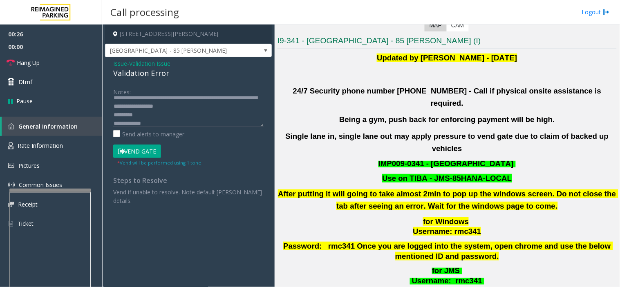
click at [170, 127] on div "Notes: Send alerts to manager" at bounding box center [188, 112] width 150 height 54
click at [154, 119] on textarea at bounding box center [188, 111] width 150 height 31
click at [152, 104] on textarea at bounding box center [188, 111] width 150 height 31
click at [172, 116] on textarea at bounding box center [188, 111] width 150 height 31
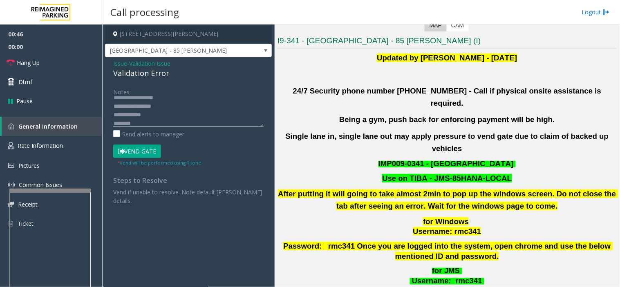
click at [168, 126] on textarea at bounding box center [188, 111] width 150 height 31
click at [180, 112] on textarea at bounding box center [188, 111] width 150 height 31
click at [197, 109] on textarea at bounding box center [188, 111] width 150 height 31
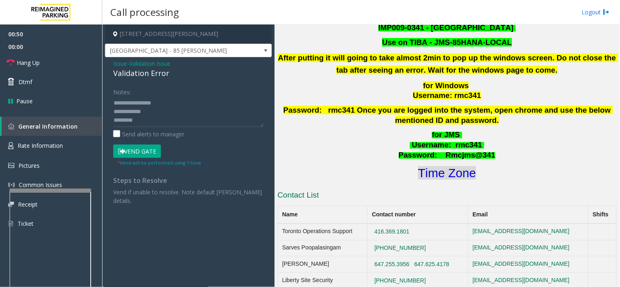
click at [450, 166] on font "Time Zone" at bounding box center [447, 172] width 58 height 13
drag, startPoint x: 168, startPoint y: 105, endPoint x: 335, endPoint y: 152, distance: 174.2
click at [168, 104] on textarea at bounding box center [188, 111] width 150 height 31
click at [143, 121] on textarea at bounding box center [188, 111] width 150 height 31
type textarea "**********"
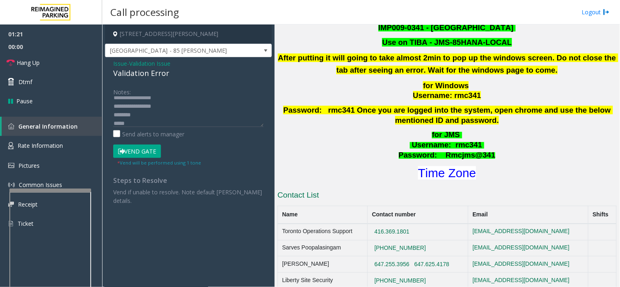
click at [147, 154] on button "Vend Gate" at bounding box center [137, 152] width 48 height 14
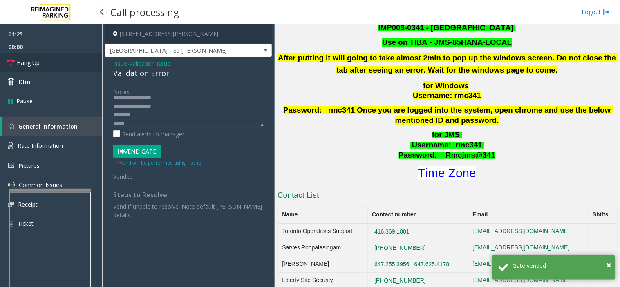
click at [59, 61] on link "Hang Up" at bounding box center [51, 62] width 102 height 19
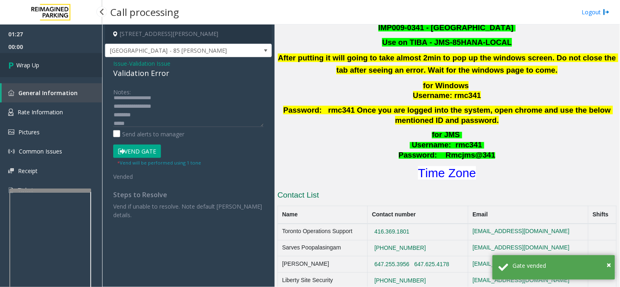
click at [80, 63] on link "Wrap Up" at bounding box center [51, 65] width 102 height 24
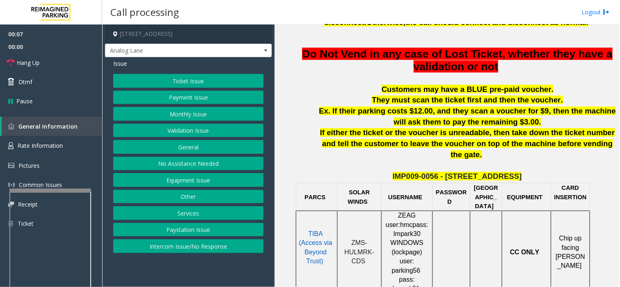
scroll to position [272, 0]
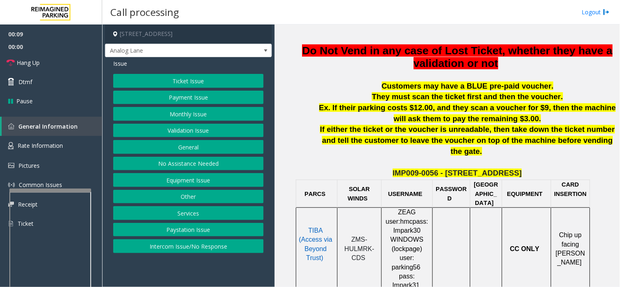
click at [208, 135] on button "Validation Issue" at bounding box center [188, 131] width 150 height 14
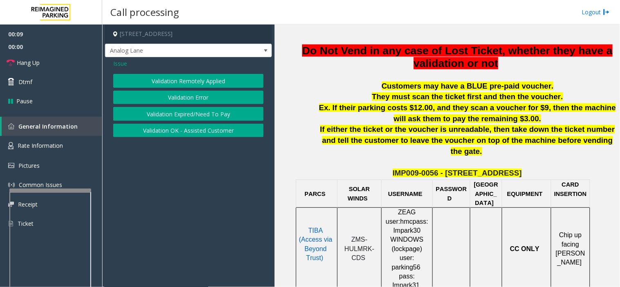
click at [220, 94] on button "Validation Error" at bounding box center [188, 98] width 150 height 14
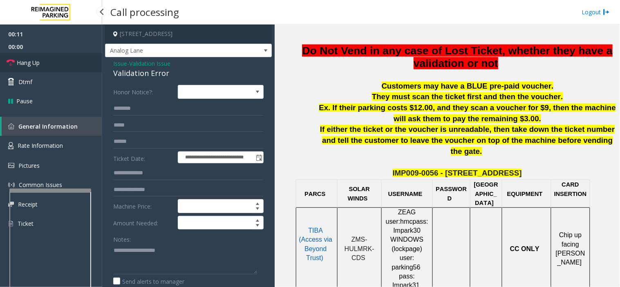
click at [95, 62] on link "Hang Up" at bounding box center [51, 62] width 102 height 19
click at [181, 248] on textarea at bounding box center [185, 259] width 144 height 31
paste textarea "**********"
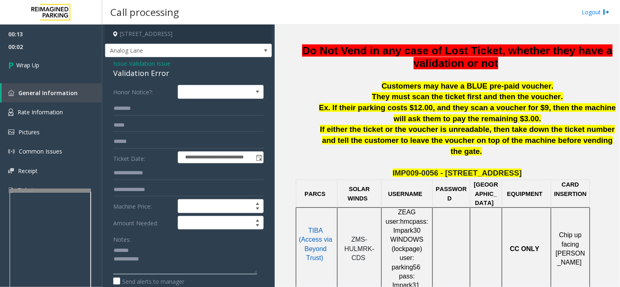
click at [160, 260] on textarea at bounding box center [185, 259] width 144 height 31
paste textarea "**********"
click at [141, 70] on div "Validation Error" at bounding box center [188, 73] width 150 height 11
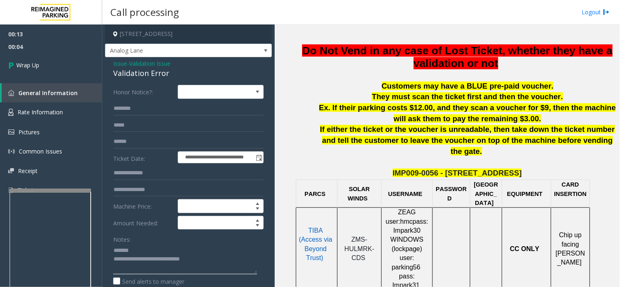
click at [153, 245] on textarea at bounding box center [185, 259] width 144 height 31
paste textarea "**********"
type textarea "**********"
click at [76, 63] on link "Wrap Up" at bounding box center [51, 65] width 102 height 24
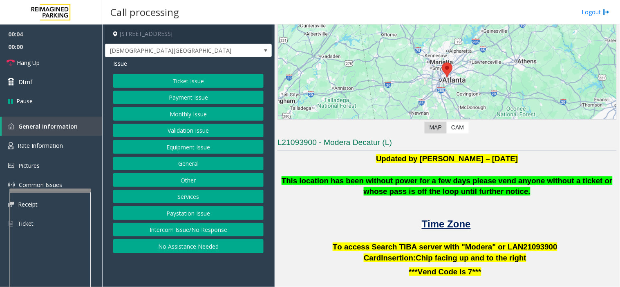
scroll to position [181, 0]
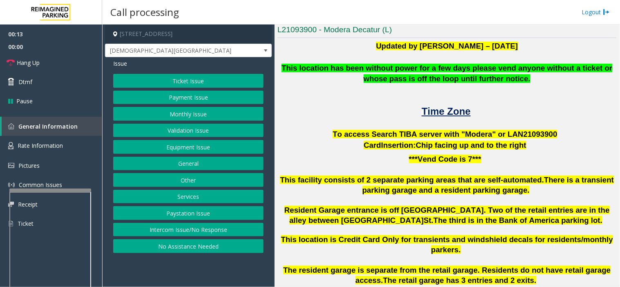
click at [191, 80] on button "Ticket Issue" at bounding box center [188, 81] width 150 height 14
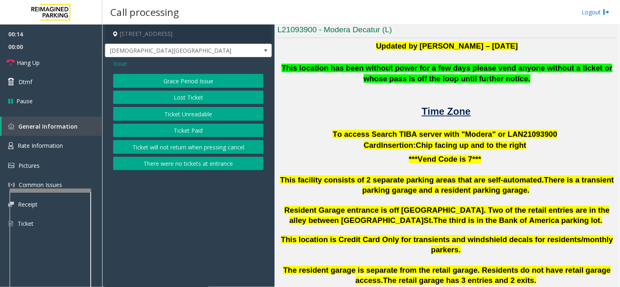
click at [181, 161] on button "There were no tickets at entrance" at bounding box center [188, 164] width 150 height 14
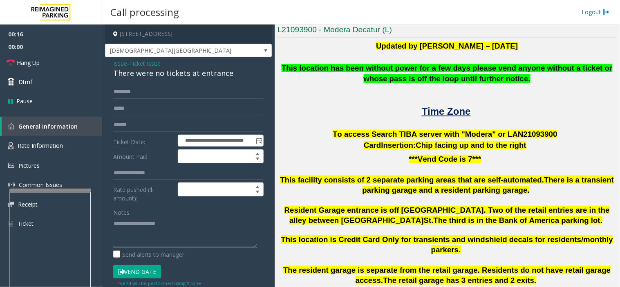
click at [183, 225] on textarea at bounding box center [185, 232] width 144 height 31
paste textarea "**********"
click at [180, 244] on textarea at bounding box center [185, 232] width 144 height 31
click at [166, 76] on div "There were no tickets at entrance" at bounding box center [188, 73] width 150 height 11
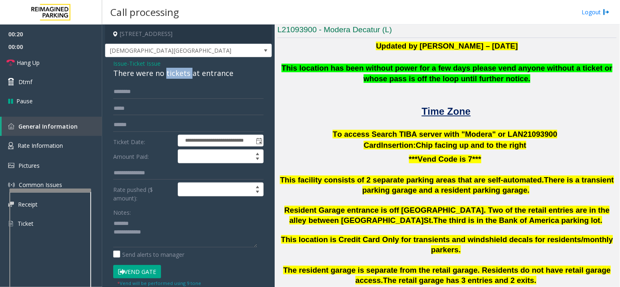
click at [177, 68] on div "There were no tickets at entrance" at bounding box center [188, 73] width 150 height 11
click at [160, 220] on textarea at bounding box center [185, 232] width 144 height 31
paste textarea "**********"
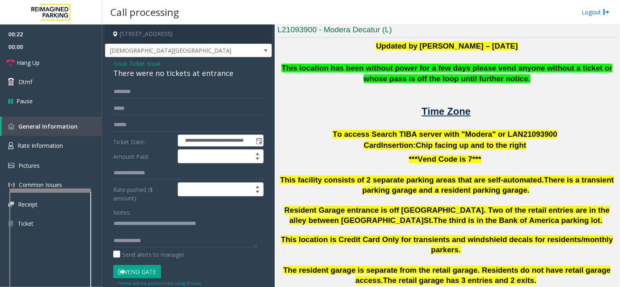
click at [511, 135] on span "To access Search TIBA server with "Modera" or LAN21093" at bounding box center [438, 134] width 212 height 9
click at [524, 134] on span "To access Search TIBA server with "Modera" or LAN21093" at bounding box center [438, 134] width 212 height 9
click at [521, 133] on span "To access Search TIBA server with "Modera" or LAN21093" at bounding box center [438, 134] width 212 height 9
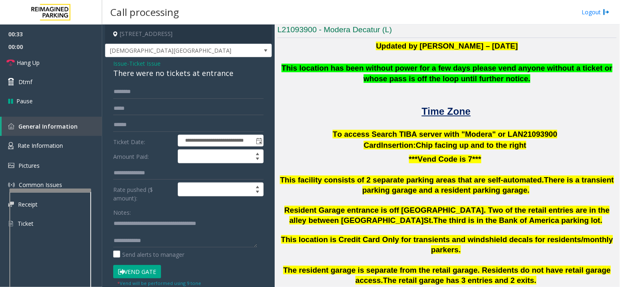
click at [527, 147] on p "Card Insertion: Chip facing up and to the right" at bounding box center [446, 145] width 339 height 11
click at [438, 109] on span "Time Zone" at bounding box center [446, 111] width 49 height 11
click at [84, 140] on link "Rate Information" at bounding box center [51, 146] width 102 height 20
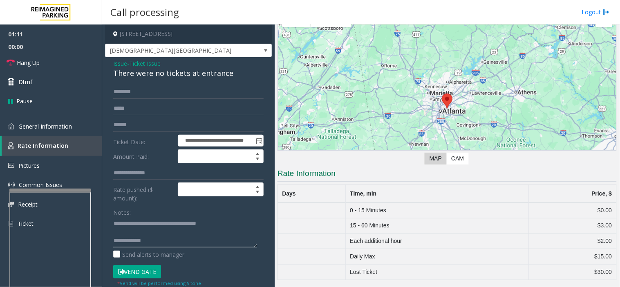
click at [192, 244] on textarea at bounding box center [185, 232] width 144 height 31
drag, startPoint x: 174, startPoint y: 233, endPoint x: 180, endPoint y: 230, distance: 6.6
click at [176, 232] on textarea at bounding box center [185, 232] width 144 height 31
click at [44, 127] on span "General Information" at bounding box center [45, 127] width 54 height 8
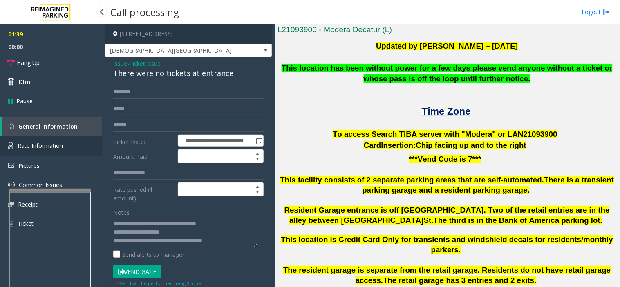
click at [73, 137] on link "Rate Information" at bounding box center [51, 146] width 102 height 20
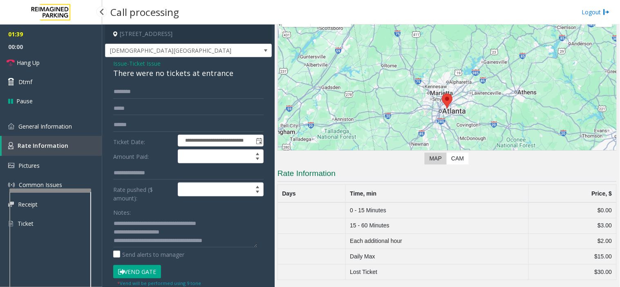
scroll to position [38, 0]
drag, startPoint x: 216, startPoint y: 231, endPoint x: 223, endPoint y: 233, distance: 6.5
click at [216, 231] on textarea at bounding box center [185, 232] width 144 height 31
click at [230, 232] on textarea at bounding box center [185, 232] width 144 height 31
paste textarea "**********"
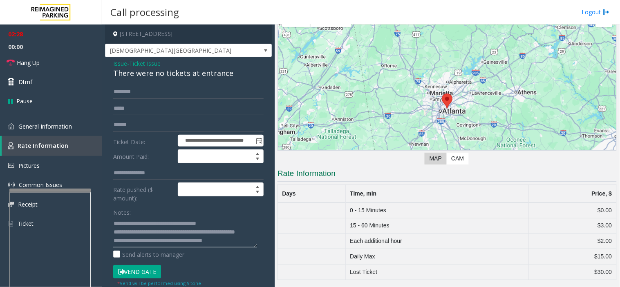
scroll to position [9, 0]
click at [145, 270] on button "Vend Gate" at bounding box center [137, 272] width 48 height 14
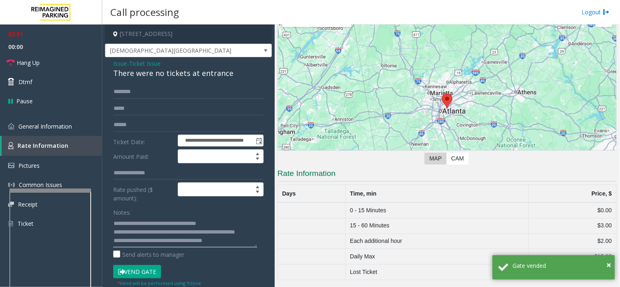
click at [236, 243] on textarea at bounding box center [185, 232] width 144 height 31
drag, startPoint x: 152, startPoint y: 243, endPoint x: 257, endPoint y: 250, distance: 105.2
click at [223, 251] on div "Notes: Send alerts to manager" at bounding box center [188, 232] width 150 height 54
click at [179, 243] on textarea at bounding box center [185, 232] width 144 height 31
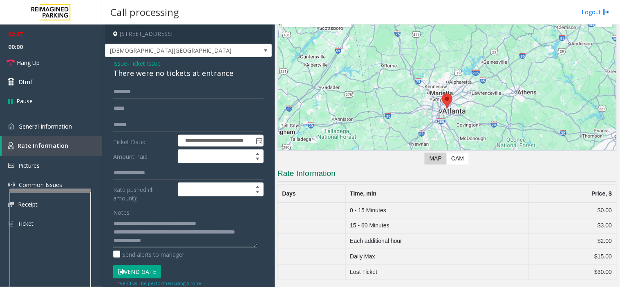
click at [185, 244] on textarea at bounding box center [185, 232] width 144 height 31
click at [200, 245] on textarea at bounding box center [185, 232] width 144 height 31
click at [43, 57] on link "Hang Up" at bounding box center [51, 62] width 102 height 19
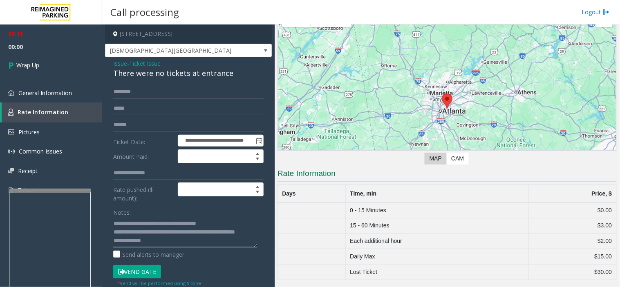
click at [179, 239] on textarea at bounding box center [185, 232] width 144 height 31
type textarea "**********"
click at [82, 78] on div "03:13 00:16 Wrap Up General Information Rate Information Pictures Common Issues…" at bounding box center [51, 116] width 102 height 182
click at [83, 58] on link "Wrap Up" at bounding box center [51, 65] width 102 height 24
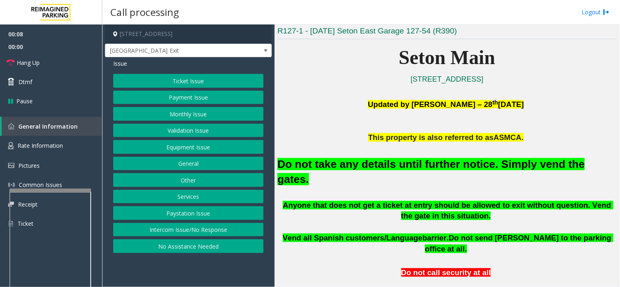
scroll to position [181, 0]
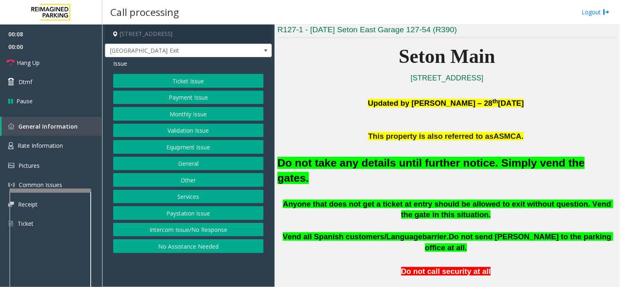
click at [195, 147] on button "Equipment Issue" at bounding box center [188, 147] width 150 height 14
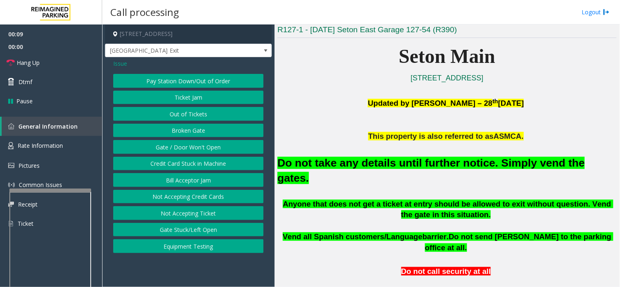
click at [195, 147] on button "Gate / Door Won't Open" at bounding box center [188, 147] width 150 height 14
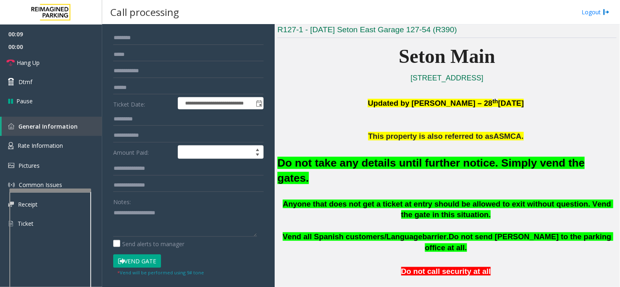
scroll to position [91, 0]
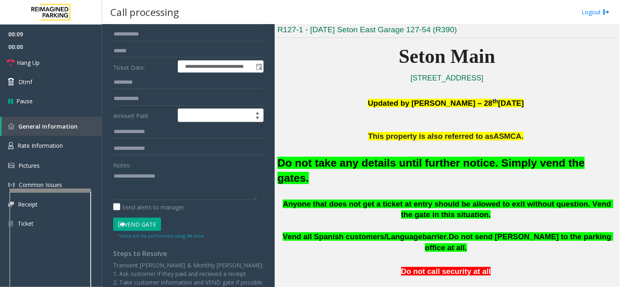
click at [153, 220] on button "Vend Gate" at bounding box center [137, 225] width 48 height 14
click at [357, 170] on h2 "Do not take any details until further notice. Simply vend the gates." at bounding box center [446, 171] width 339 height 30
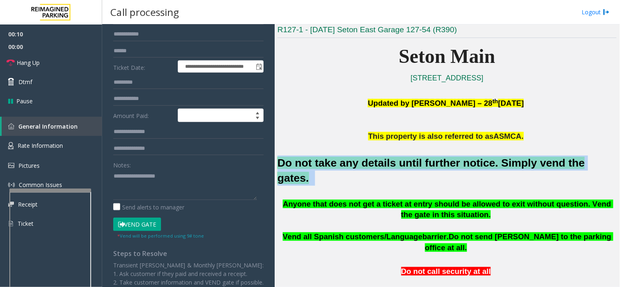
click at [357, 170] on h2 "Do not take any details until further notice. Simply vend the gates." at bounding box center [446, 171] width 339 height 30
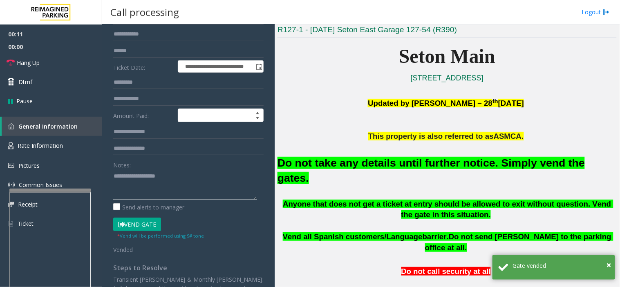
click at [148, 193] on textarea at bounding box center [185, 185] width 144 height 31
paste textarea "**********"
type textarea "**********"
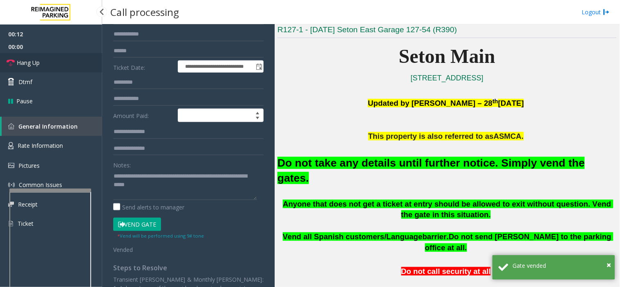
click at [83, 66] on link "Hang Up" at bounding box center [51, 62] width 102 height 19
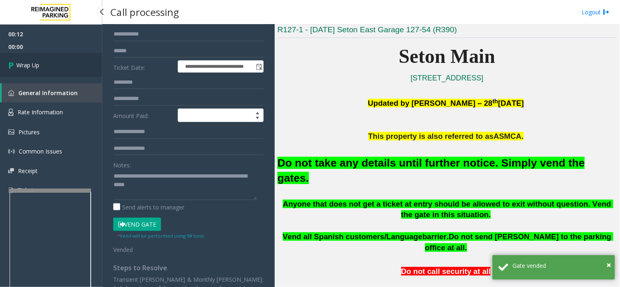
click at [83, 63] on link "Wrap Up" at bounding box center [51, 65] width 102 height 24
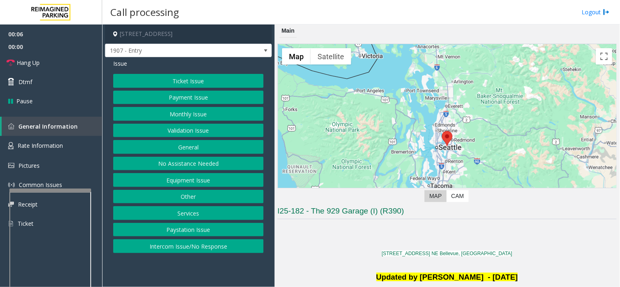
drag, startPoint x: 181, startPoint y: 247, endPoint x: 180, endPoint y: 188, distance: 58.8
click at [181, 247] on button "Intercom Issue/No Response" at bounding box center [188, 246] width 150 height 14
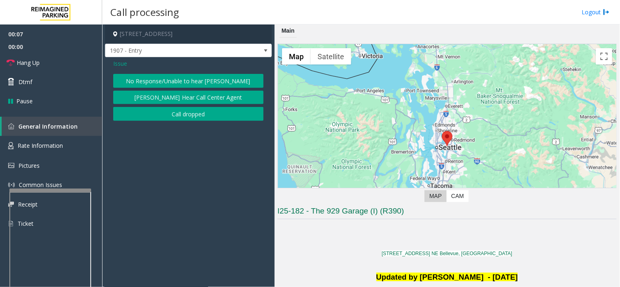
click at [185, 83] on button "No Response/Unable to hear [PERSON_NAME]" at bounding box center [188, 81] width 150 height 14
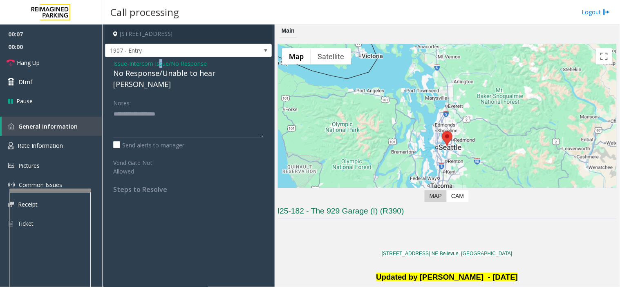
click at [164, 67] on span "Intercom Issue/No Response" at bounding box center [168, 63] width 78 height 9
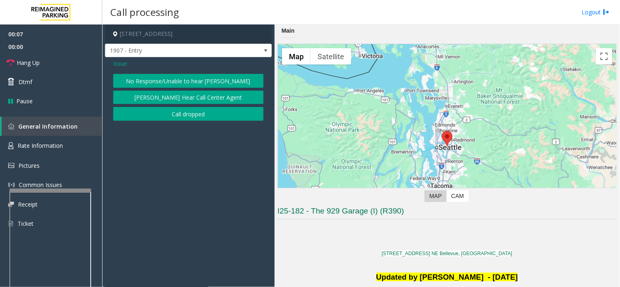
click at [164, 67] on div "Issue" at bounding box center [188, 63] width 150 height 9
click at [170, 78] on button "No Response/Unable to hear [PERSON_NAME]" at bounding box center [188, 81] width 150 height 14
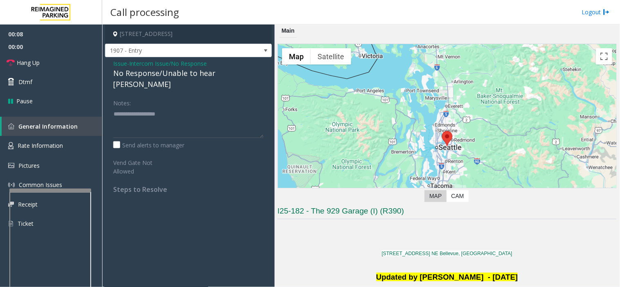
click at [170, 75] on div "No Response/Unable to hear [PERSON_NAME]" at bounding box center [188, 79] width 150 height 22
click at [174, 113] on textarea at bounding box center [188, 122] width 150 height 31
paste textarea "**********"
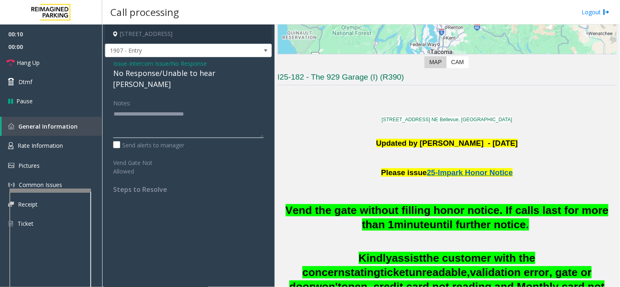
scroll to position [136, 0]
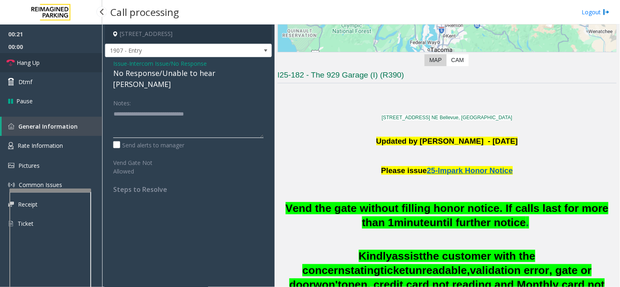
type textarea "**********"
click at [60, 65] on link "Hang Up" at bounding box center [51, 62] width 102 height 19
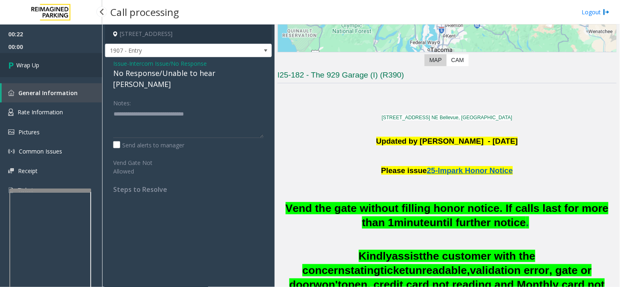
click at [60, 65] on link "Wrap Up" at bounding box center [51, 65] width 102 height 24
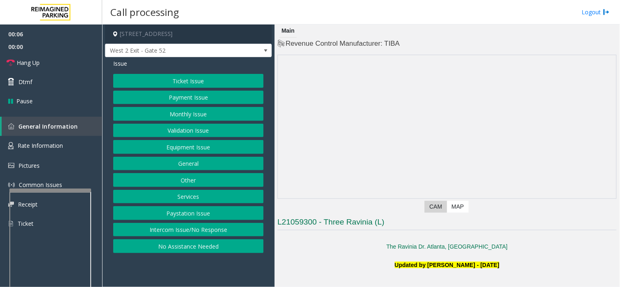
click at [169, 222] on div "Ticket Issue Payment Issue Monthly Issue Validation Issue Equipment Issue Gener…" at bounding box center [188, 163] width 150 height 179
click at [170, 227] on button "Intercom Issue/No Response" at bounding box center [188, 230] width 150 height 14
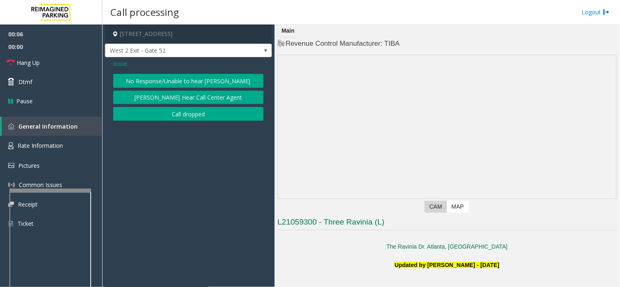
click at [185, 79] on button "No Response/Unable to hear [PERSON_NAME]" at bounding box center [188, 81] width 150 height 14
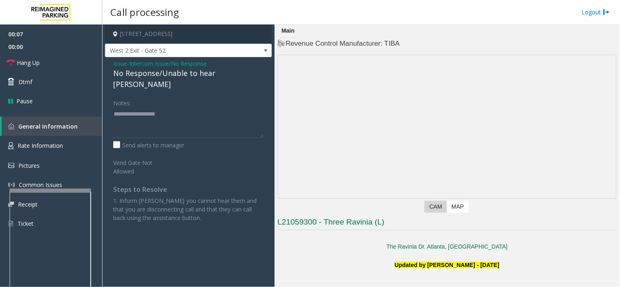
click at [184, 77] on div "No Response/Unable to hear [PERSON_NAME]" at bounding box center [188, 79] width 150 height 22
click at [187, 112] on textarea at bounding box center [188, 122] width 150 height 31
paste textarea "**********"
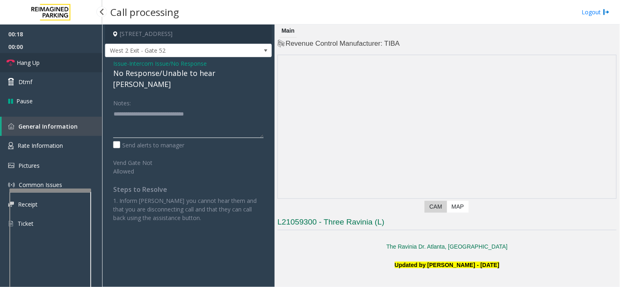
type textarea "**********"
click at [70, 58] on link "Hang Up" at bounding box center [51, 62] width 102 height 19
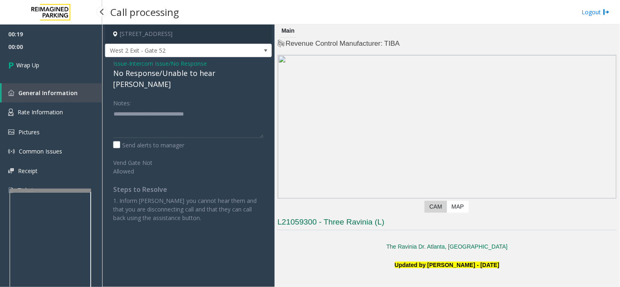
click at [69, 58] on link "Wrap Up" at bounding box center [51, 65] width 102 height 24
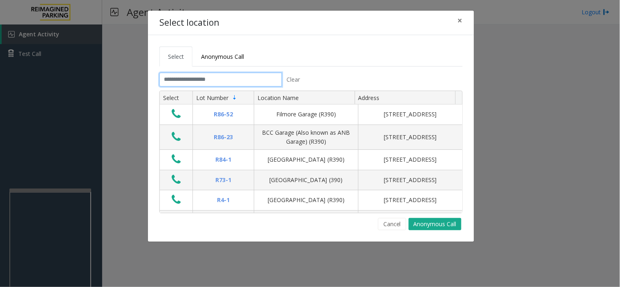
click at [266, 80] on input "text" at bounding box center [220, 80] width 123 height 14
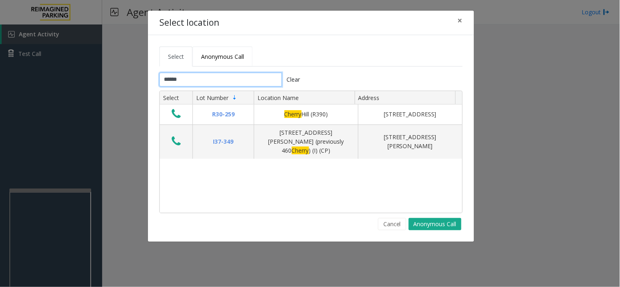
type input "******"
click at [238, 57] on span "Anonymous Call" at bounding box center [222, 57] width 43 height 8
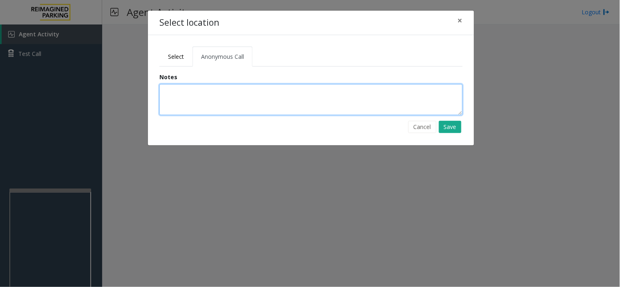
click at [239, 103] on textarea at bounding box center [310, 99] width 303 height 31
click at [332, 94] on textarea "**********" at bounding box center [310, 99] width 303 height 31
type textarea "**********"
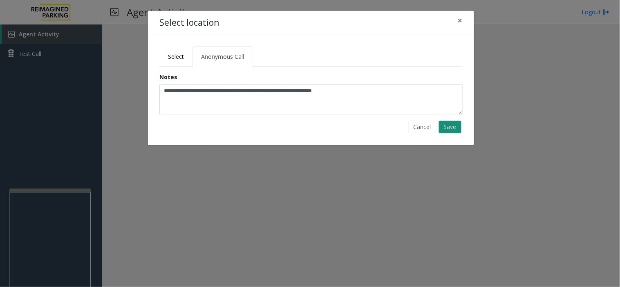
click at [442, 126] on button "Save" at bounding box center [450, 127] width 22 height 12
